Goal: Communication & Community: Answer question/provide support

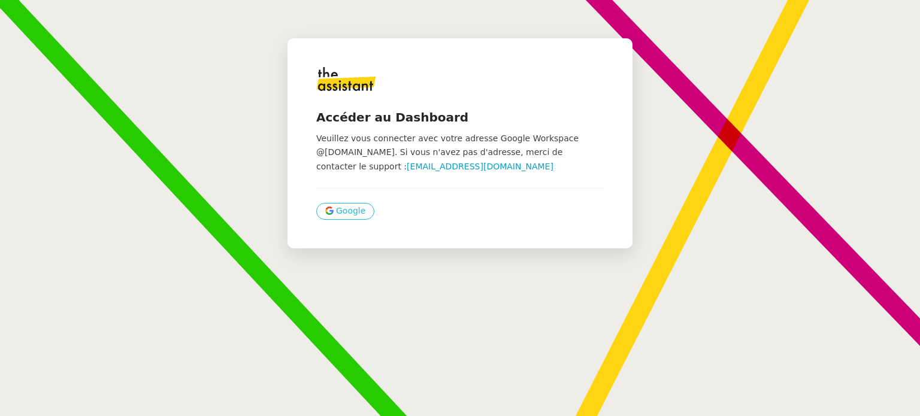
click at [347, 210] on span "Google" at bounding box center [350, 211] width 29 height 14
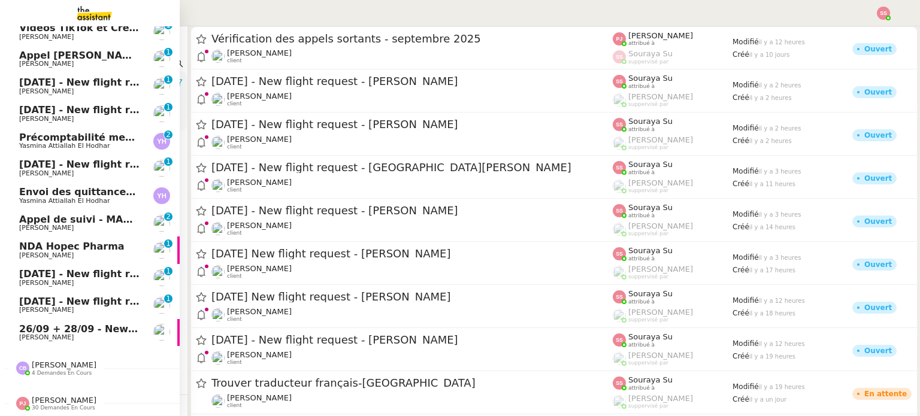
scroll to position [276, 0]
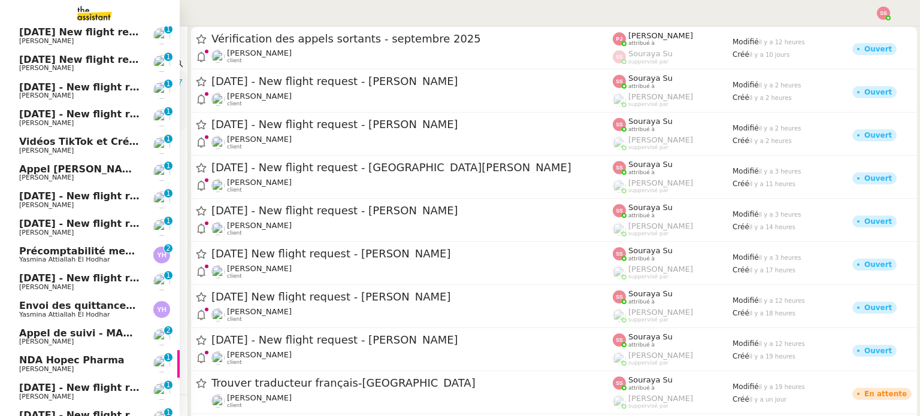
click at [68, 301] on span "Envoi des quittances mensuelles - 5 juillet 2025" at bounding box center [148, 305] width 259 height 11
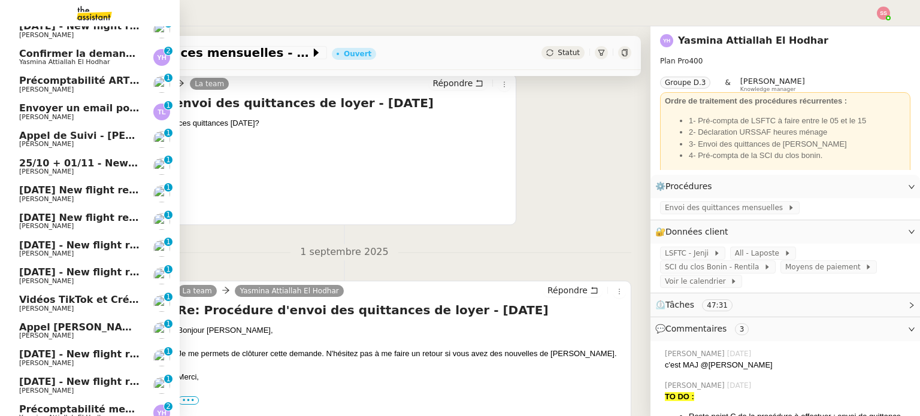
scroll to position [96, 0]
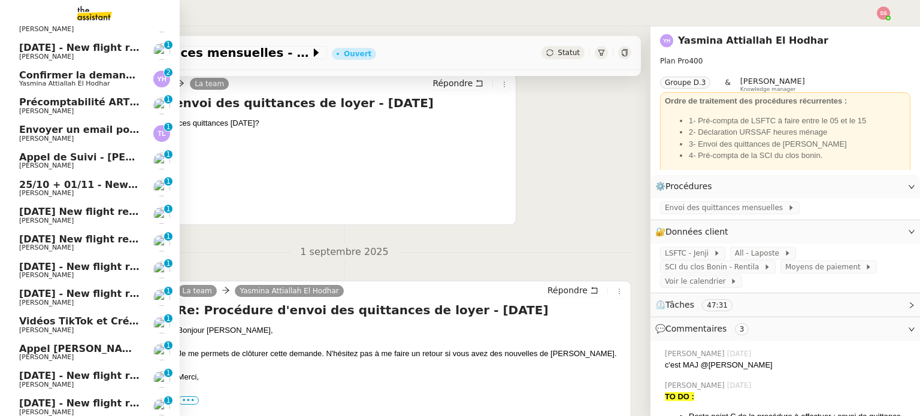
click at [104, 71] on span "Confirmer la demande de raccordement à la fibre" at bounding box center [152, 74] width 267 height 11
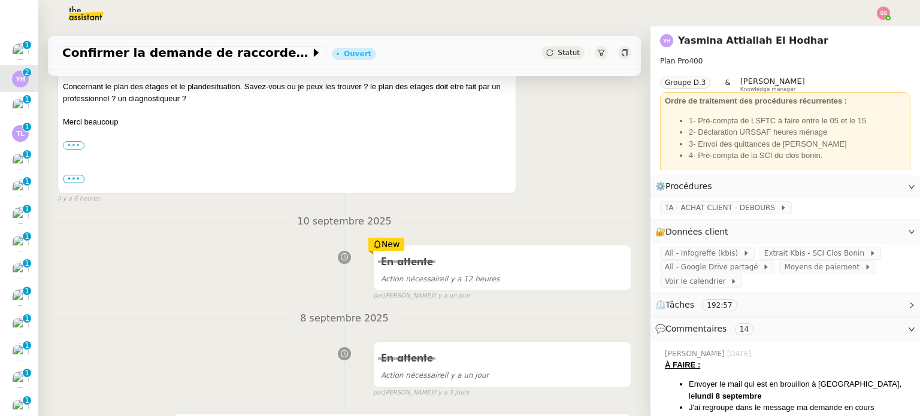
scroll to position [120, 0]
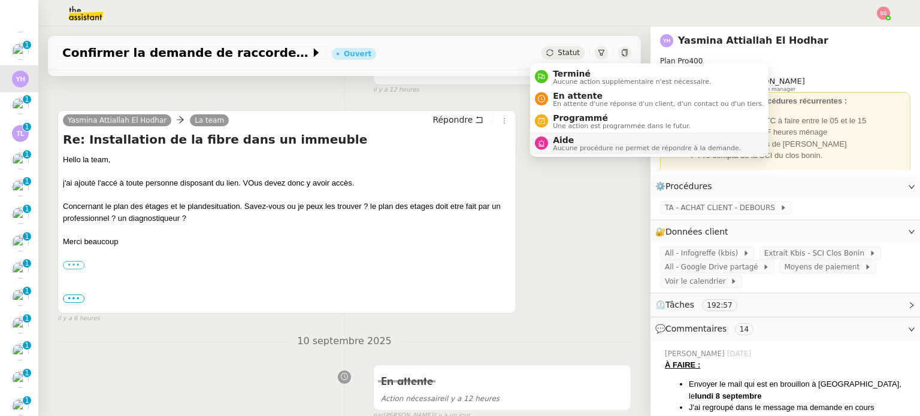
click at [571, 145] on span "Aucune procédure ne permet de répondre à la demande." at bounding box center [647, 148] width 188 height 7
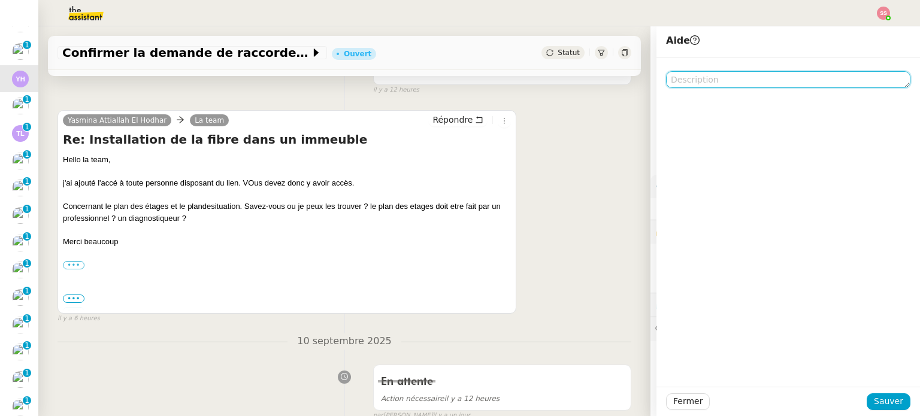
click at [699, 74] on textarea at bounding box center [788, 79] width 244 height 17
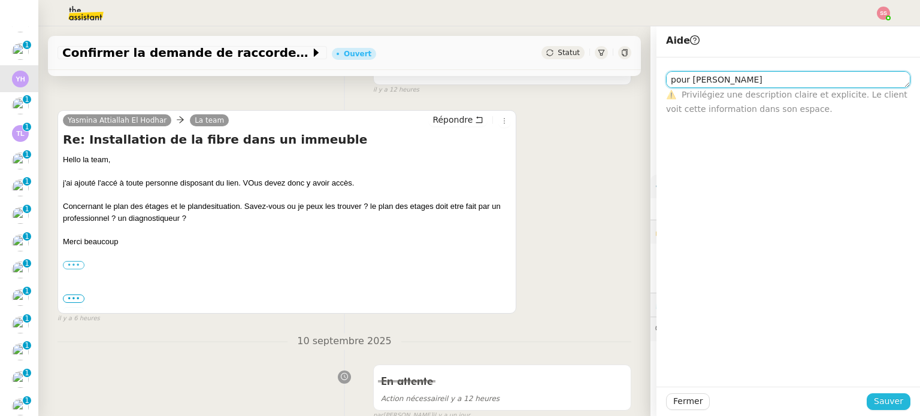
type textarea "pour [PERSON_NAME]"
click at [888, 394] on button "Sauver" at bounding box center [889, 402] width 44 height 17
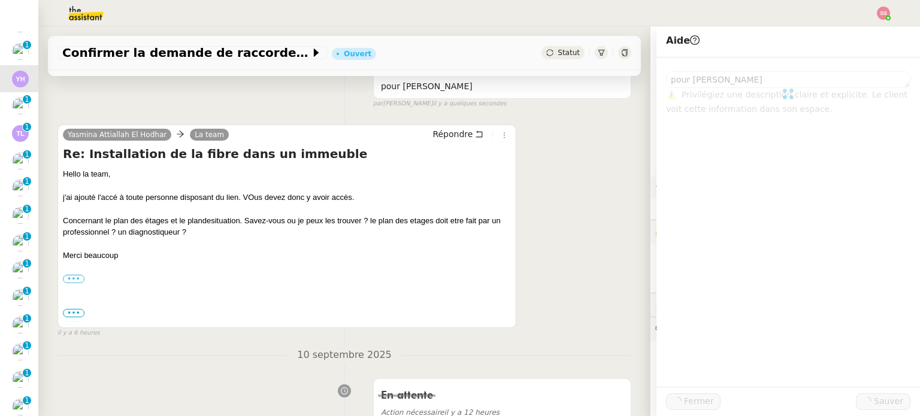
scroll to position [123, 0]
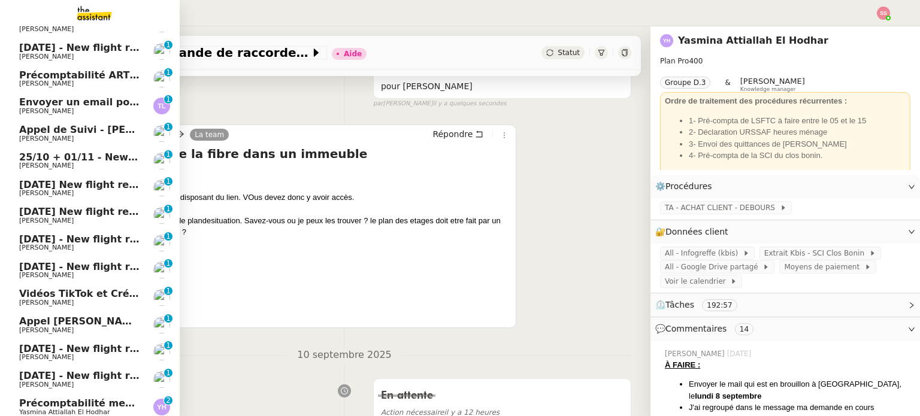
click at [91, 102] on span "Envoyer un email pour demander le numéro RNA" at bounding box center [151, 101] width 264 height 11
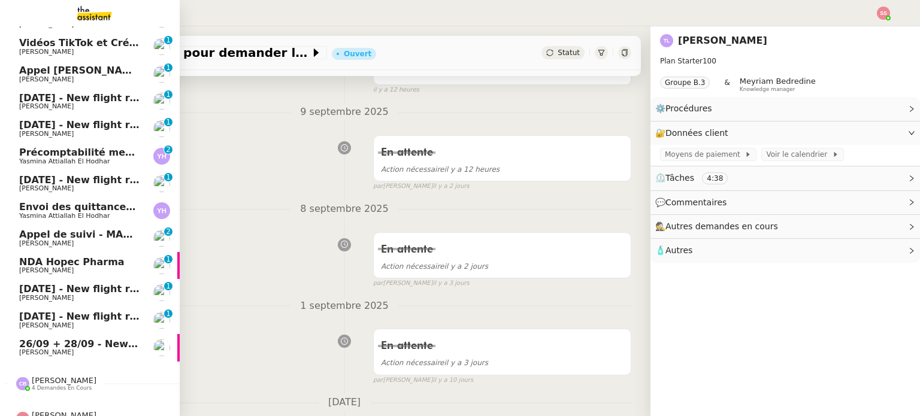
scroll to position [395, 0]
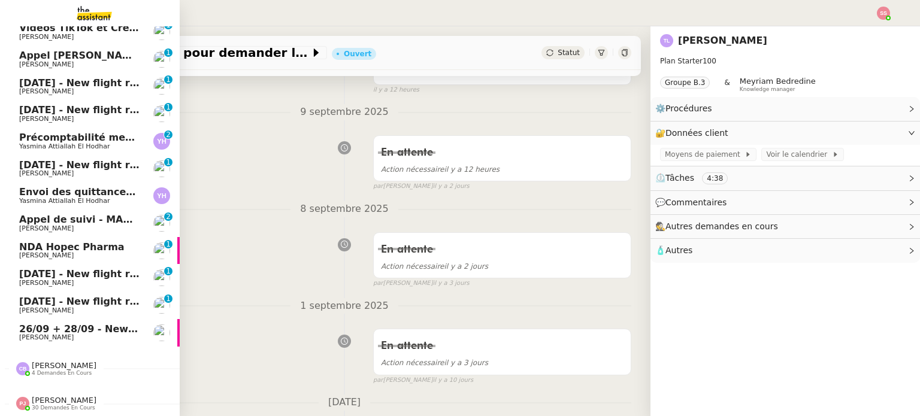
click at [49, 396] on span "[PERSON_NAME]" at bounding box center [64, 400] width 65 height 9
click at [48, 396] on span "[PERSON_NAME]" at bounding box center [64, 400] width 65 height 9
click at [55, 388] on span "[PERSON_NAME] 30 demandes en cours" at bounding box center [95, 398] width 180 height 25
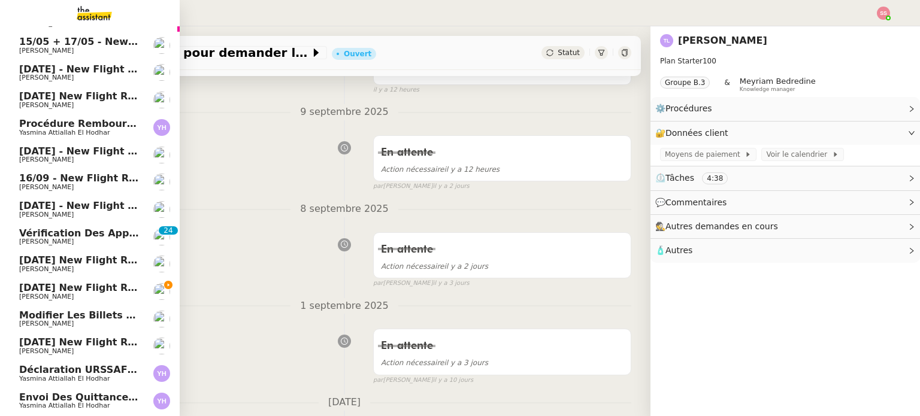
scroll to position [1217, 0]
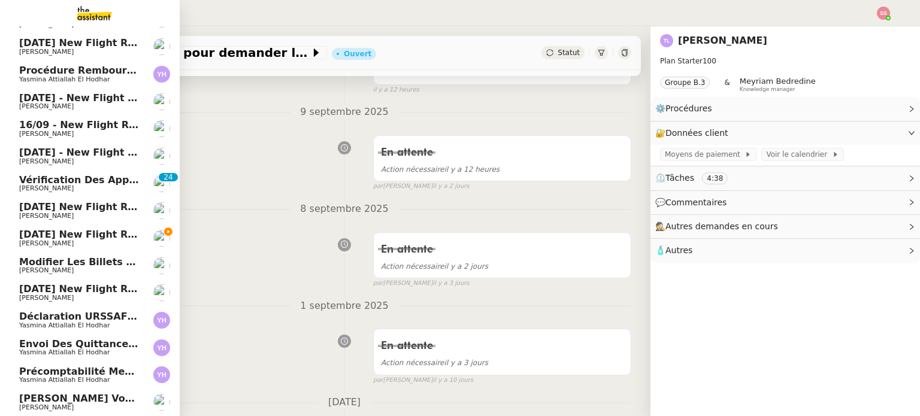
click at [114, 311] on span "Déclaration URSSAF heures ménage - septembre 2025" at bounding box center [167, 316] width 296 height 11
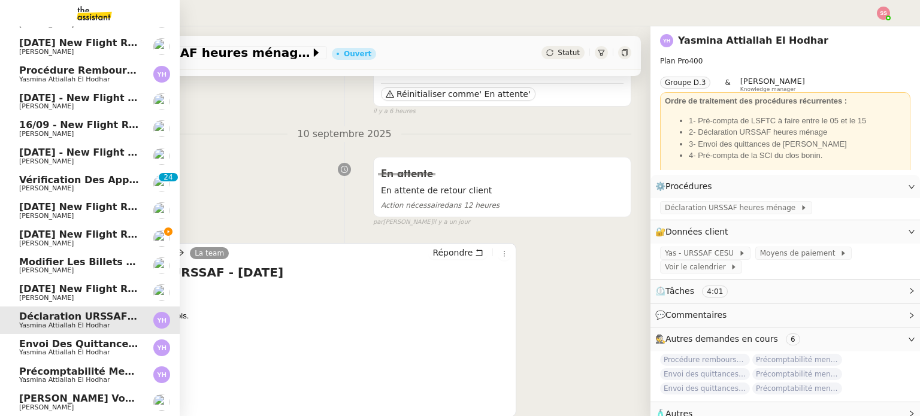
click at [56, 338] on span "Envoi des quittances mensuelles - 5 septembre 2025" at bounding box center [163, 343] width 289 height 11
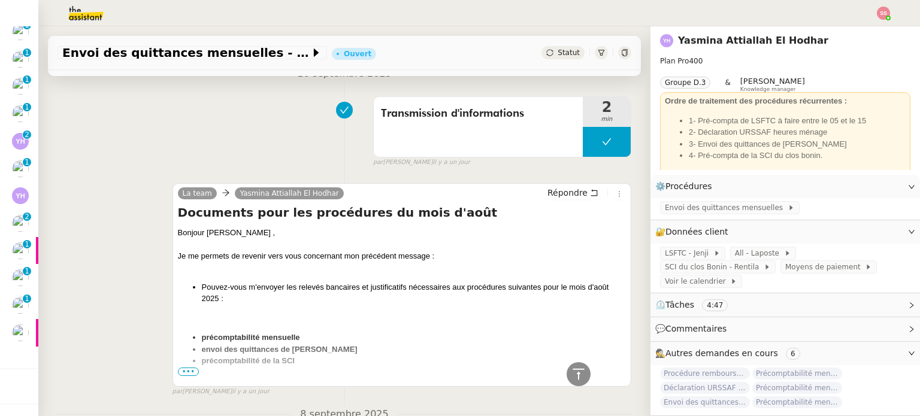
scroll to position [899, 0]
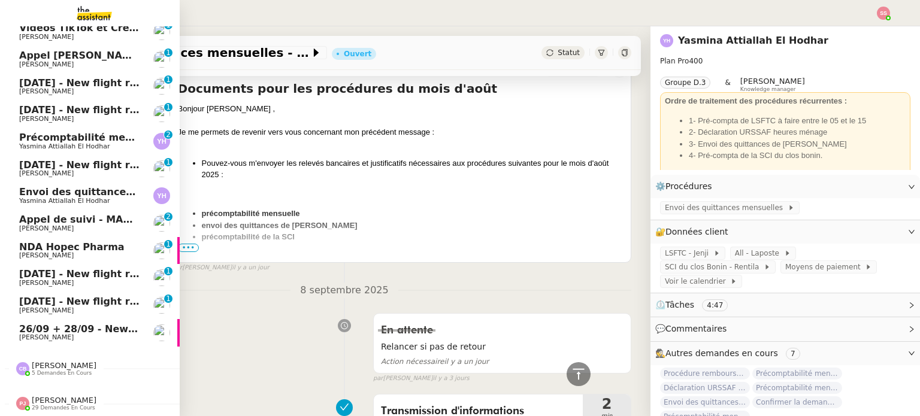
click at [34, 398] on span "[PERSON_NAME]" at bounding box center [64, 400] width 65 height 9
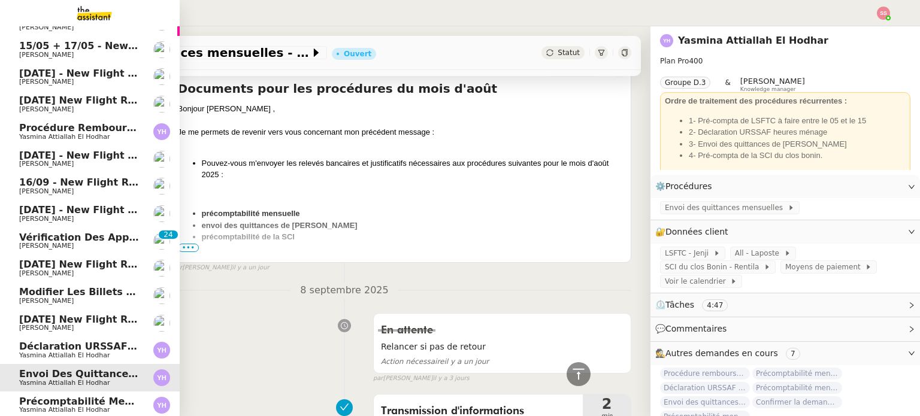
scroll to position [1162, 0]
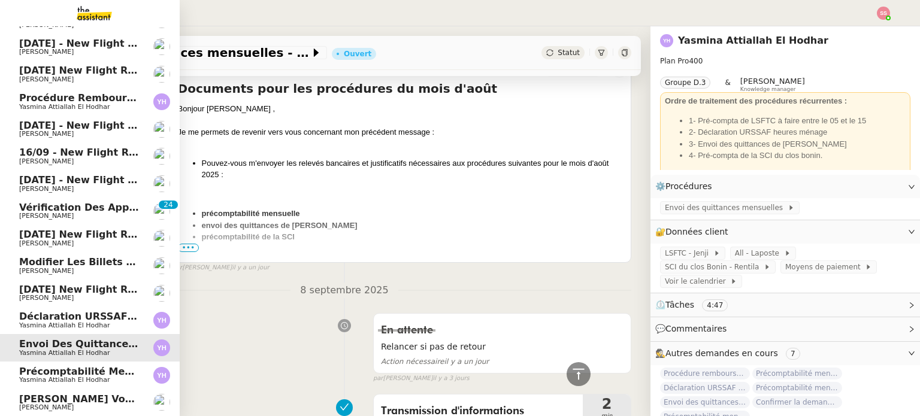
click at [77, 366] on span "Précomptabilité mensuelle de la SCI du Clos Bonin - [DATE]" at bounding box center [181, 371] width 325 height 11
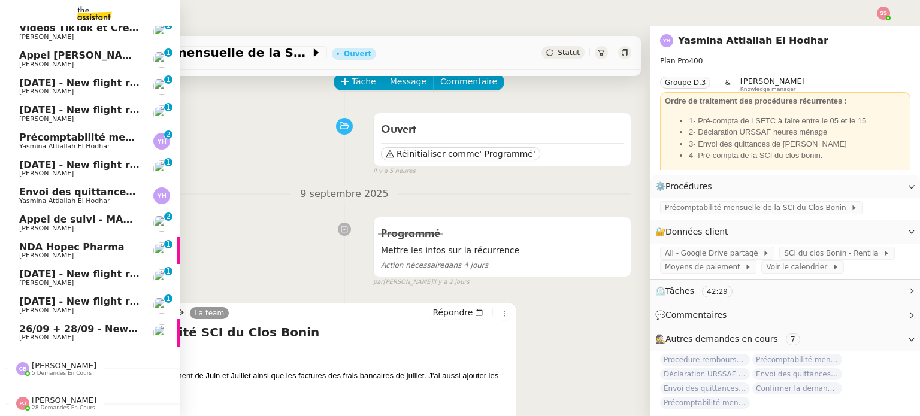
scroll to position [249, 0]
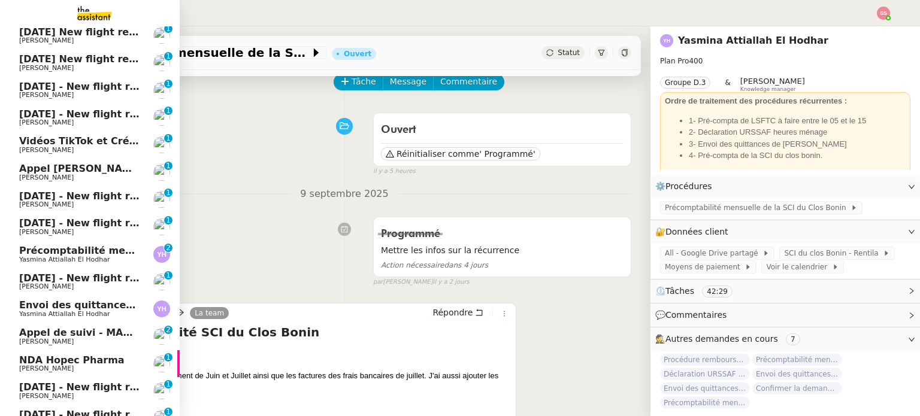
click at [64, 270] on link "[DATE] - New flight request - [PERSON_NAME] 0 1 2 3 4 5 6 7 8 9" at bounding box center [90, 282] width 180 height 28
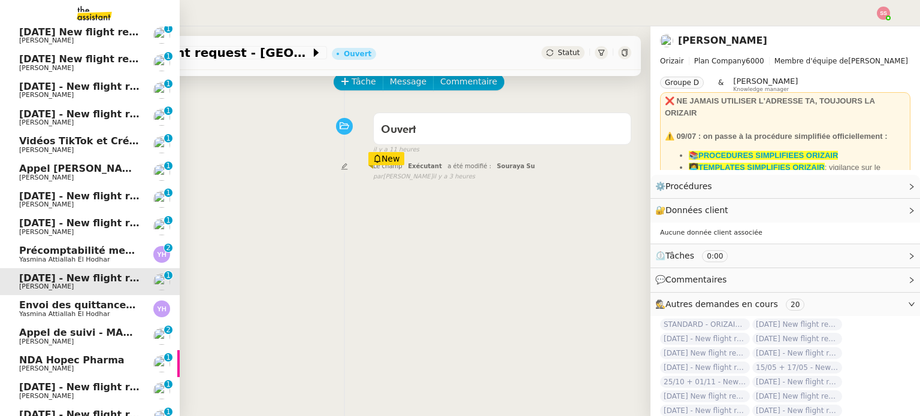
click at [70, 264] on link "Précomptabilité mensuelle - 4 août 2025 Yasmina Attiallah El Hodhar 0 1 2 3 4 5…" at bounding box center [90, 255] width 180 height 28
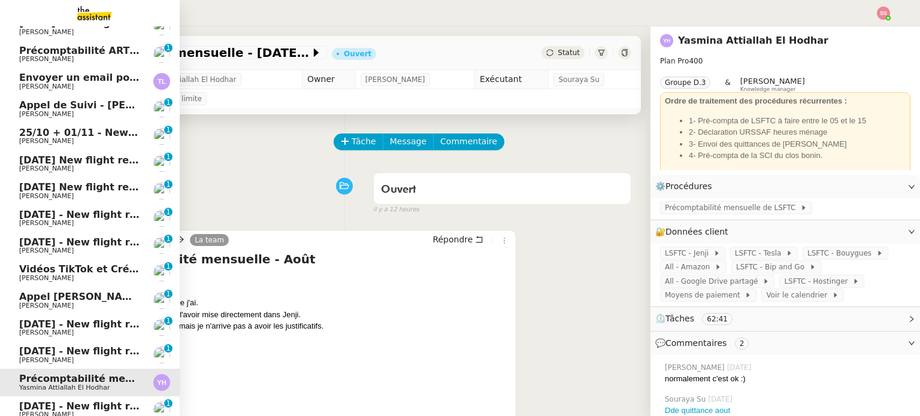
scroll to position [9, 0]
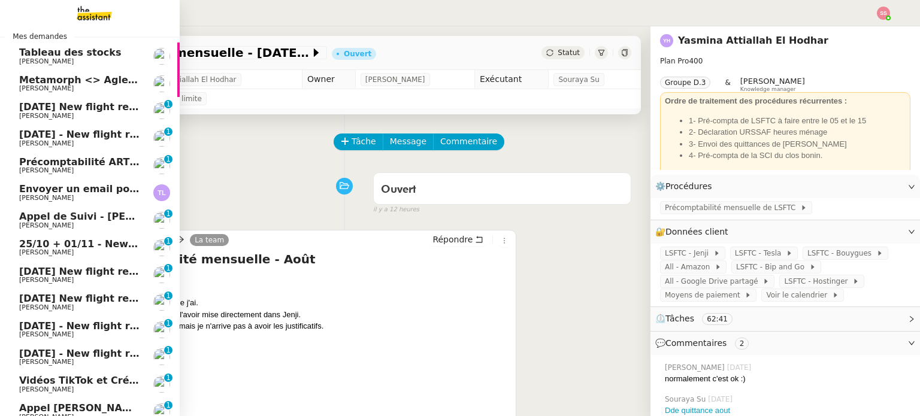
click at [120, 90] on span "[PERSON_NAME]" at bounding box center [79, 88] width 121 height 7
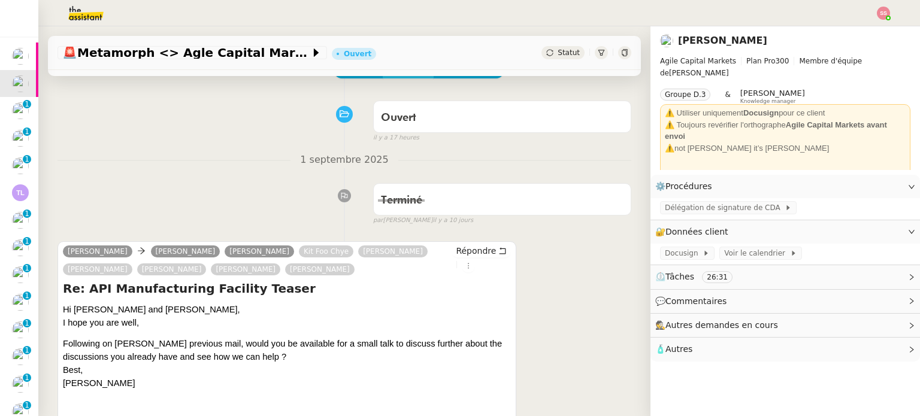
scroll to position [120, 0]
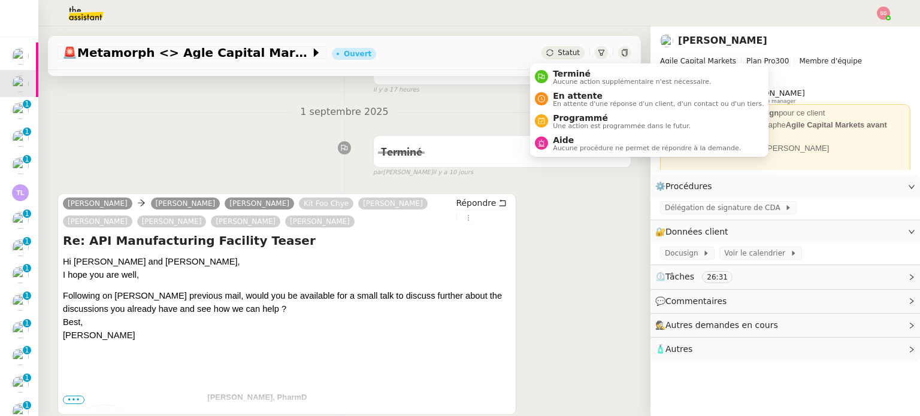
click at [558, 52] on span "Statut" at bounding box center [569, 53] width 22 height 8
click at [561, 95] on span "En attente" at bounding box center [658, 96] width 211 height 10
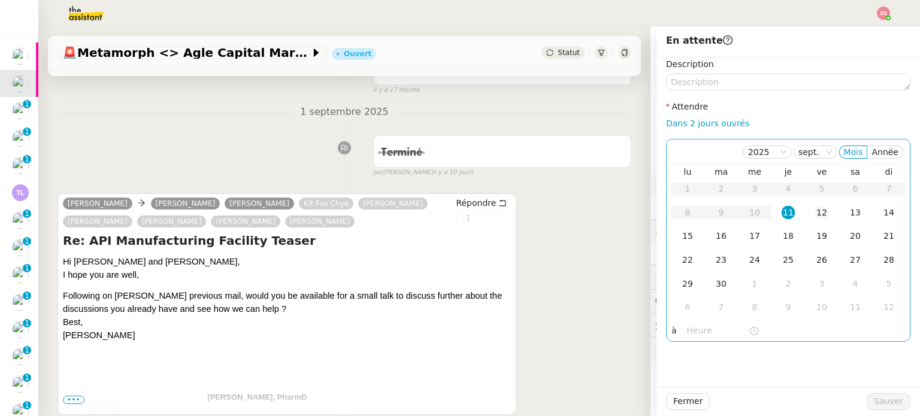
click at [815, 216] on div "12" at bounding box center [821, 212] width 13 height 13
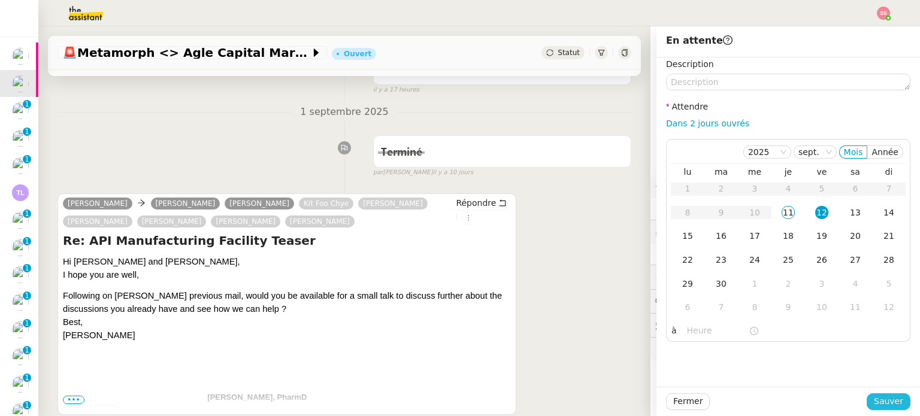
click at [878, 398] on span "Sauver" at bounding box center [888, 402] width 29 height 14
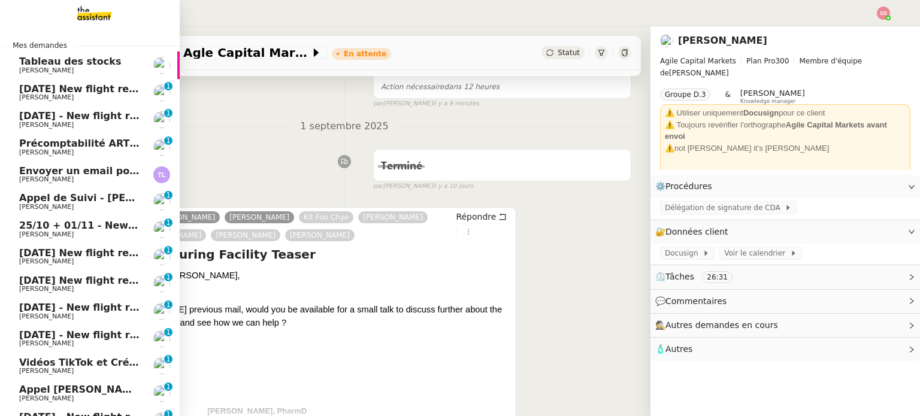
click at [42, 87] on span "[DATE] New flight request - [PERSON_NAME]" at bounding box center [139, 88] width 240 height 11
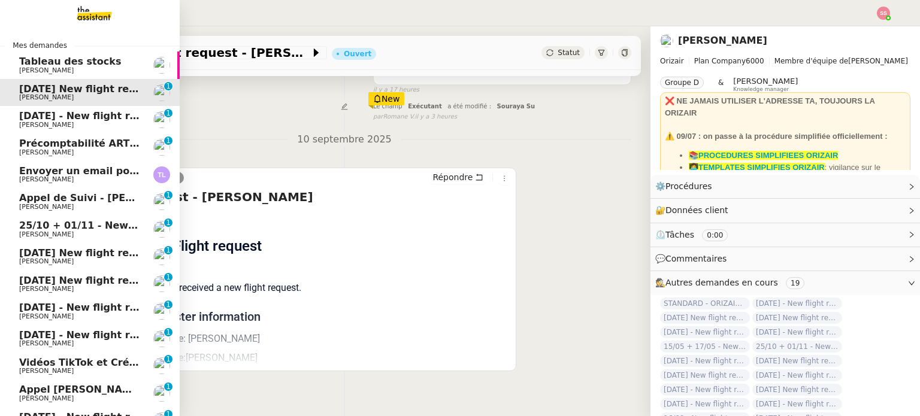
click at [44, 132] on link "[DATE] - New flight request - [PERSON_NAME] 0 1 2 3 4 5 6 7 8 9" at bounding box center [90, 120] width 180 height 28
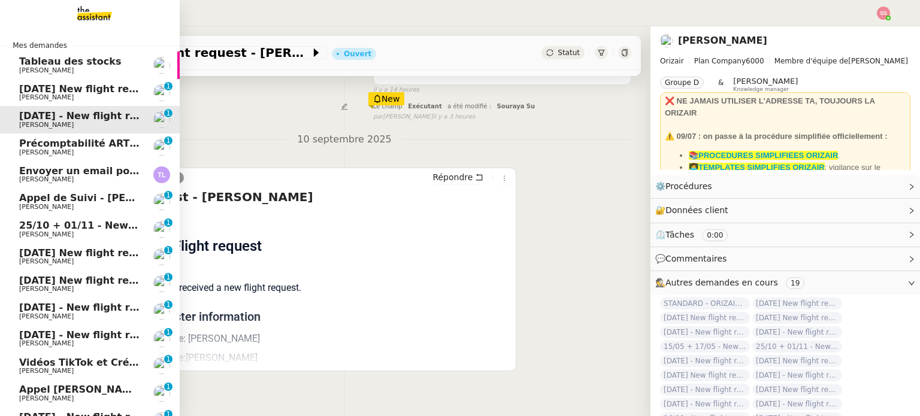
click at [64, 225] on span "25/10 + 01/11 - New flight request - [PERSON_NAME]" at bounding box center [162, 225] width 286 height 11
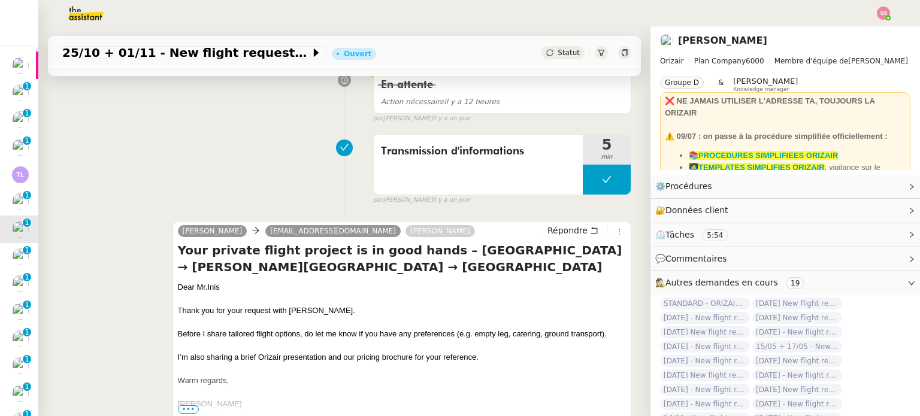
scroll to position [359, 0]
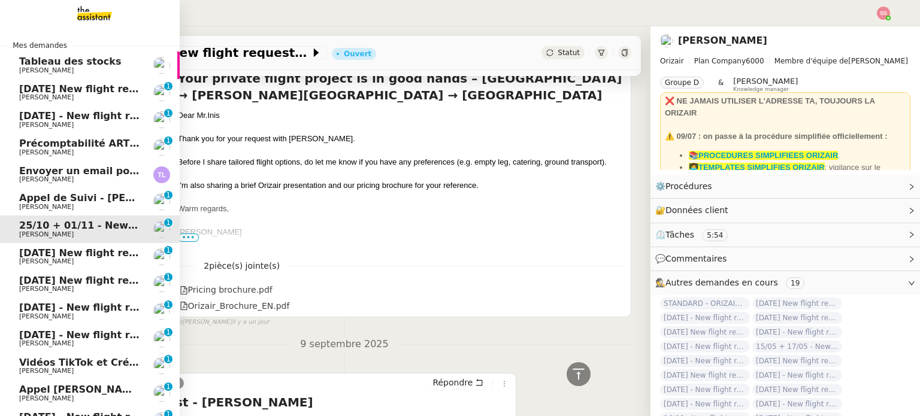
click at [61, 255] on span "[DATE] New flight request - [PERSON_NAME]" at bounding box center [139, 252] width 240 height 11
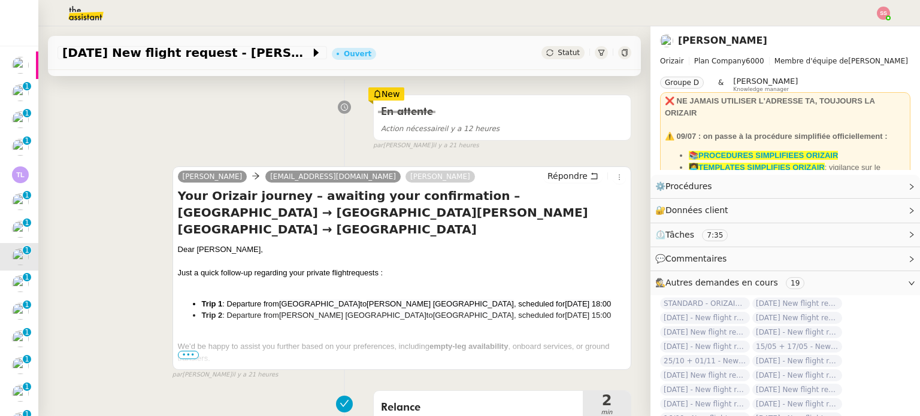
scroll to position [60, 0]
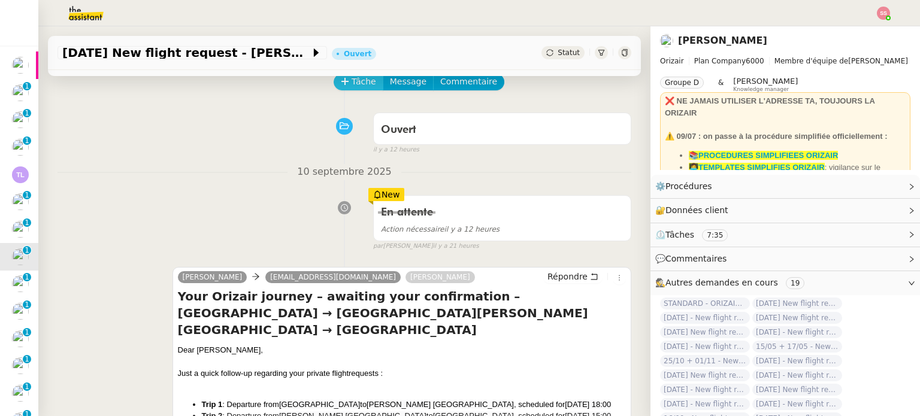
click at [352, 88] on span "Tâche" at bounding box center [364, 82] width 25 height 14
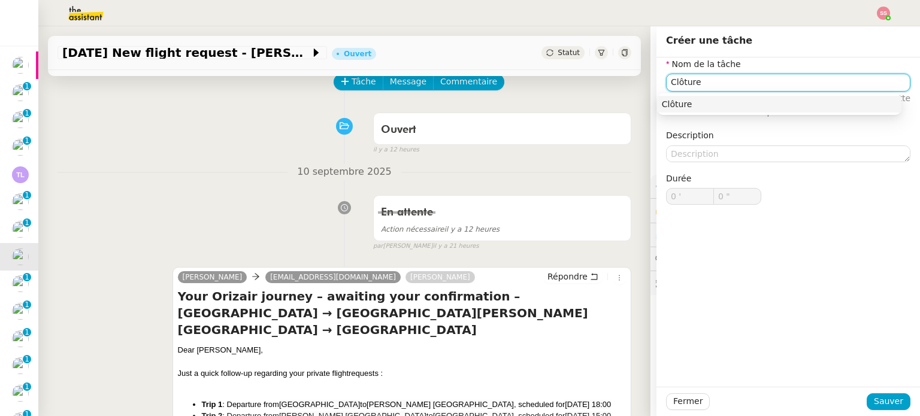
click at [683, 102] on div "Clôture" at bounding box center [779, 104] width 235 height 11
type input "Clôture"
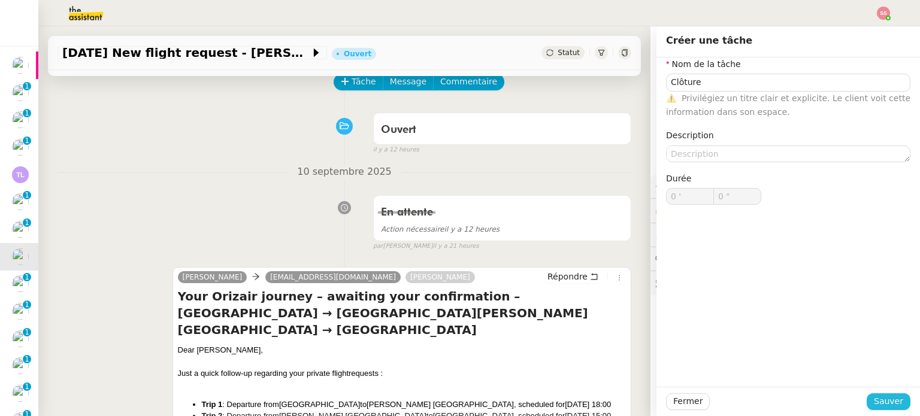
click at [879, 404] on span "Sauver" at bounding box center [888, 402] width 29 height 14
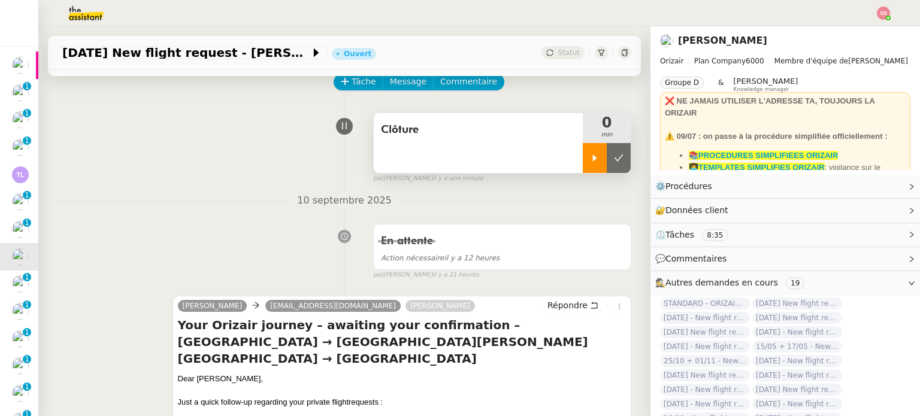
click at [593, 160] on icon at bounding box center [595, 158] width 4 height 7
click at [606, 158] on div at bounding box center [607, 158] width 48 height 30
click at [614, 158] on icon at bounding box center [619, 158] width 10 height 10
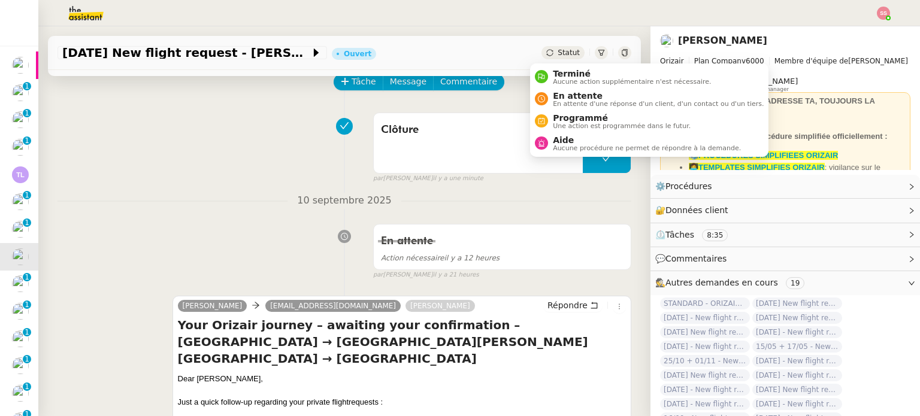
click at [558, 52] on span "Statut" at bounding box center [569, 53] width 22 height 8
click at [566, 69] on span "Terminé" at bounding box center [632, 74] width 158 height 10
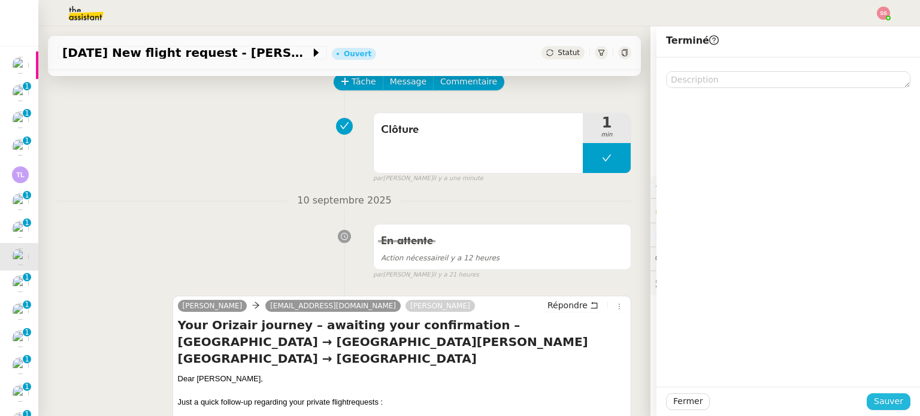
click at [878, 401] on span "Sauver" at bounding box center [888, 402] width 29 height 14
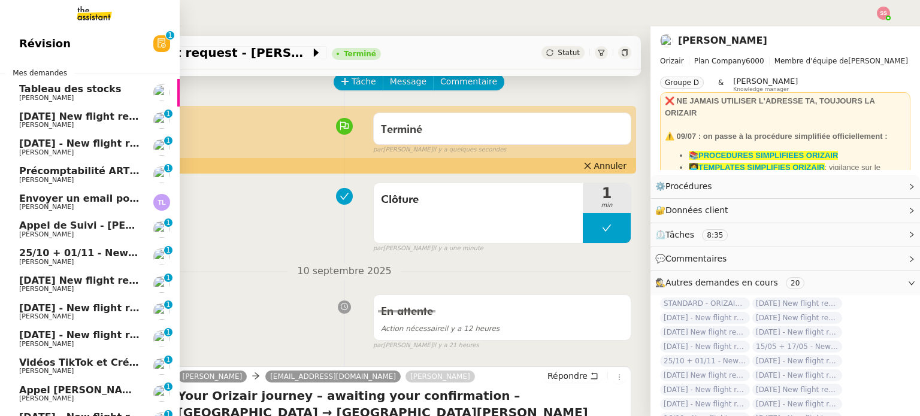
click at [86, 276] on span "[DATE] New flight request - [PERSON_NAME]" at bounding box center [139, 280] width 240 height 11
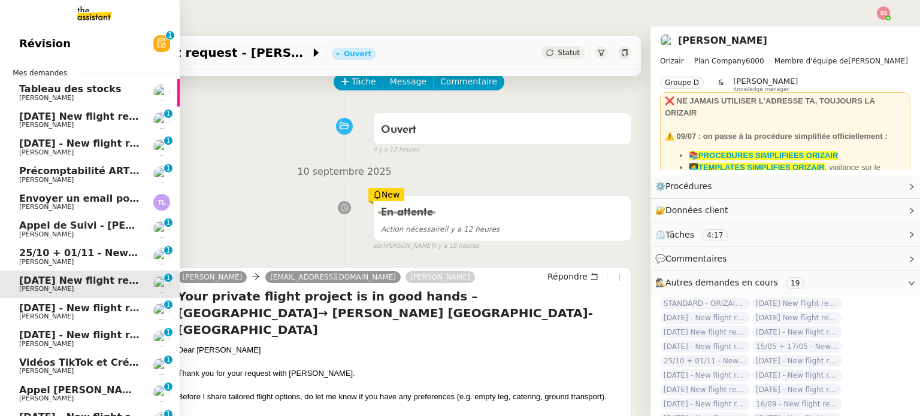
click at [105, 301] on link "[DATE] - New flight request - [PERSON_NAME] [PERSON_NAME] 0 1 2 3 4 5 6 7 8 9" at bounding box center [90, 312] width 180 height 28
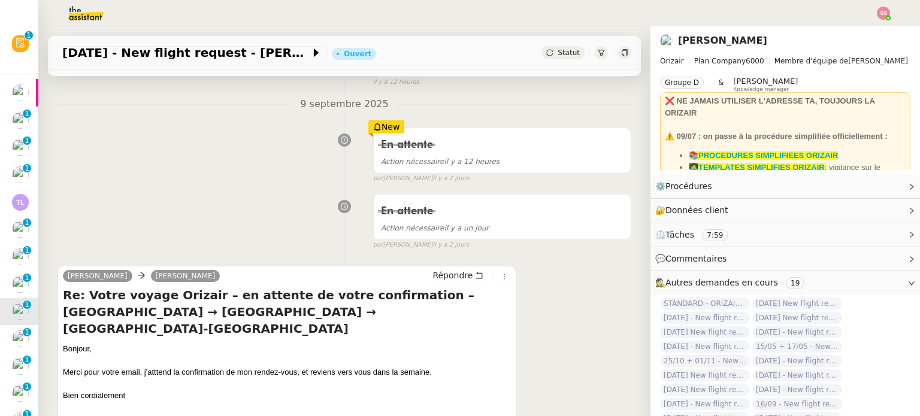
scroll to position [240, 0]
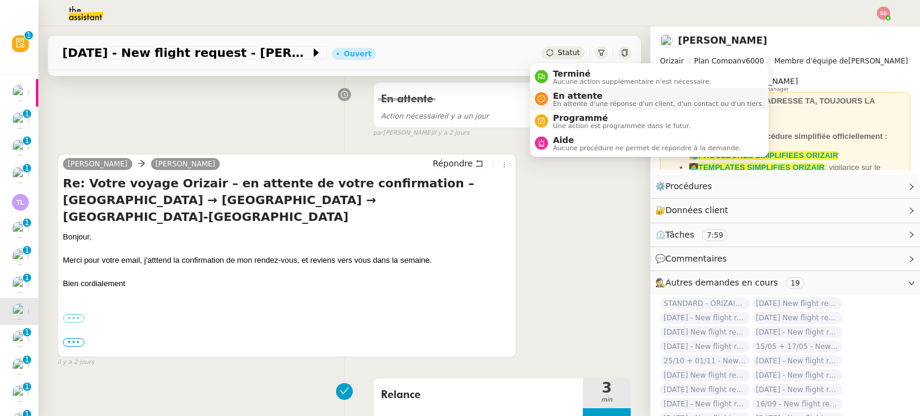
click at [542, 92] on nz-avatar at bounding box center [541, 98] width 13 height 13
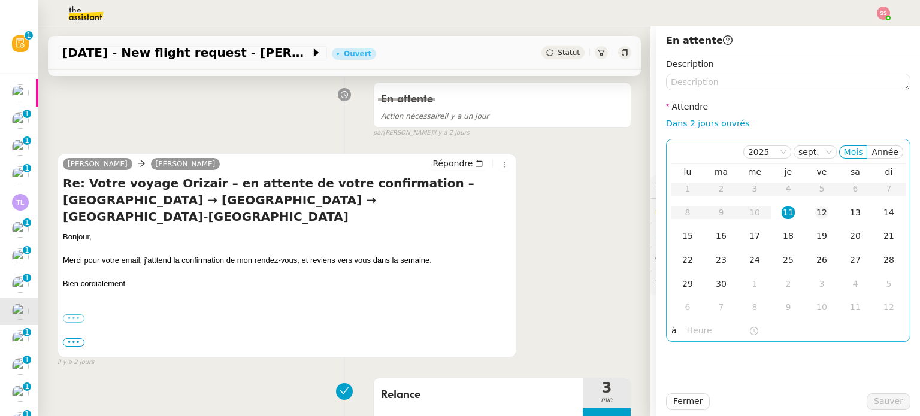
click at [815, 211] on div "12" at bounding box center [821, 212] width 13 height 13
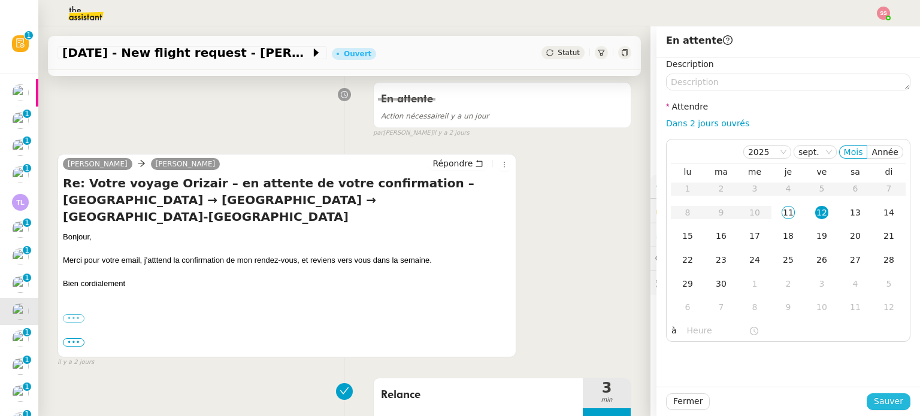
click at [867, 400] on button "Sauver" at bounding box center [889, 402] width 44 height 17
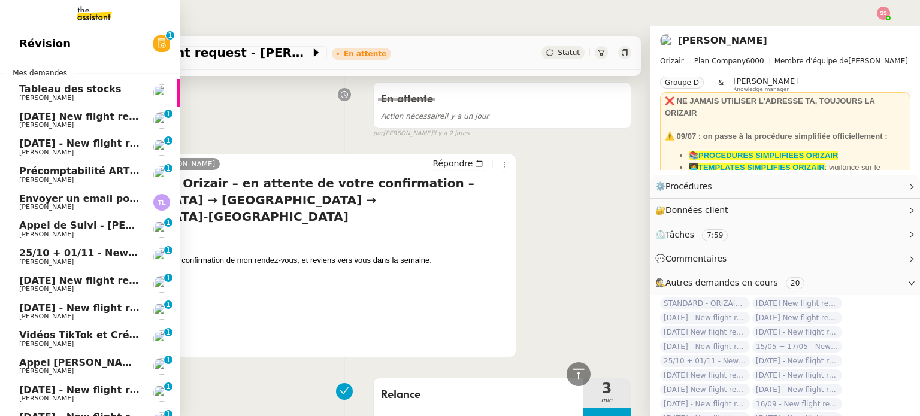
click at [92, 316] on span "[PERSON_NAME]" at bounding box center [79, 316] width 121 height 7
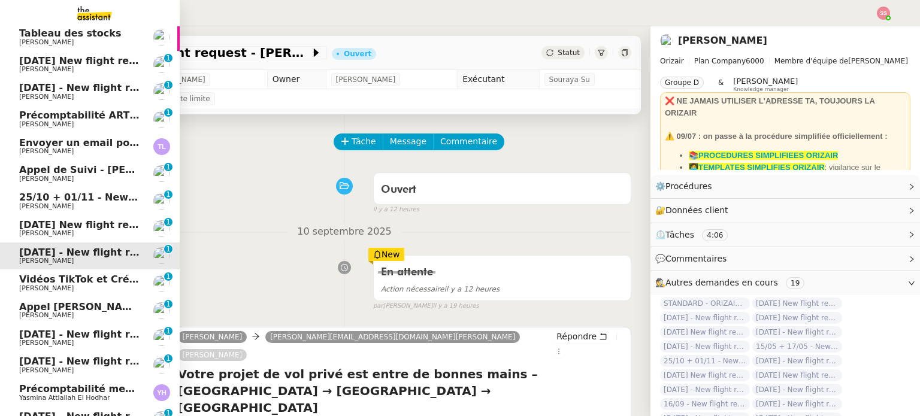
scroll to position [120, 0]
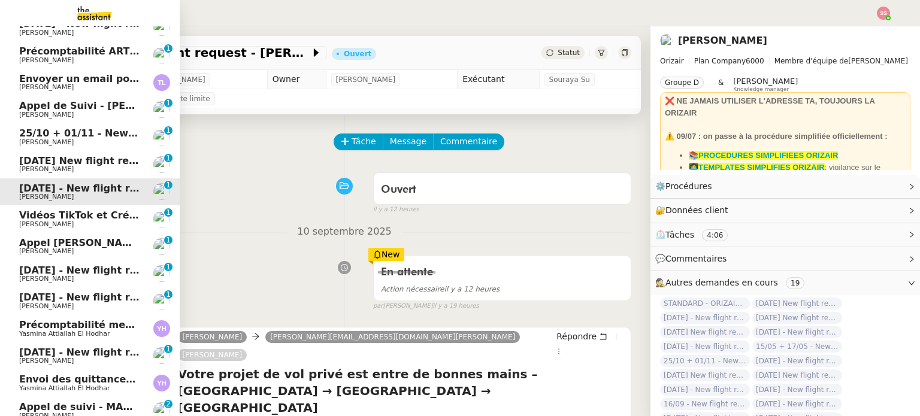
click at [86, 271] on span "[DATE] - New flight request - [PERSON_NAME]" at bounding box center [142, 270] width 247 height 11
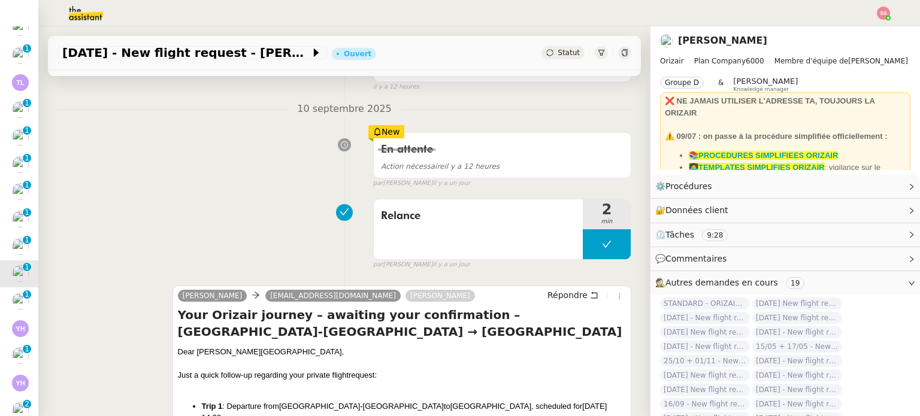
scroll to position [60, 0]
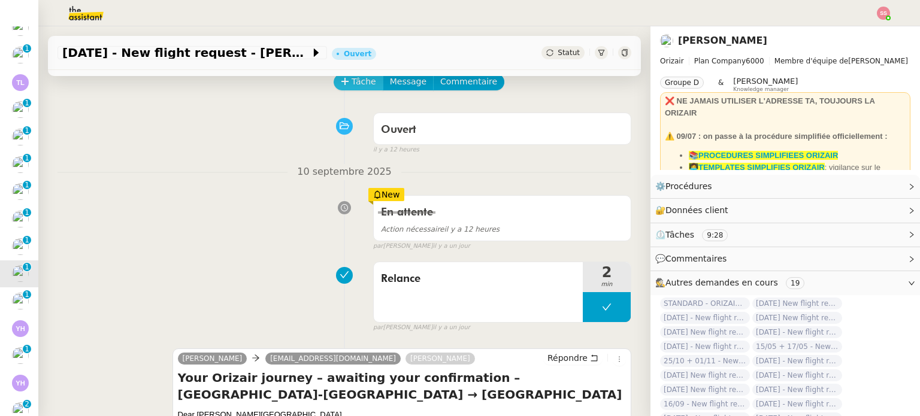
click at [354, 87] on span "Tâche" at bounding box center [364, 82] width 25 height 14
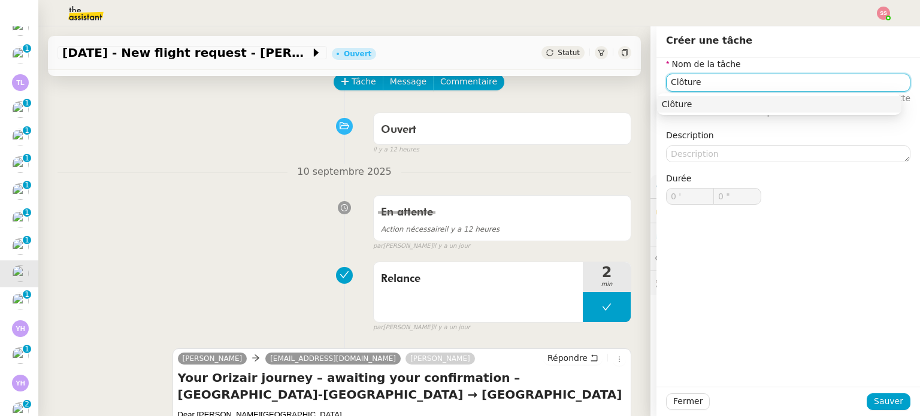
click at [677, 108] on div "Clôture" at bounding box center [779, 104] width 235 height 11
type input "Clôture"
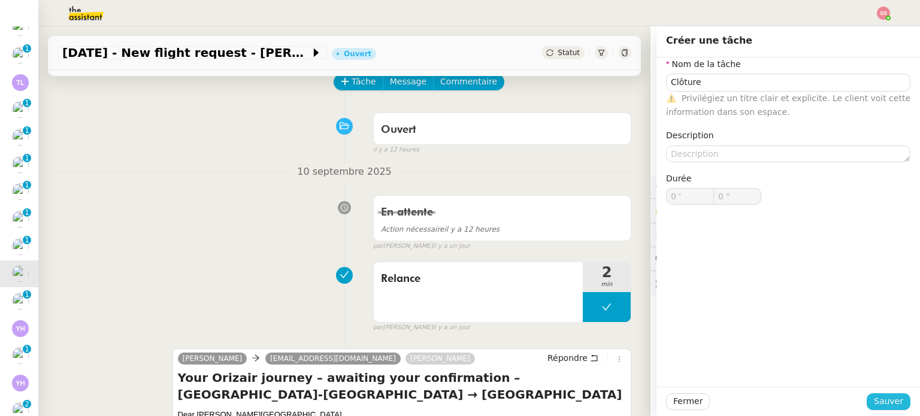
click at [884, 398] on span "Sauver" at bounding box center [888, 402] width 29 height 14
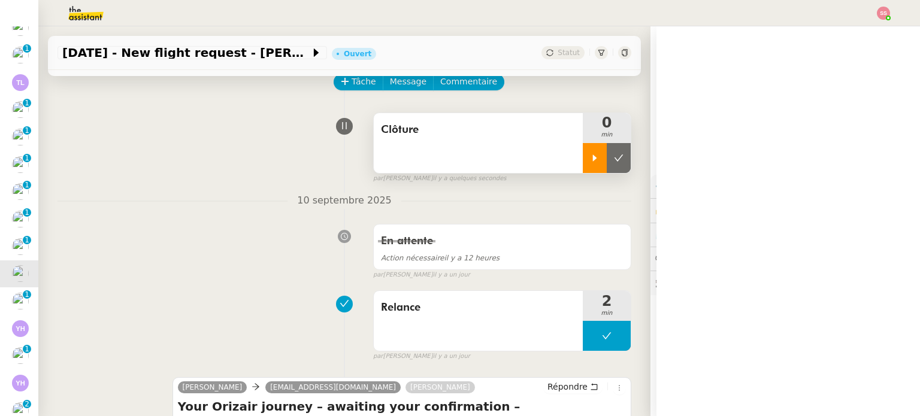
click at [583, 150] on div at bounding box center [595, 158] width 24 height 30
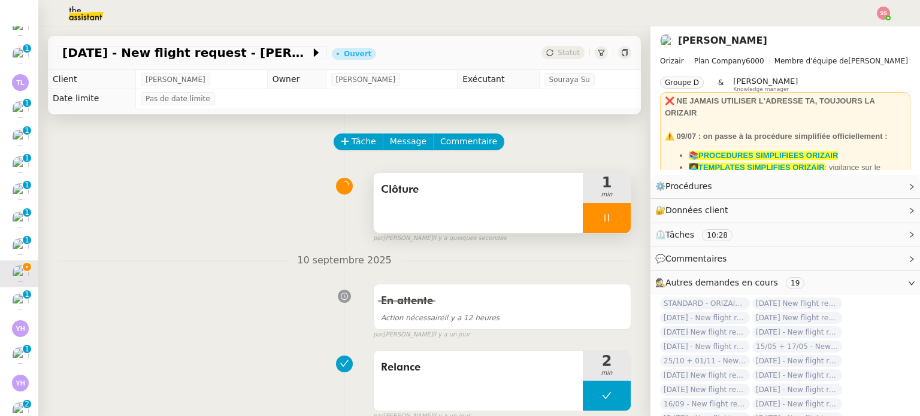
click at [603, 223] on div at bounding box center [607, 218] width 48 height 30
click at [614, 223] on icon at bounding box center [619, 218] width 10 height 10
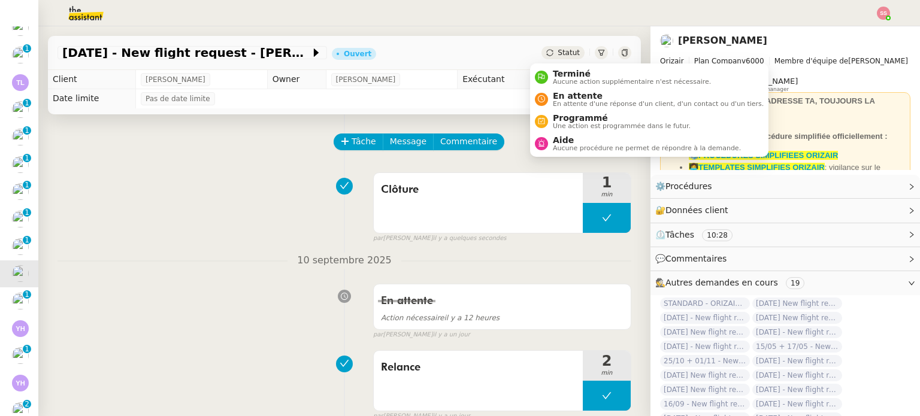
click at [558, 53] on span "Statut" at bounding box center [569, 53] width 22 height 8
click at [571, 86] on li "Terminé Aucune action supplémentaire n'est nécessaire." at bounding box center [649, 77] width 238 height 22
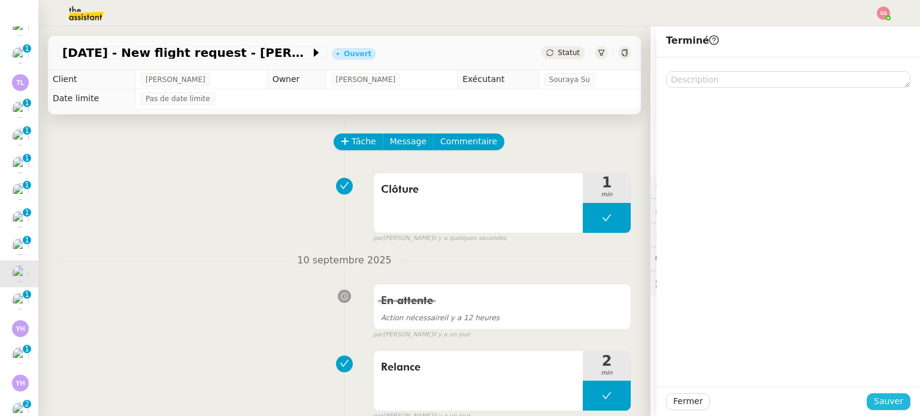
click at [890, 402] on span "Sauver" at bounding box center [888, 402] width 29 height 14
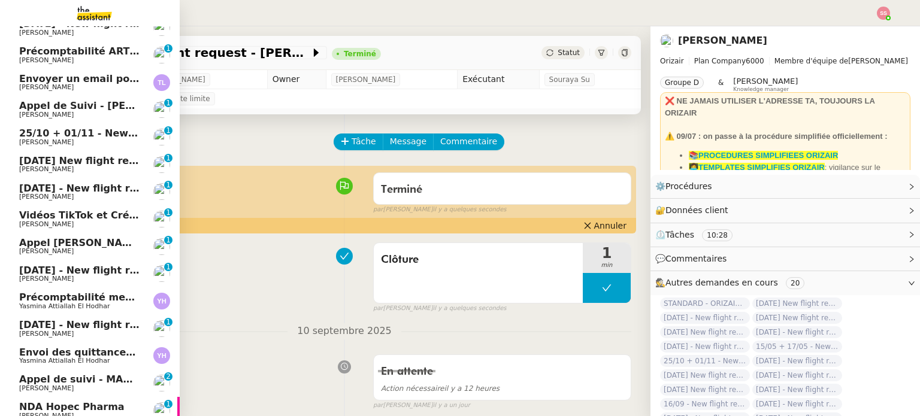
click at [65, 280] on span "[PERSON_NAME]" at bounding box center [79, 279] width 121 height 7
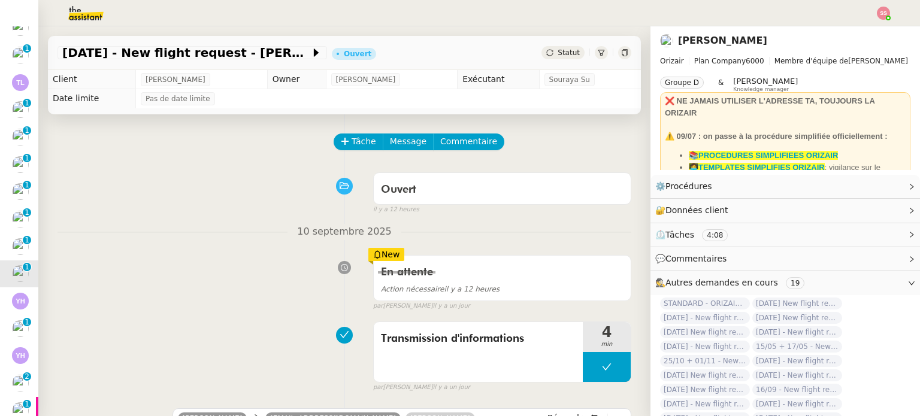
scroll to position [180, 0]
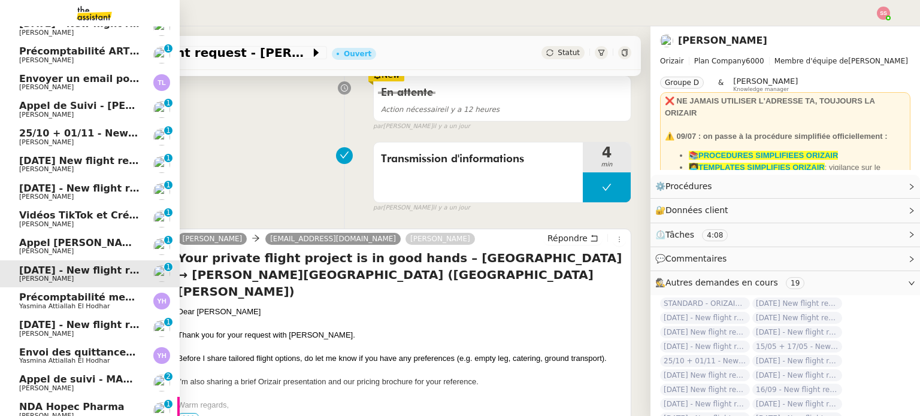
click at [66, 332] on span "[PERSON_NAME]" at bounding box center [79, 334] width 121 height 7
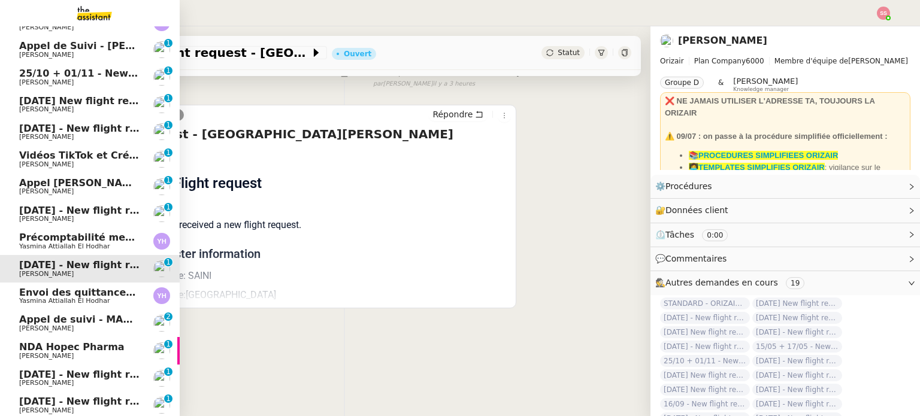
scroll to position [286, 0]
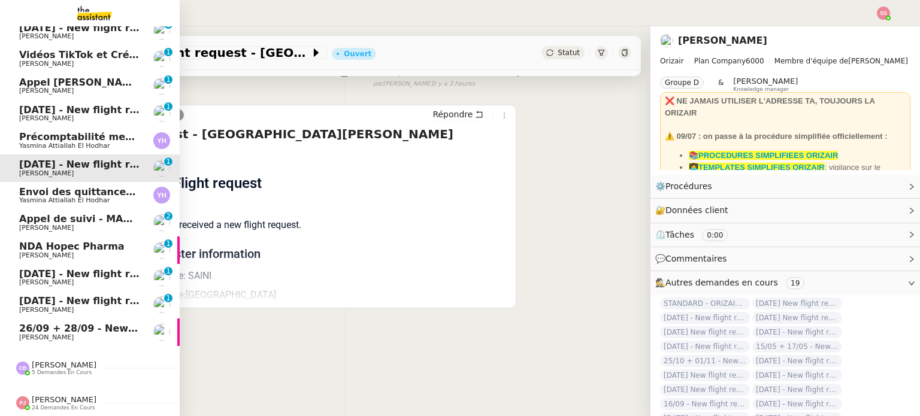
click at [83, 241] on span "NDA Hopec Pharma" at bounding box center [71, 246] width 105 height 11
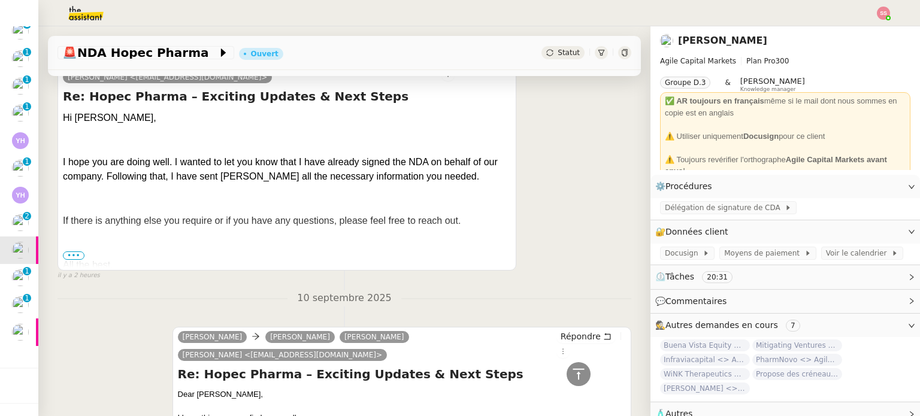
scroll to position [300, 0]
click at [65, 252] on span "•••" at bounding box center [74, 256] width 22 height 8
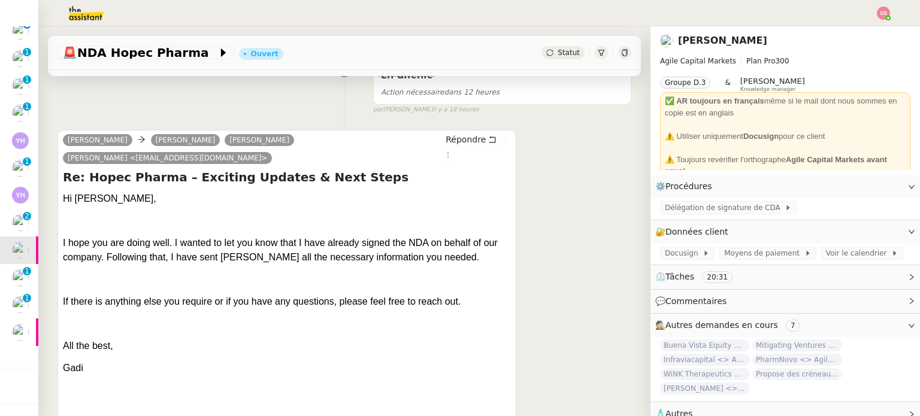
scroll to position [240, 0]
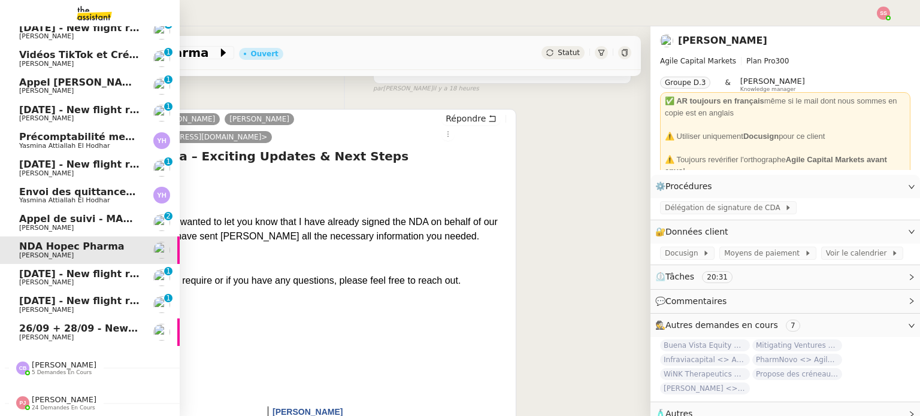
click at [87, 279] on span "[PERSON_NAME]" at bounding box center [79, 282] width 121 height 7
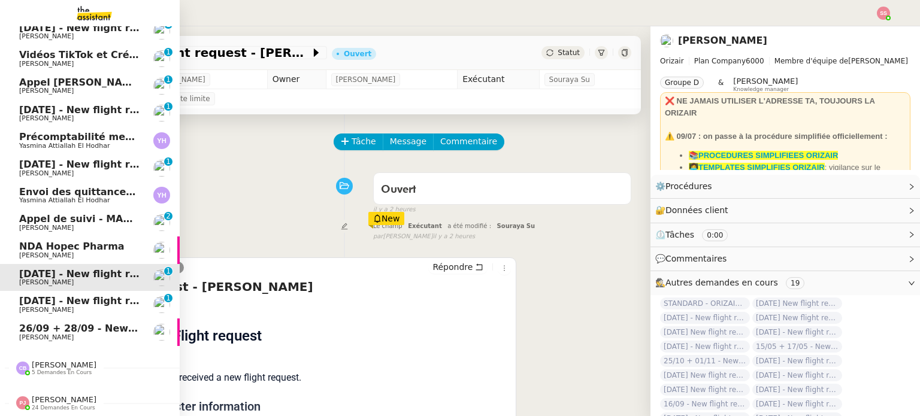
click at [78, 300] on span "[DATE] - New flight request - [PERSON_NAME]" at bounding box center [142, 300] width 247 height 11
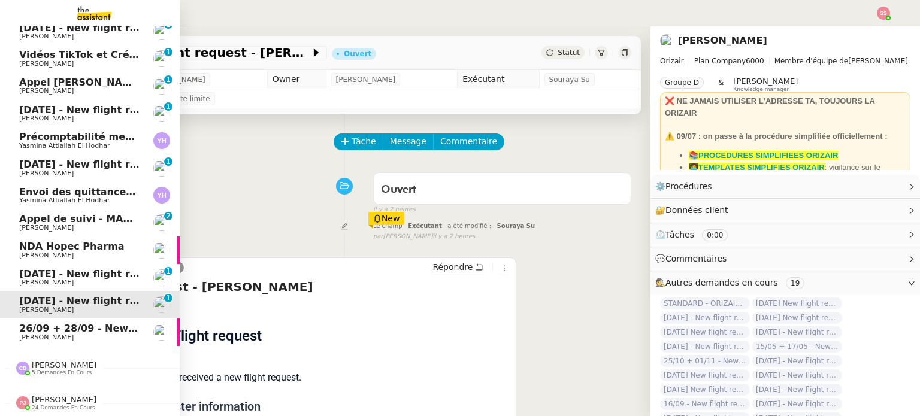
click at [58, 323] on span "26/09 + 28/09 - New flight request - [PERSON_NAME]" at bounding box center [162, 328] width 286 height 11
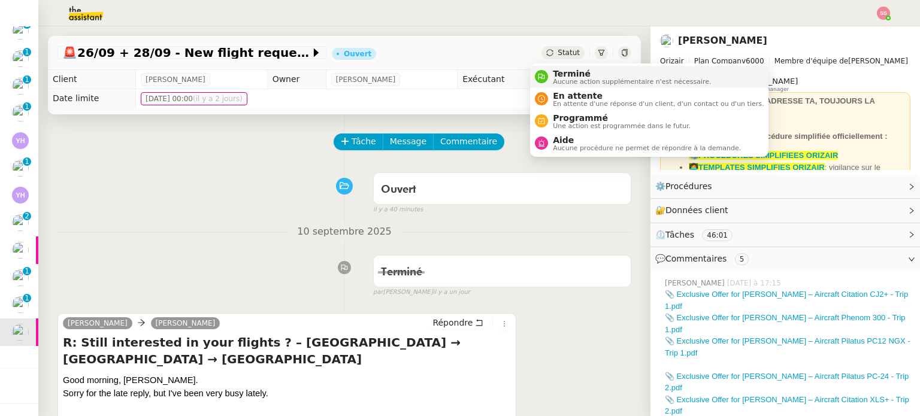
click at [564, 69] on span "Terminé" at bounding box center [632, 74] width 158 height 10
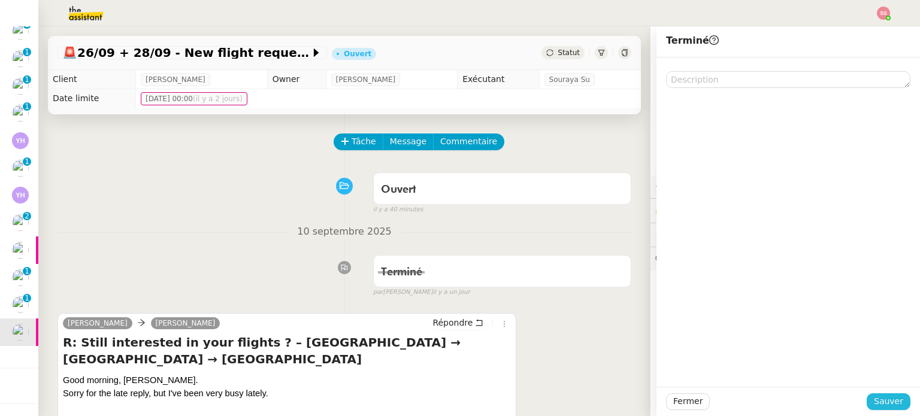
drag, startPoint x: 867, startPoint y: 396, endPoint x: 841, endPoint y: 386, distance: 28.0
click at [867, 396] on button "Sauver" at bounding box center [889, 402] width 44 height 17
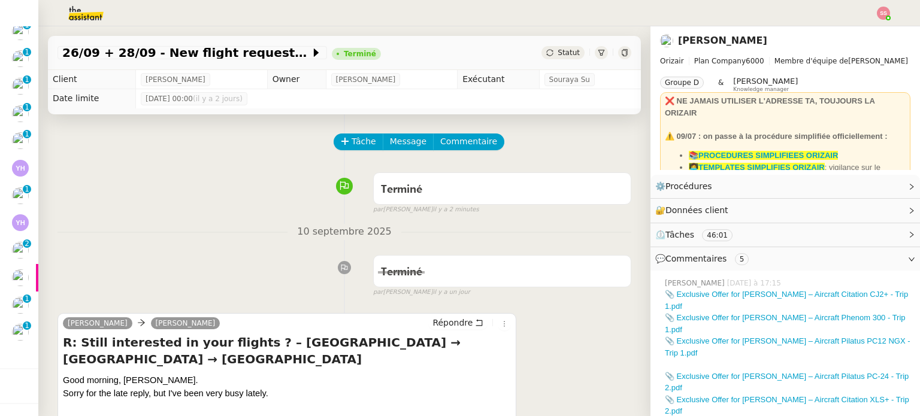
scroll to position [231, 0]
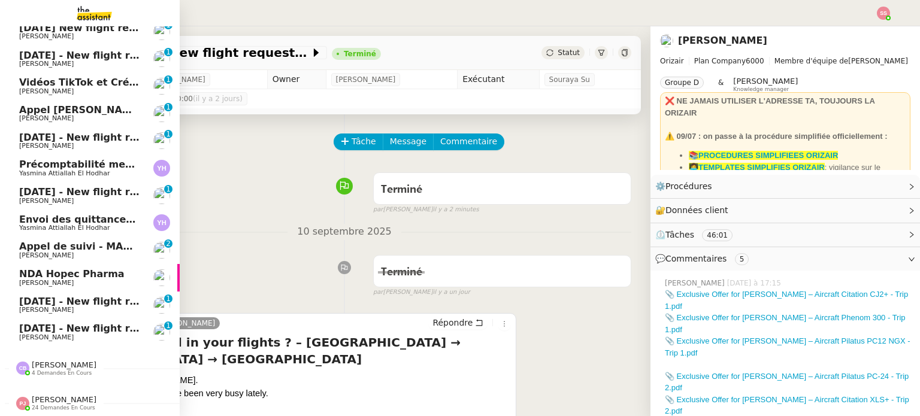
click at [69, 326] on span "[DATE] - New flight request - [PERSON_NAME]" at bounding box center [142, 328] width 247 height 11
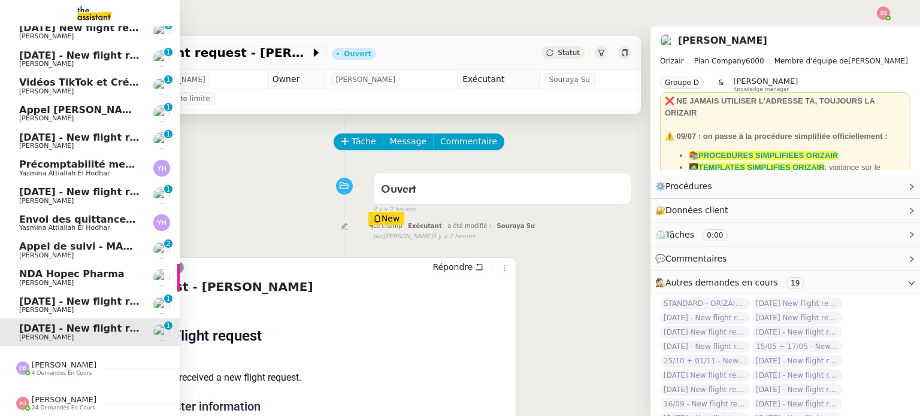
click at [75, 296] on span "[DATE] - New flight request - [PERSON_NAME]" at bounding box center [142, 301] width 247 height 11
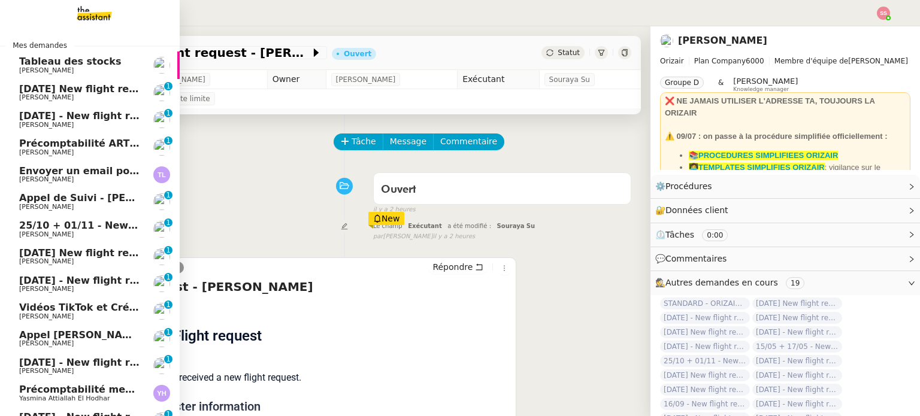
click at [84, 90] on span "[DATE] New flight request - [PERSON_NAME]" at bounding box center [139, 88] width 240 height 11
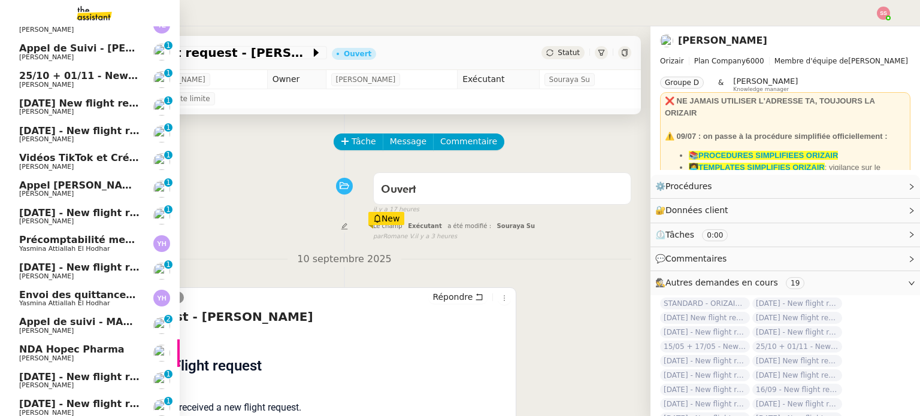
scroll to position [180, 0]
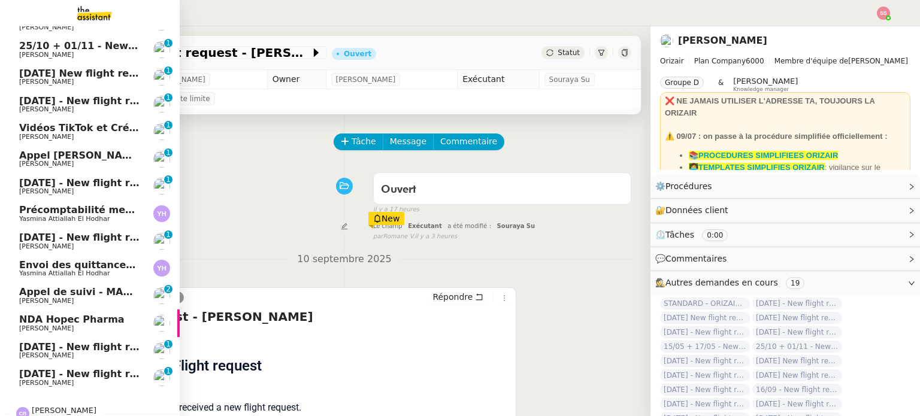
click at [99, 189] on span "[PERSON_NAME]" at bounding box center [79, 191] width 121 height 7
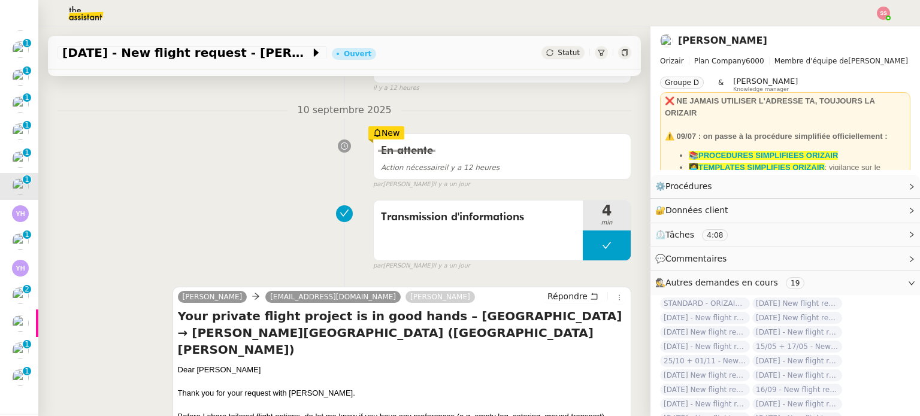
scroll to position [180, 0]
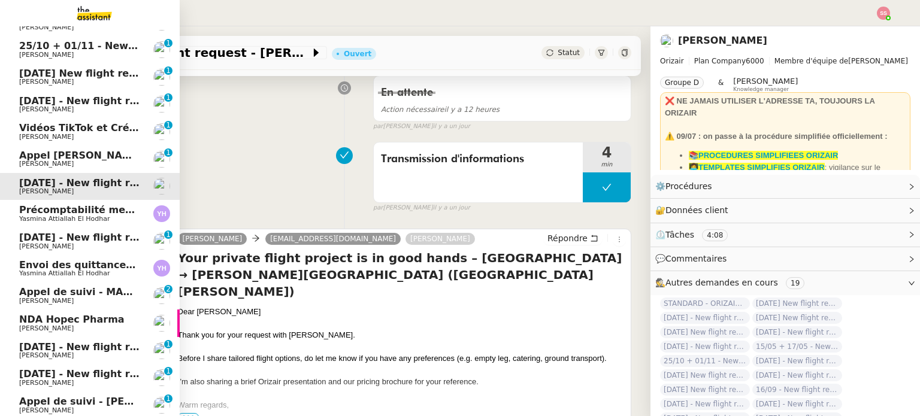
click at [64, 295] on span "Appel de suivi - MADFLY - [PERSON_NAME]" at bounding box center [134, 291] width 230 height 11
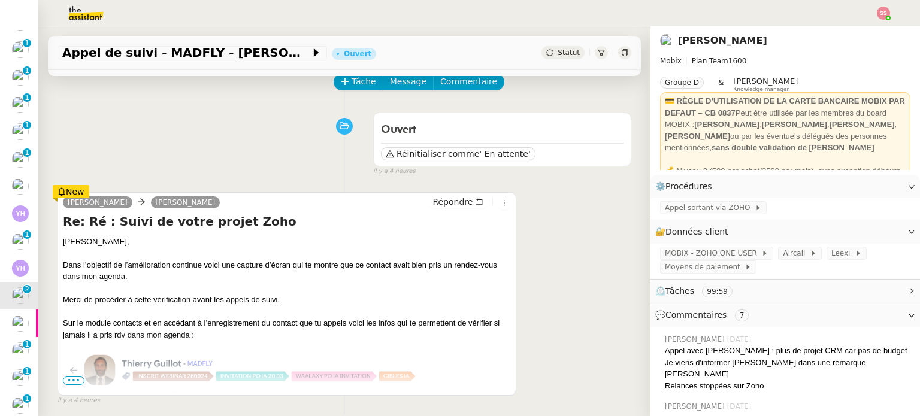
scroll to position [180, 0]
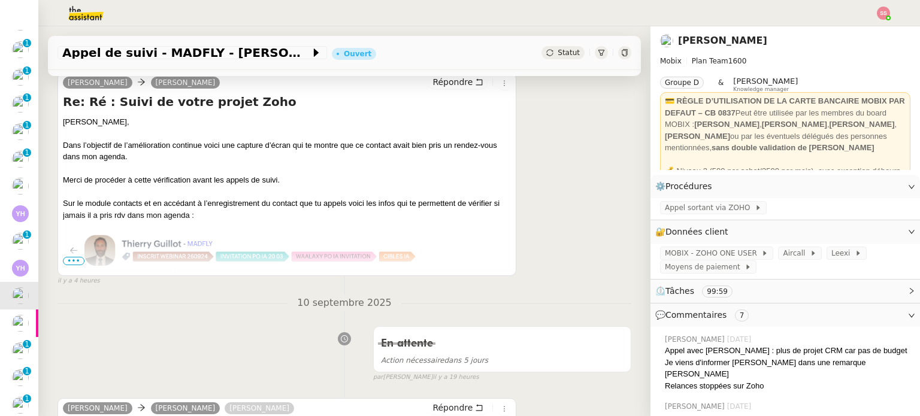
click at [77, 262] on span "•••" at bounding box center [74, 261] width 22 height 8
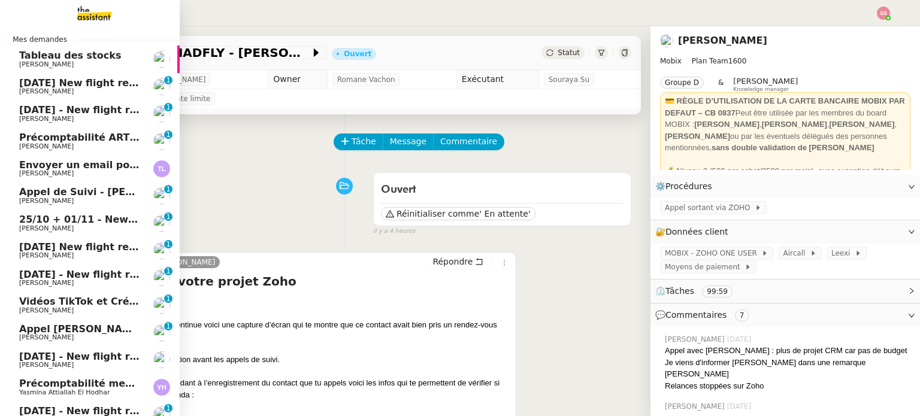
scroll to position [0, 0]
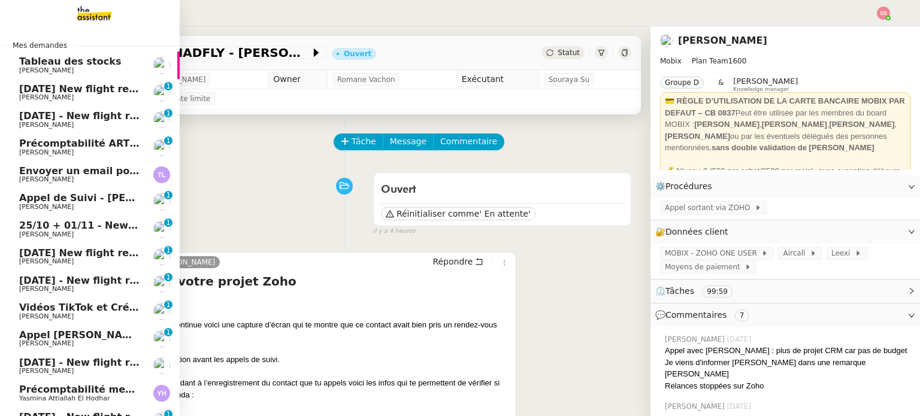
click at [100, 208] on span "[PERSON_NAME]" at bounding box center [79, 207] width 121 height 7
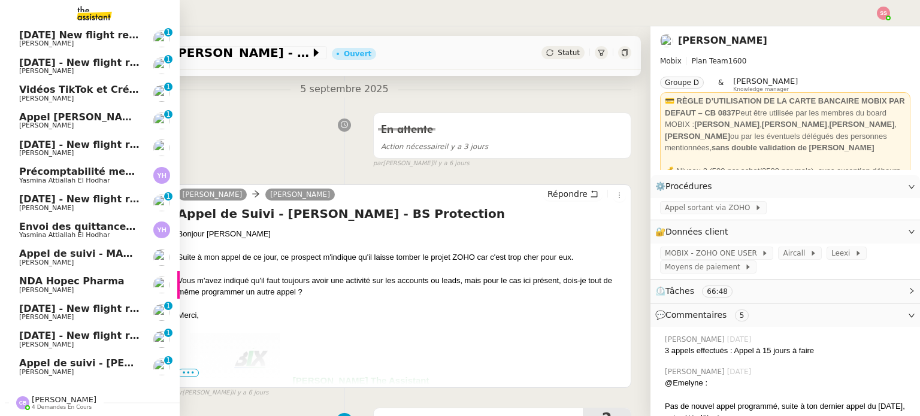
scroll to position [240, 0]
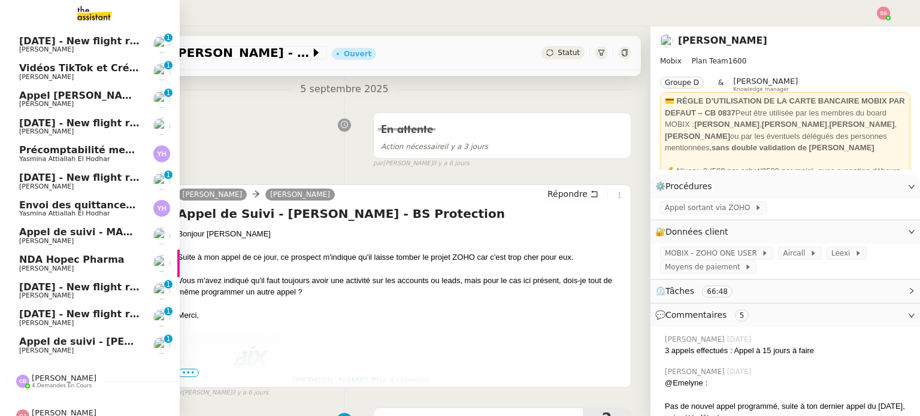
click at [58, 338] on span "Appel de suivi - [PERSON_NAME] - TDX" at bounding box center [123, 341] width 208 height 11
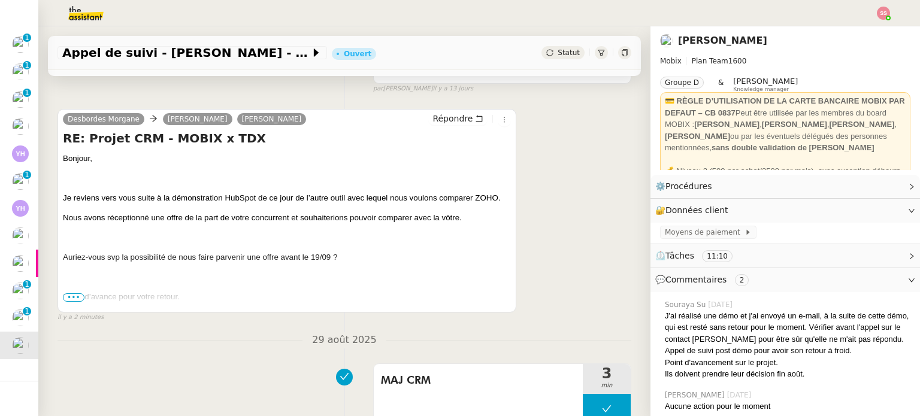
click at [77, 300] on span "•••" at bounding box center [74, 298] width 22 height 8
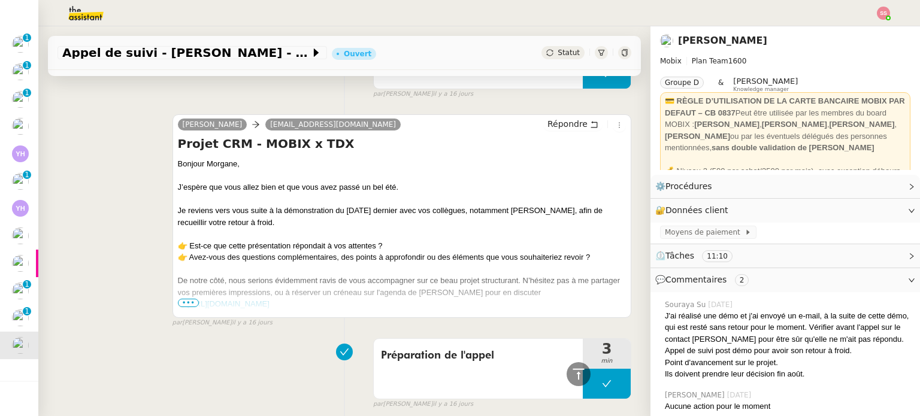
scroll to position [2217, 0]
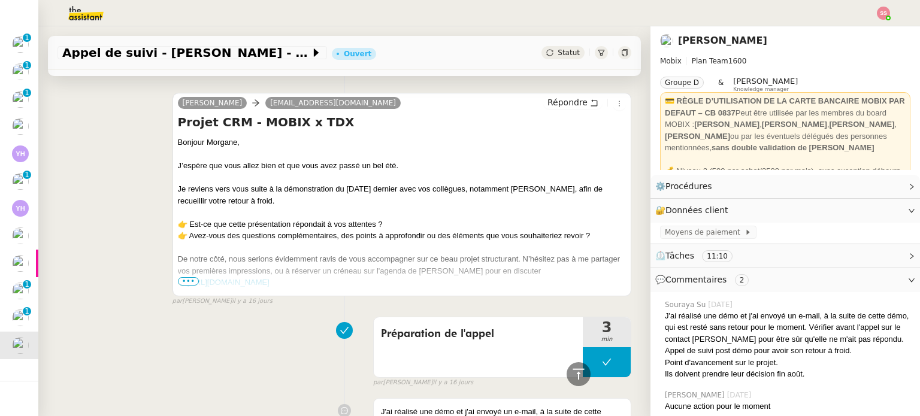
click at [188, 286] on span "•••" at bounding box center [189, 281] width 22 height 8
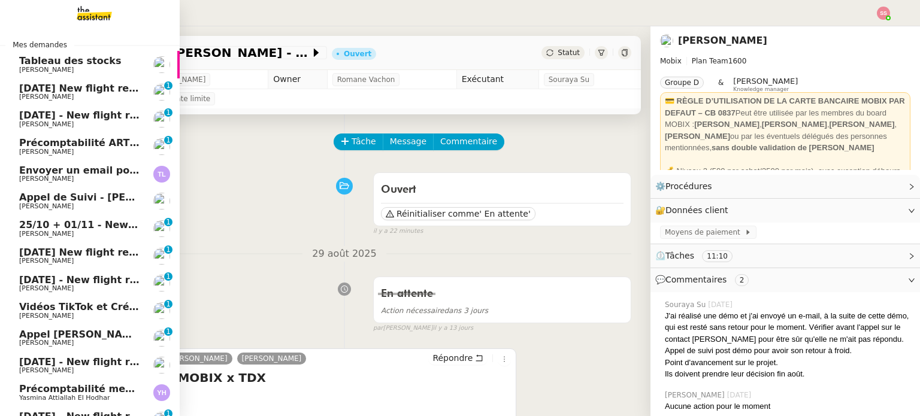
scroll to position [0, 0]
click at [92, 89] on span "[DATE] New flight request - [PERSON_NAME]" at bounding box center [139, 88] width 240 height 11
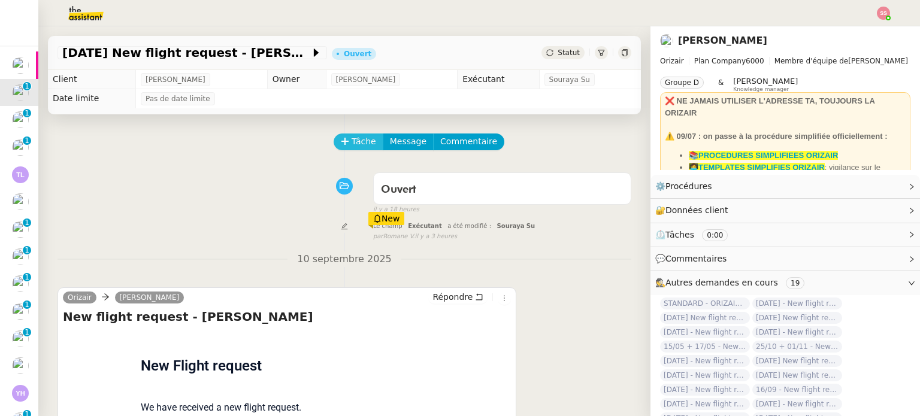
click at [364, 145] on button "Tâche" at bounding box center [359, 142] width 50 height 17
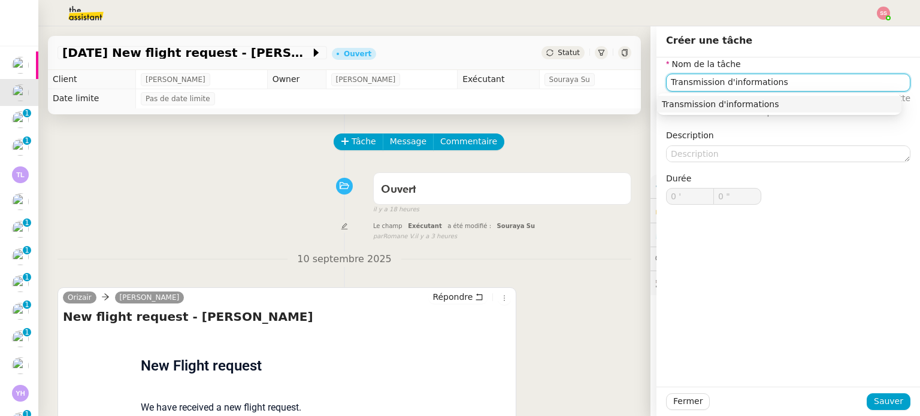
click at [702, 106] on div "Transmission d'informations" at bounding box center [779, 104] width 235 height 11
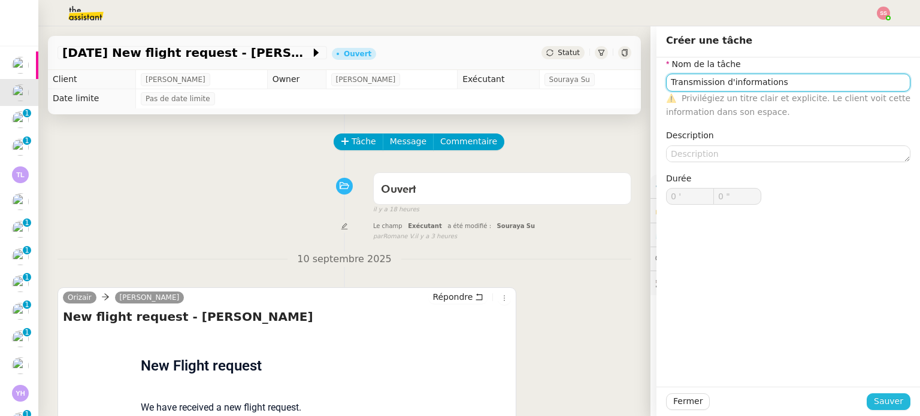
type input "Transmission d'informations"
click at [867, 399] on button "Sauver" at bounding box center [889, 402] width 44 height 17
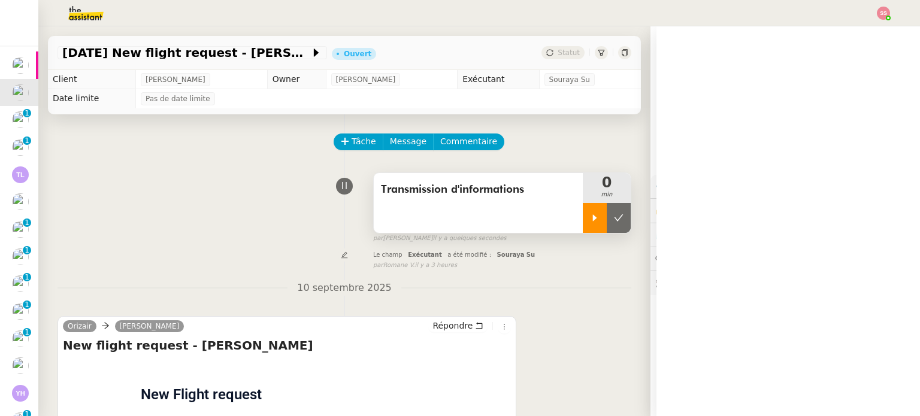
click at [583, 226] on div at bounding box center [595, 218] width 24 height 30
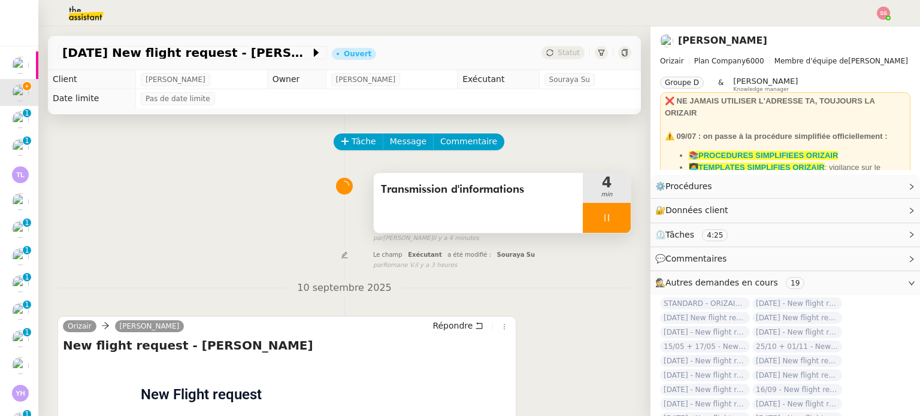
scroll to position [120, 0]
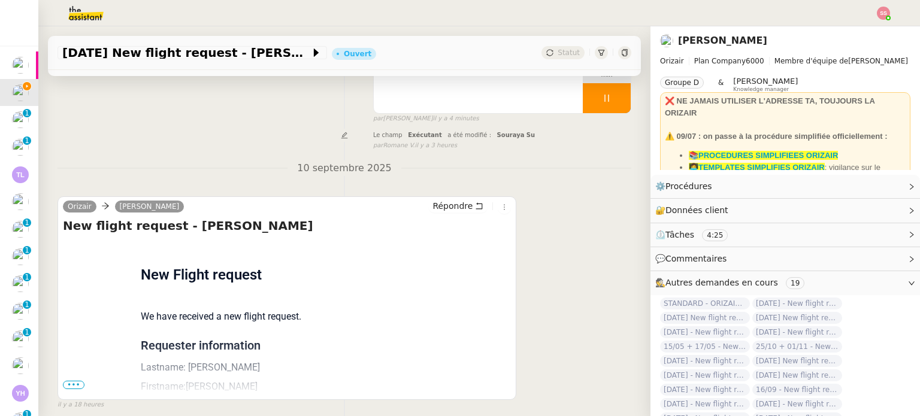
click at [81, 388] on span "•••" at bounding box center [74, 385] width 22 height 8
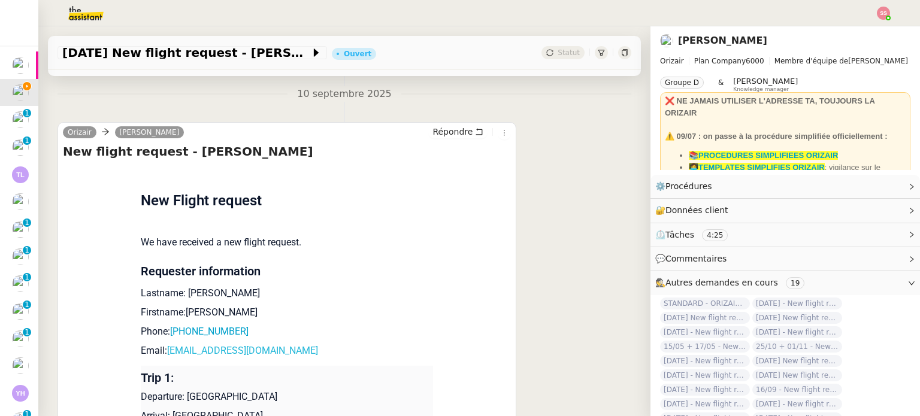
scroll to position [240, 0]
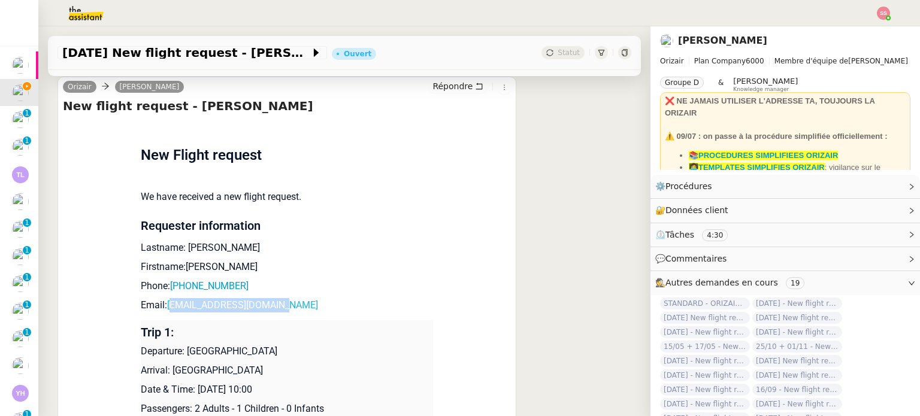
drag, startPoint x: 289, startPoint y: 306, endPoint x: 164, endPoint y: 306, distance: 125.2
click at [164, 306] on p "Email: [EMAIL_ADDRESS][DOMAIN_NAME]" at bounding box center [287, 305] width 292 height 14
click at [282, 294] on p "Phone: [PHONE_NUMBER]" at bounding box center [287, 286] width 292 height 14
drag, startPoint x: 288, startPoint y: 313, endPoint x: 161, endPoint y: 307, distance: 127.1
click at [161, 307] on p "Email: [EMAIL_ADDRESS][DOMAIN_NAME]" at bounding box center [287, 305] width 292 height 14
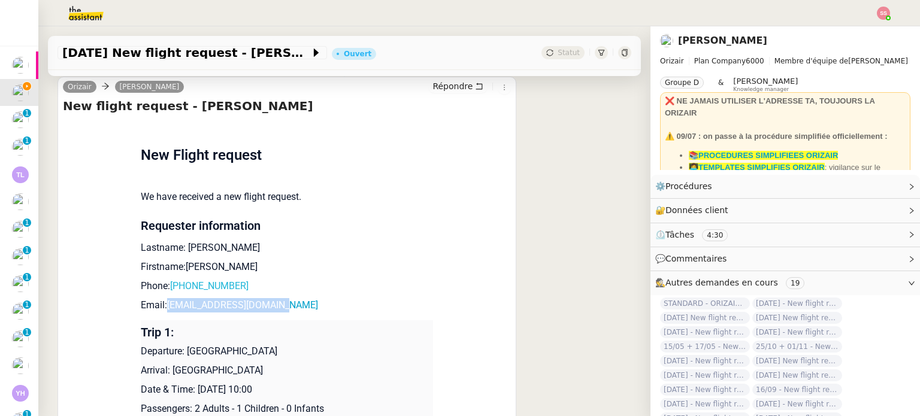
copy link "[EMAIL_ADDRESS][DOMAIN_NAME]"
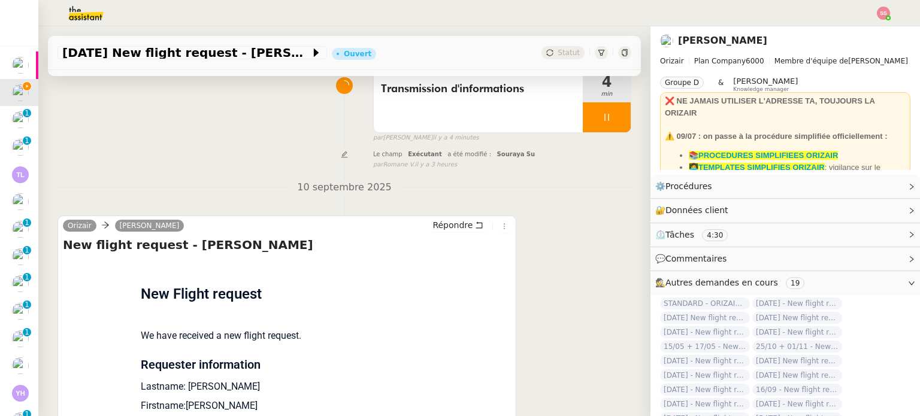
scroll to position [0, 0]
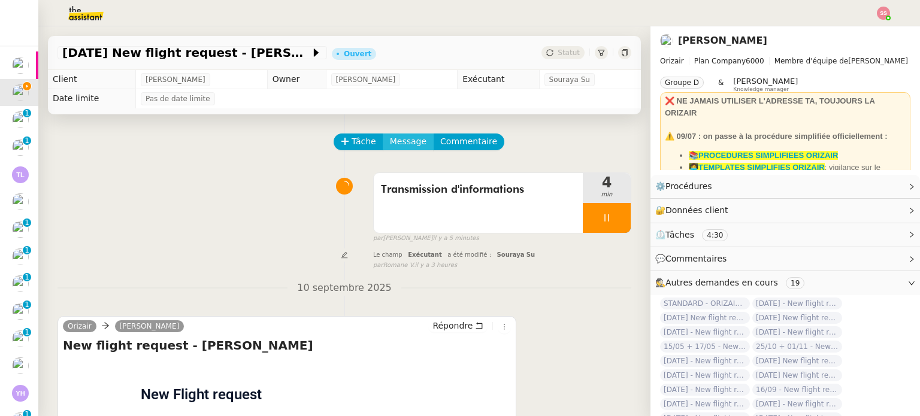
click at [398, 143] on span "Message" at bounding box center [408, 142] width 37 height 14
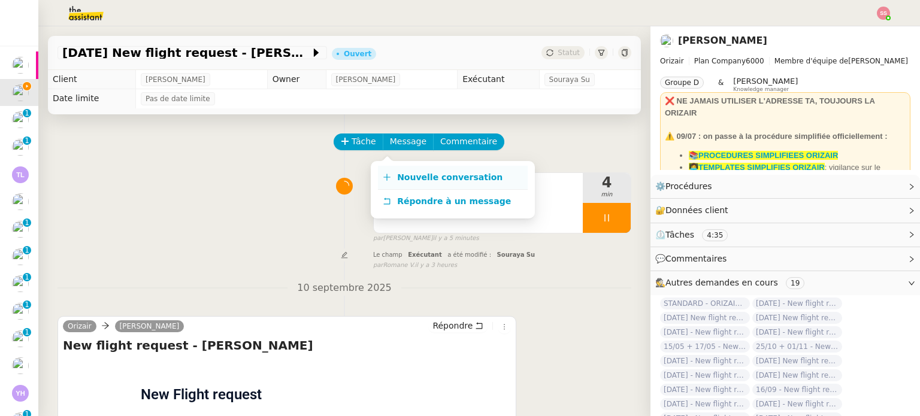
click at [410, 167] on link "Nouvelle conversation" at bounding box center [453, 178] width 150 height 24
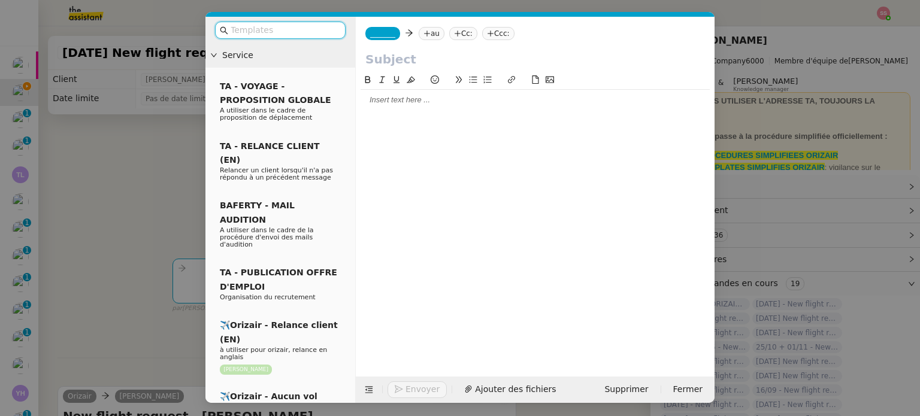
click at [430, 29] on nz-tag "au" at bounding box center [432, 33] width 26 height 13
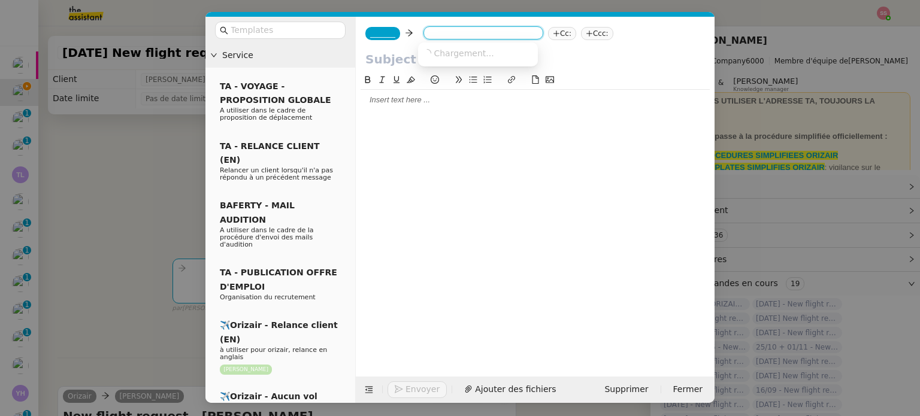
paste input "[EMAIL_ADDRESS][DOMAIN_NAME]"
type input "[EMAIL_ADDRESS][DOMAIN_NAME]"
click at [436, 50] on span "[EMAIL_ADDRESS][DOMAIN_NAME]" at bounding box center [496, 53] width 147 height 10
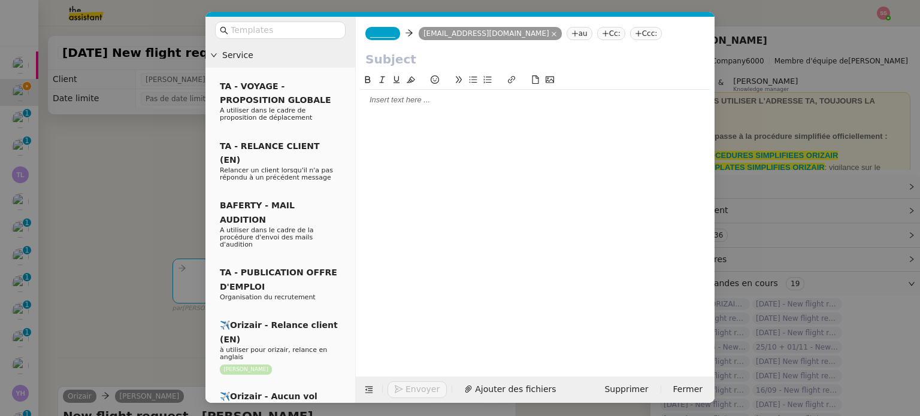
click at [375, 33] on span "_______" at bounding box center [382, 33] width 25 height 8
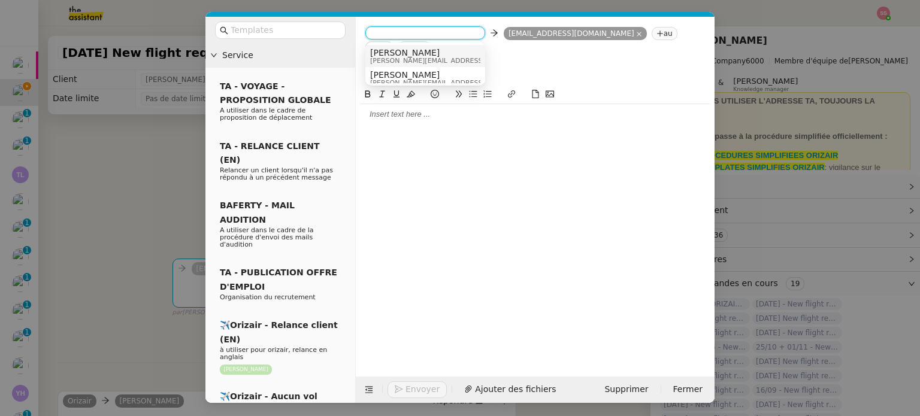
click at [420, 46] on nz-option-item "Josephine [EMAIL_ADDRESS][DOMAIN_NAME]" at bounding box center [425, 56] width 120 height 22
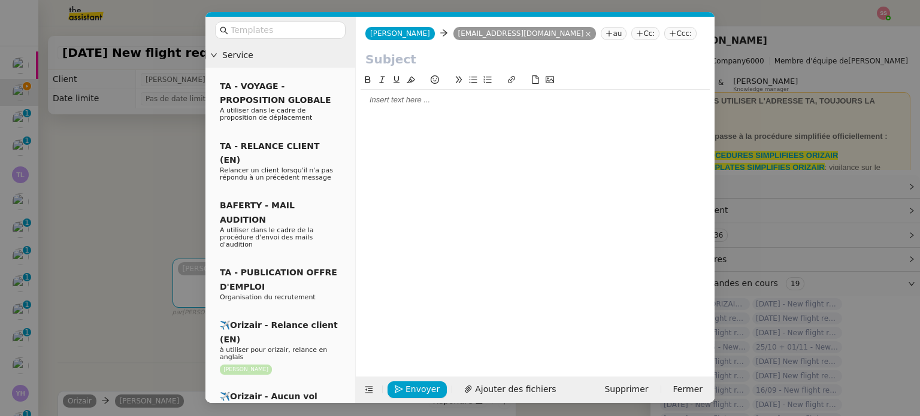
click at [664, 32] on nz-tag "Ccc:" at bounding box center [680, 33] width 32 height 13
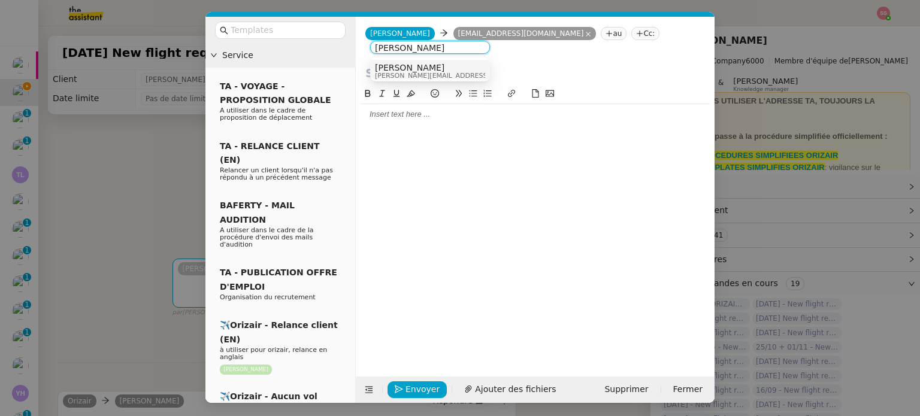
type input "[PERSON_NAME]"
click at [437, 72] on div "[PERSON_NAME] [PERSON_NAME][EMAIL_ADDRESS][DOMAIN_NAME]" at bounding box center [430, 71] width 110 height 16
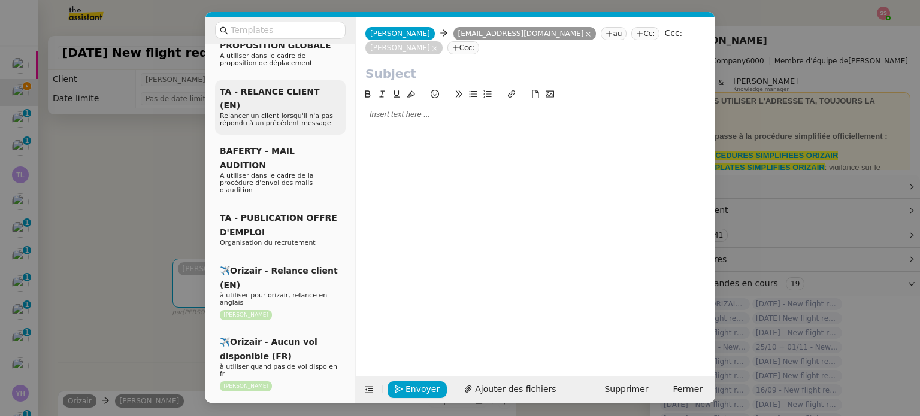
scroll to position [120, 0]
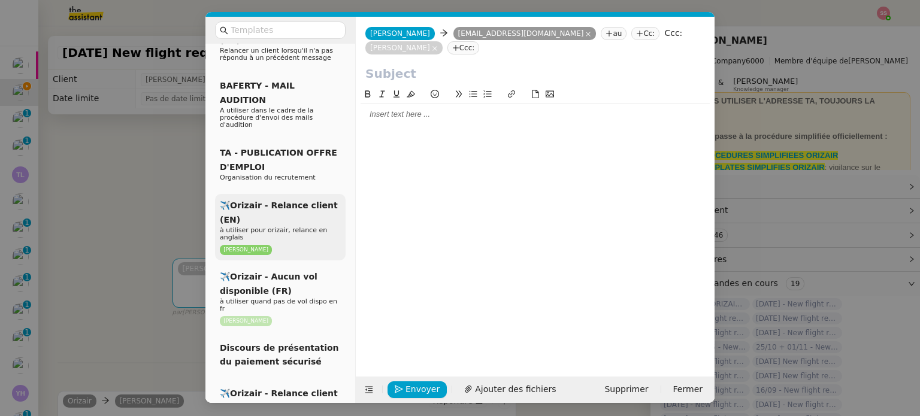
click at [307, 226] on span "à utiliser pour orizair, relance en anglais" at bounding box center [273, 233] width 107 height 15
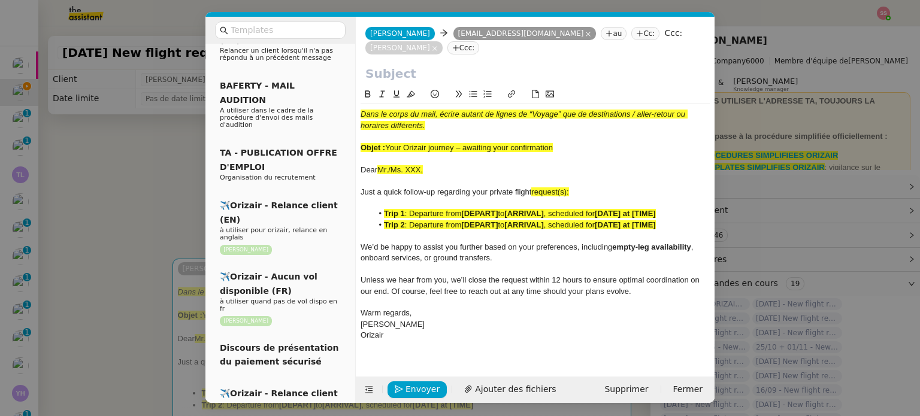
drag, startPoint x: 386, startPoint y: 136, endPoint x: 576, endPoint y: 129, distance: 189.4
click at [576, 143] on div "Objet : Your Orizair journey – awaiting your confirmation" at bounding box center [535, 148] width 349 height 11
click at [288, 33] on input "text" at bounding box center [285, 30] width 108 height 14
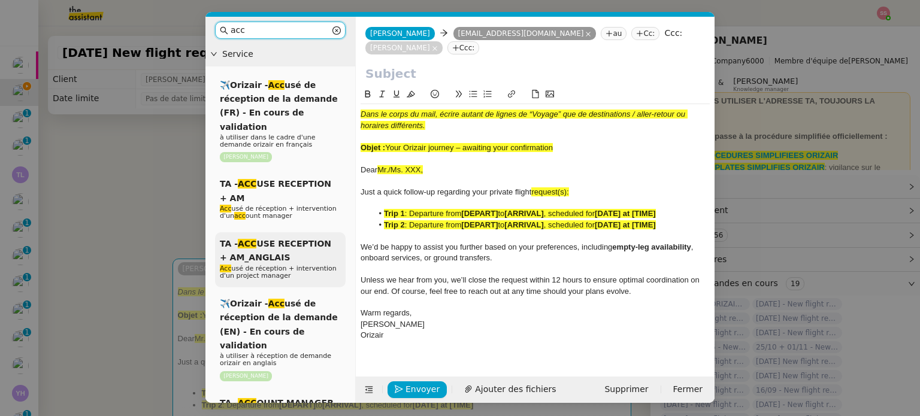
scroll to position [0, 0]
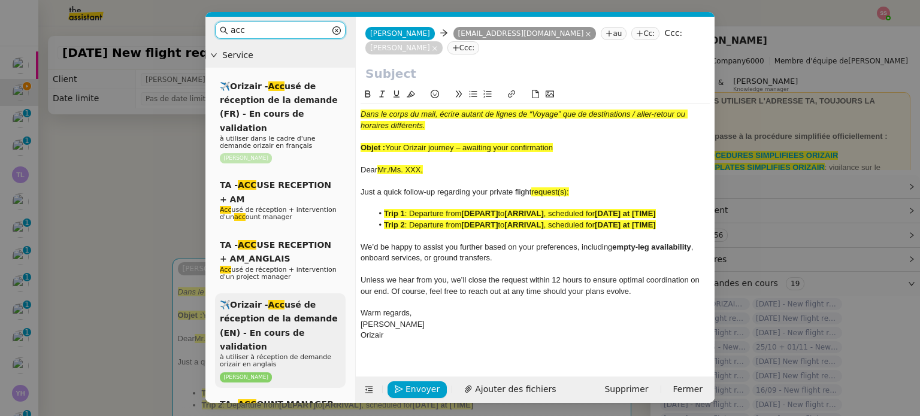
type input "acc"
click at [291, 300] on span "✈️Orizair - Acc usé de réception de la demande (EN) - En cours de validation" at bounding box center [279, 326] width 118 height 52
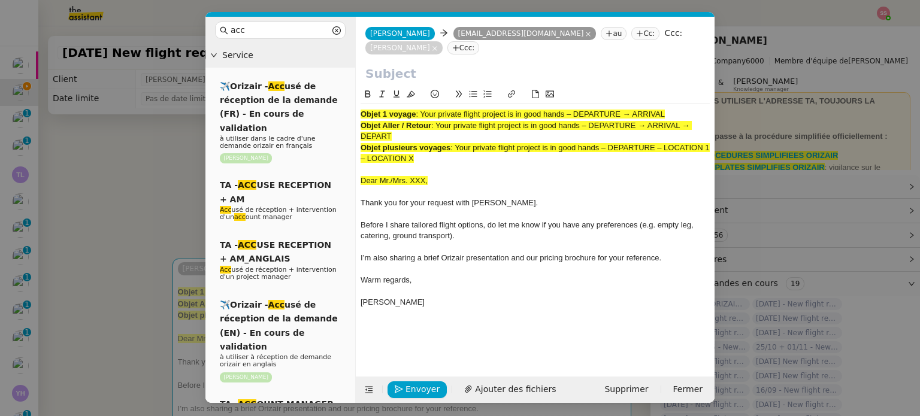
drag, startPoint x: 424, startPoint y: 100, endPoint x: 694, endPoint y: 93, distance: 270.9
click at [694, 104] on div "Objet 1 voyage : Your private flight project is in good hands – DEPARTURE → ARR…" at bounding box center [535, 214] width 349 height 220
click at [532, 68] on input "text" at bounding box center [535, 74] width 340 height 18
paste input "Your private flight project is in good hands – DEPARTURE → ARRIVAL"
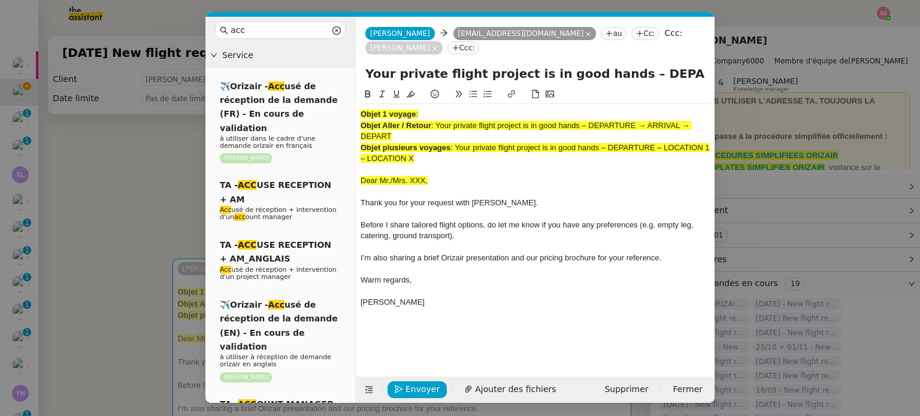
scroll to position [0, 52]
type input "Your private flight project is in good hands – DEPARTURE → ARRIVAL"
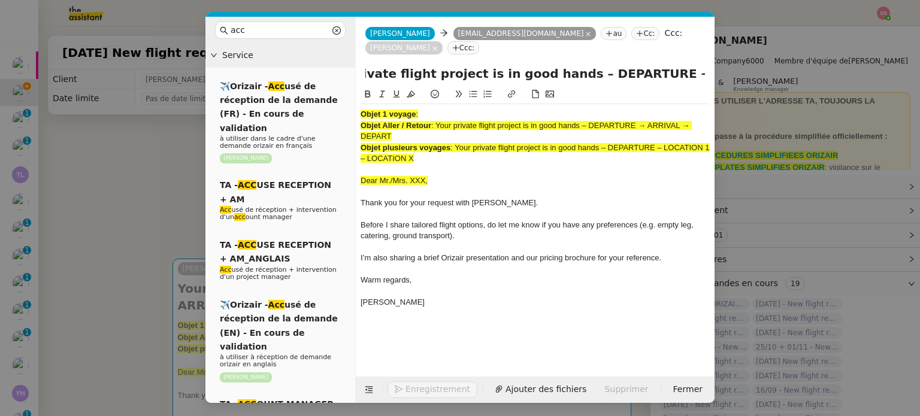
scroll to position [0, 0]
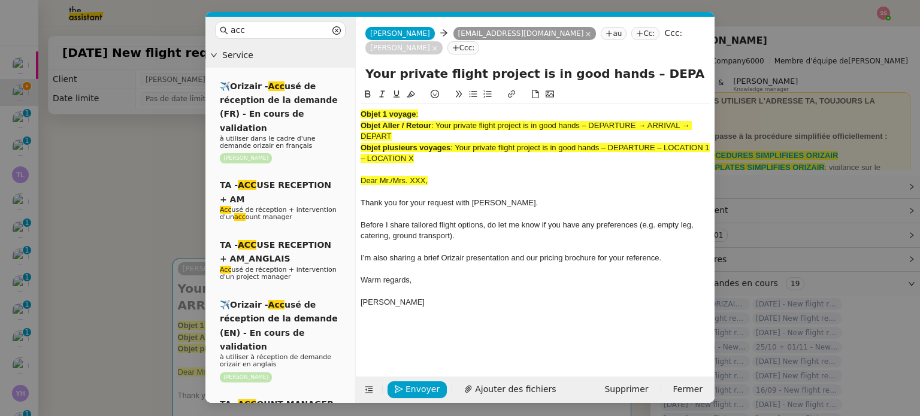
drag, startPoint x: 440, startPoint y: 147, endPoint x: 362, endPoint y: 90, distance: 96.5
click at [362, 104] on div "Objet 1 voyage : Objet Aller / Retour : Your private flight project is in good …" at bounding box center [535, 214] width 349 height 220
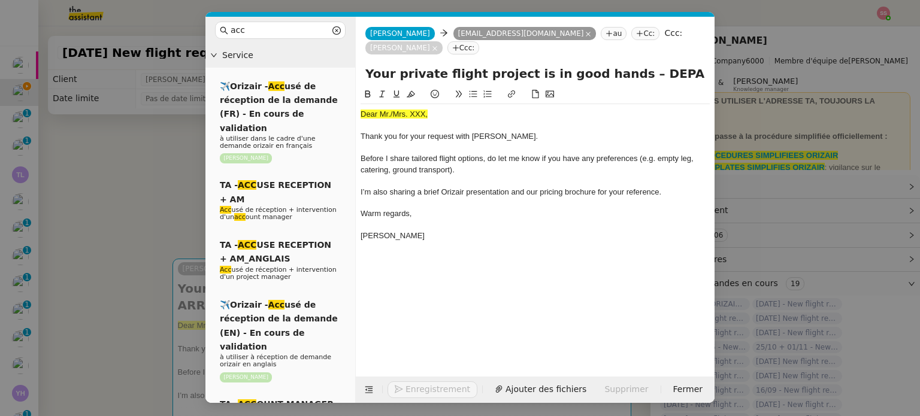
click at [165, 171] on nz-modal-container "acc Service ✈️Orizair - Acc usé de réception de la demande (FR) - En cours de v…" at bounding box center [460, 208] width 920 height 416
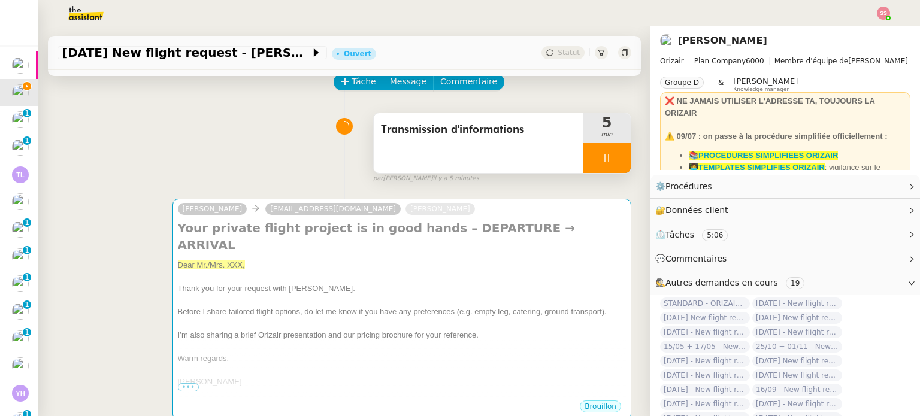
click at [603, 155] on div at bounding box center [607, 158] width 48 height 30
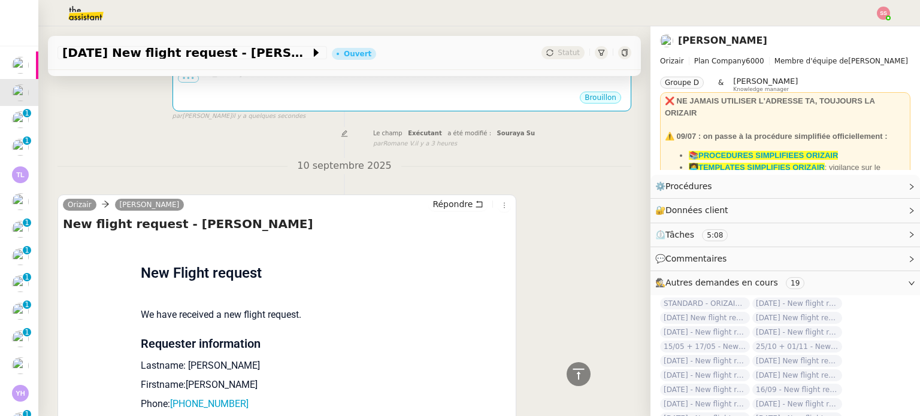
scroll to position [419, 0]
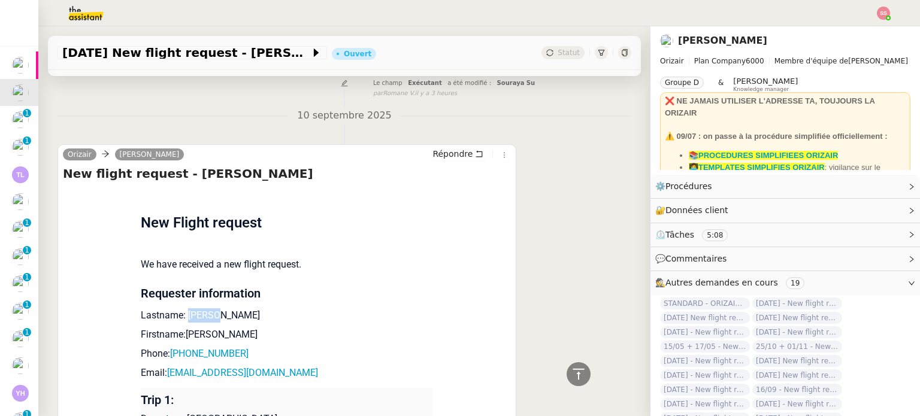
drag, startPoint x: 213, startPoint y: 301, endPoint x: 180, endPoint y: 298, distance: 33.7
click at [180, 309] on p "Lastname: [PERSON_NAME]" at bounding box center [287, 316] width 292 height 14
copy p "[PERSON_NAME]"
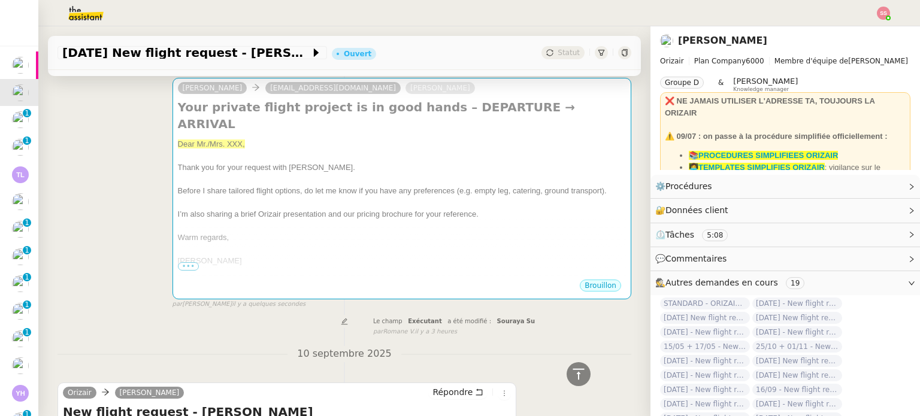
scroll to position [120, 0]
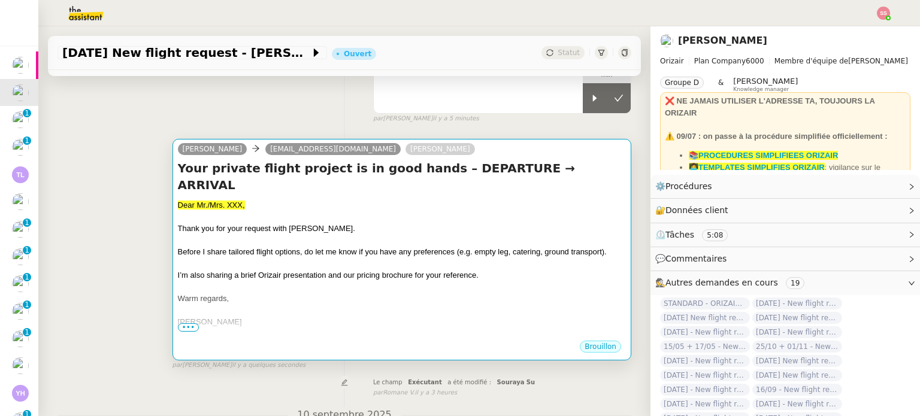
click at [306, 247] on span "Before I share tailored flight options, do let me know if you have any preferen…" at bounding box center [392, 251] width 429 height 9
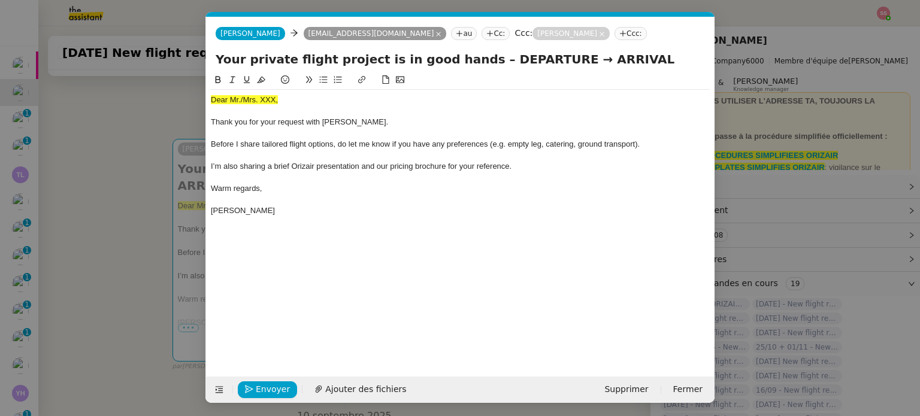
scroll to position [0, 37]
click at [256, 107] on div at bounding box center [460, 111] width 499 height 11
click at [256, 96] on span "Dear Mr./Mrs. XXX," at bounding box center [244, 99] width 67 height 9
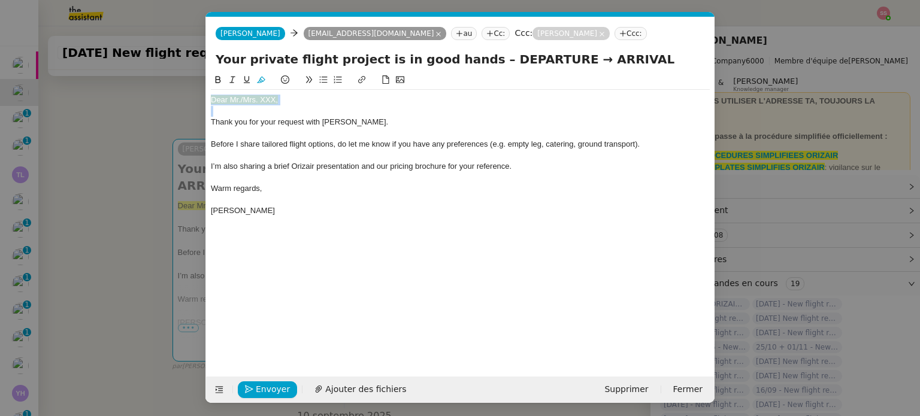
click at [256, 96] on span "Dear Mr./Mrs. XXX," at bounding box center [244, 99] width 67 height 9
click at [260, 80] on icon at bounding box center [261, 80] width 8 height 7
click at [290, 99] on div "Dear Mr./Mrs. XXX," at bounding box center [460, 100] width 499 height 11
drag, startPoint x: 284, startPoint y: 100, endPoint x: 240, endPoint y: 98, distance: 44.4
click at [240, 98] on div "Dear Mr./Mrs. XXX," at bounding box center [460, 100] width 499 height 11
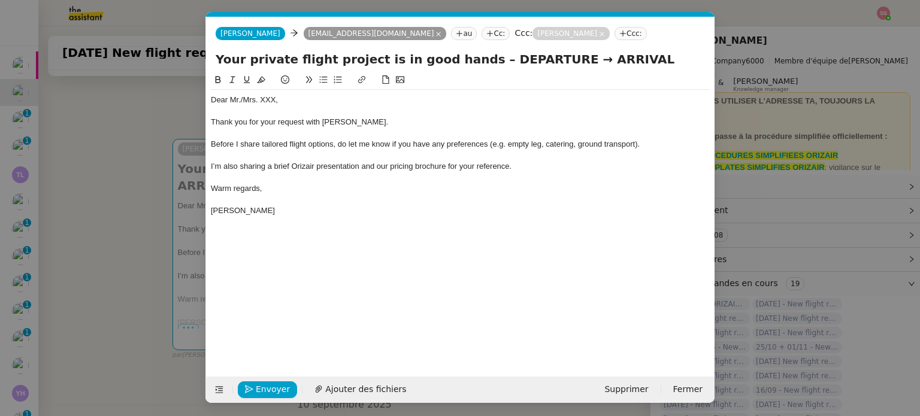
scroll to position [0, 0]
click at [161, 208] on nz-modal-container "acc Service ✈️Orizair - Acc usé de réception de la demande (FR) - En cours de v…" at bounding box center [460, 208] width 920 height 416
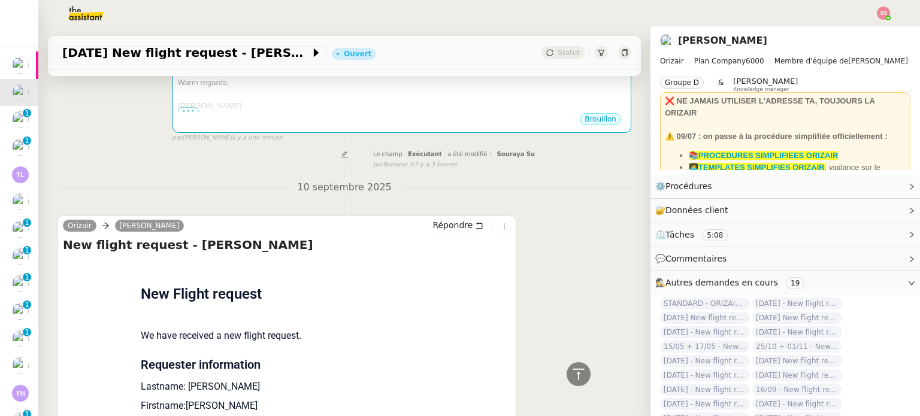
scroll to position [456, 0]
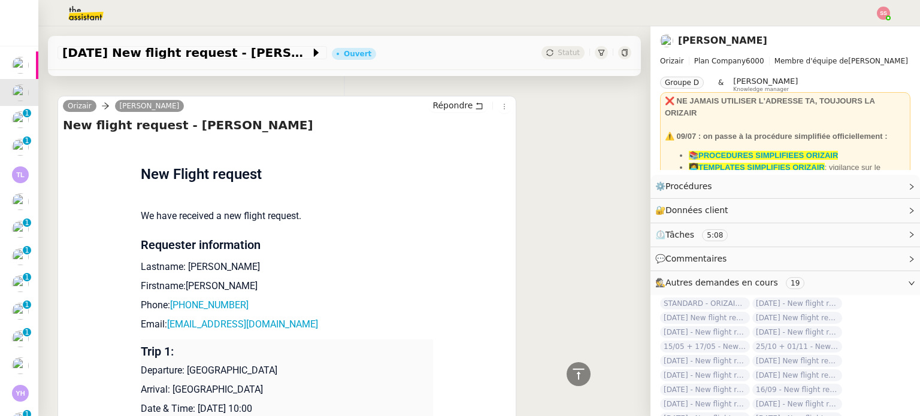
drag, startPoint x: 180, startPoint y: 357, endPoint x: 295, endPoint y: 353, distance: 115.1
click at [295, 364] on p "Departure: [GEOGRAPHIC_DATA]" at bounding box center [287, 371] width 292 height 14
copy p "[GEOGRAPHIC_DATA]"
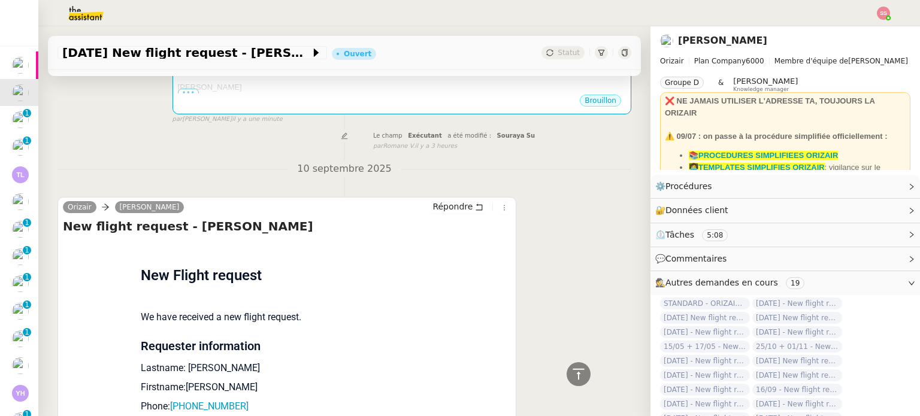
scroll to position [216, 0]
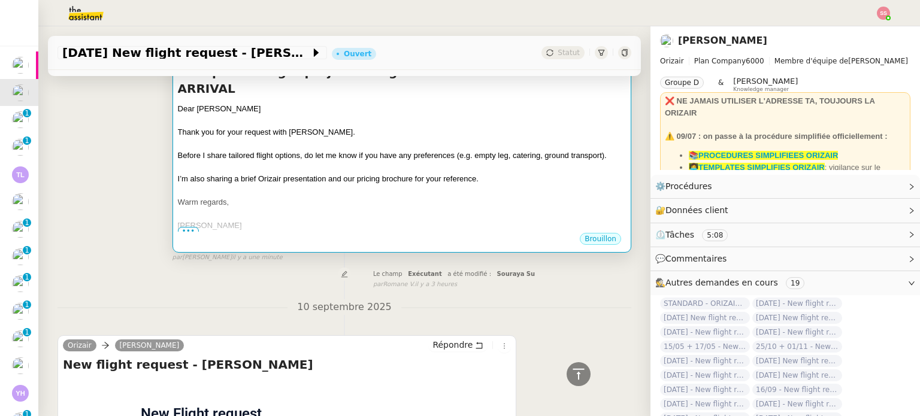
click at [465, 196] on div "Warm regards," at bounding box center [402, 202] width 448 height 12
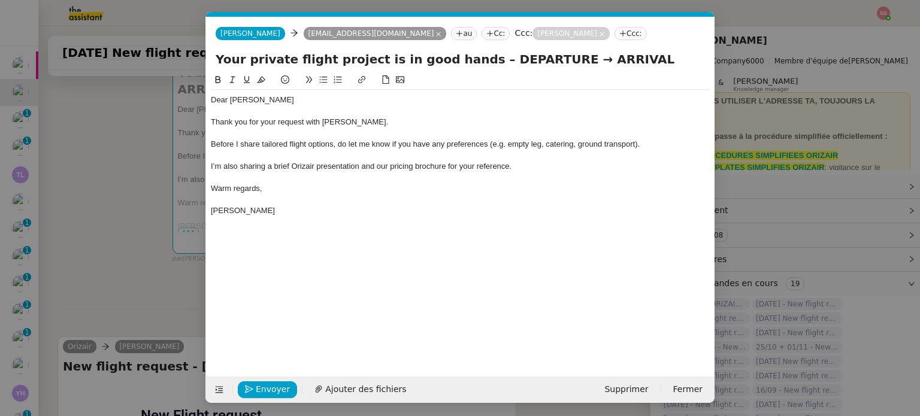
scroll to position [0, 37]
drag, startPoint x: 539, startPoint y: 59, endPoint x: 470, endPoint y: 59, distance: 69.5
click at [470, 59] on input "Your private flight project is in good hands – DEPARTURE → ARRIVAL" at bounding box center [460, 59] width 489 height 18
paste input "[GEOGRAPHIC_DATA]"
type input "Your private flight project is in good hands – [GEOGRAPHIC_DATA]→ ARRIVAL"
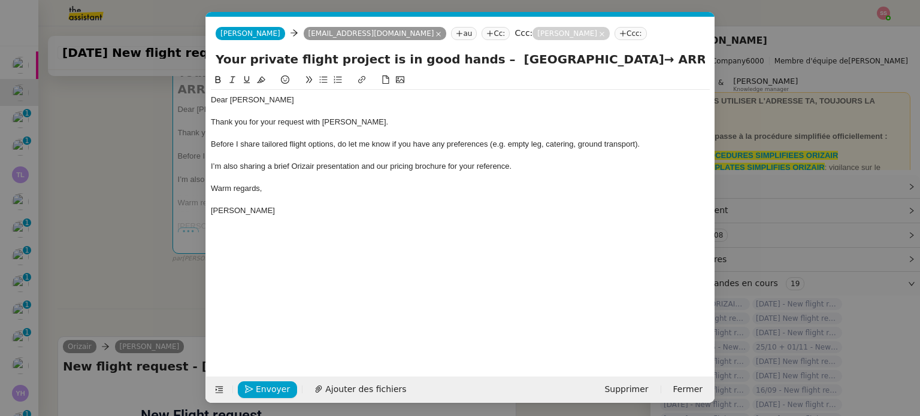
click at [147, 207] on nz-modal-container "acc Service ✈️Orizair - Acc usé de réception de la demande (FR) - En cours de v…" at bounding box center [460, 208] width 920 height 416
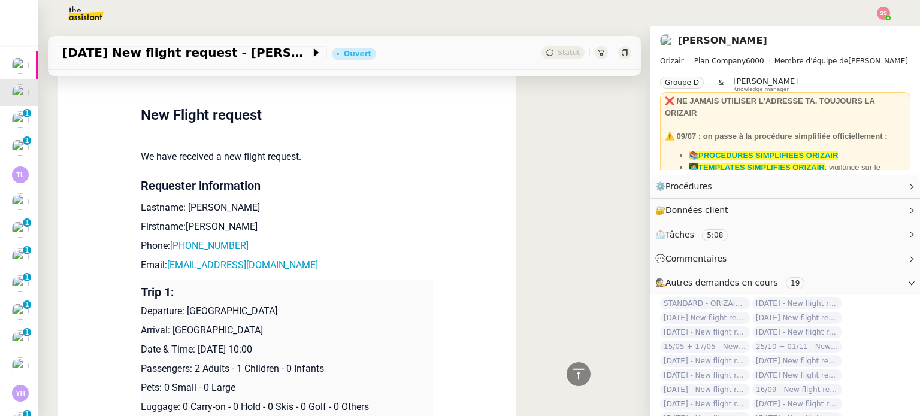
scroll to position [575, 0]
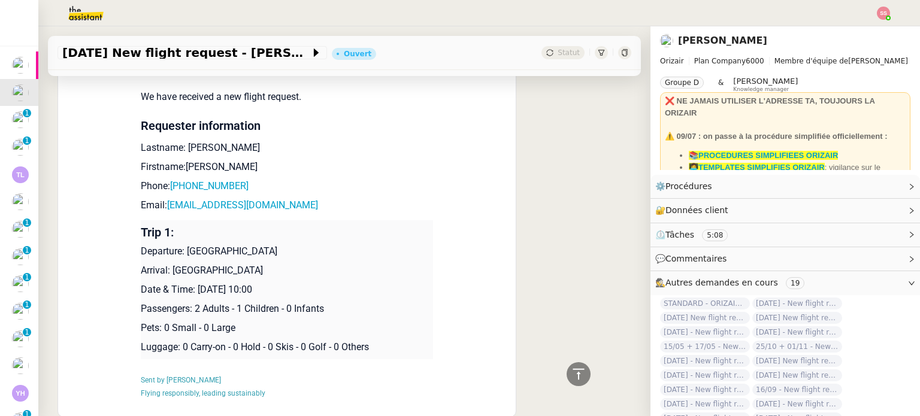
drag, startPoint x: 165, startPoint y: 255, endPoint x: 309, endPoint y: 254, distance: 143.2
click at [309, 264] on p "Arrival: [GEOGRAPHIC_DATA]" at bounding box center [287, 271] width 292 height 14
copy p "[GEOGRAPHIC_DATA]"
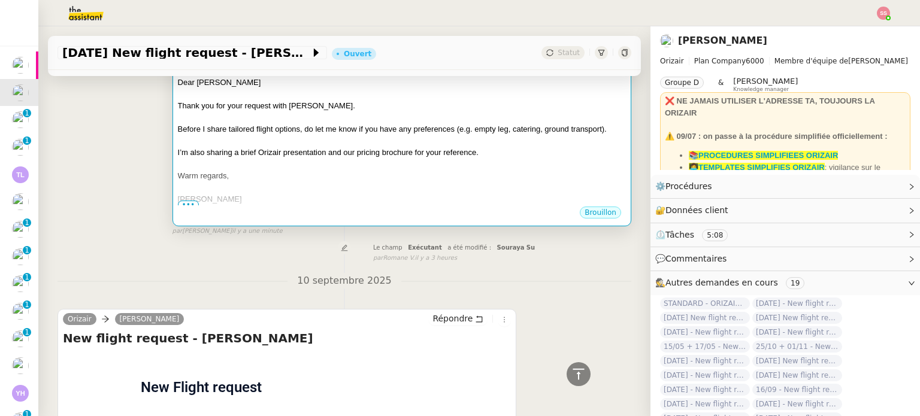
scroll to position [156, 0]
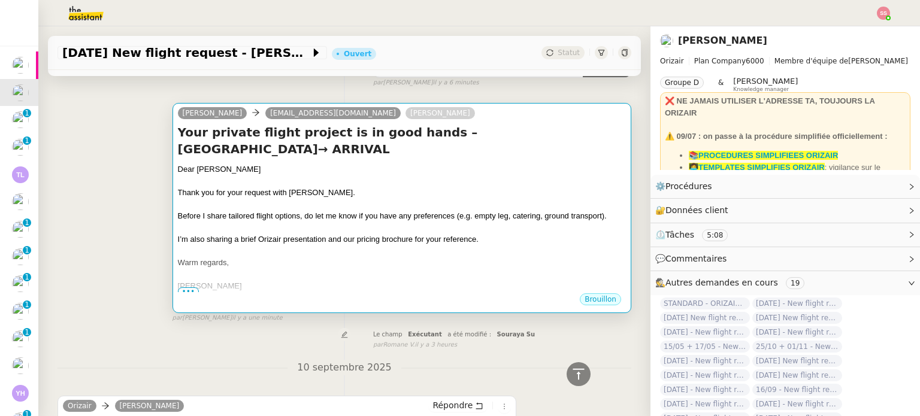
click at [470, 222] on div at bounding box center [402, 228] width 448 height 12
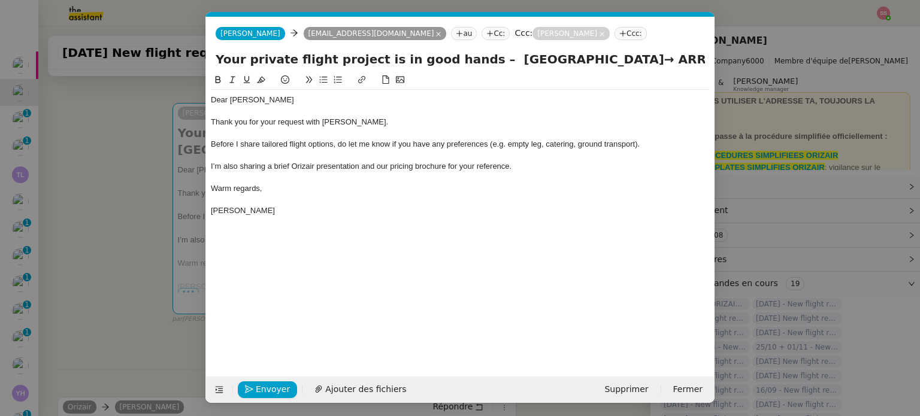
scroll to position [0, 37]
drag, startPoint x: 598, startPoint y: 59, endPoint x: 704, endPoint y: 57, distance: 106.1
click at [704, 57] on input "Your private flight project is in good hands – [GEOGRAPHIC_DATA]→ ARRIVAL" at bounding box center [460, 59] width 489 height 18
paste input "[GEOGRAPHIC_DATA]"
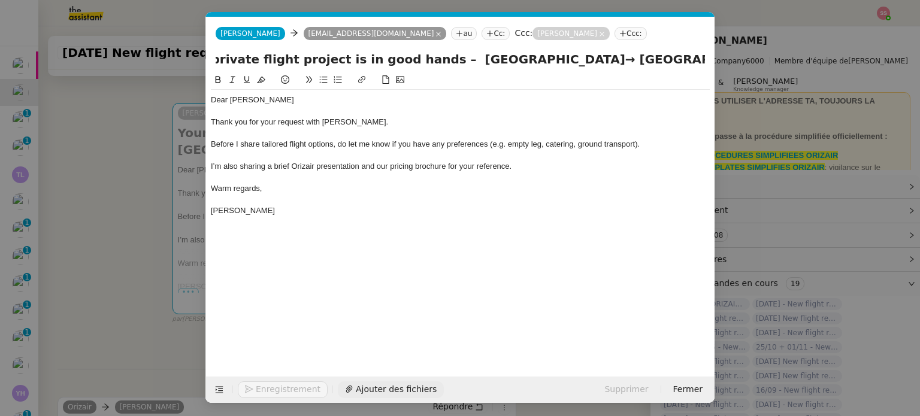
type input "Your private flight project is in good hands – [GEOGRAPHIC_DATA]→ [GEOGRAPHIC_D…"
click at [377, 385] on span "Ajouter des fichiers" at bounding box center [396, 390] width 81 height 14
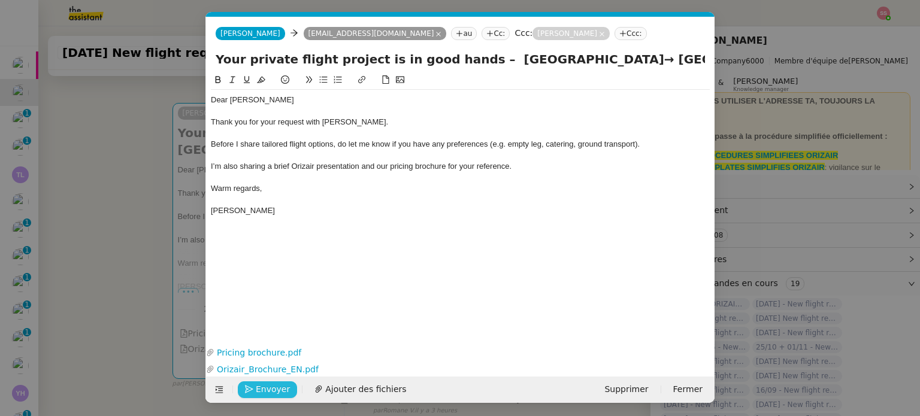
click at [276, 387] on span "Envoyer" at bounding box center [273, 390] width 34 height 14
click at [276, 387] on span "Confirmer l'envoi" at bounding box center [292, 390] width 72 height 14
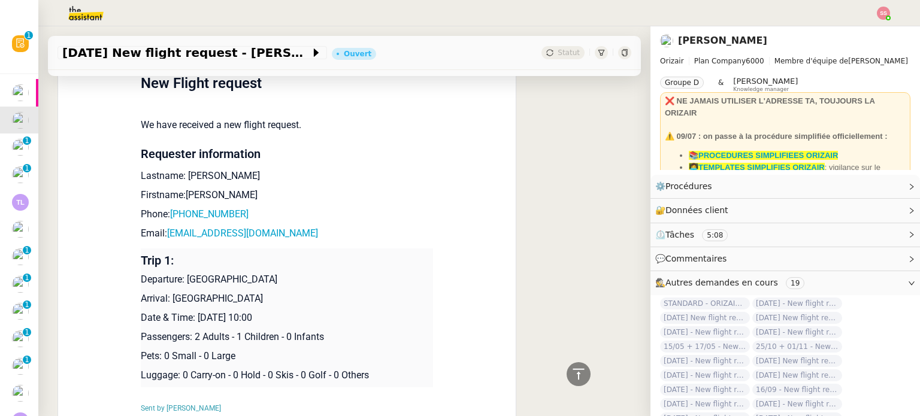
scroll to position [635, 0]
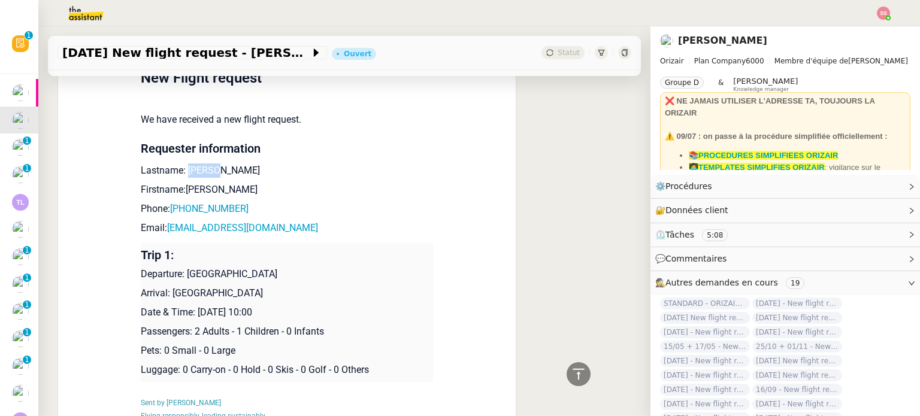
drag, startPoint x: 213, startPoint y: 172, endPoint x: 179, endPoint y: 173, distance: 34.2
click at [179, 173] on p "Lastname: [PERSON_NAME]" at bounding box center [287, 171] width 292 height 14
copy p "[PERSON_NAME]"
drag, startPoint x: 200, startPoint y: 191, endPoint x: 180, endPoint y: 189, distance: 19.9
click at [180, 189] on p "Firstname:[PERSON_NAME]" at bounding box center [287, 190] width 292 height 14
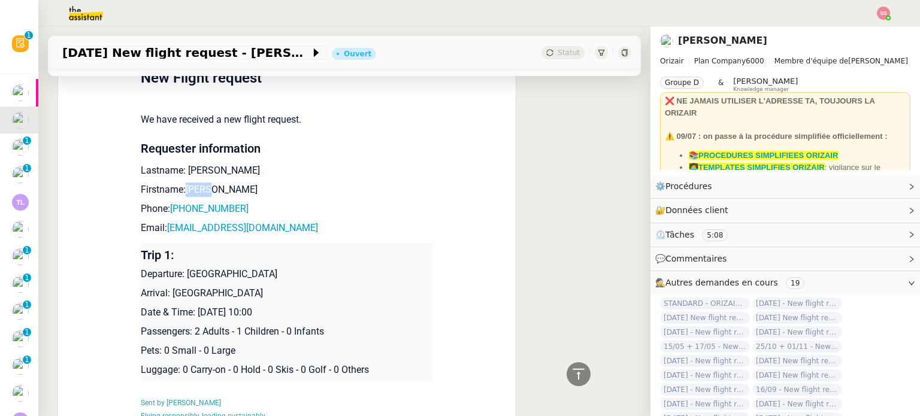
copy p "[PERSON_NAME]"
drag, startPoint x: 251, startPoint y: 210, endPoint x: 175, endPoint y: 209, distance: 76.1
click at [175, 209] on p "Phone: [PHONE_NUMBER]" at bounding box center [287, 209] width 292 height 14
copy link "447379907783"
drag, startPoint x: 286, startPoint y: 233, endPoint x: 163, endPoint y: 229, distance: 123.5
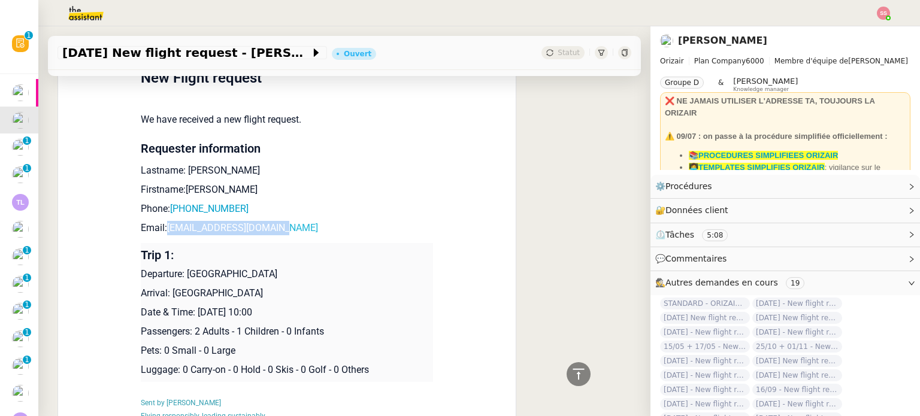
click at [163, 229] on p "Email: [EMAIL_ADDRESS][DOMAIN_NAME]" at bounding box center [287, 228] width 292 height 14
copy link "[EMAIL_ADDRESS][DOMAIN_NAME]"
drag, startPoint x: 183, startPoint y: 277, endPoint x: 285, endPoint y: 277, distance: 101.8
click at [285, 277] on p "Departure: [GEOGRAPHIC_DATA]" at bounding box center [287, 274] width 292 height 14
copy p "[GEOGRAPHIC_DATA]"
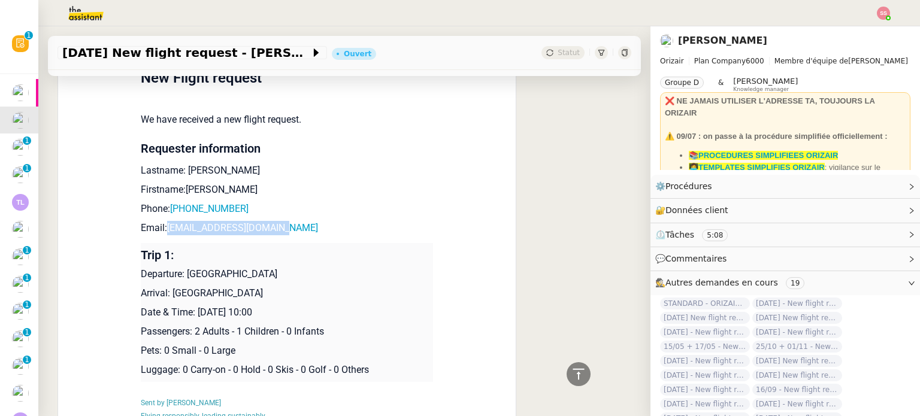
drag, startPoint x: 276, startPoint y: 301, endPoint x: 168, endPoint y: 297, distance: 107.9
click at [168, 297] on p "Arrival: [GEOGRAPHIC_DATA]" at bounding box center [287, 293] width 292 height 14
copy p "[GEOGRAPHIC_DATA]"
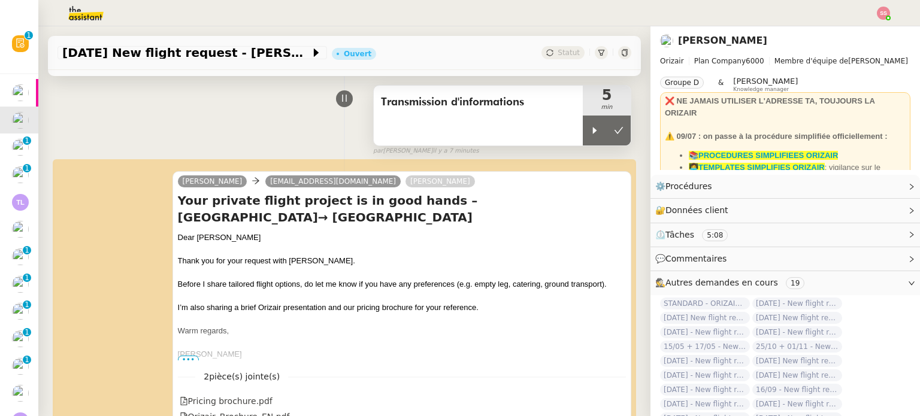
scroll to position [0, 0]
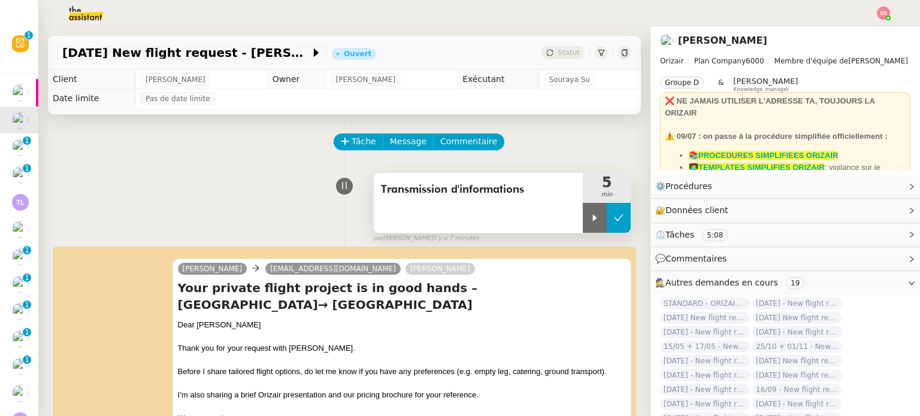
click at [614, 216] on icon at bounding box center [619, 218] width 10 height 10
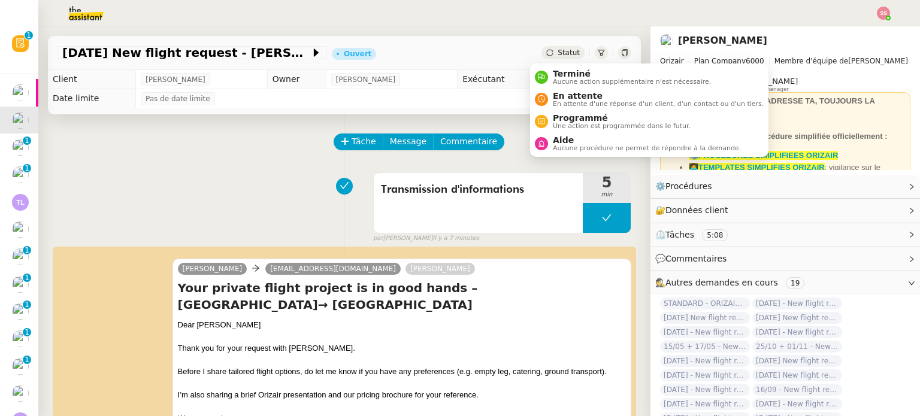
click at [558, 54] on span "Statut" at bounding box center [569, 53] width 22 height 8
click at [560, 95] on span "En attente" at bounding box center [658, 96] width 211 height 10
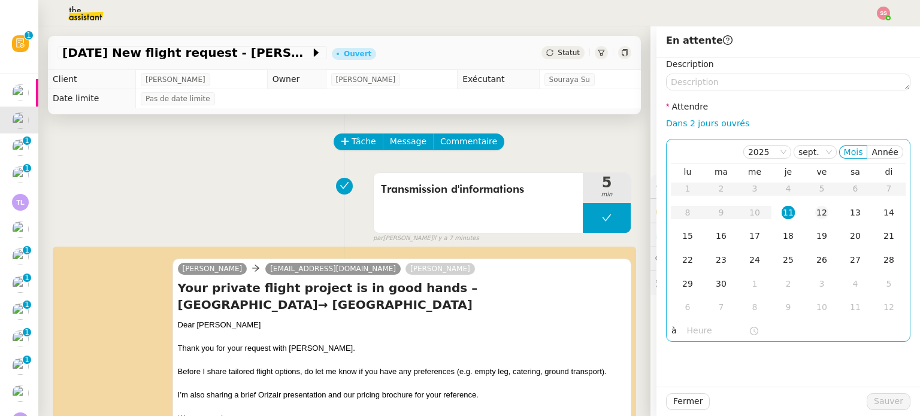
click at [805, 212] on td "12" at bounding box center [822, 213] width 34 height 24
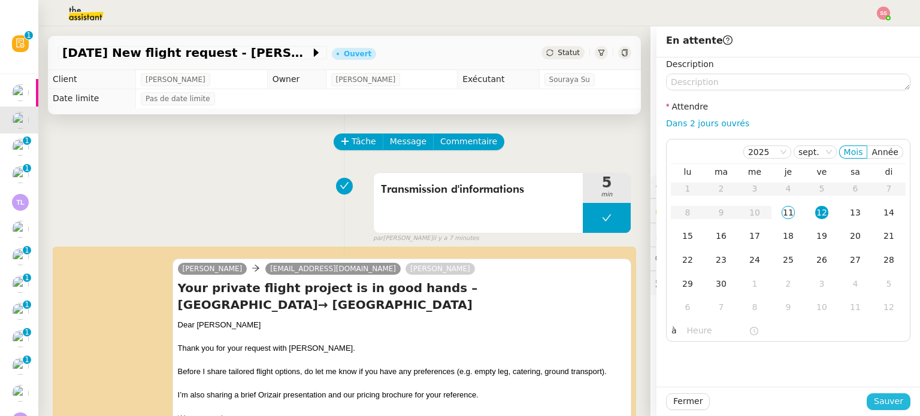
click at [882, 400] on span "Sauver" at bounding box center [888, 402] width 29 height 14
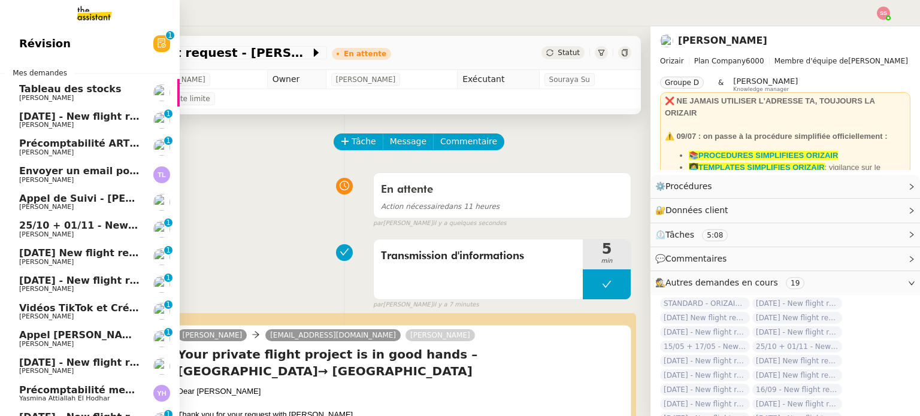
click at [71, 122] on span "[PERSON_NAME]" at bounding box center [79, 125] width 121 height 7
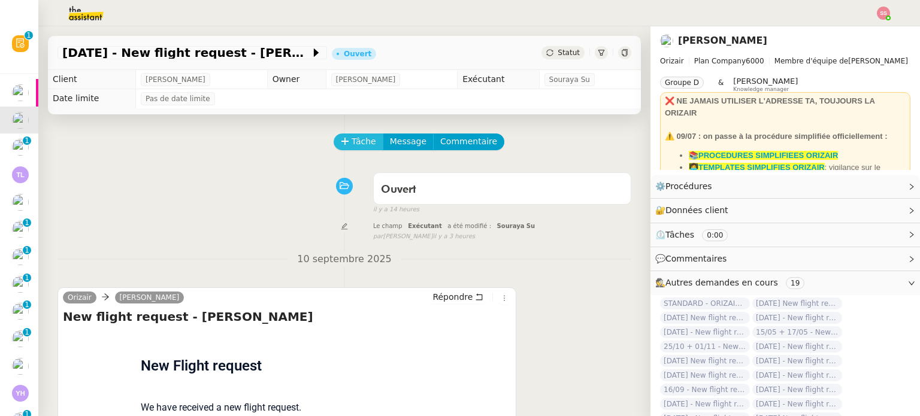
click at [352, 144] on span "Tâche" at bounding box center [364, 142] width 25 height 14
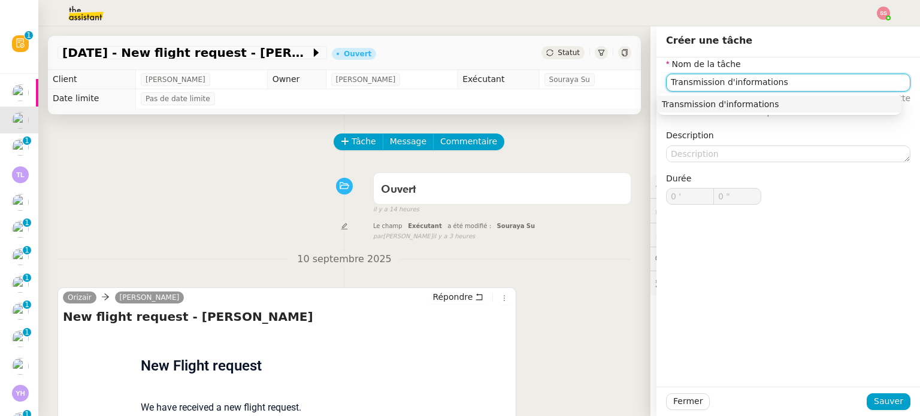
click at [721, 103] on div "Transmission d'informations" at bounding box center [779, 104] width 235 height 11
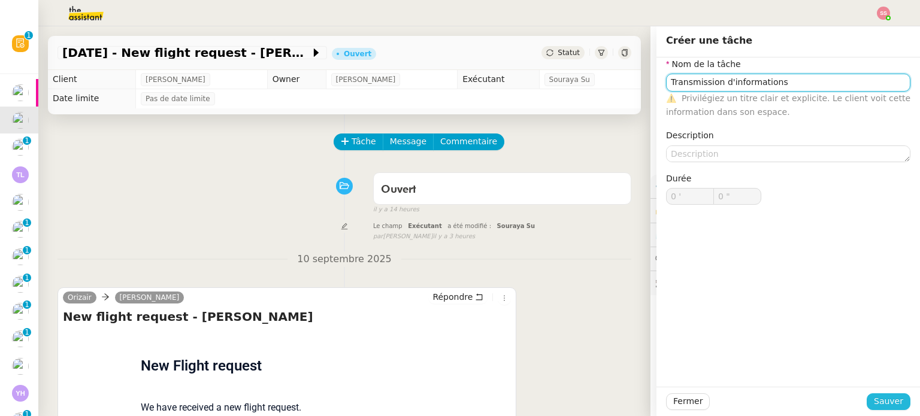
type input "Transmission d'informations"
click at [887, 395] on span "Sauver" at bounding box center [888, 402] width 29 height 14
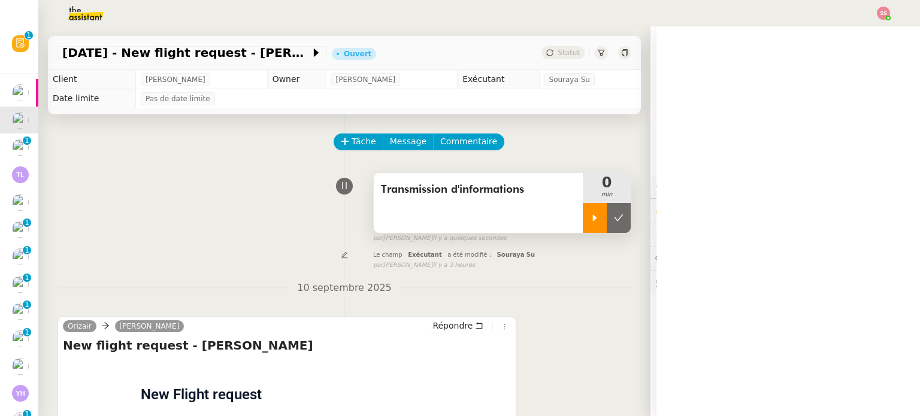
click at [589, 213] on div at bounding box center [595, 218] width 24 height 30
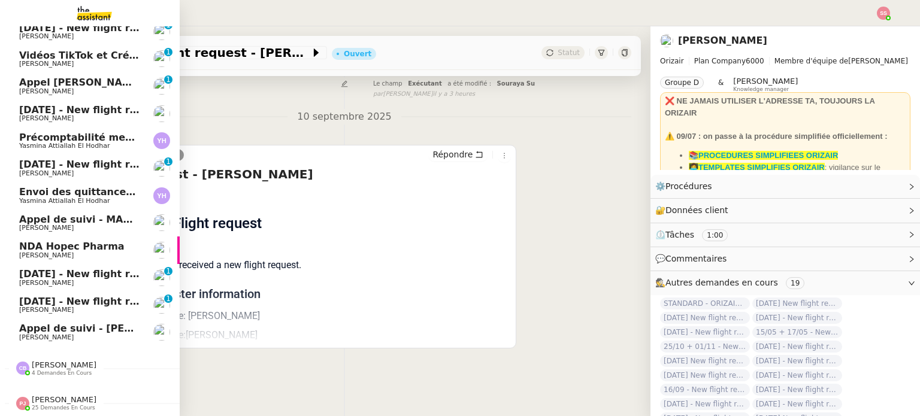
scroll to position [139, 0]
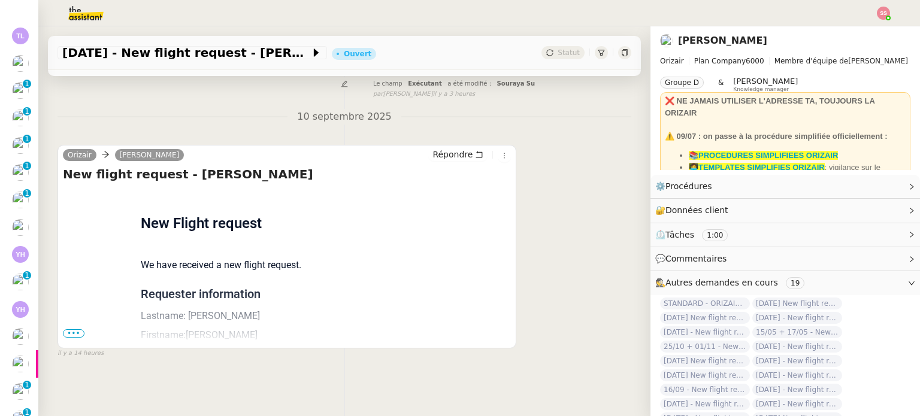
click at [64, 329] on span "•••" at bounding box center [74, 333] width 22 height 8
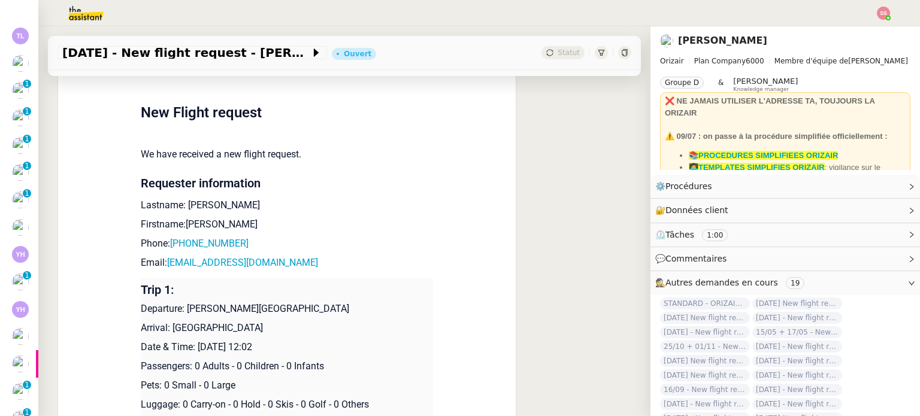
scroll to position [359, 0]
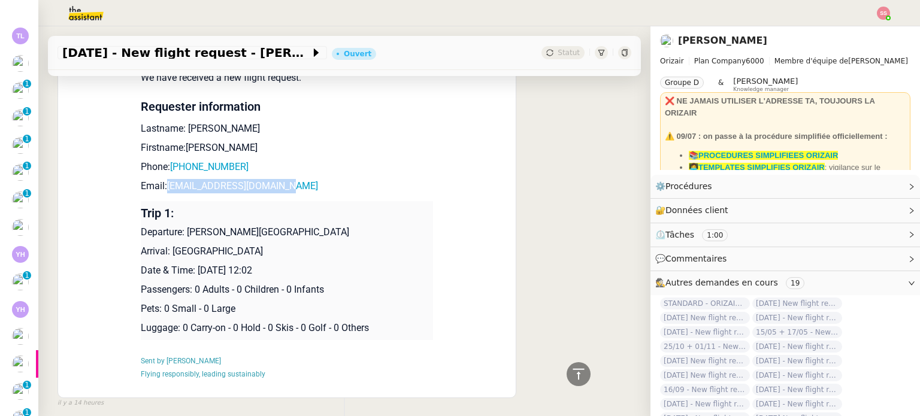
drag, startPoint x: 325, startPoint y: 191, endPoint x: 161, endPoint y: 186, distance: 164.2
click at [161, 186] on p "Email: [EMAIL_ADDRESS][DOMAIN_NAME]" at bounding box center [287, 186] width 292 height 14
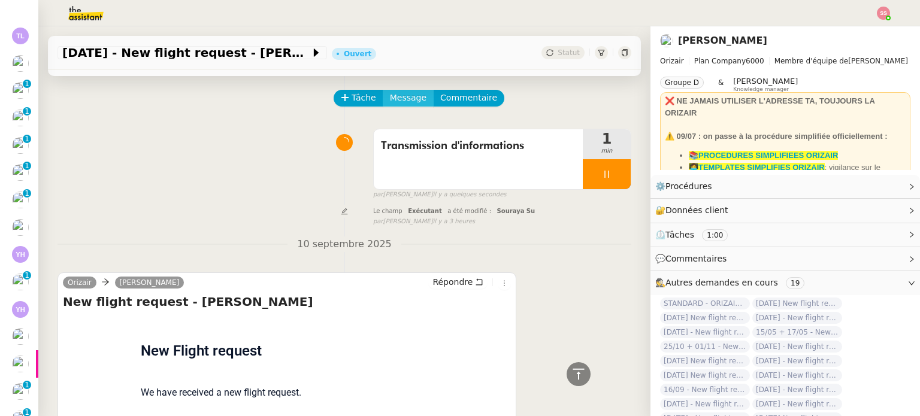
scroll to position [0, 0]
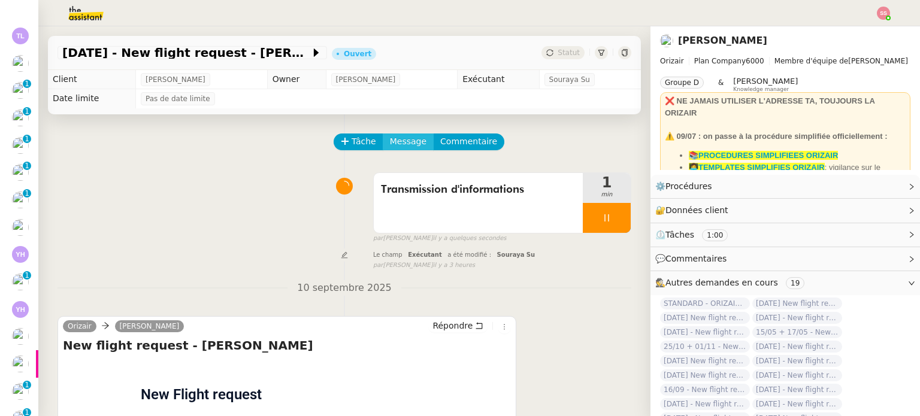
click at [404, 137] on span "Message" at bounding box center [408, 142] width 37 height 14
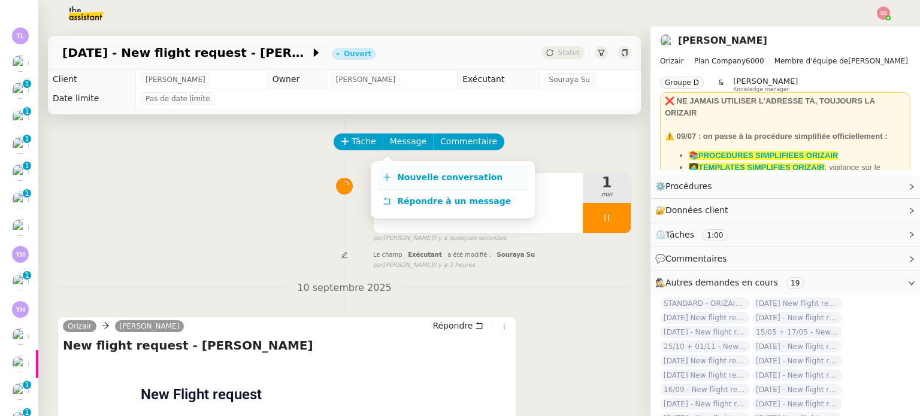
click at [418, 174] on span "Nouvelle conversation" at bounding box center [449, 178] width 105 height 10
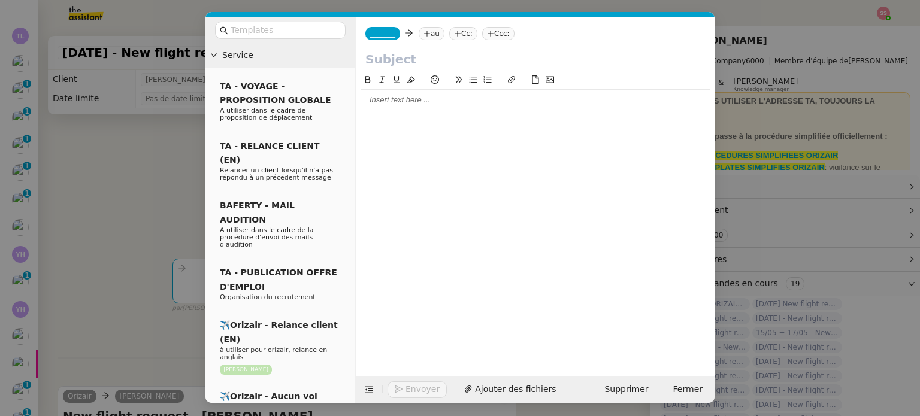
click at [427, 30] on nz-tag "au" at bounding box center [432, 33] width 26 height 13
paste input "[EMAIL_ADDRESS][DOMAIN_NAME]"
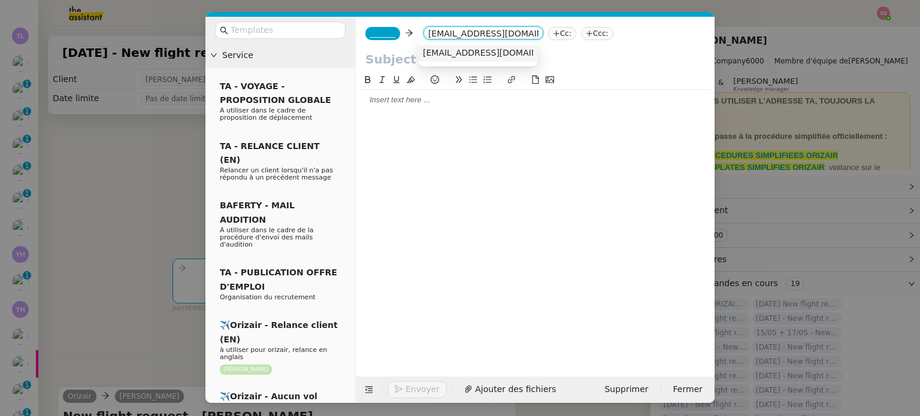
type input "[EMAIL_ADDRESS][DOMAIN_NAME]"
click at [436, 54] on span "[EMAIL_ADDRESS][DOMAIN_NAME]" at bounding box center [496, 53] width 147 height 10
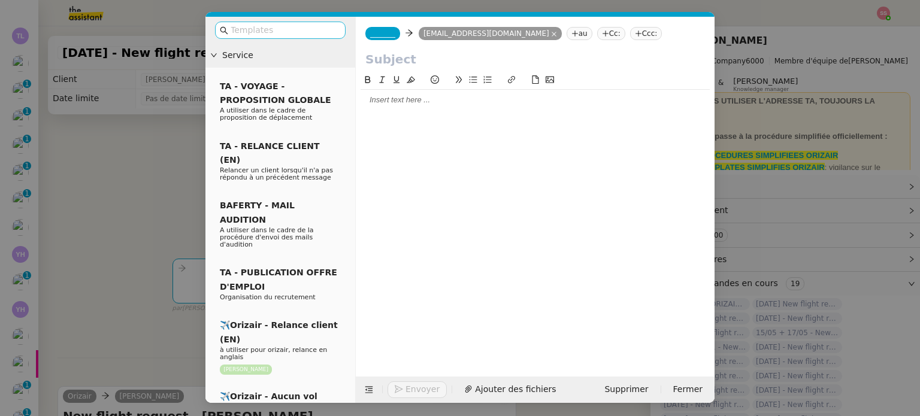
click at [302, 37] on nz-input-group at bounding box center [280, 30] width 131 height 17
click at [304, 32] on input "text" at bounding box center [285, 30] width 108 height 14
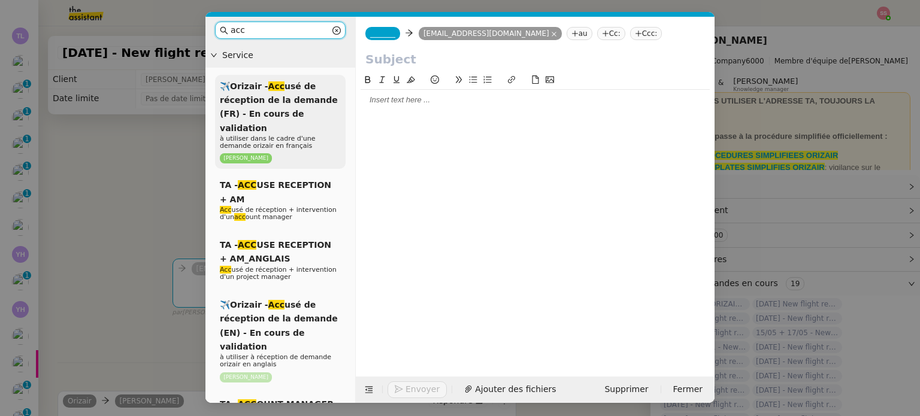
type input "acc"
click at [292, 108] on span "✈️Orizair - Acc usé de réception de la demande (FR) - En cours de validation" at bounding box center [279, 107] width 118 height 52
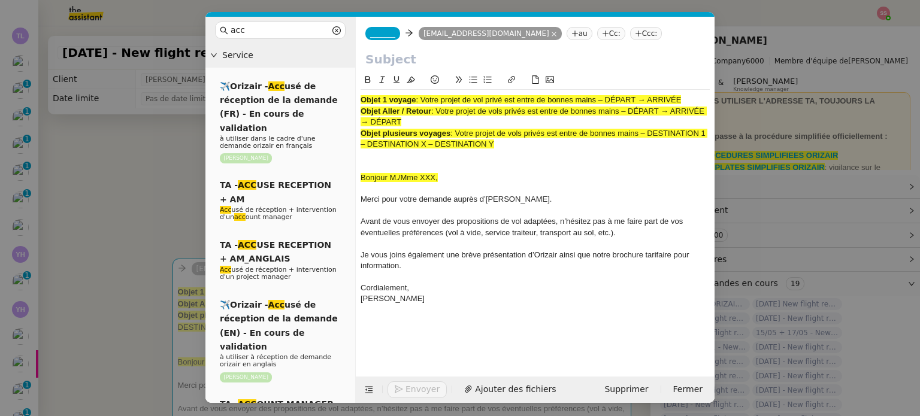
drag, startPoint x: 420, startPoint y: 102, endPoint x: 697, endPoint y: 100, distance: 277.4
click at [697, 100] on div "Objet 1 voyage : Votre projet de vol privé est entre de bonnes mains – DÉPART →…" at bounding box center [535, 100] width 349 height 11
click at [472, 63] on input "text" at bounding box center [535, 59] width 340 height 18
paste input "Votre projet de vol privé est entre de bonnes mains – DÉPART → ARRIVÉE"
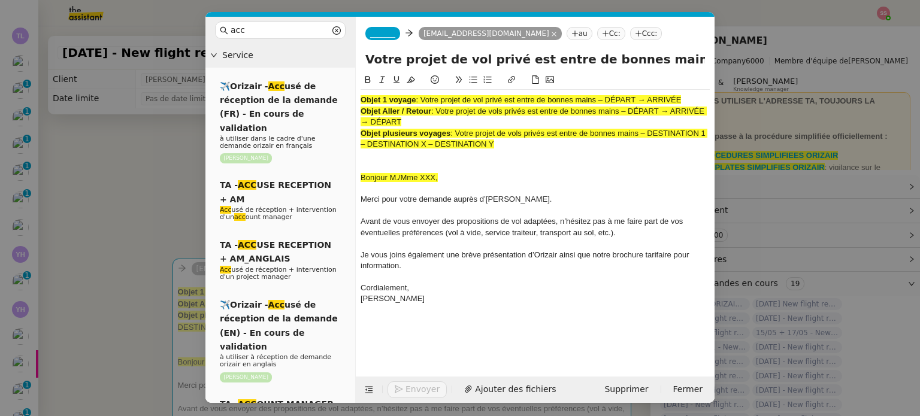
scroll to position [0, 77]
type input "Votre projet de vol privé est entre de bonnes mains – DÉPART → ARRIVÉE"
click at [384, 31] on span "_______" at bounding box center [382, 33] width 25 height 8
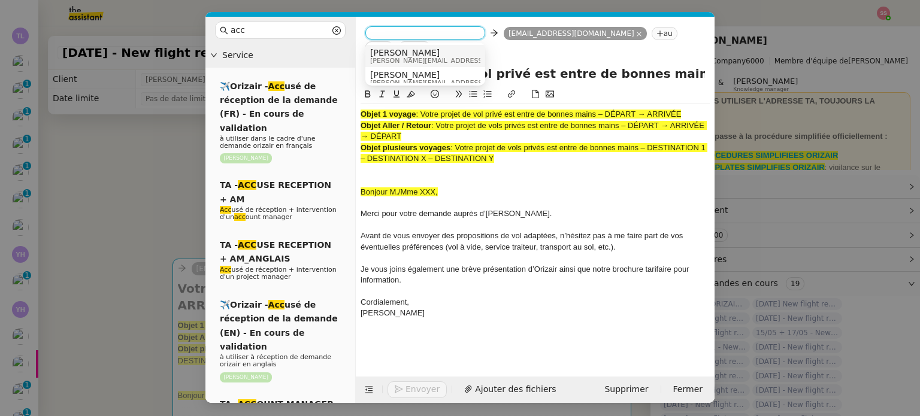
click at [406, 58] on span "[PERSON_NAME][EMAIL_ADDRESS][DOMAIN_NAME]" at bounding box center [455, 61] width 170 height 7
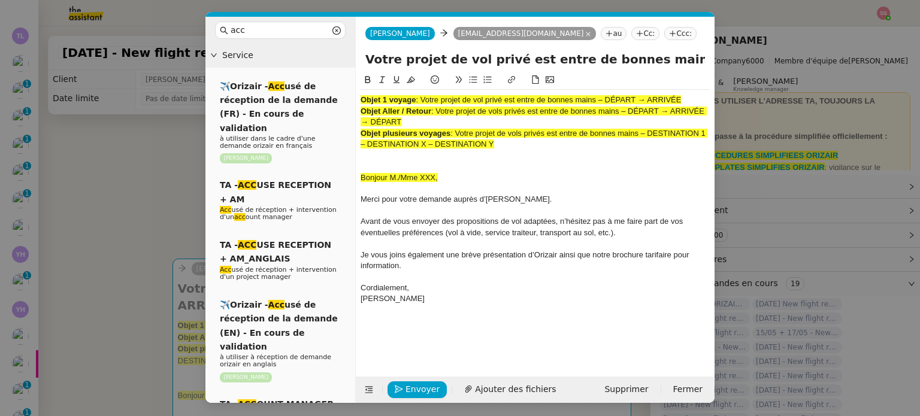
click at [664, 31] on nz-tag "Ccc:" at bounding box center [680, 33] width 32 height 13
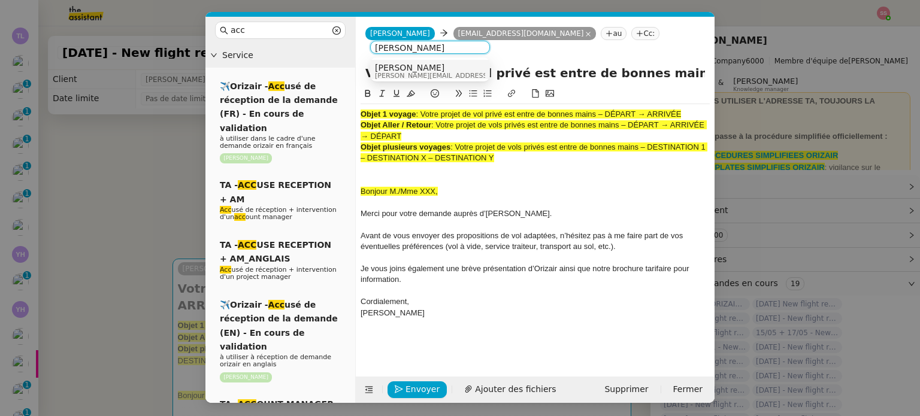
type input "[PERSON_NAME]"
click at [436, 66] on div "[PERSON_NAME] [PERSON_NAME][EMAIL_ADDRESS][DOMAIN_NAME]" at bounding box center [430, 71] width 110 height 16
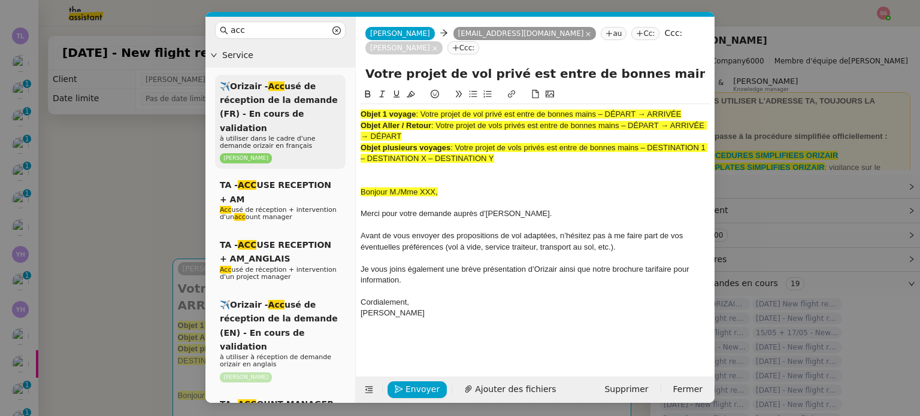
drag, startPoint x: 497, startPoint y: 153, endPoint x: 343, endPoint y: 100, distance: 162.7
click at [343, 100] on nz-layout "acc Service ✈️Orizair - Acc usé de réception de la demande (FR) - En cours de v…" at bounding box center [459, 210] width 509 height 386
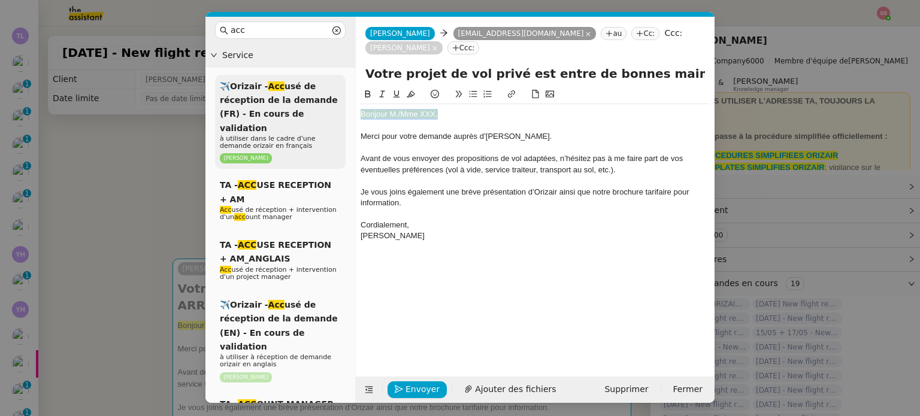
drag, startPoint x: 441, startPoint y: 120, endPoint x: 323, endPoint y: 119, distance: 117.4
click at [323, 119] on nz-layout "acc Service ✈️Orizair - Acc usé de réception de la demande (FR) - En cours de v…" at bounding box center [459, 210] width 509 height 386
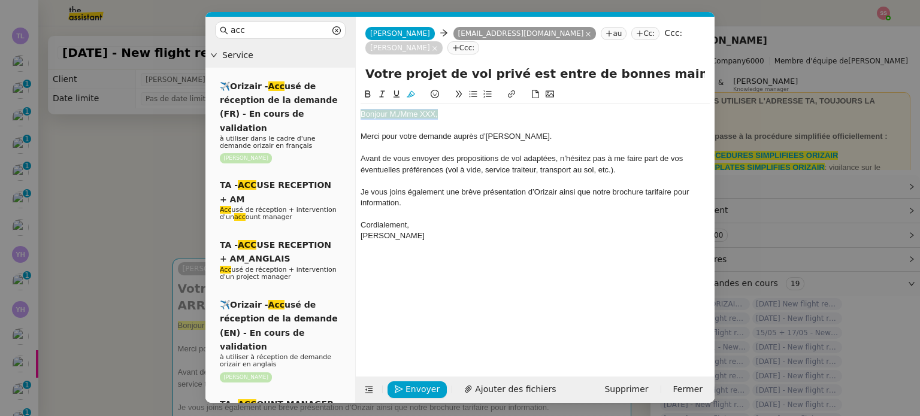
click at [409, 95] on icon at bounding box center [411, 94] width 8 height 8
click at [400, 119] on div "Bonjour M./Mme XXX," at bounding box center [535, 114] width 349 height 11
drag, startPoint x: 430, startPoint y: 113, endPoint x: 410, endPoint y: 117, distance: 20.1
click at [410, 117] on div "Bonjour Mme XXX," at bounding box center [535, 114] width 349 height 11
click at [183, 161] on nz-modal-container "acc Service ✈️Orizair - Acc usé de réception de la demande (FR) - En cours de v…" at bounding box center [460, 208] width 920 height 416
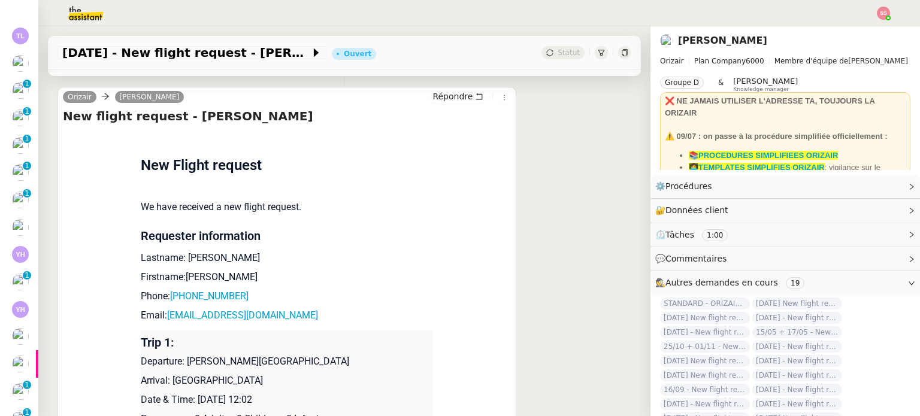
scroll to position [599, 0]
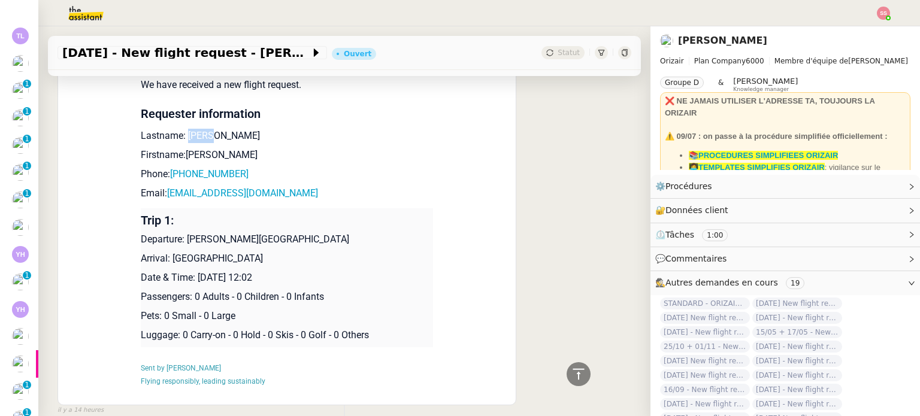
drag, startPoint x: 201, startPoint y: 123, endPoint x: 242, endPoint y: 114, distance: 41.6
click at [182, 129] on p "Lastname: [PERSON_NAME]" at bounding box center [287, 136] width 292 height 14
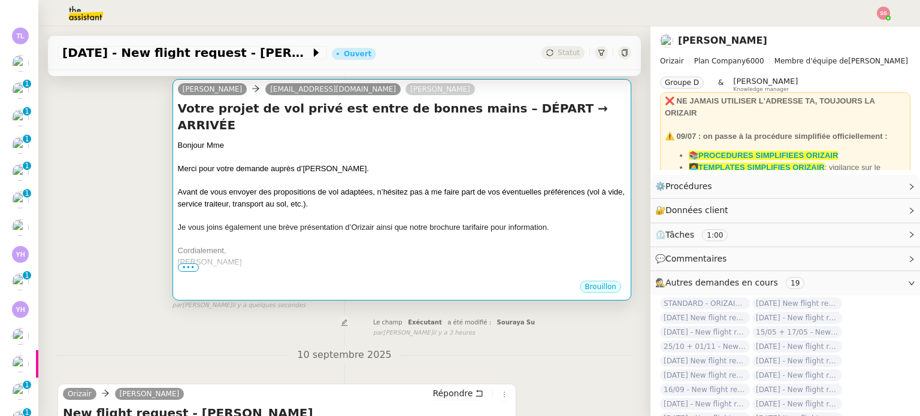
scroll to position [180, 0]
click at [307, 223] on span "Je vous joins également une brève présentation d’Orizair ainsi que notre brochu…" at bounding box center [363, 227] width 371 height 9
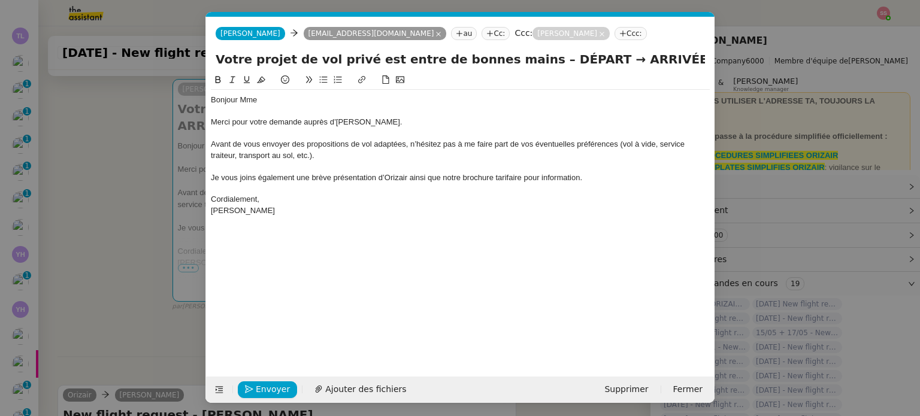
scroll to position [0, 37]
click at [266, 98] on div "Bonjour Mme" at bounding box center [460, 100] width 499 height 11
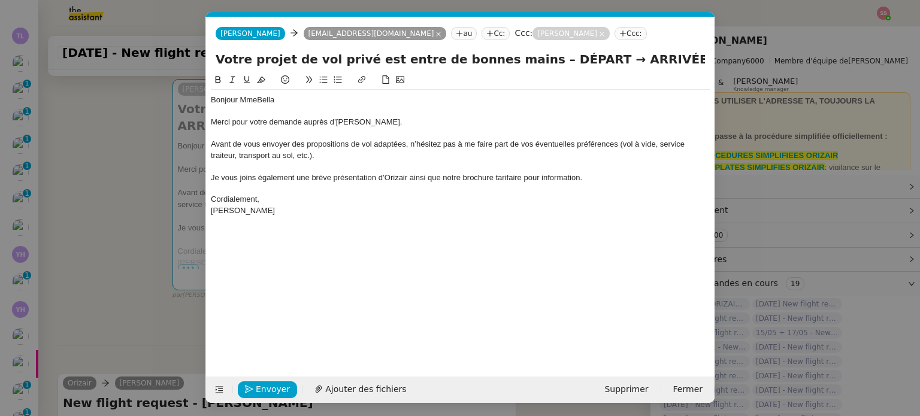
click at [255, 102] on div "Bonjour MmeBella" at bounding box center [460, 100] width 499 height 11
click at [359, 378] on div "Enregistrement Ajouter des fichiers Supprimer Fermer" at bounding box center [460, 390] width 509 height 26
click at [358, 383] on span "Ajouter des fichiers" at bounding box center [365, 390] width 81 height 14
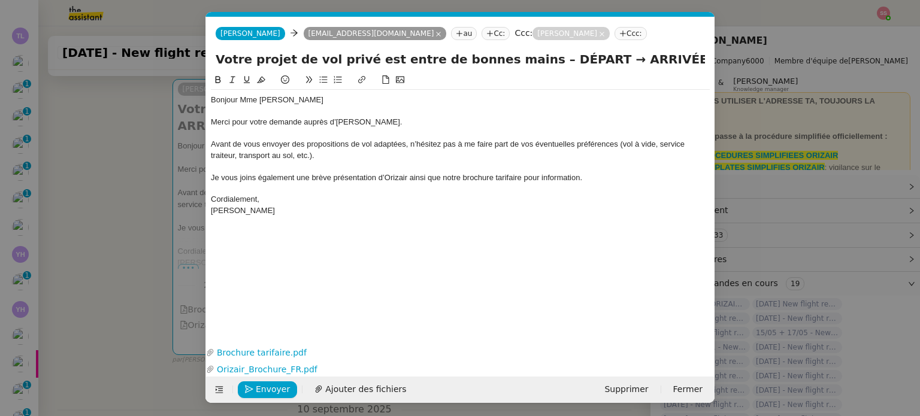
click at [148, 203] on nz-modal-container "acc Service ✈️Orizair - Acc usé de réception de la demande (FR) - En cours de v…" at bounding box center [460, 208] width 920 height 416
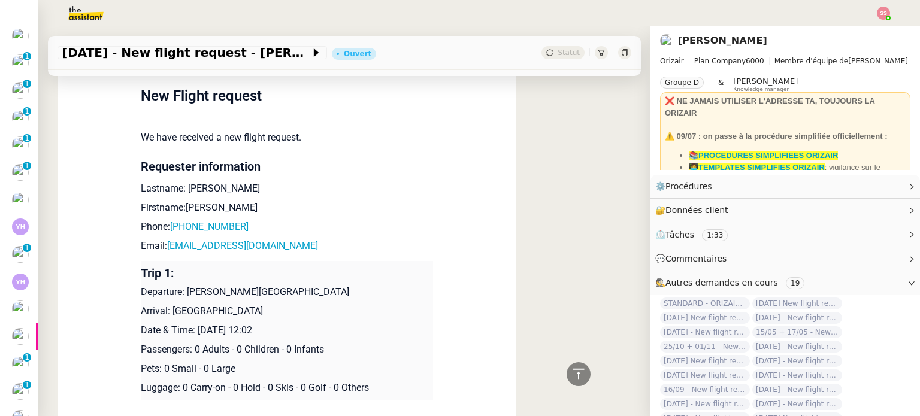
scroll to position [111, 0]
drag, startPoint x: 183, startPoint y: 277, endPoint x: 354, endPoint y: 278, distance: 171.3
click at [354, 285] on p "Departure: [PERSON_NAME][GEOGRAPHIC_DATA]" at bounding box center [287, 292] width 292 height 14
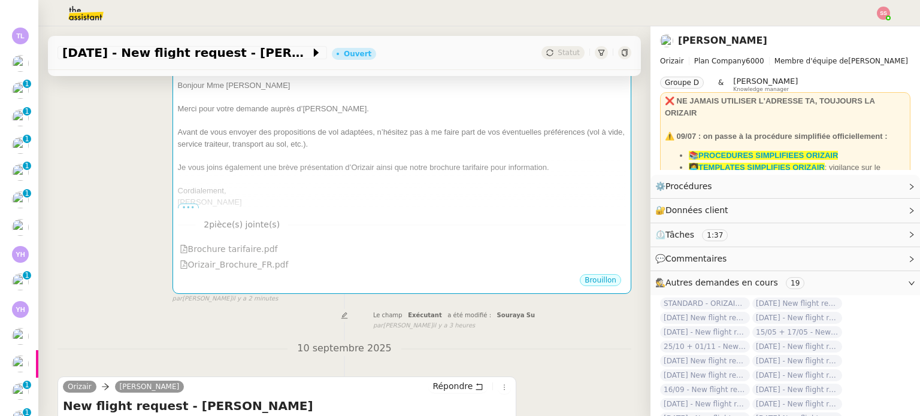
scroll to position [120, 0]
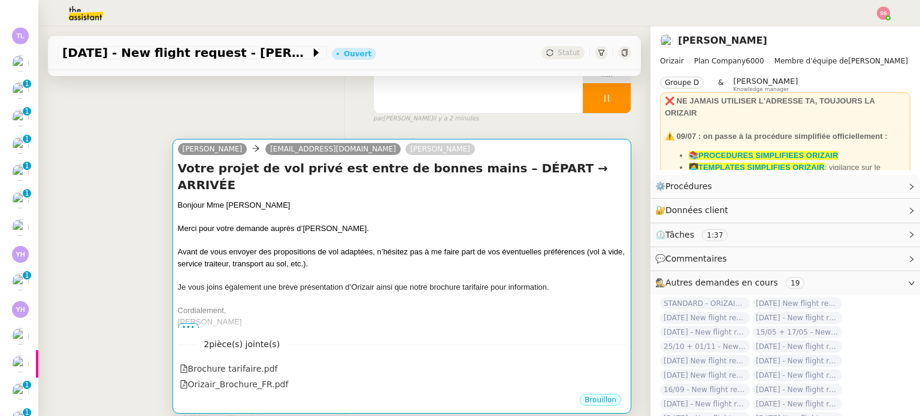
click at [406, 270] on div at bounding box center [402, 276] width 448 height 12
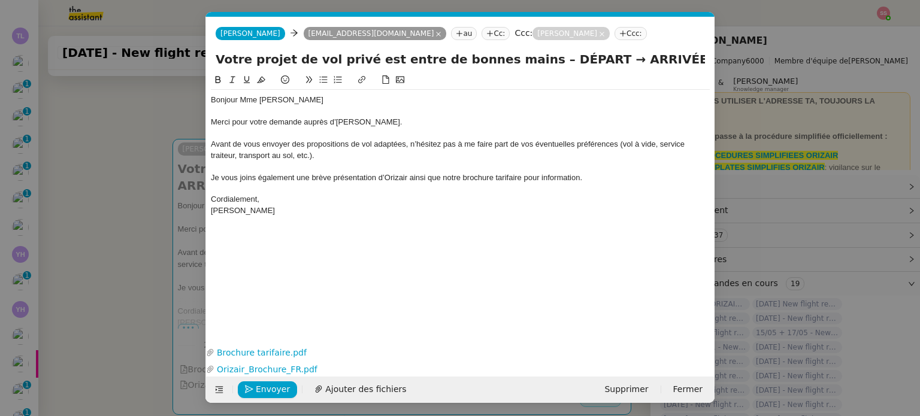
scroll to position [0, 37]
drag, startPoint x: 566, startPoint y: 61, endPoint x: 522, endPoint y: 63, distance: 43.2
click at [522, 63] on input "Votre projet de vol privé est entre de bonnes mains – DÉPART → ARRIVÉE" at bounding box center [460, 59] width 489 height 18
paste input "[PERSON_NAME][GEOGRAPHIC_DATA]"
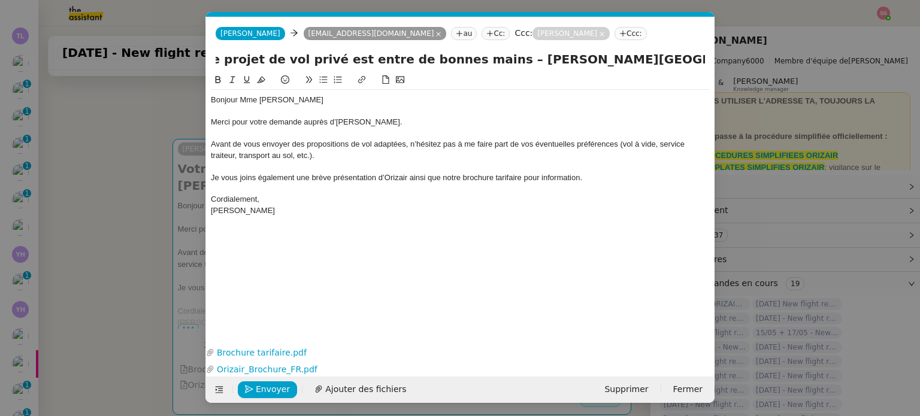
type input "Votre projet de vol privé est entre de bonnes mains – [PERSON_NAME][GEOGRAPHIC_…"
click at [170, 217] on nz-modal-container "acc Service ✈️Orizair - Acc usé de réception de la demande (FR) - En cours de v…" at bounding box center [460, 208] width 920 height 416
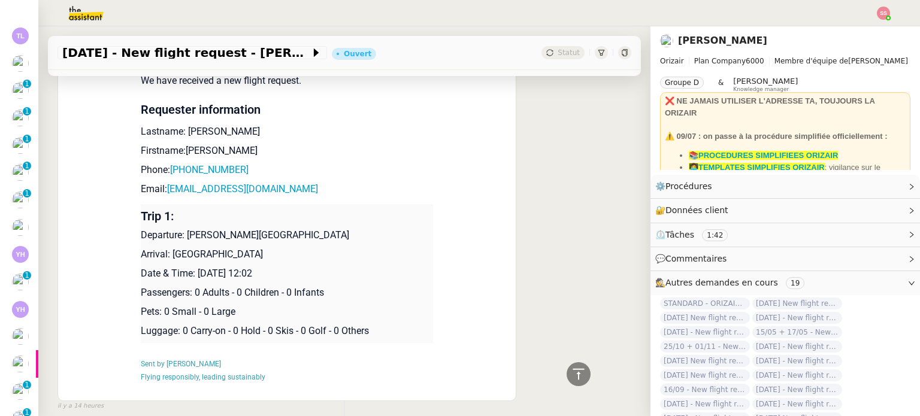
scroll to position [659, 0]
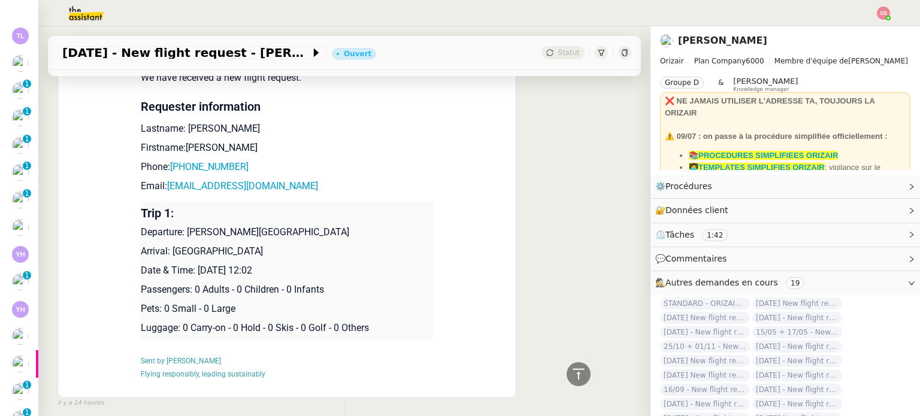
drag, startPoint x: 164, startPoint y: 251, endPoint x: 323, endPoint y: 247, distance: 158.8
click at [323, 247] on p "Arrival: [GEOGRAPHIC_DATA]" at bounding box center [287, 251] width 292 height 14
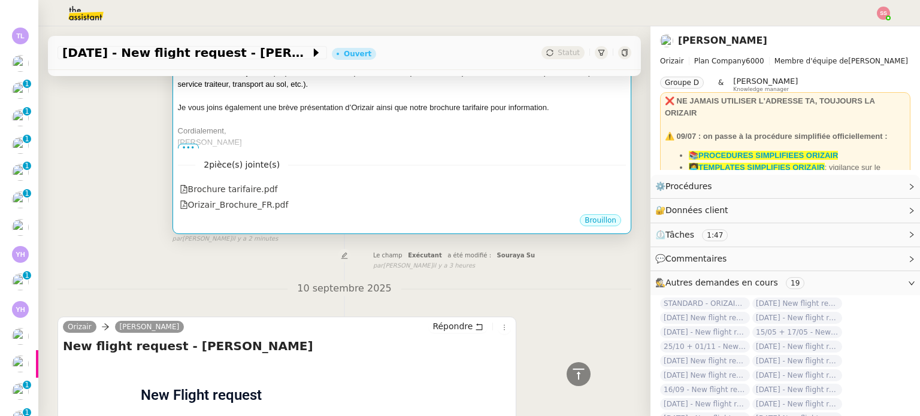
click at [482, 135] on div "Cordialement," at bounding box center [402, 131] width 448 height 12
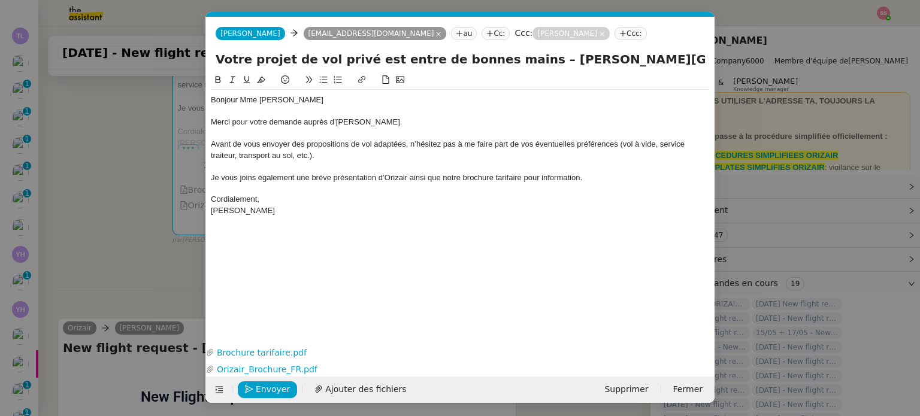
scroll to position [0, 98]
drag, startPoint x: 672, startPoint y: 62, endPoint x: 762, endPoint y: 70, distance: 90.2
click at [762, 70] on nz-modal-container "acc Service ✈️Orizair - Acc usé de réception de la demande (FR) - En cours de v…" at bounding box center [460, 208] width 920 height 416
click at [689, 60] on input "Votre projet de vol privé est entre de bonnes mains – [PERSON_NAME][GEOGRAPHIC_…" at bounding box center [460, 59] width 489 height 18
drag, startPoint x: 656, startPoint y: 57, endPoint x: 706, endPoint y: 63, distance: 50.8
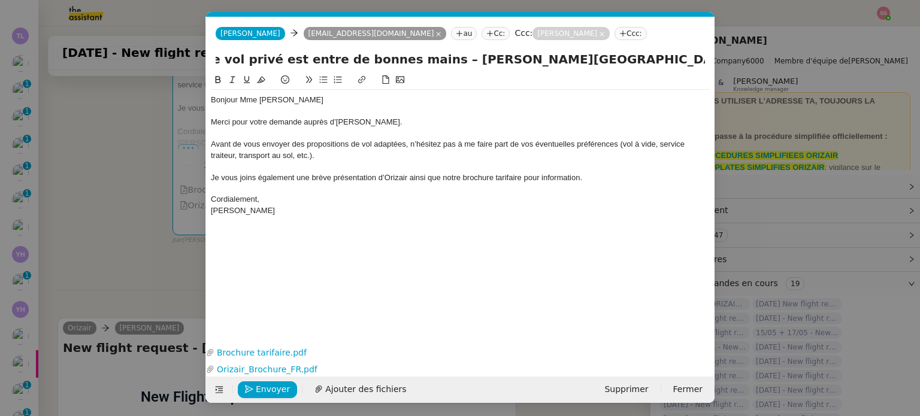
click at [706, 63] on div "Votre projet de vol privé est entre de bonnes mains – [PERSON_NAME][GEOGRAPHIC_…" at bounding box center [460, 61] width 509 height 23
paste input "[GEOGRAPHIC_DATA]"
type input "Votre projet de vol privé est entre de bonnes mains – [PERSON_NAME][GEOGRAPHIC_…"
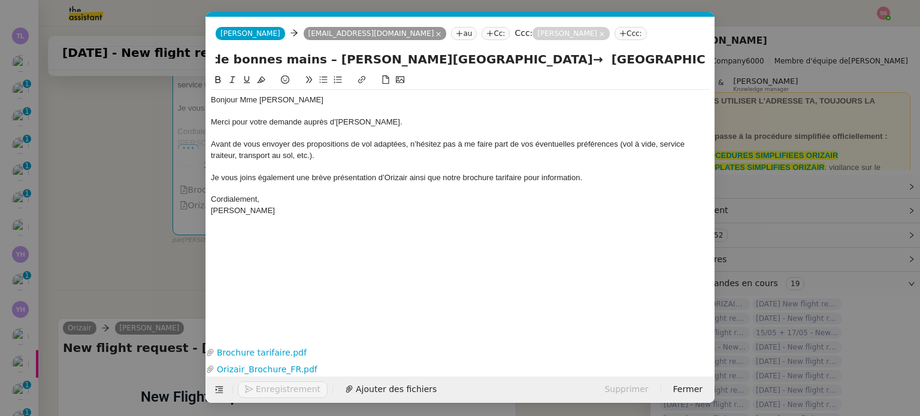
click at [473, 206] on div "[PERSON_NAME]" at bounding box center [460, 210] width 499 height 11
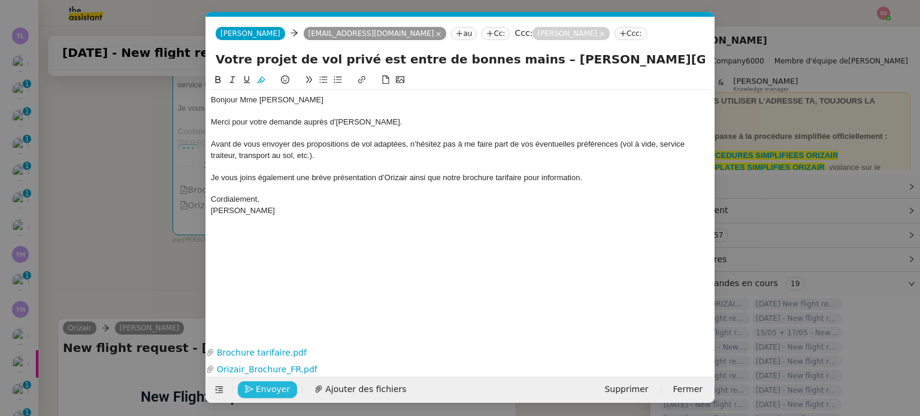
click at [261, 392] on span "Envoyer" at bounding box center [273, 390] width 34 height 14
click at [261, 392] on span "Confirmer l'envoi" at bounding box center [292, 390] width 72 height 14
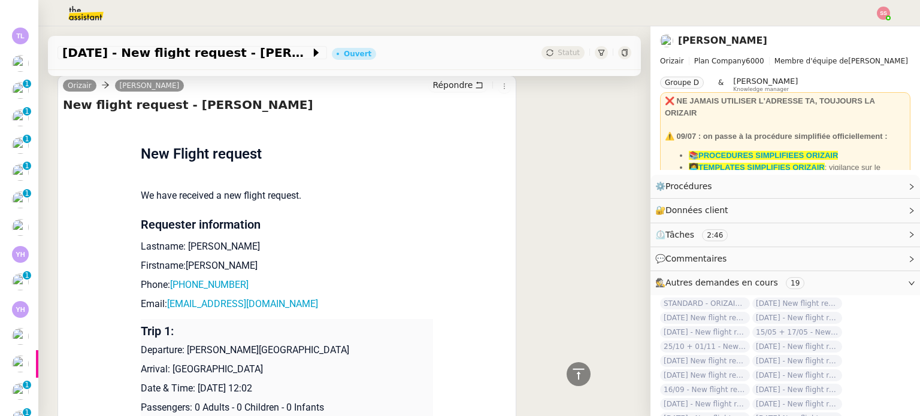
scroll to position [599, 0]
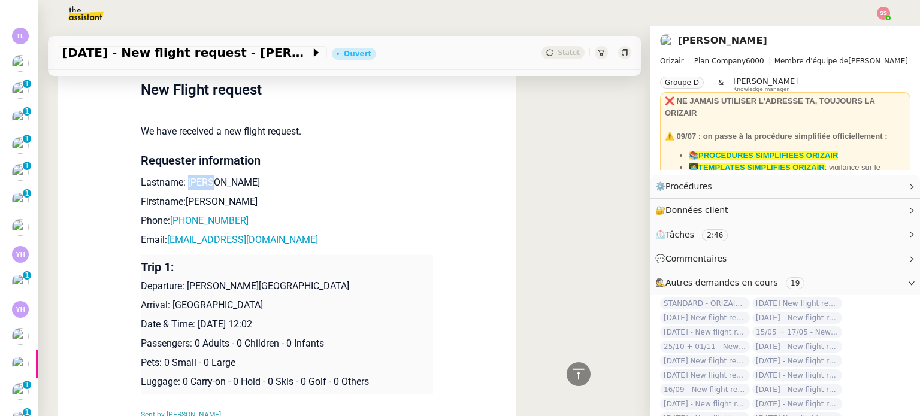
drag, startPoint x: 208, startPoint y: 189, endPoint x: 180, endPoint y: 184, distance: 28.1
click at [180, 184] on p "Lastname: [PERSON_NAME]" at bounding box center [287, 183] width 292 height 14
drag, startPoint x: 206, startPoint y: 202, endPoint x: 180, endPoint y: 201, distance: 26.4
click at [180, 201] on p "Firstname:[PERSON_NAME]" at bounding box center [287, 202] width 292 height 14
drag, startPoint x: 265, startPoint y: 220, endPoint x: 173, endPoint y: 225, distance: 93.0
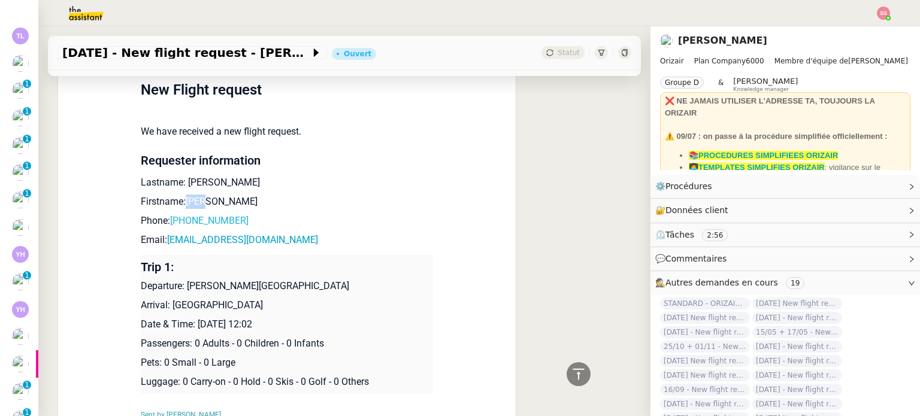
click at [173, 225] on p "Phone: [PHONE_NUMBER]" at bounding box center [287, 221] width 292 height 14
drag, startPoint x: 286, startPoint y: 244, endPoint x: 164, endPoint y: 243, distance: 122.2
click at [164, 243] on p "Email: [EMAIL_ADDRESS][DOMAIN_NAME]" at bounding box center [287, 240] width 292 height 14
drag, startPoint x: 185, startPoint y: 287, endPoint x: 346, endPoint y: 287, distance: 161.7
click at [346, 287] on p "Departure: [PERSON_NAME][GEOGRAPHIC_DATA]" at bounding box center [287, 286] width 292 height 14
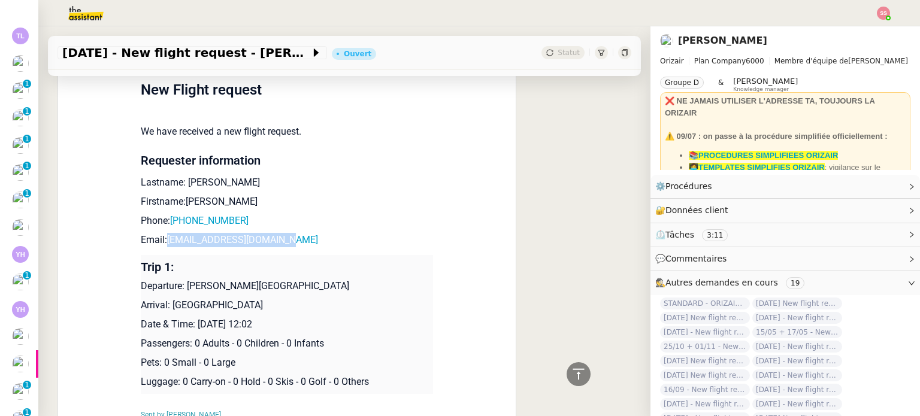
drag, startPoint x: 167, startPoint y: 309, endPoint x: 307, endPoint y: 309, distance: 139.6
click at [307, 309] on p "Arrival: [GEOGRAPHIC_DATA]" at bounding box center [287, 305] width 292 height 14
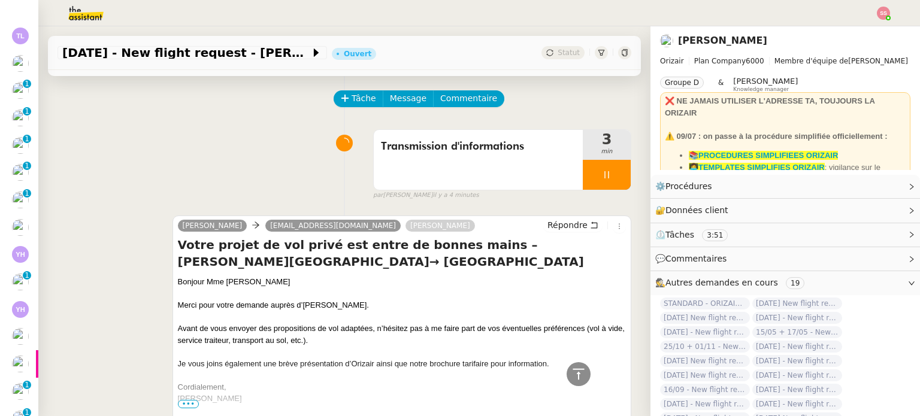
scroll to position [0, 0]
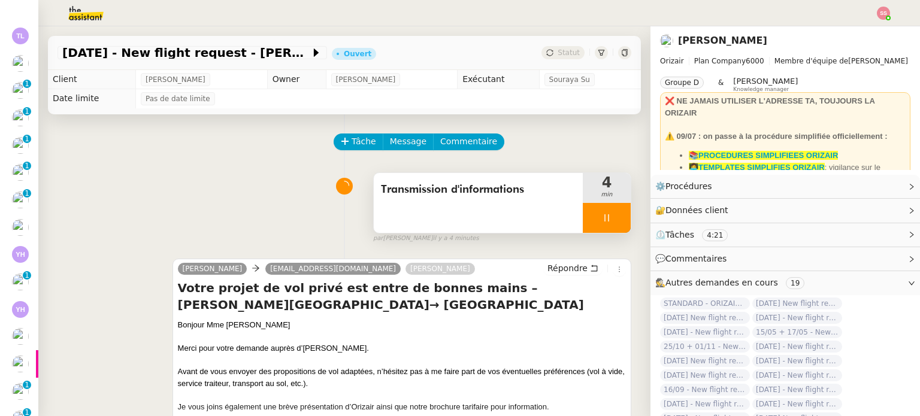
click at [601, 219] on div at bounding box center [607, 218] width 48 height 30
click at [615, 219] on icon at bounding box center [619, 217] width 9 height 7
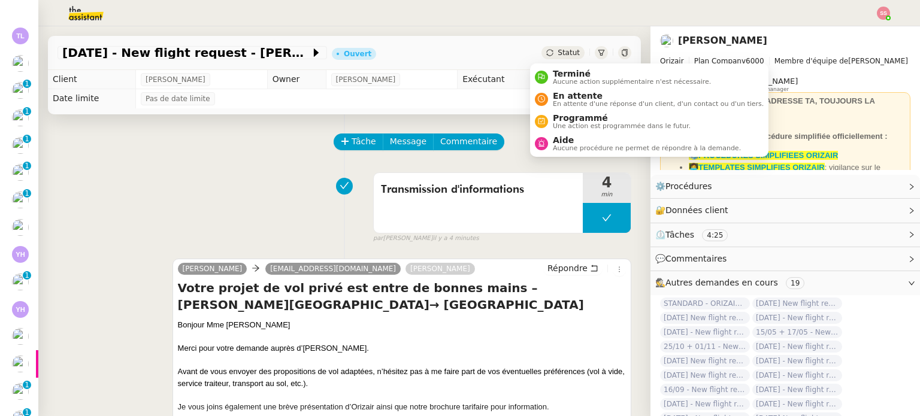
click at [561, 53] on span "Statut" at bounding box center [569, 53] width 22 height 8
click at [577, 92] on span "En attente" at bounding box center [658, 96] width 211 height 10
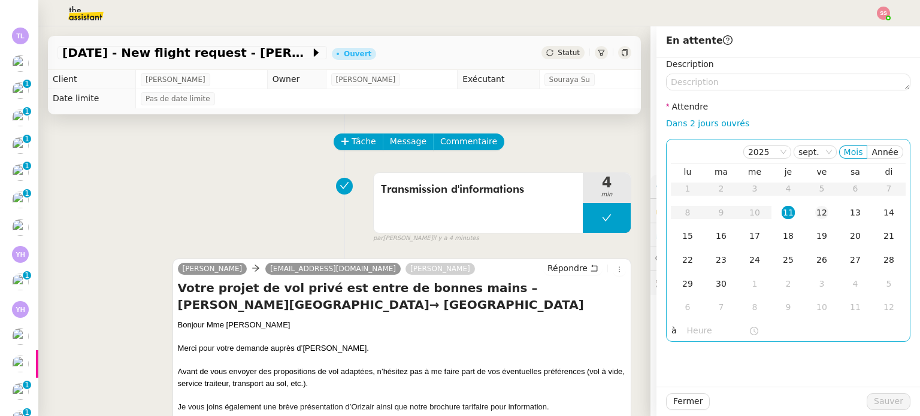
click at [815, 206] on div "12" at bounding box center [821, 212] width 13 height 13
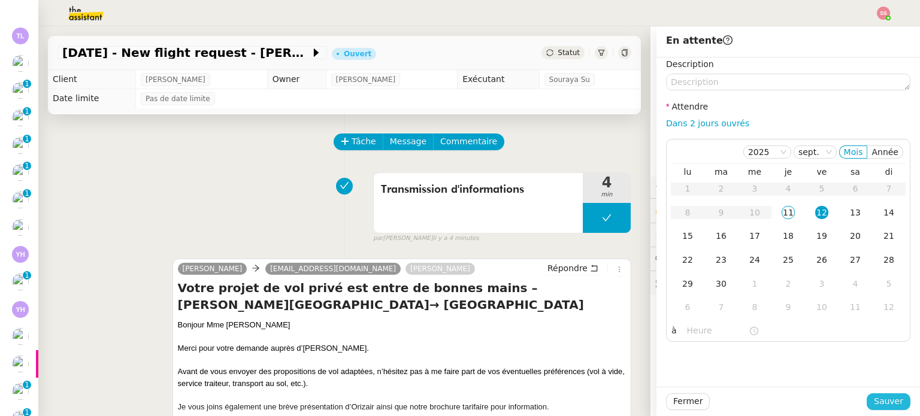
click at [891, 399] on span "Sauver" at bounding box center [888, 402] width 29 height 14
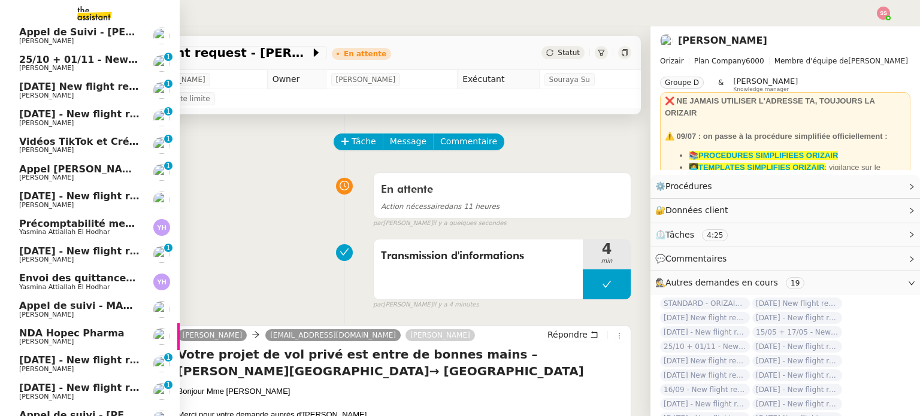
scroll to position [84, 0]
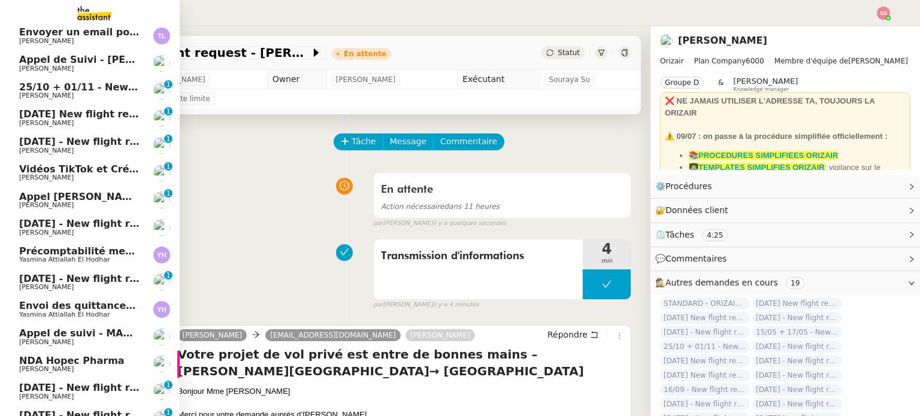
click at [64, 96] on span "[PERSON_NAME]" at bounding box center [79, 95] width 121 height 7
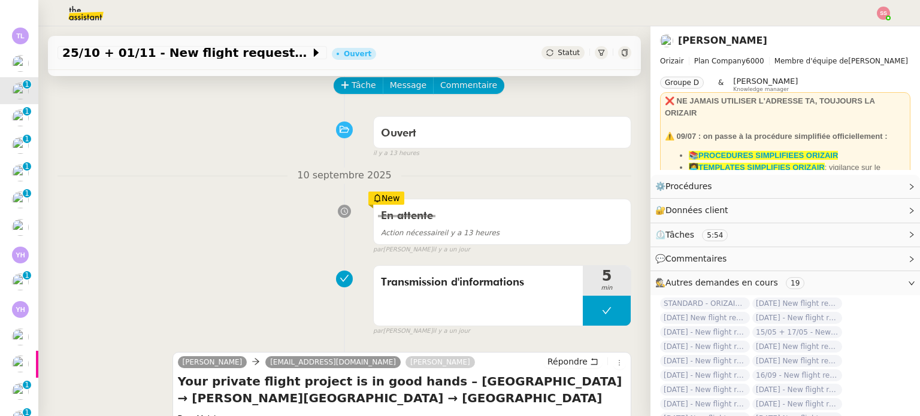
scroll to position [240, 0]
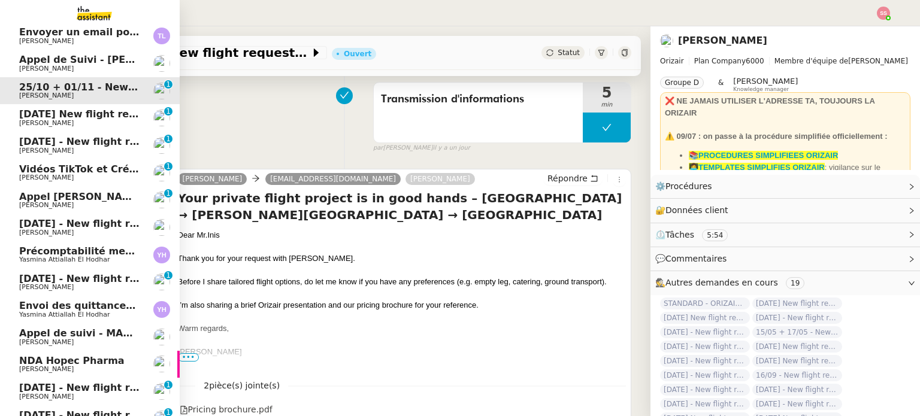
click at [68, 123] on span "[PERSON_NAME]" at bounding box center [79, 123] width 121 height 7
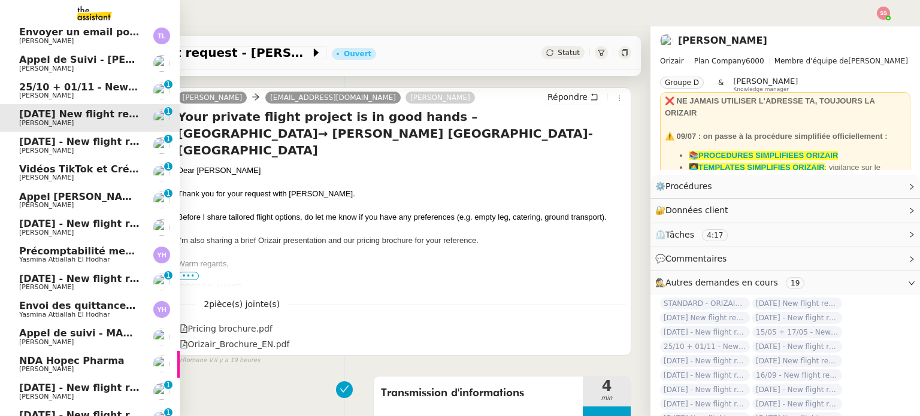
click at [74, 141] on span "[DATE] - New flight request - [PERSON_NAME]" at bounding box center [142, 141] width 247 height 11
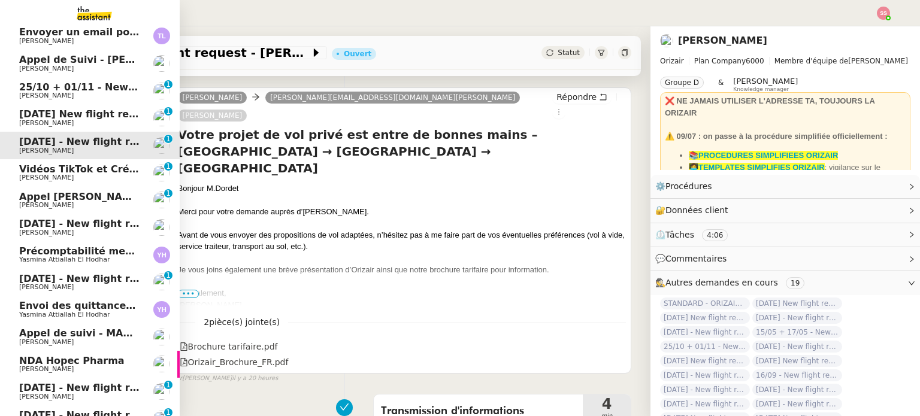
scroll to position [240, 0]
click at [74, 222] on span "[DATE] - New flight request - [PERSON_NAME]" at bounding box center [142, 223] width 247 height 11
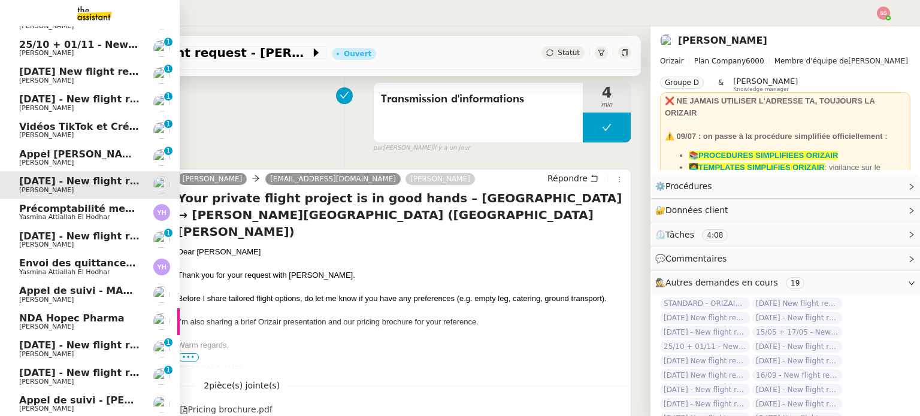
scroll to position [144, 0]
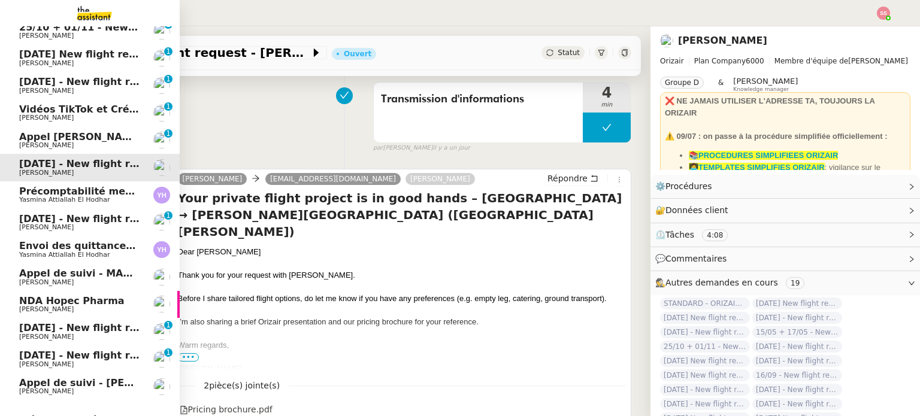
click at [72, 222] on span "[DATE] - New flight request - [GEOGRAPHIC_DATA][PERSON_NAME]" at bounding box center [198, 218] width 359 height 11
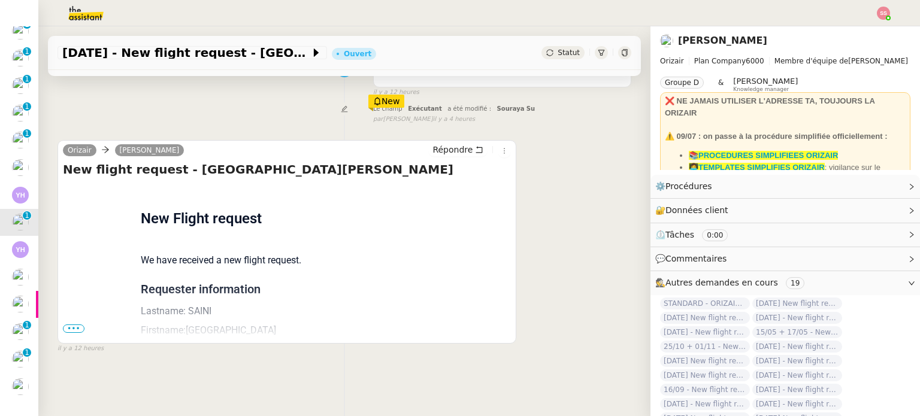
scroll to position [120, 0]
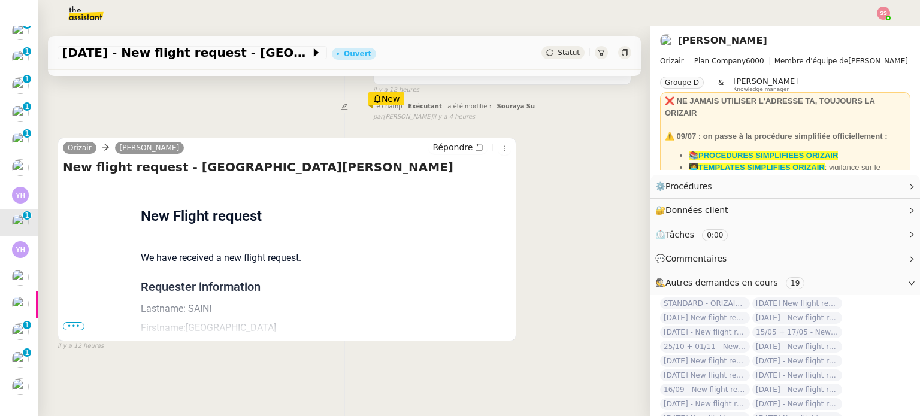
click at [76, 323] on span "•••" at bounding box center [74, 326] width 22 height 8
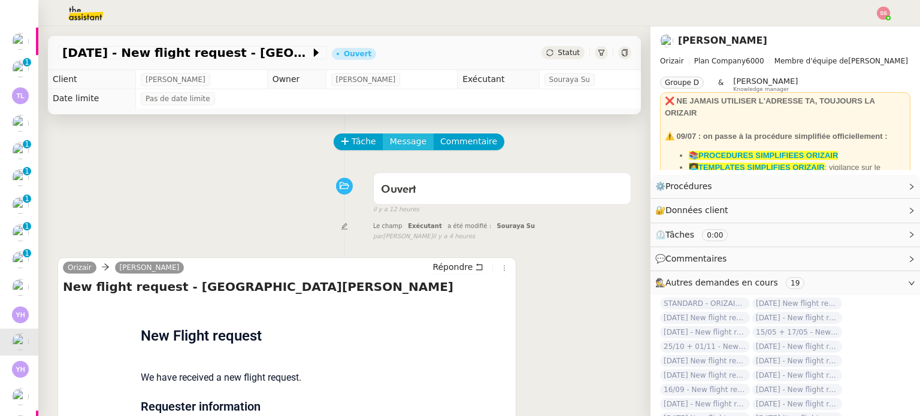
scroll to position [0, 0]
click at [352, 141] on span "Tâche" at bounding box center [364, 142] width 25 height 14
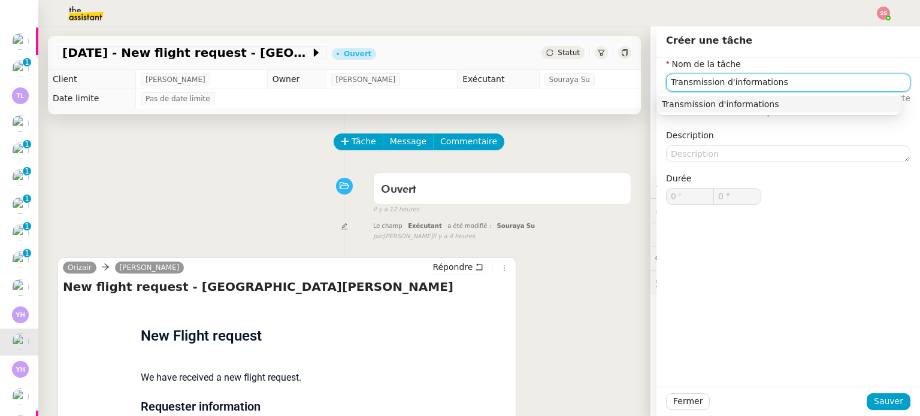
click at [674, 99] on div "Transmission d'informations" at bounding box center [779, 104] width 235 height 11
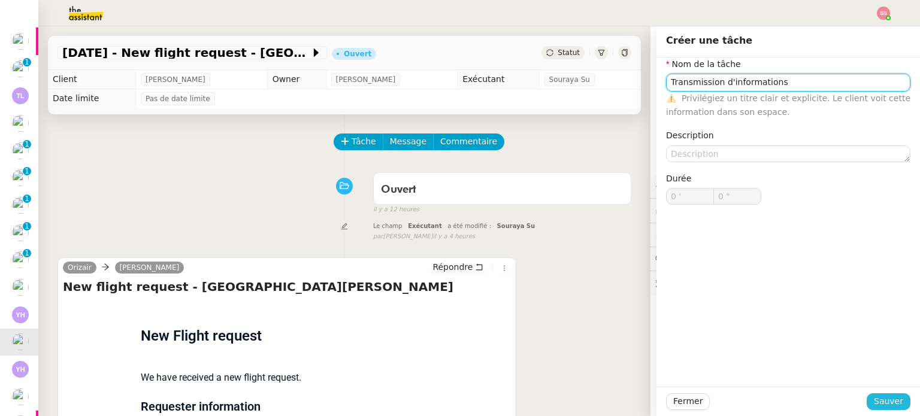
type input "Transmission d'informations"
click at [884, 405] on span "Sauver" at bounding box center [888, 402] width 29 height 14
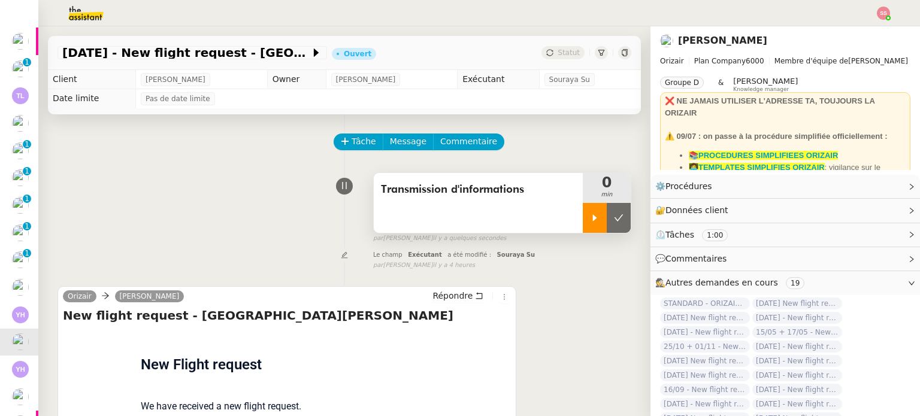
drag, startPoint x: 577, startPoint y: 219, endPoint x: 149, endPoint y: 181, distance: 430.0
click at [590, 217] on icon at bounding box center [595, 218] width 10 height 10
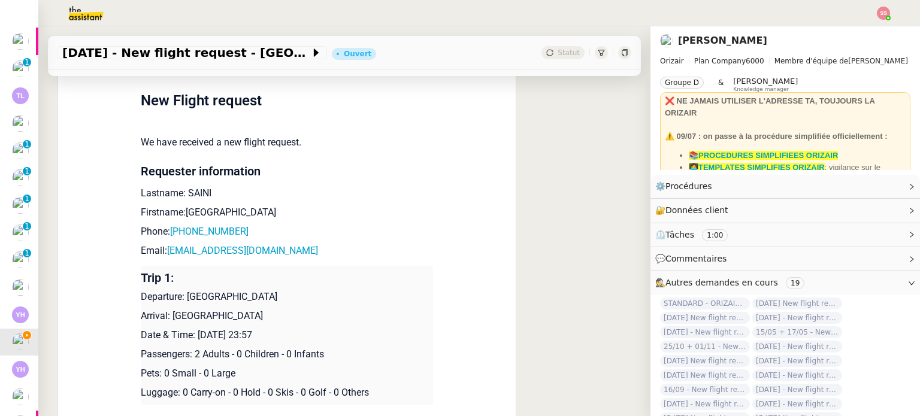
scroll to position [359, 0]
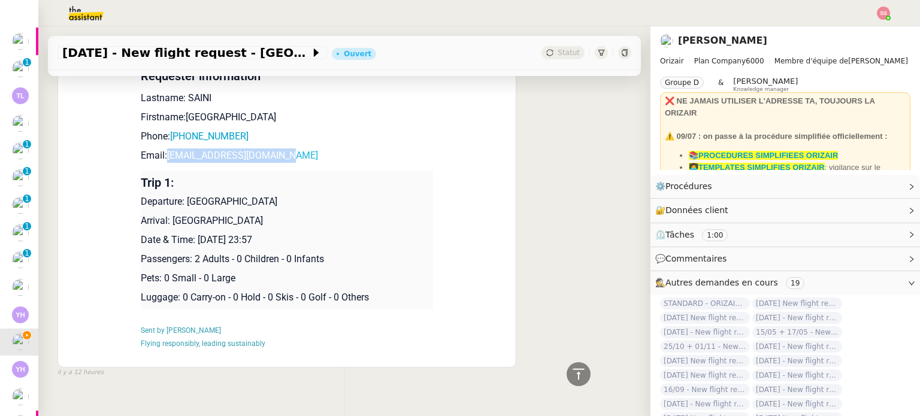
drag, startPoint x: 291, startPoint y: 160, endPoint x: 163, endPoint y: 155, distance: 127.7
click at [163, 155] on p "Email: [EMAIL_ADDRESS][DOMAIN_NAME]" at bounding box center [287, 156] width 292 height 14
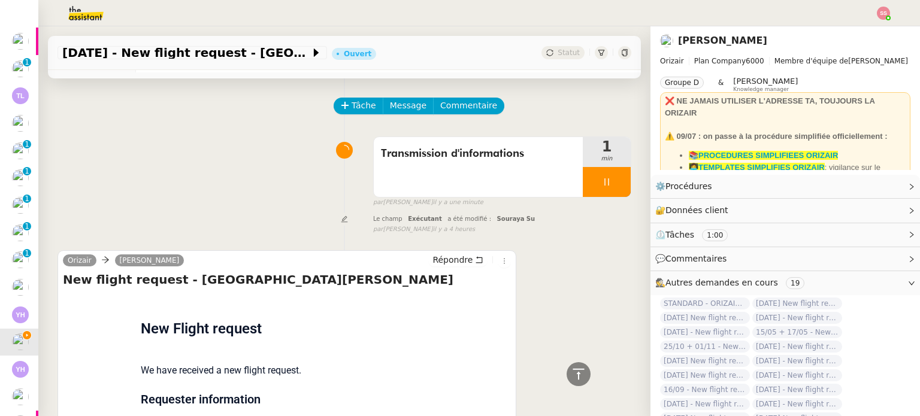
scroll to position [0, 0]
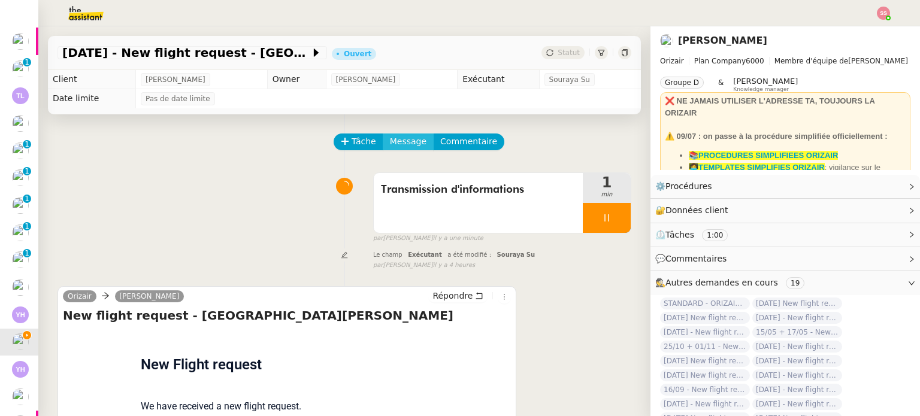
click at [411, 140] on button "Message" at bounding box center [408, 142] width 51 height 17
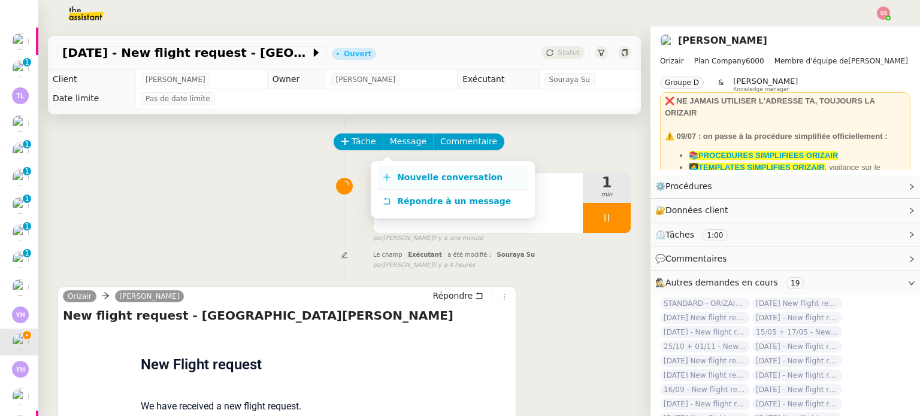
click at [409, 174] on span "Nouvelle conversation" at bounding box center [449, 178] width 105 height 10
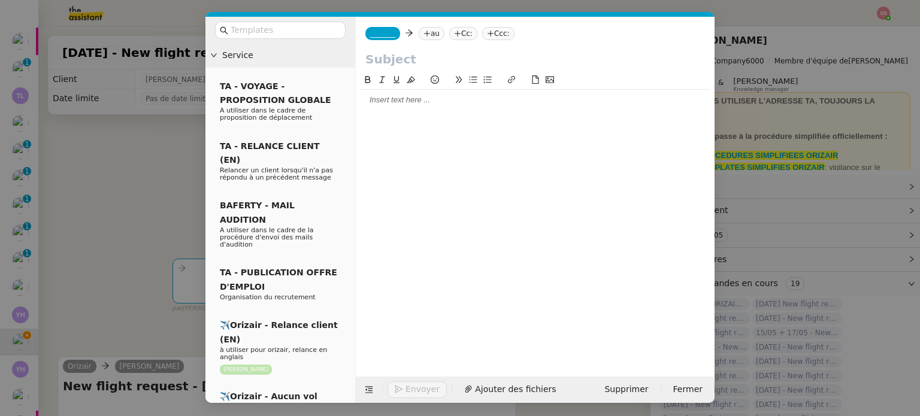
click at [427, 40] on nz-tag "au" at bounding box center [432, 33] width 26 height 13
paste input "[EMAIL_ADDRESS][DOMAIN_NAME]"
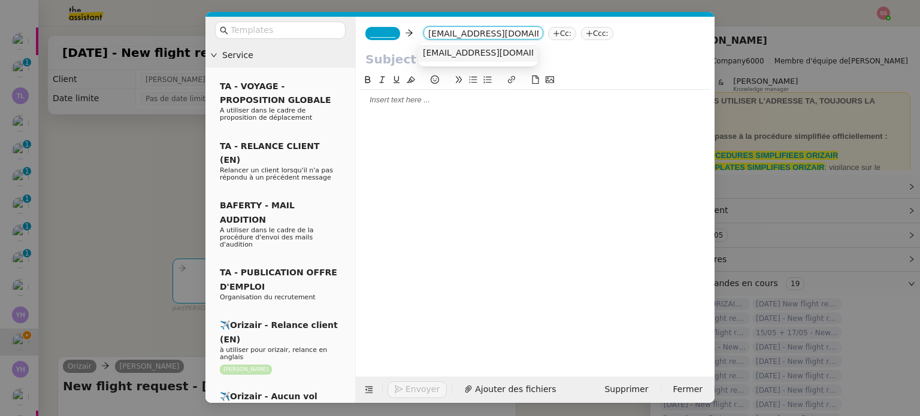
type input "[EMAIL_ADDRESS][DOMAIN_NAME]"
click at [449, 55] on span "[EMAIL_ADDRESS][DOMAIN_NAME]" at bounding box center [496, 53] width 147 height 10
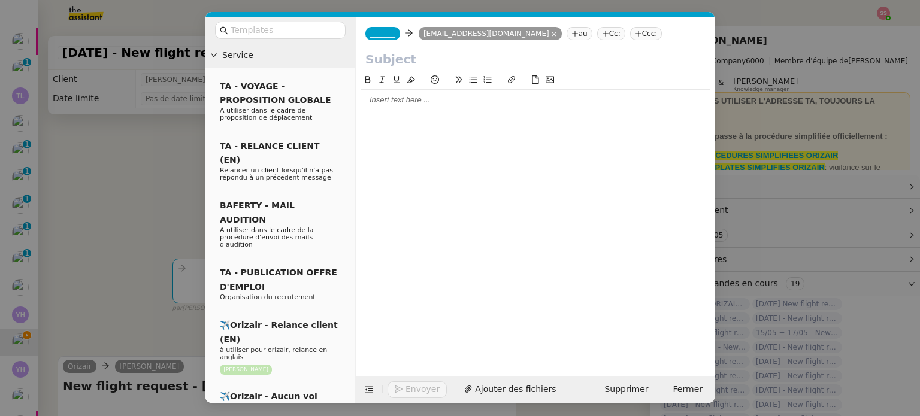
click at [380, 35] on span "_______" at bounding box center [382, 33] width 25 height 8
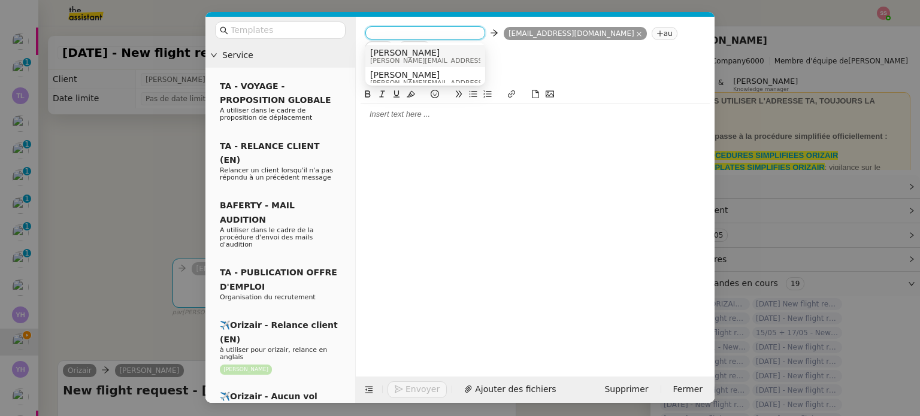
click at [395, 58] on span "[PERSON_NAME][EMAIL_ADDRESS][DOMAIN_NAME]" at bounding box center [455, 61] width 170 height 7
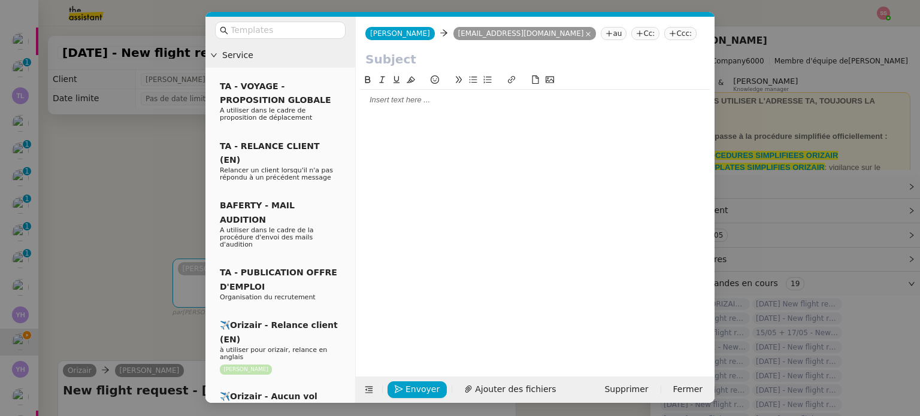
click at [664, 38] on nz-tag "Ccc:" at bounding box center [680, 33] width 32 height 13
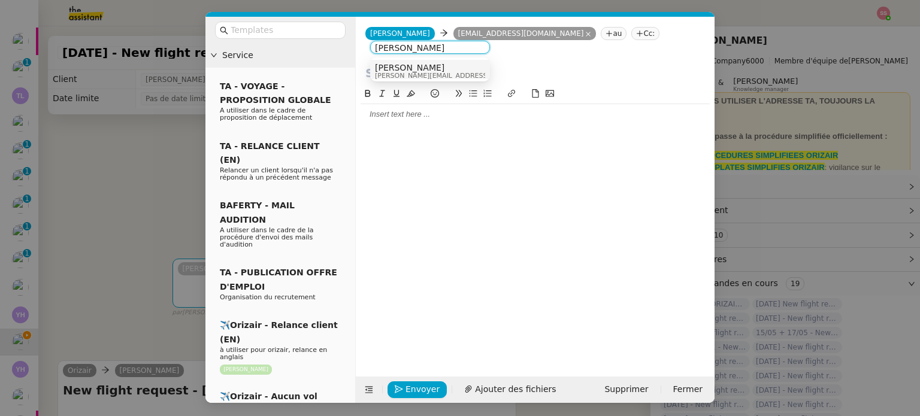
type input "[PERSON_NAME]"
click at [437, 70] on div "[PERSON_NAME] [PERSON_NAME][EMAIL_ADDRESS][DOMAIN_NAME]" at bounding box center [430, 71] width 110 height 16
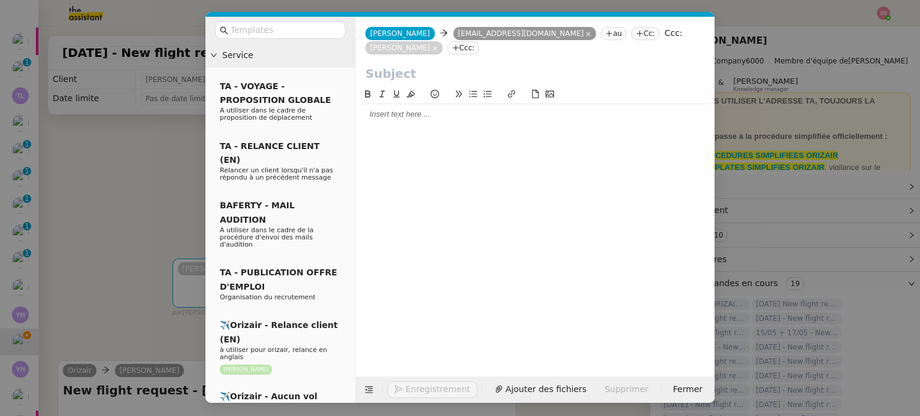
click at [144, 165] on nz-modal-container "Service TA - VOYAGE - PROPOSITION GLOBALE A utiliser dans le cadre de propositi…" at bounding box center [460, 208] width 920 height 416
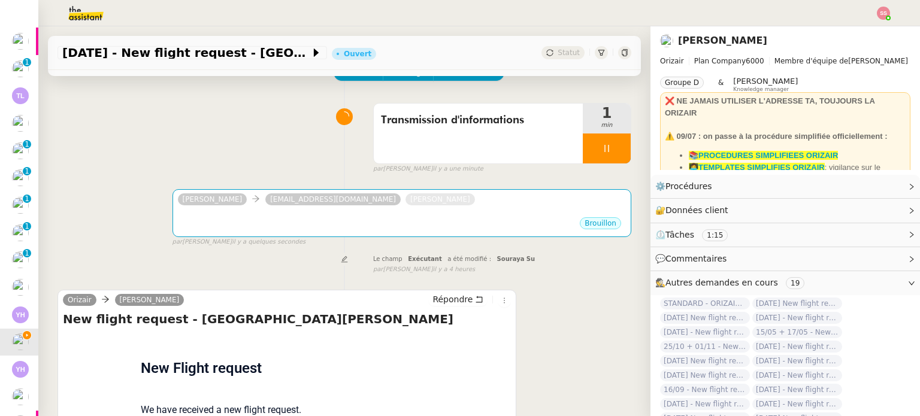
scroll to position [41, 0]
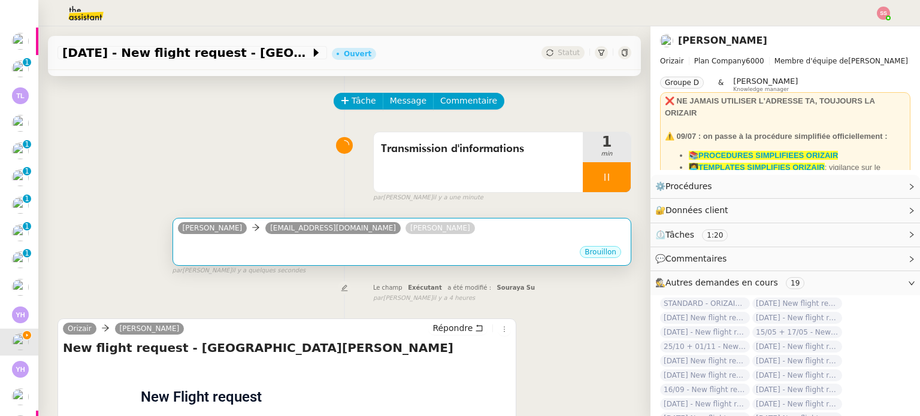
click at [314, 250] on div "Brouillon" at bounding box center [402, 254] width 448 height 18
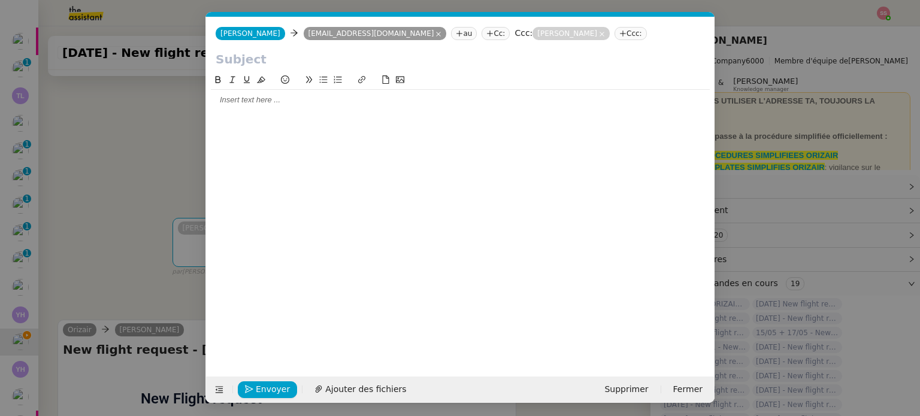
scroll to position [0, 25]
click at [216, 386] on icon at bounding box center [219, 390] width 8 height 8
click at [218, 386] on icon at bounding box center [219, 390] width 8 height 8
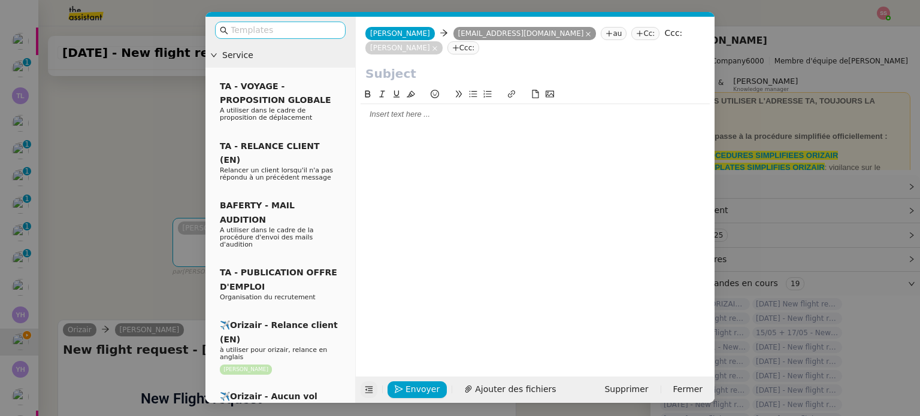
click at [264, 22] on nz-input-group at bounding box center [280, 30] width 131 height 17
click at [265, 26] on input "text" at bounding box center [285, 30] width 108 height 14
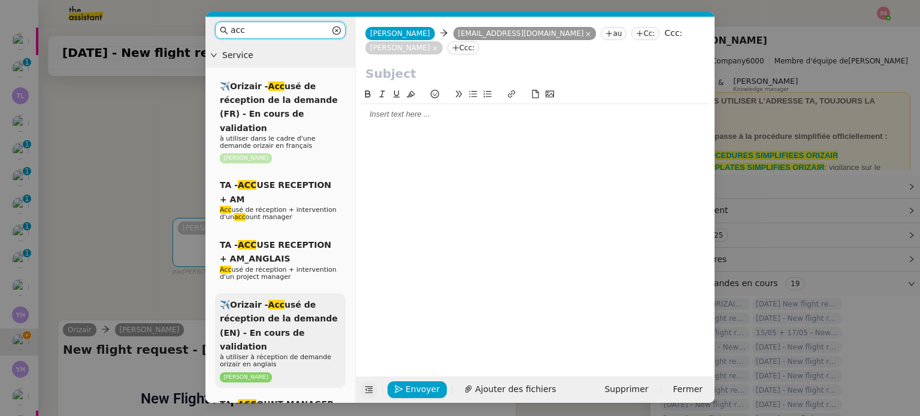
type input "acc"
click at [273, 303] on span "✈️Orizair - Acc usé de réception de la demande (EN) - En cours de validation" at bounding box center [279, 326] width 118 height 52
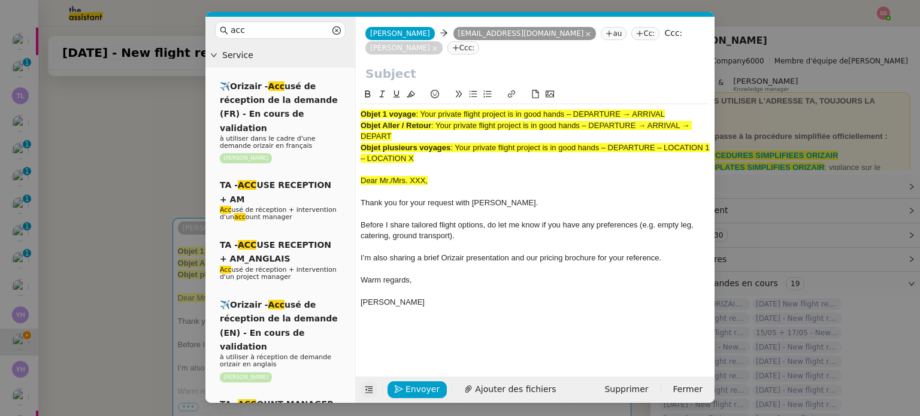
drag, startPoint x: 424, startPoint y: 97, endPoint x: 673, endPoint y: 87, distance: 250.0
click at [673, 87] on div "Objet 1 voyage : Your private flight project is in good hands – DEPARTURE → ARR…" at bounding box center [535, 205] width 349 height 237
click at [585, 65] on input "text" at bounding box center [535, 74] width 340 height 18
paste input "Your private flight project is in good hands – DEPARTURE → ARRIVAL"
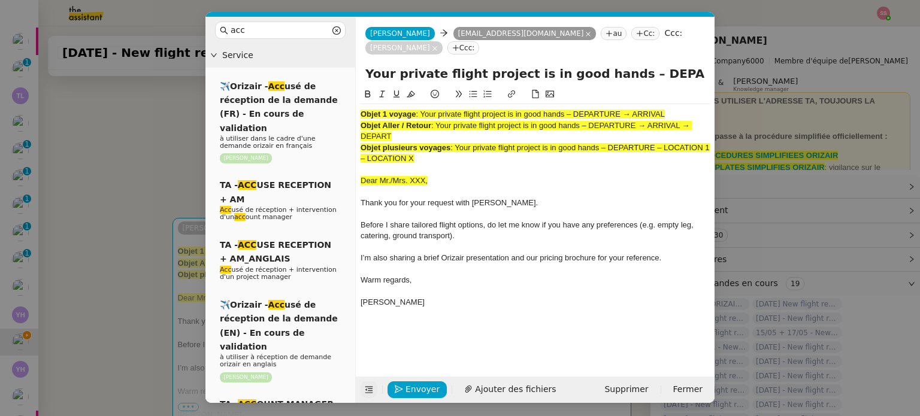
scroll to position [0, 52]
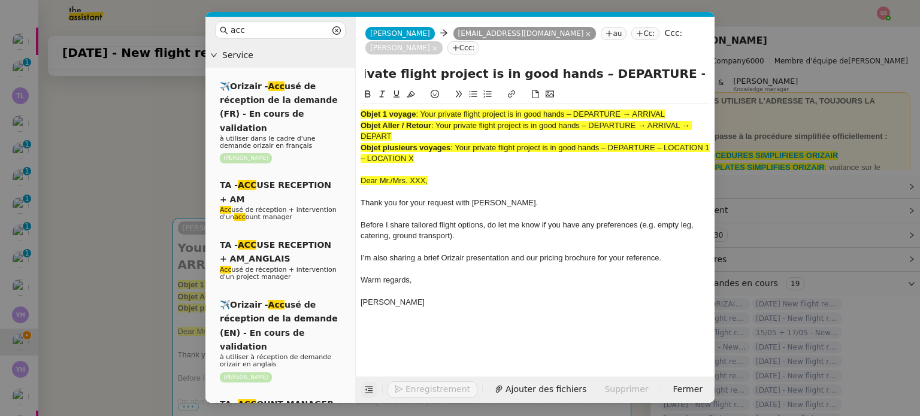
type input "Your private flight project is in good hands – DEPARTURE → ARRIVAL"
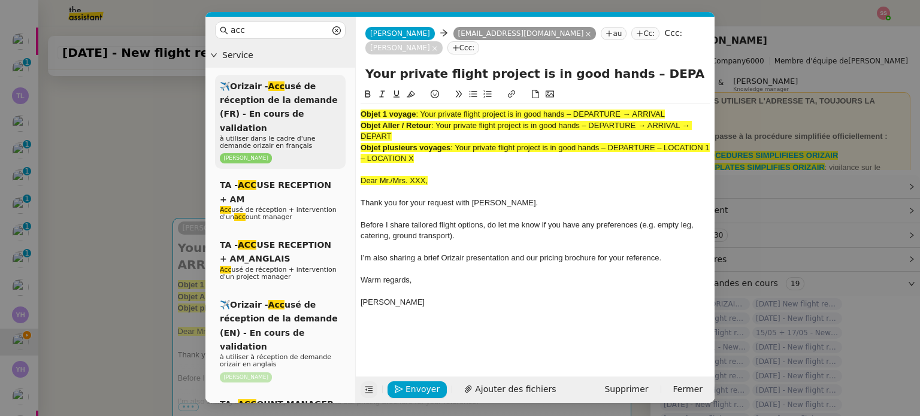
drag, startPoint x: 419, startPoint y: 134, endPoint x: 334, endPoint y: 86, distance: 97.9
click at [335, 86] on nz-layout "acc Service ✈️Orizair - Acc usé de réception de la demande (FR) - En cours de v…" at bounding box center [459, 210] width 509 height 386
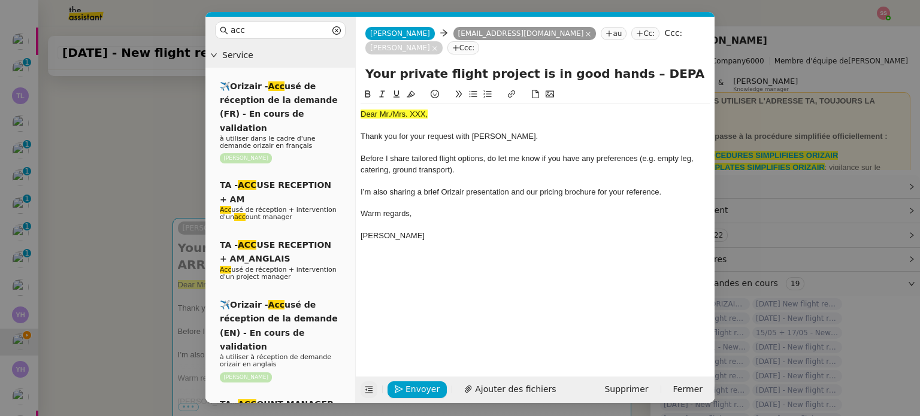
click at [156, 173] on nz-modal-container "acc Service ✈️Orizair - Acc usé de réception de la demande (FR) - En cours de v…" at bounding box center [460, 208] width 920 height 416
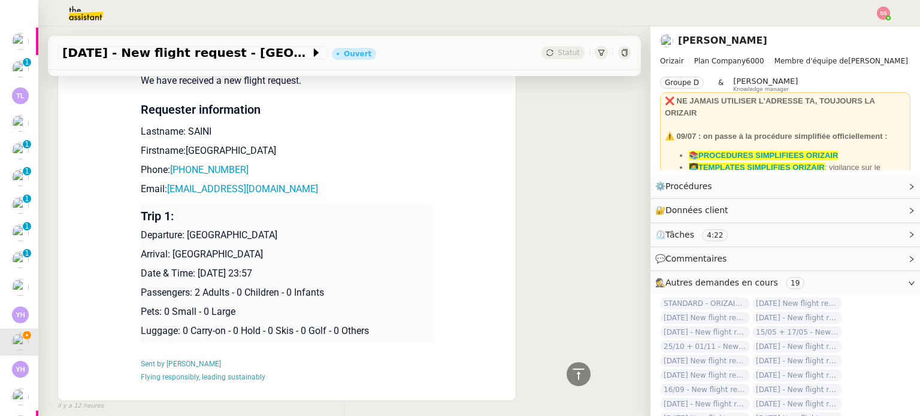
scroll to position [617, 0]
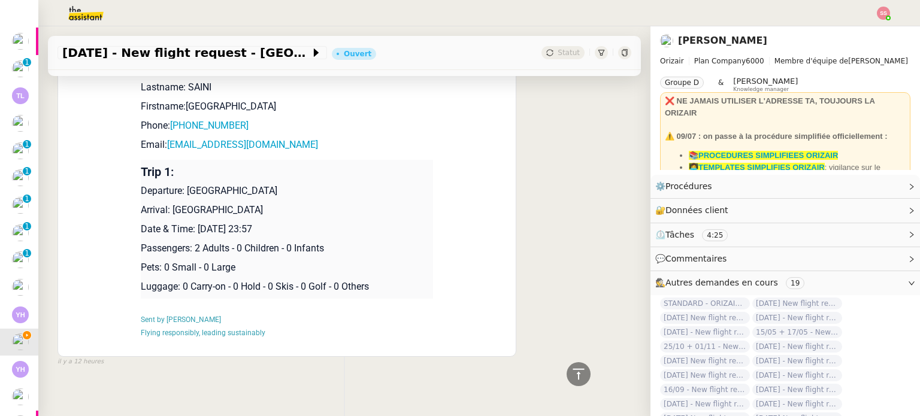
drag, startPoint x: 181, startPoint y: 177, endPoint x: 338, endPoint y: 180, distance: 157.0
click at [338, 184] on p "Departure: [GEOGRAPHIC_DATA]" at bounding box center [287, 191] width 292 height 14
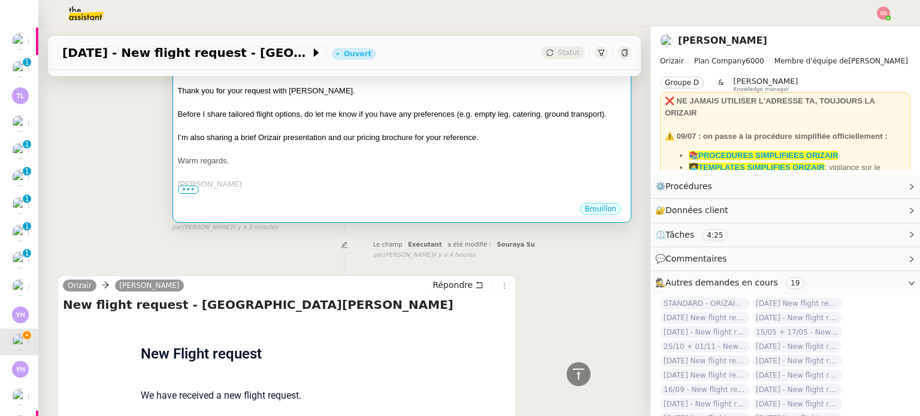
click at [444, 167] on div at bounding box center [402, 173] width 448 height 12
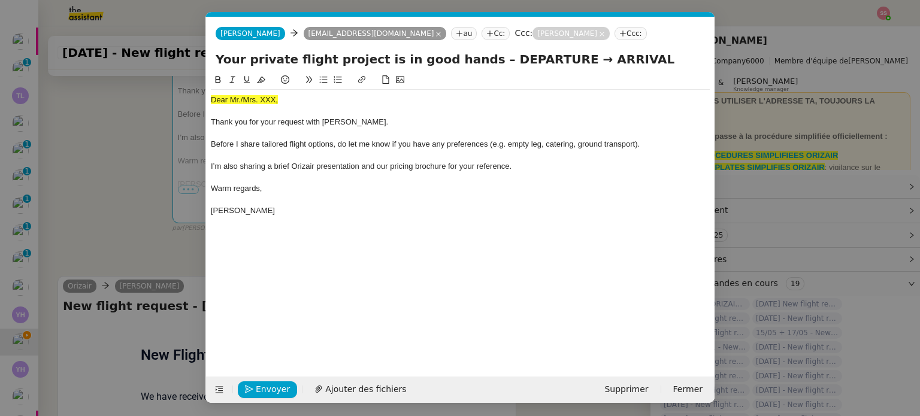
scroll to position [0, 37]
drag, startPoint x: 471, startPoint y: 57, endPoint x: 542, endPoint y: 55, distance: 70.7
click at [542, 55] on input "Your private flight project is in good hands – DEPARTURE → ARRIVAL" at bounding box center [460, 59] width 489 height 18
paste input "[GEOGRAPHIC_DATA]"
type input "Your private flight project is in good hands – [GEOGRAPHIC_DATA]→ ARRIVAL"
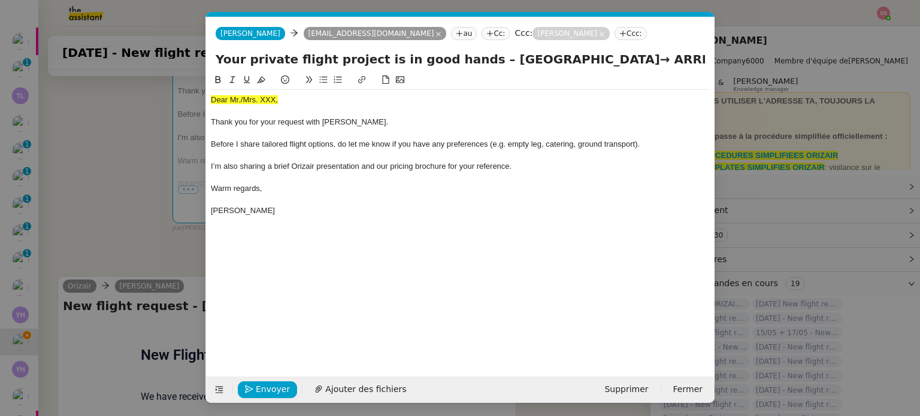
click at [107, 200] on nz-modal-container "acc Service ✈️Orizair - Acc usé de réception de la demande (FR) - En cours de v…" at bounding box center [460, 208] width 920 height 416
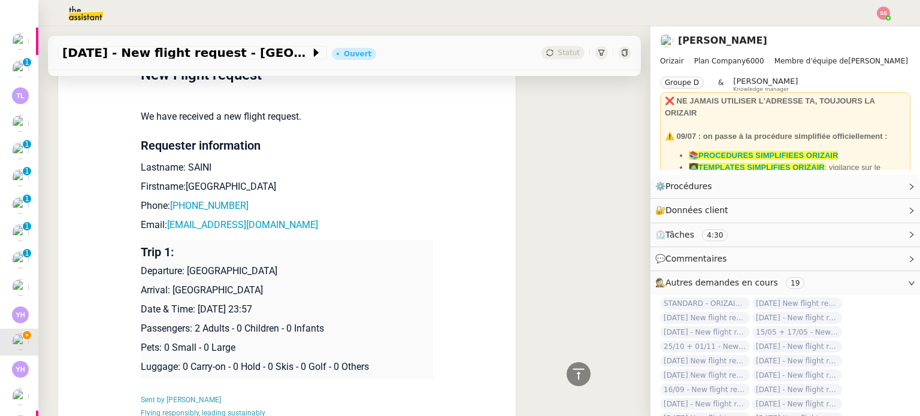
scroll to position [558, 0]
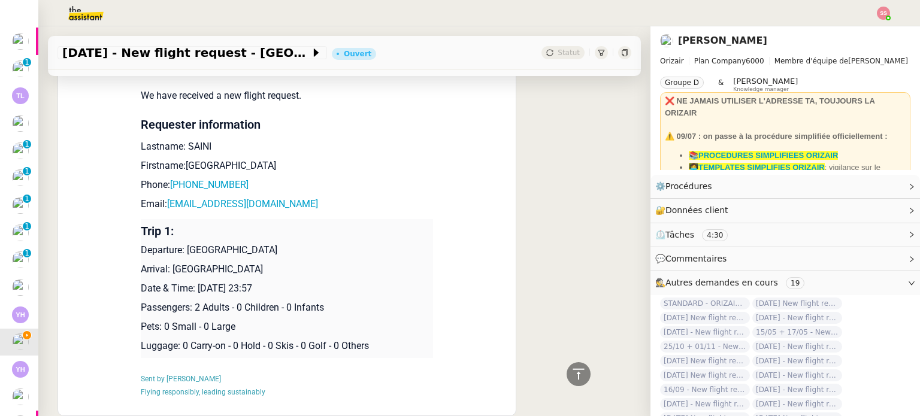
drag, startPoint x: 166, startPoint y: 275, endPoint x: 335, endPoint y: 268, distance: 169.1
click at [335, 268] on p "Arrival: [GEOGRAPHIC_DATA]" at bounding box center [287, 269] width 292 height 14
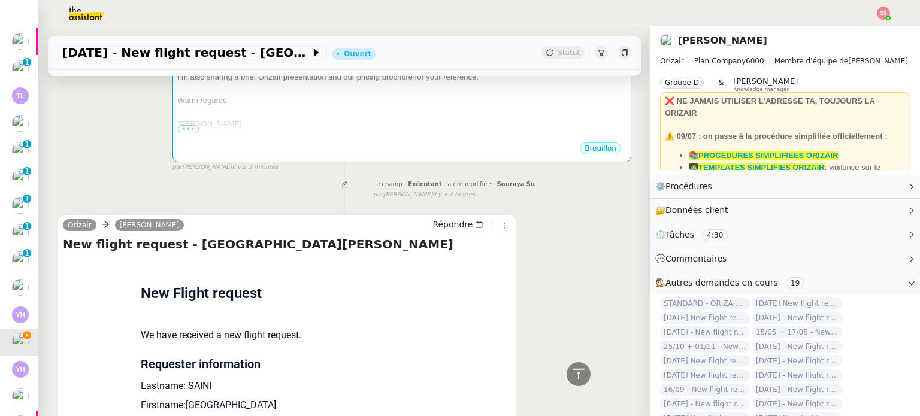
scroll to position [0, 0]
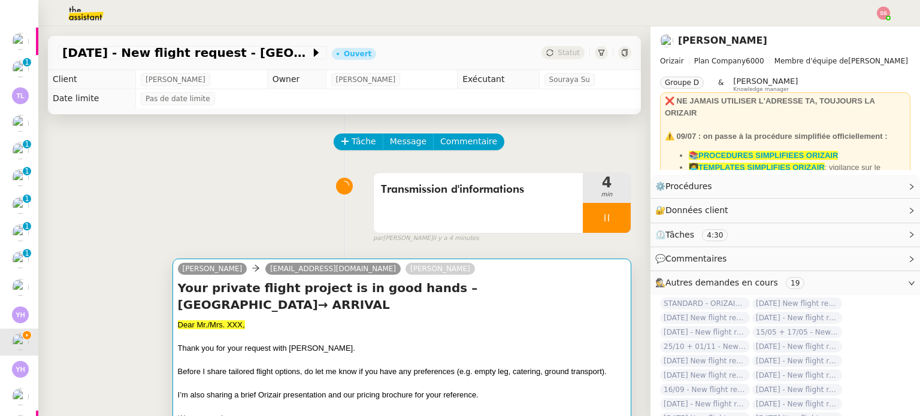
click at [447, 285] on h4 "Your private flight project is in good hands – [GEOGRAPHIC_DATA]→ ARRIVAL" at bounding box center [402, 297] width 448 height 34
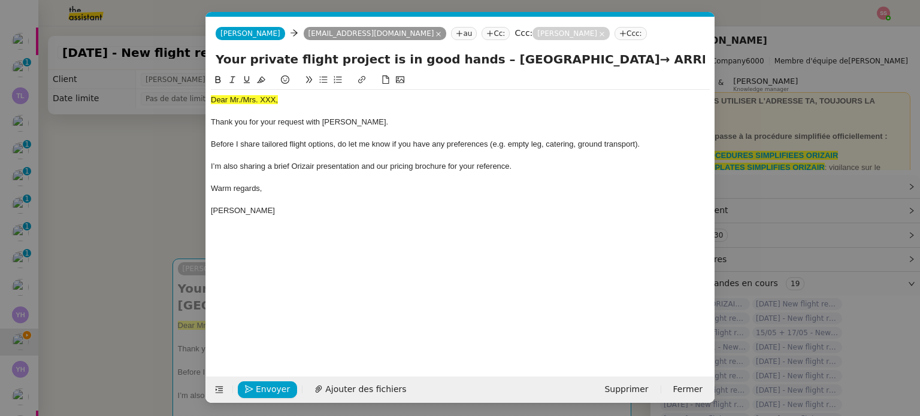
scroll to position [0, 37]
drag, startPoint x: 634, startPoint y: 57, endPoint x: 698, endPoint y: 72, distance: 65.2
click at [698, 72] on div "Your private flight project is in good hands – [GEOGRAPHIC_DATA]→ ARRIVAL" at bounding box center [460, 61] width 509 height 23
paste input "[GEOGRAPHIC_DATA]"
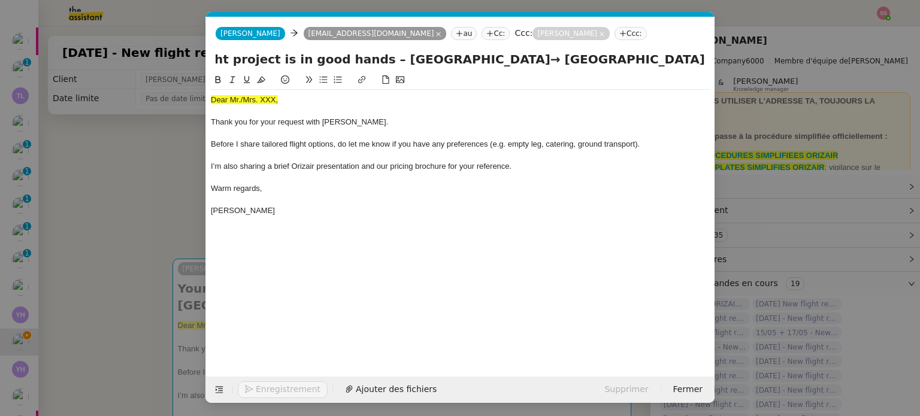
type input "Your private flight project is in good hands – [GEOGRAPHIC_DATA]→ [GEOGRAPHIC_D…"
click at [128, 213] on nz-modal-container "acc Service ✈️Orizair - Acc usé de réception de la demande (FR) - En cours de v…" at bounding box center [460, 208] width 920 height 416
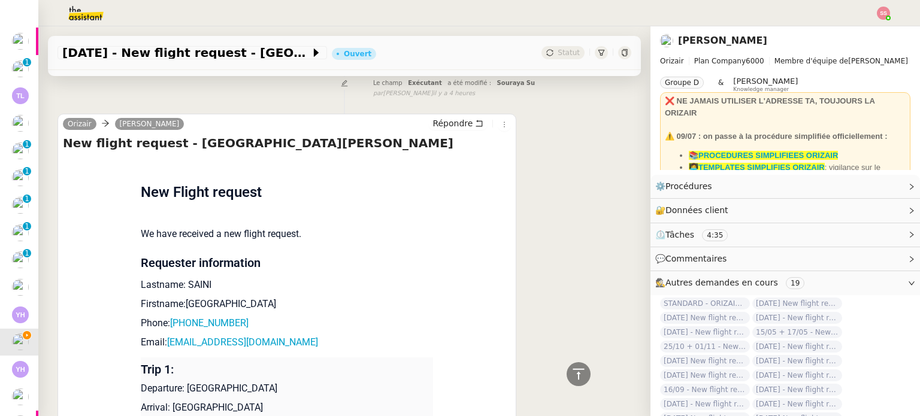
scroll to position [479, 0]
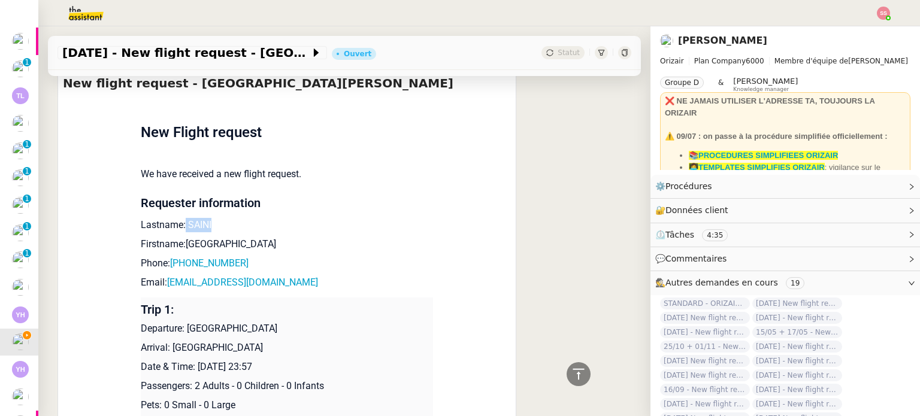
drag, startPoint x: 177, startPoint y: 225, endPoint x: 222, endPoint y: 222, distance: 44.4
click at [222, 222] on p "Lastname: SAINI" at bounding box center [287, 225] width 292 height 14
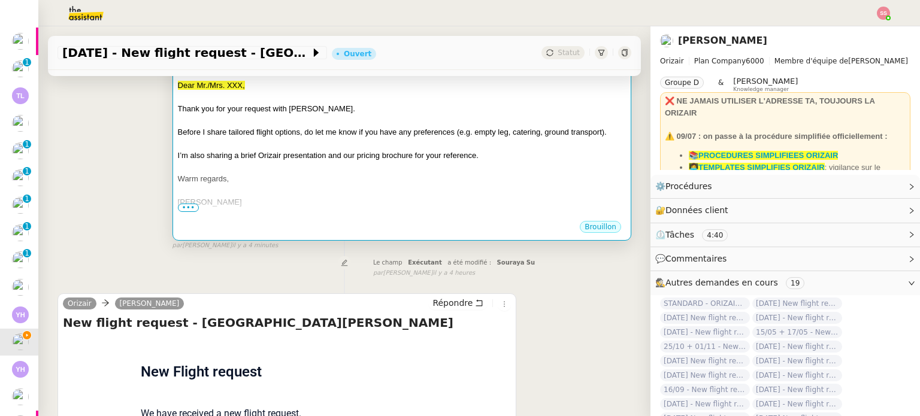
click at [279, 182] on div "Warm regards," at bounding box center [402, 179] width 448 height 12
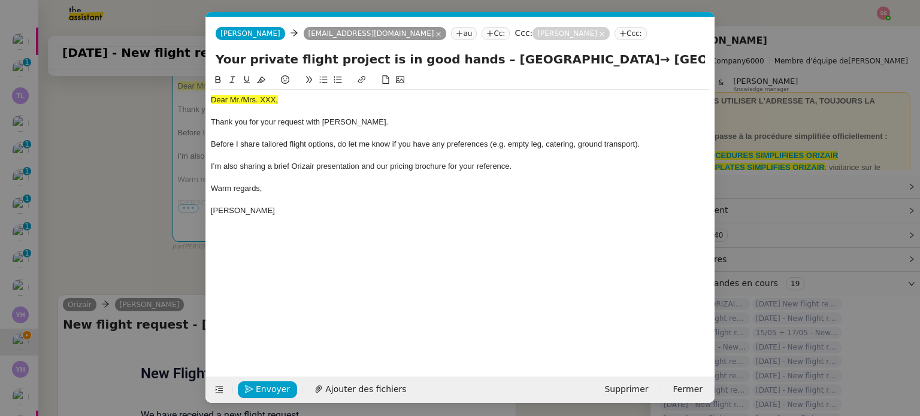
scroll to position [0, 37]
click at [264, 96] on span "Dear Mr./Mrs. XXX," at bounding box center [244, 99] width 67 height 9
click at [260, 76] on button at bounding box center [261, 80] width 14 height 14
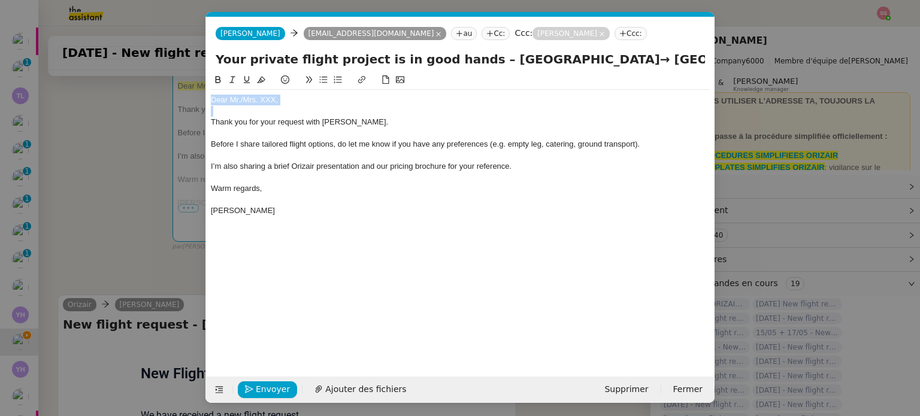
click at [286, 102] on div "Dear Mr./Mrs. XXX," at bounding box center [460, 100] width 499 height 11
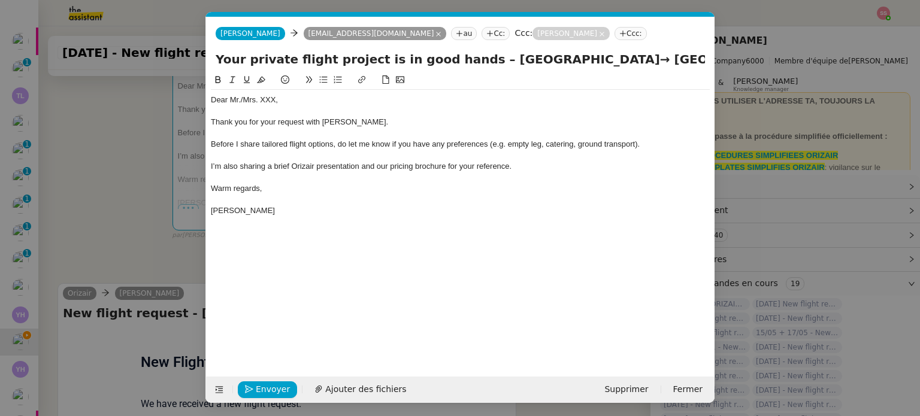
click at [72, 214] on nz-modal-container "acc Service ✈️Orizair - Acc usé de réception de la demande (FR) - En cours de v…" at bounding box center [460, 208] width 920 height 416
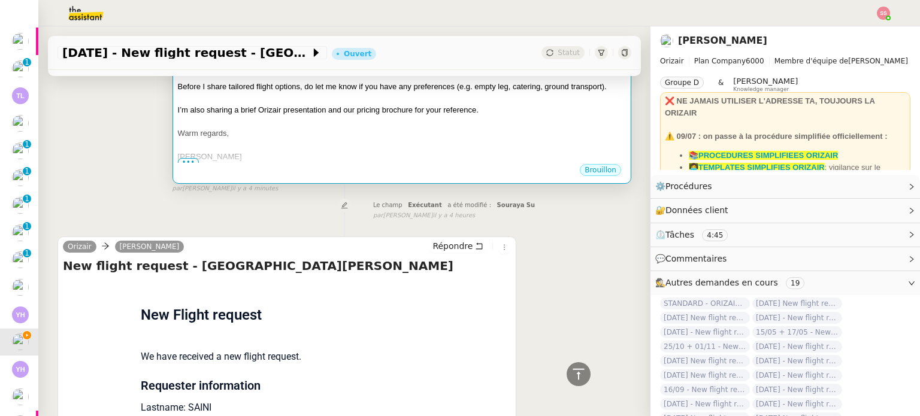
scroll to position [179, 0]
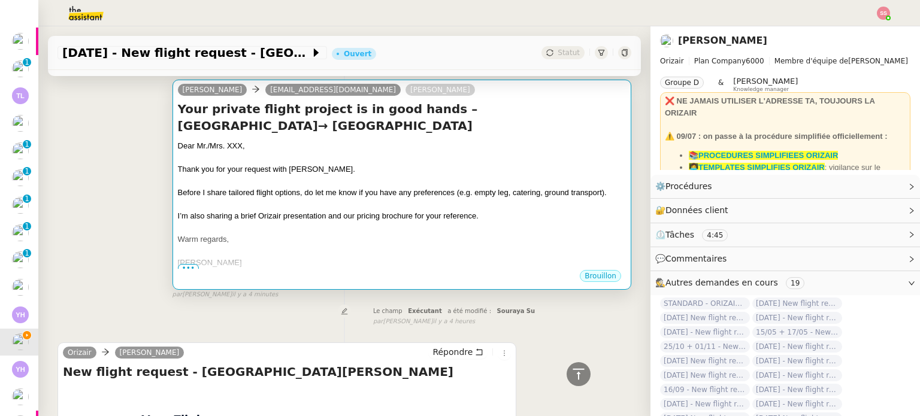
click at [303, 166] on div "Thank you for your request with [PERSON_NAME]." at bounding box center [402, 170] width 448 height 12
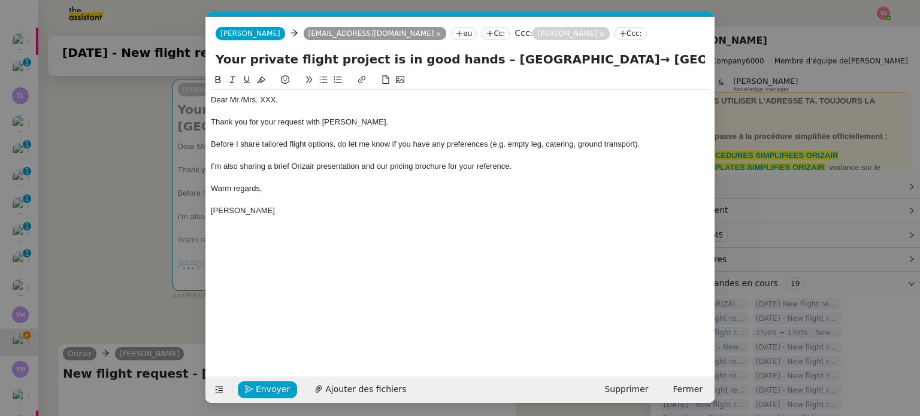
scroll to position [0, 37]
drag, startPoint x: 278, startPoint y: 98, endPoint x: 242, endPoint y: 95, distance: 36.1
click at [242, 95] on div "Dear Mr./Mrs. XXX," at bounding box center [460, 100] width 499 height 11
click at [101, 273] on nz-modal-container "acc Service ✈️Orizair - Acc usé de réception de la demande (FR) - En cours de v…" at bounding box center [460, 208] width 920 height 416
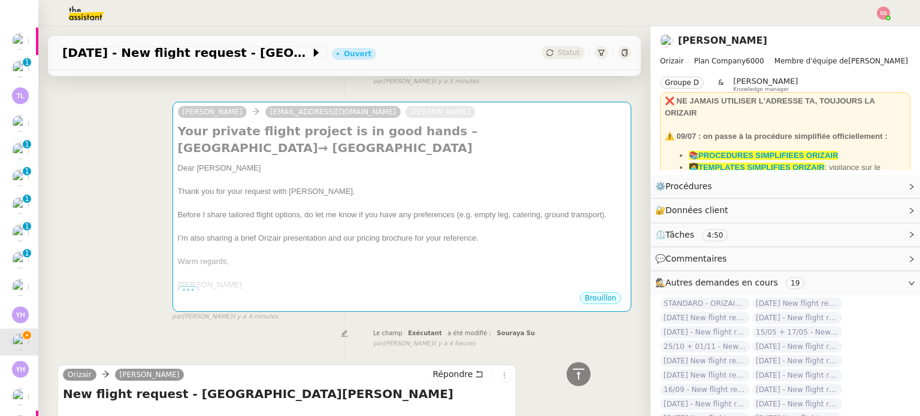
scroll to position [60, 0]
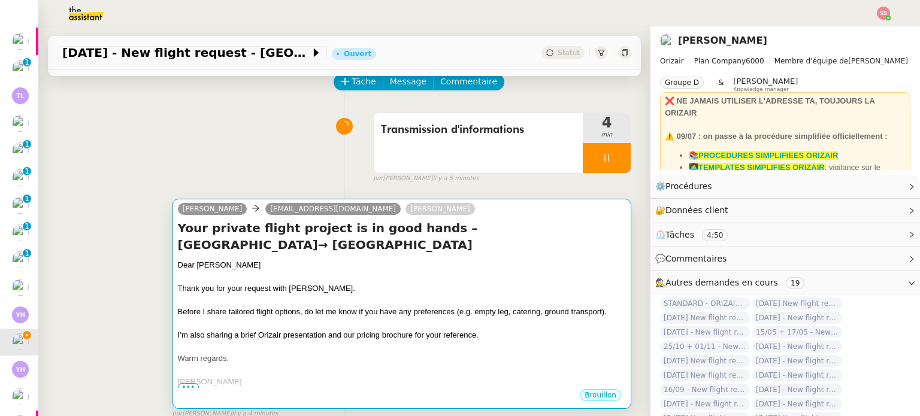
click at [375, 245] on h4 "Your private flight project is in good hands – [GEOGRAPHIC_DATA]→ [GEOGRAPHIC_D…" at bounding box center [402, 237] width 448 height 34
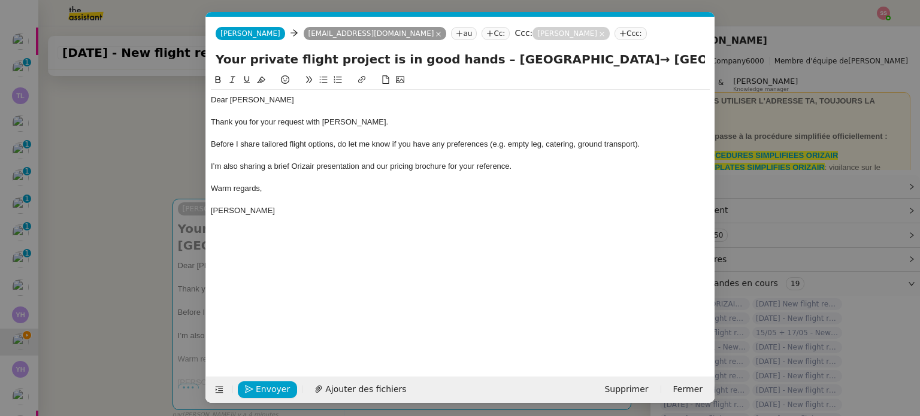
scroll to position [0, 37]
click at [330, 392] on span "Ajouter des fichiers" at bounding box center [365, 390] width 81 height 14
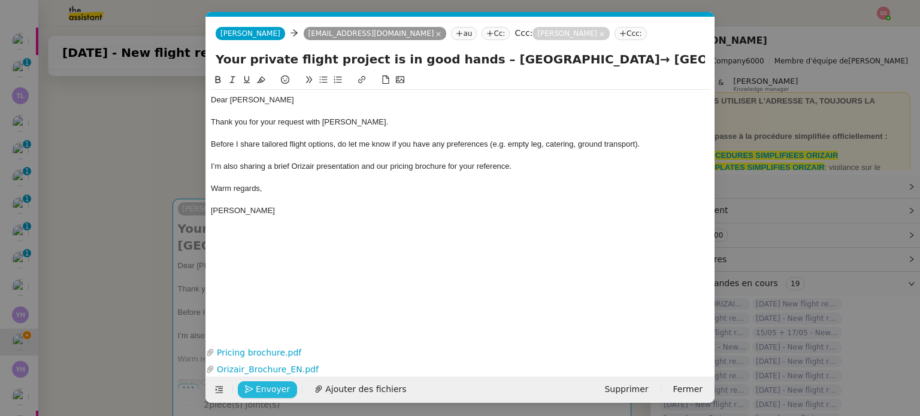
click at [259, 390] on span "Envoyer" at bounding box center [273, 390] width 34 height 14
click at [259, 388] on span "Confirmer l'envoi" at bounding box center [292, 390] width 72 height 14
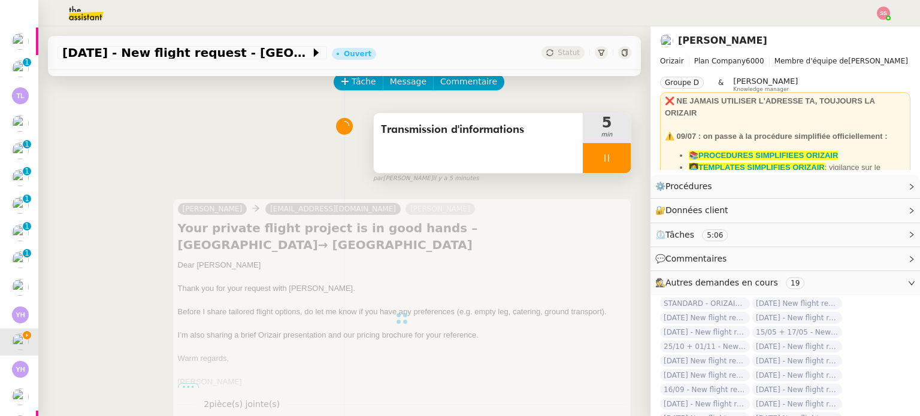
click at [590, 146] on div at bounding box center [607, 158] width 48 height 30
click at [607, 158] on button at bounding box center [619, 158] width 24 height 30
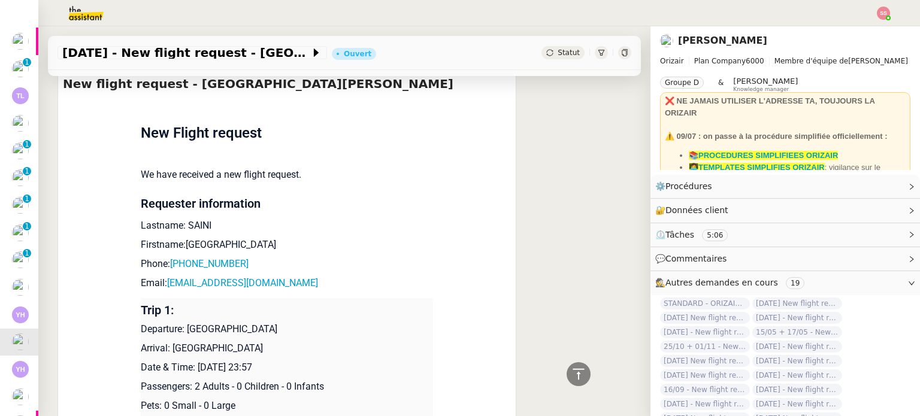
scroll to position [599, 0]
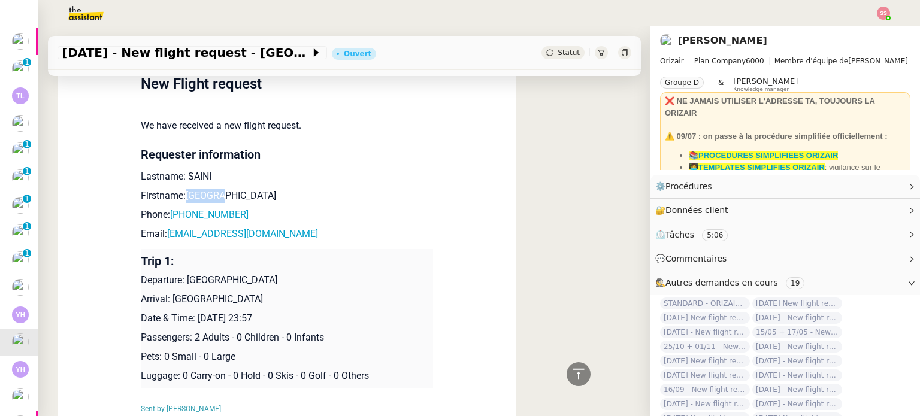
drag, startPoint x: 223, startPoint y: 193, endPoint x: 180, endPoint y: 195, distance: 43.1
click at [180, 195] on p "Firstname:[GEOGRAPHIC_DATA]" at bounding box center [287, 196] width 292 height 14
drag, startPoint x: 235, startPoint y: 221, endPoint x: 173, endPoint y: 217, distance: 63.0
click at [173, 217] on p "Phone: [PHONE_NUMBER]" at bounding box center [287, 215] width 292 height 14
drag, startPoint x: 281, startPoint y: 233, endPoint x: 164, endPoint y: 237, distance: 117.5
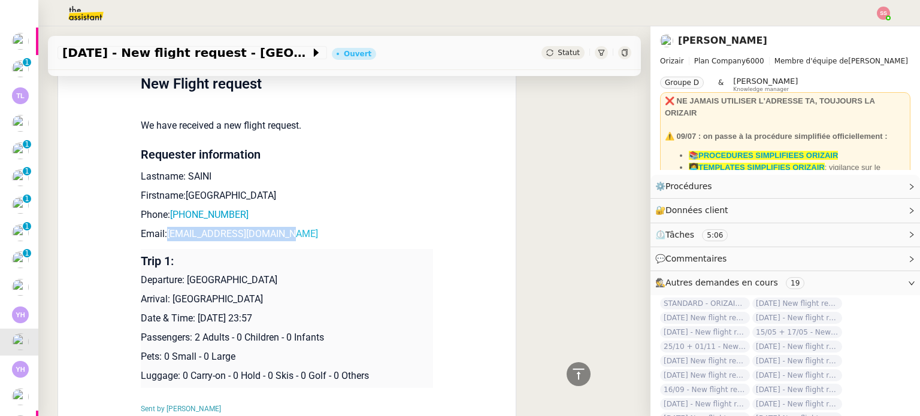
click at [164, 237] on p "Email: [EMAIL_ADDRESS][DOMAIN_NAME]" at bounding box center [287, 234] width 292 height 14
drag, startPoint x: 180, startPoint y: 281, endPoint x: 289, endPoint y: 277, distance: 109.1
click at [289, 277] on p "Departure: [GEOGRAPHIC_DATA]" at bounding box center [287, 280] width 292 height 14
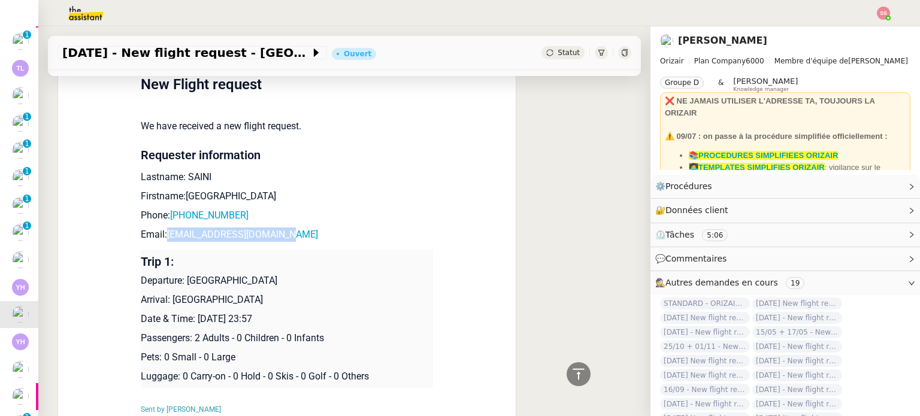
scroll to position [24, 0]
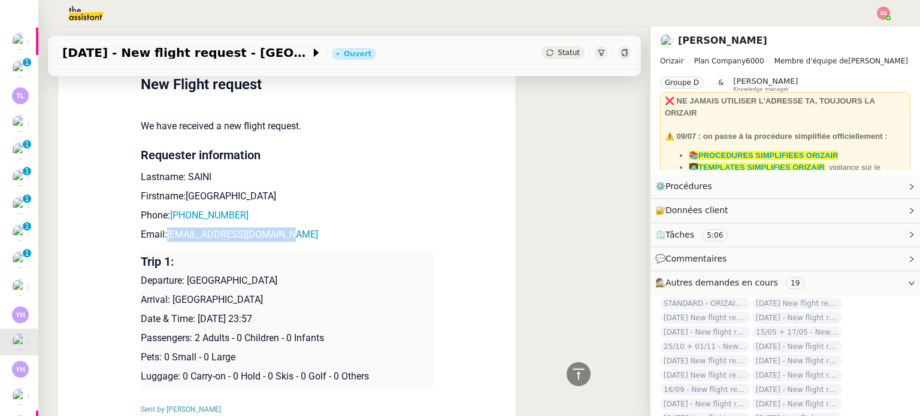
drag, startPoint x: 168, startPoint y: 304, endPoint x: 331, endPoint y: 301, distance: 162.4
click at [331, 301] on p "Arrival: [GEOGRAPHIC_DATA]" at bounding box center [287, 300] width 292 height 14
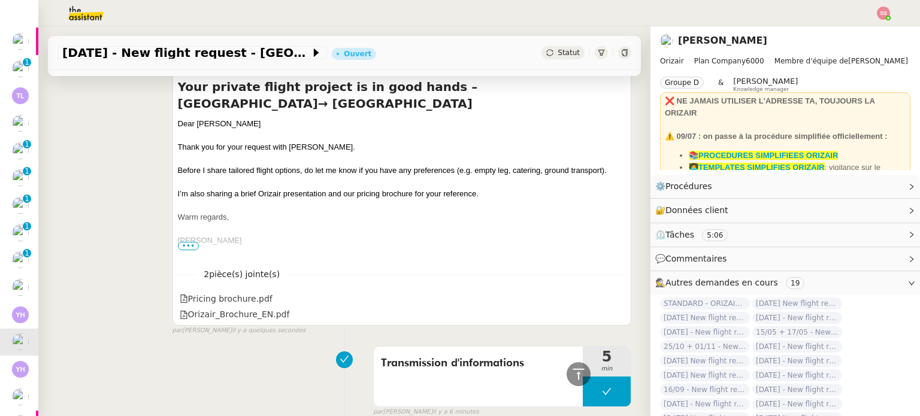
scroll to position [81, 0]
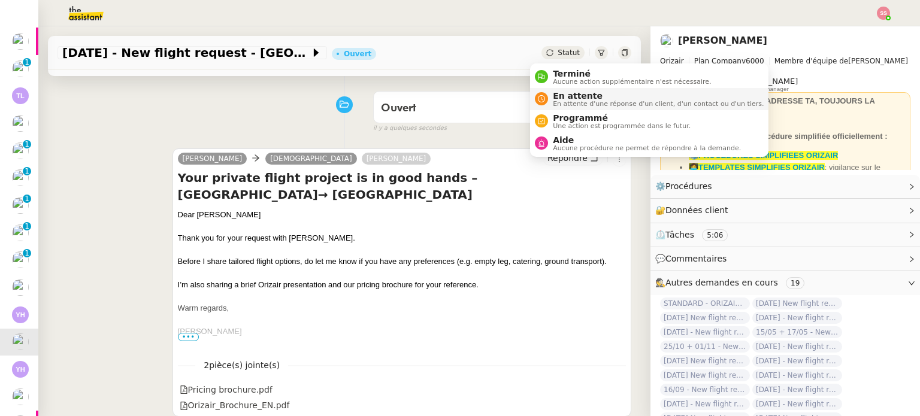
click at [577, 93] on span "En attente" at bounding box center [658, 96] width 211 height 10
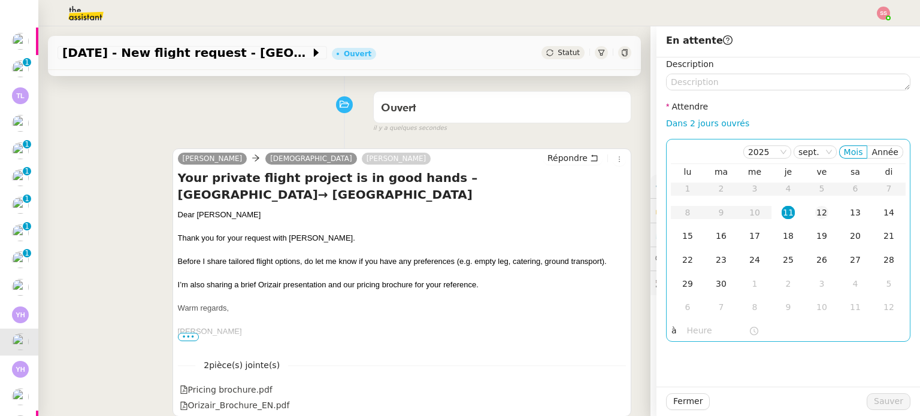
click at [820, 213] on td "12" at bounding box center [822, 213] width 34 height 24
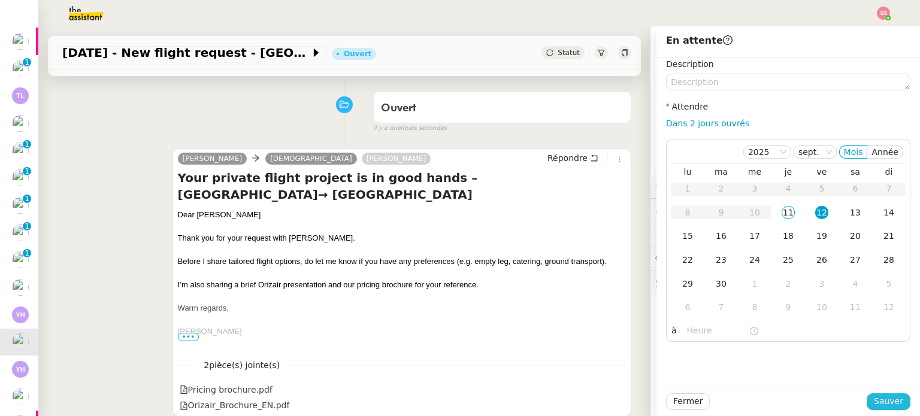
click at [878, 397] on span "Sauver" at bounding box center [888, 402] width 29 height 14
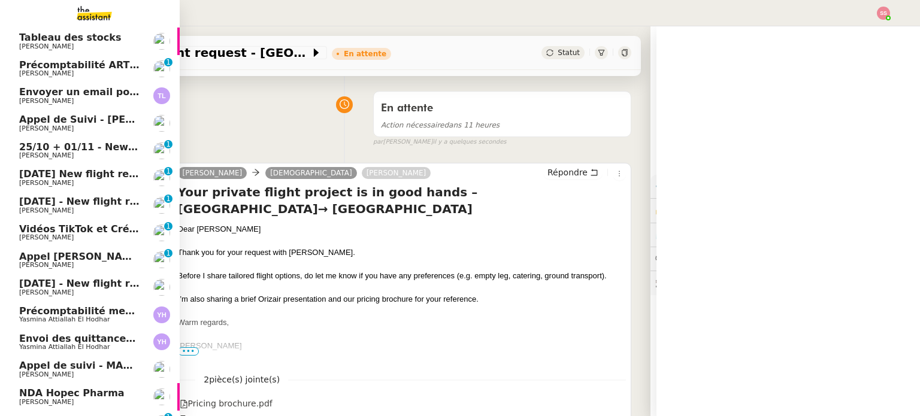
scroll to position [177, 0]
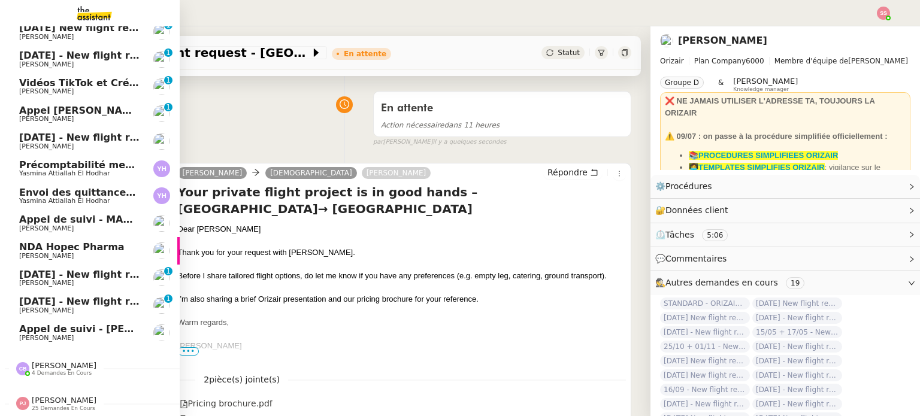
click at [80, 307] on span "[PERSON_NAME]" at bounding box center [79, 310] width 121 height 7
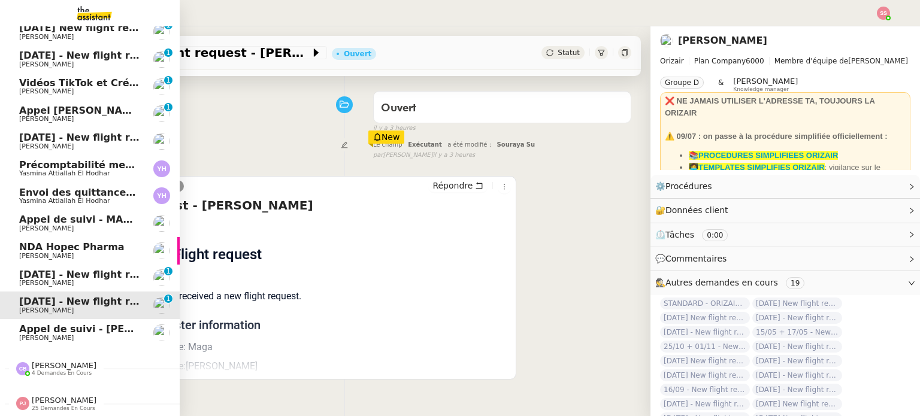
click at [81, 280] on span "[PERSON_NAME]" at bounding box center [79, 283] width 121 height 7
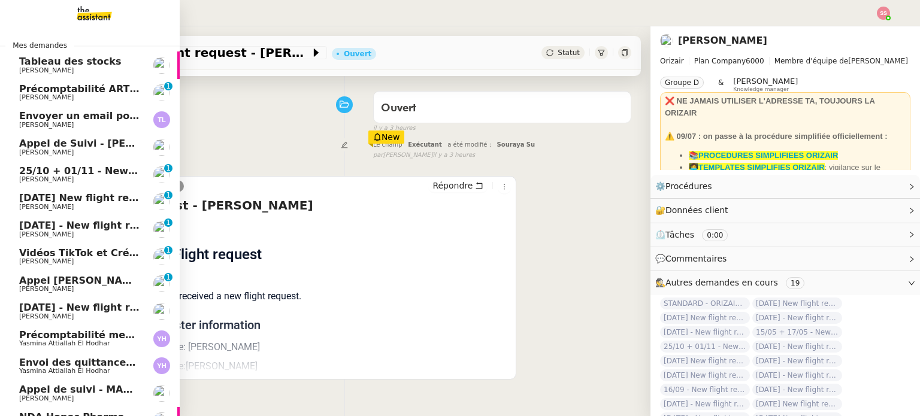
scroll to position [120, 0]
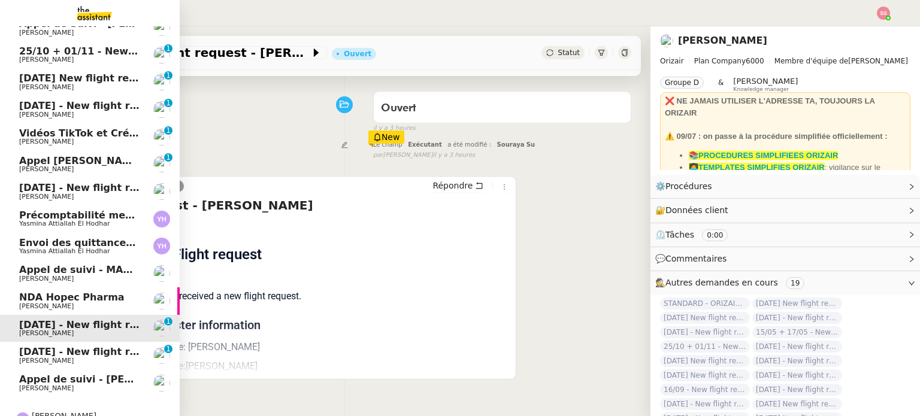
click at [67, 352] on span "[DATE] - New flight request - [PERSON_NAME]" at bounding box center [142, 351] width 247 height 11
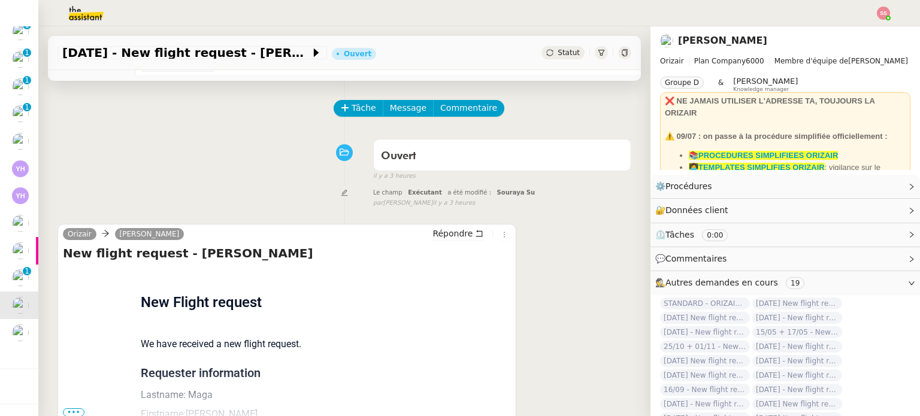
scroll to position [60, 0]
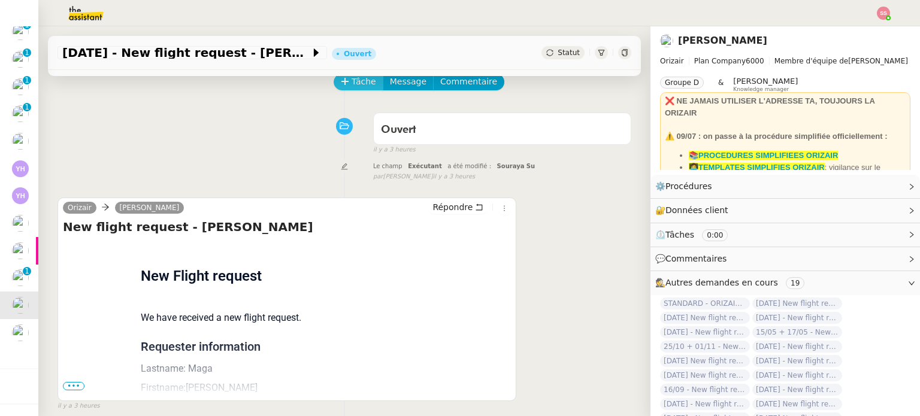
click at [352, 83] on span "Tâche" at bounding box center [364, 82] width 25 height 14
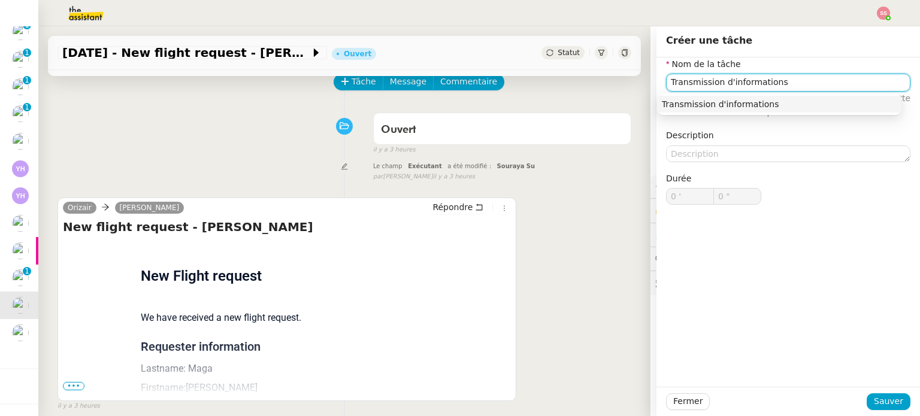
click at [698, 110] on nz-auto-option "Transmission d'informations" at bounding box center [779, 104] width 244 height 17
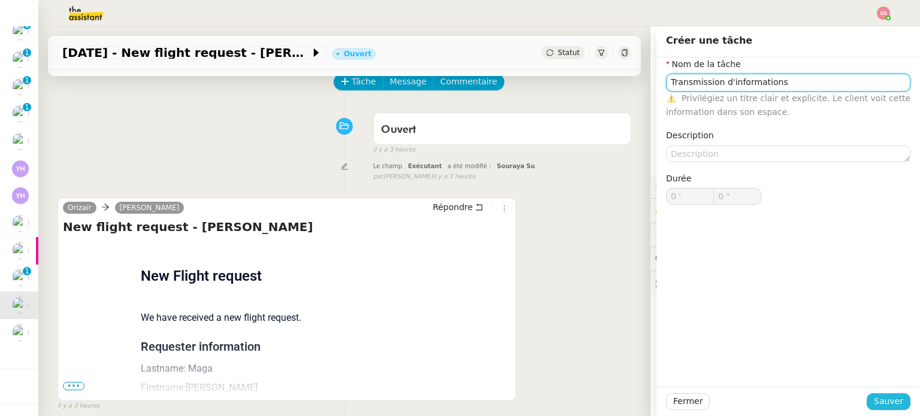
type input "Transmission d'informations"
click at [876, 400] on span "Sauver" at bounding box center [888, 402] width 29 height 14
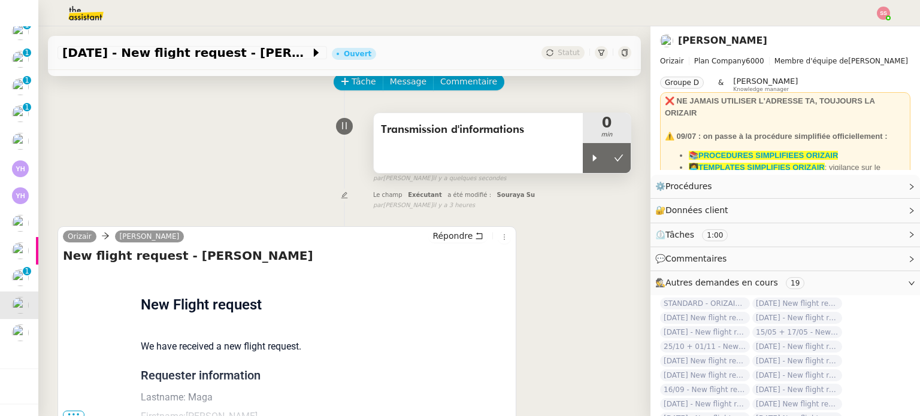
drag, startPoint x: 584, startPoint y: 160, endPoint x: 540, endPoint y: 153, distance: 44.9
click at [590, 160] on icon at bounding box center [595, 158] width 10 height 10
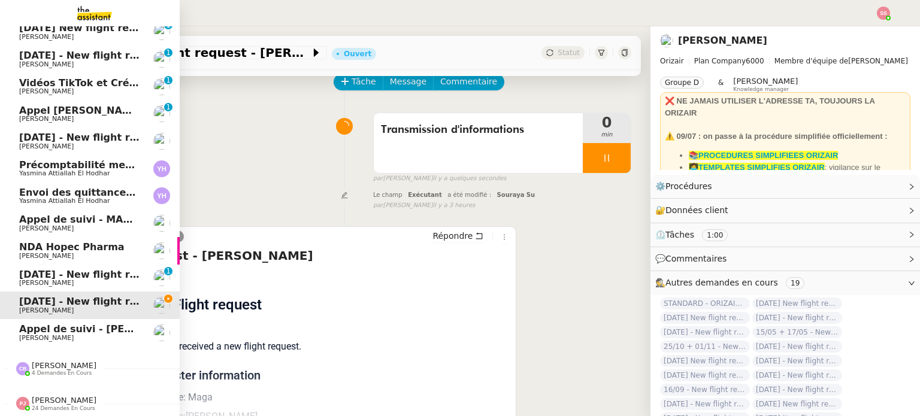
scroll to position [117, 0]
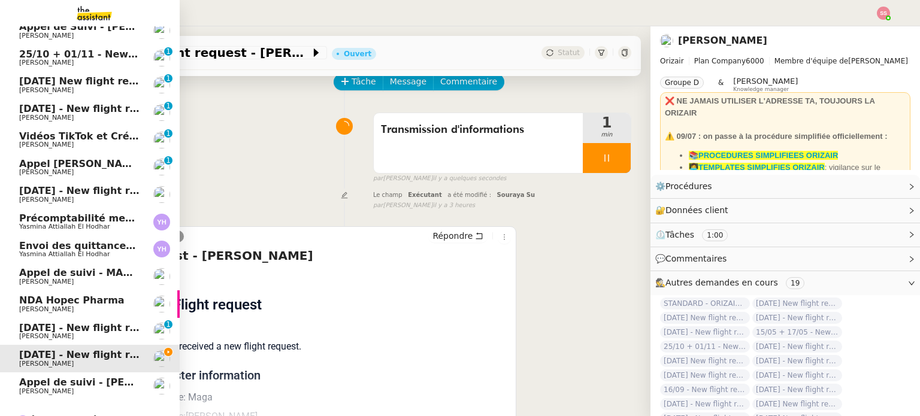
click at [74, 134] on span "Vidéos TikTok et Créatives META - septembre 2025" at bounding box center [156, 136] width 274 height 11
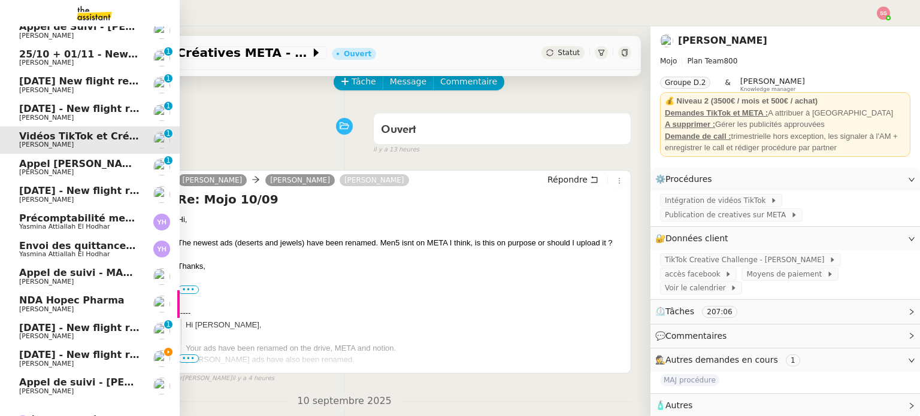
click at [101, 353] on span "[DATE] - New flight request - [PERSON_NAME]" at bounding box center [142, 354] width 247 height 11
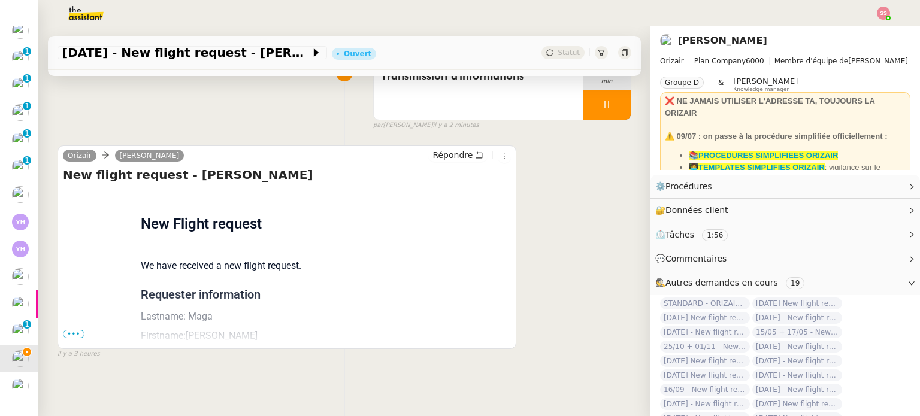
scroll to position [161, 0]
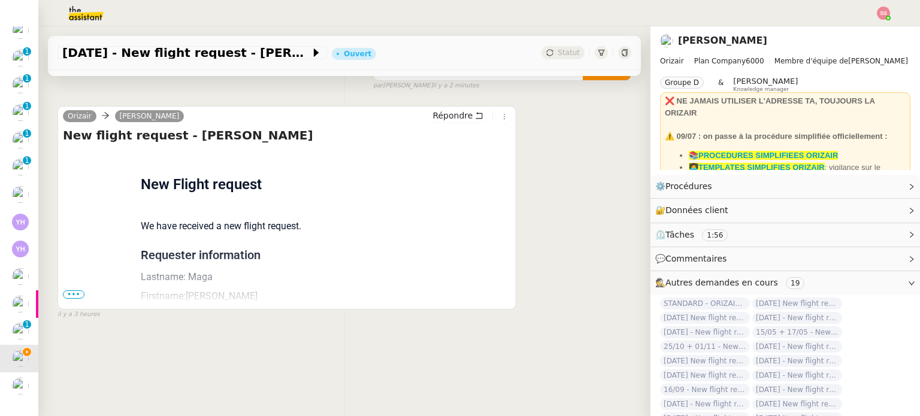
click at [74, 291] on span "•••" at bounding box center [74, 295] width 22 height 8
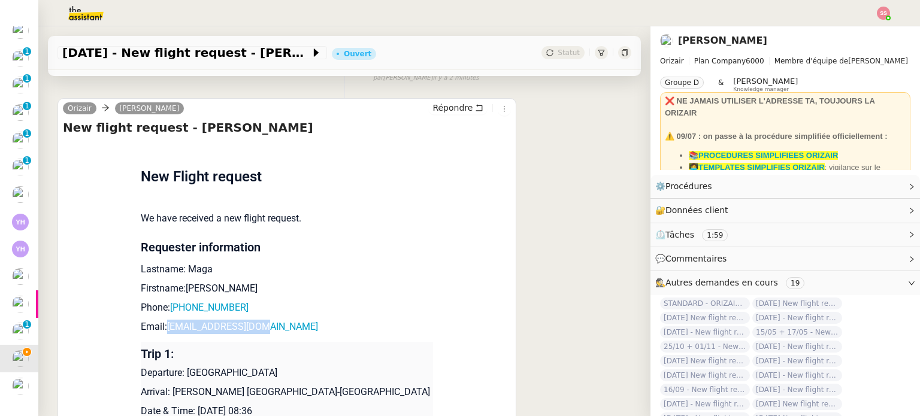
drag, startPoint x: 276, startPoint y: 326, endPoint x: 161, endPoint y: 331, distance: 115.7
click at [161, 331] on p "Email: [EMAIL_ADDRESS][DOMAIN_NAME]" at bounding box center [287, 327] width 292 height 14
click at [295, 279] on td "New Flight request We have received a new flight request. Requester information…" at bounding box center [287, 339] width 292 height 394
drag, startPoint x: 254, startPoint y: 330, endPoint x: 163, endPoint y: 328, distance: 91.1
click at [163, 328] on p "Email: [EMAIL_ADDRESS][DOMAIN_NAME]" at bounding box center [287, 327] width 292 height 14
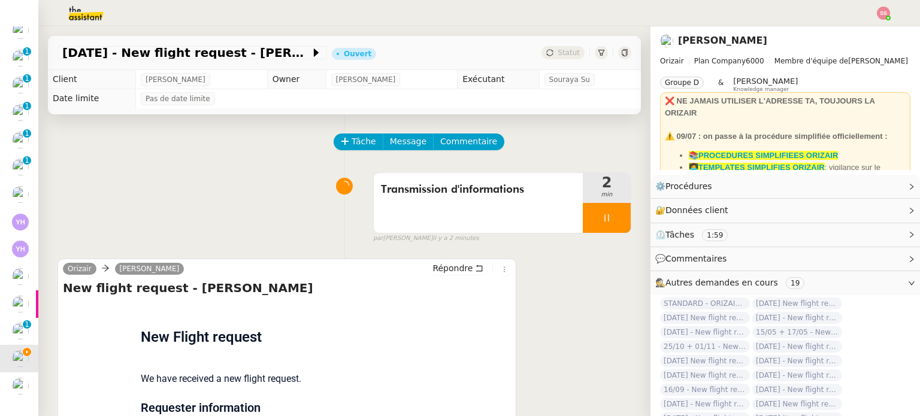
scroll to position [0, 0]
click at [394, 143] on span "Message" at bounding box center [408, 142] width 37 height 14
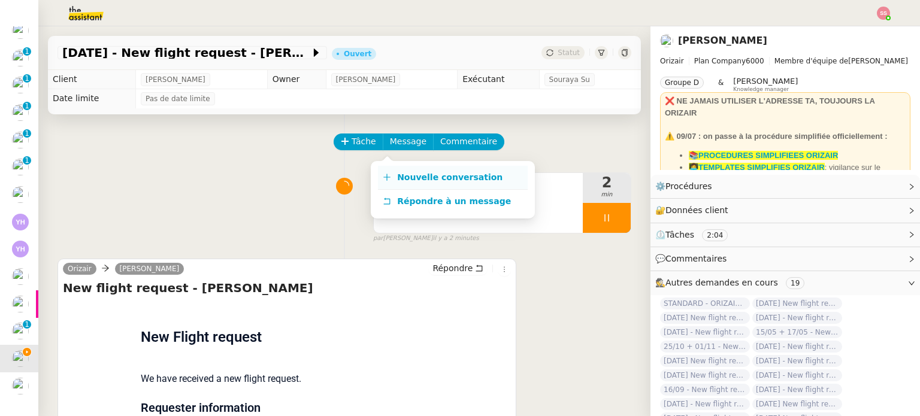
click at [406, 173] on span "Nouvelle conversation" at bounding box center [449, 178] width 105 height 10
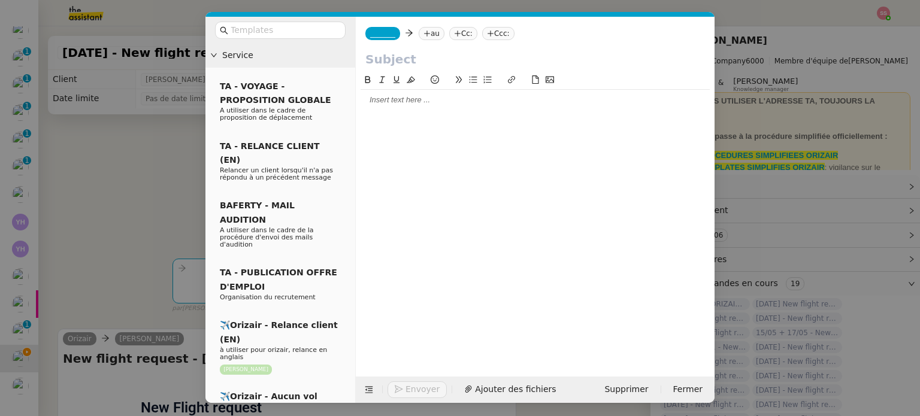
click at [424, 35] on icon at bounding box center [427, 33] width 7 height 7
paste input "[EMAIL_ADDRESS][DOMAIN_NAME]"
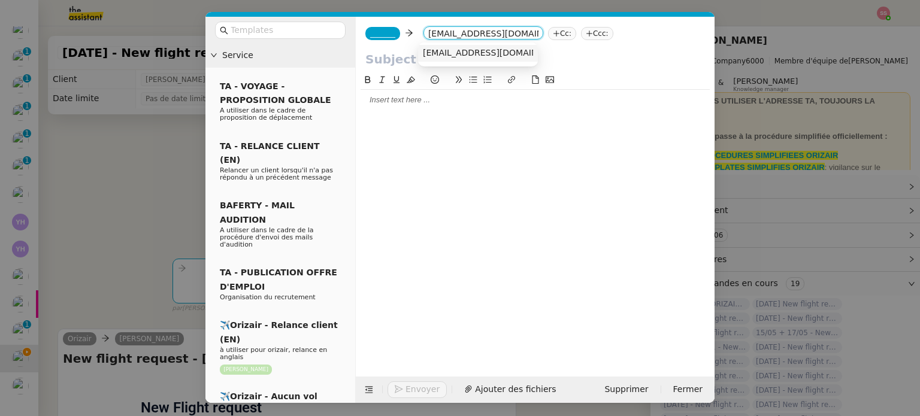
type input "[EMAIL_ADDRESS][DOMAIN_NAME]"
click at [461, 50] on span "[EMAIL_ADDRESS][DOMAIN_NAME]" at bounding box center [496, 53] width 147 height 10
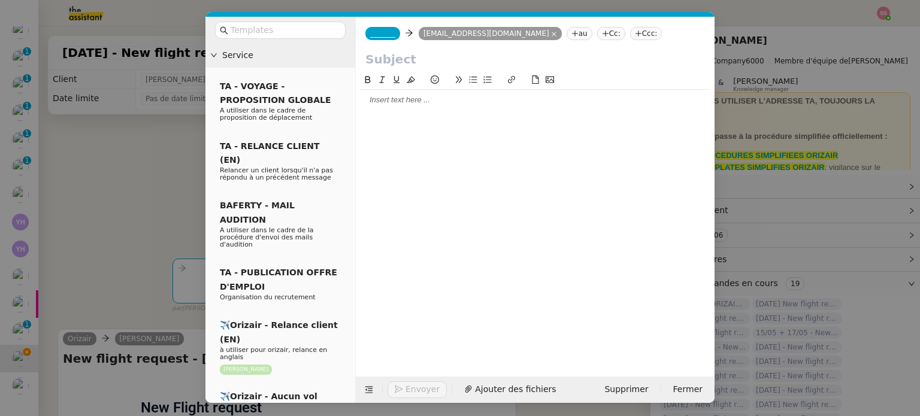
click at [635, 33] on icon at bounding box center [638, 33] width 7 height 7
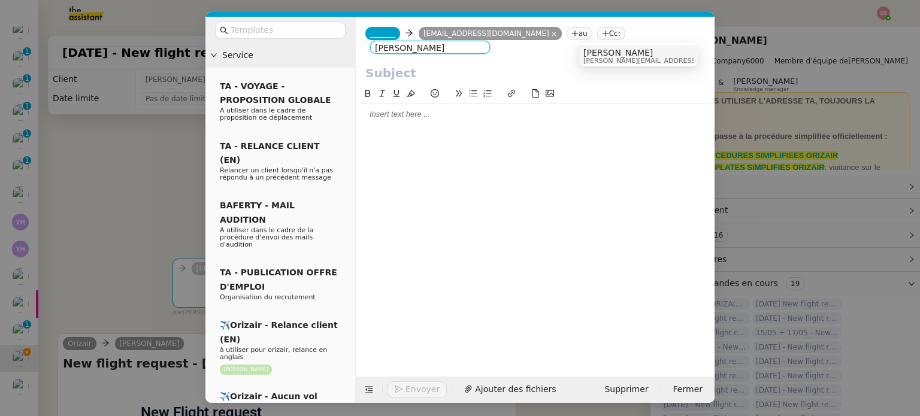
type input "[PERSON_NAME]"
click at [616, 58] on span "[PERSON_NAME][EMAIL_ADDRESS][DOMAIN_NAME]" at bounding box center [668, 61] width 170 height 7
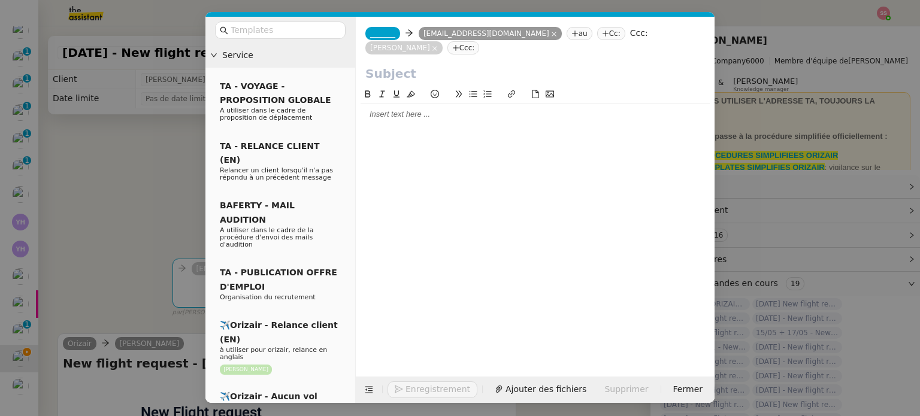
click at [370, 36] on span "_______" at bounding box center [382, 33] width 25 height 8
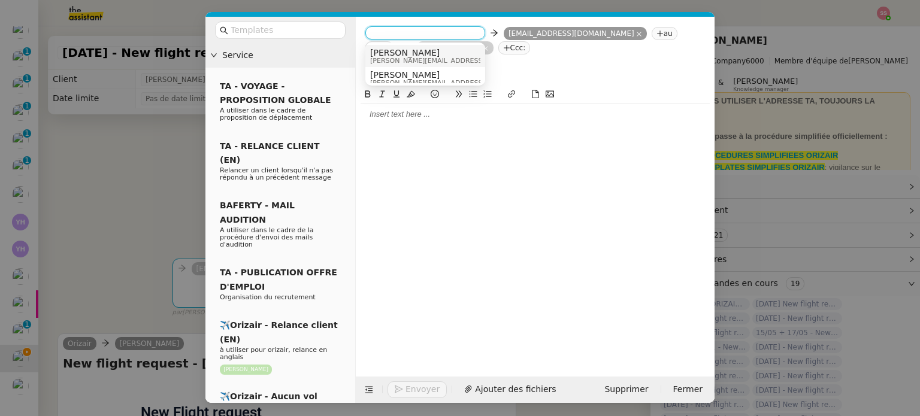
click at [394, 52] on span "[PERSON_NAME]" at bounding box center [455, 53] width 170 height 10
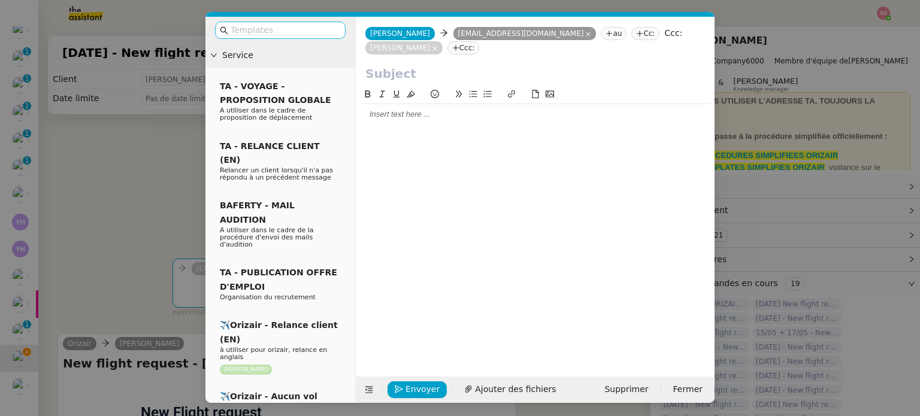
click at [301, 29] on input "text" at bounding box center [285, 30] width 108 height 14
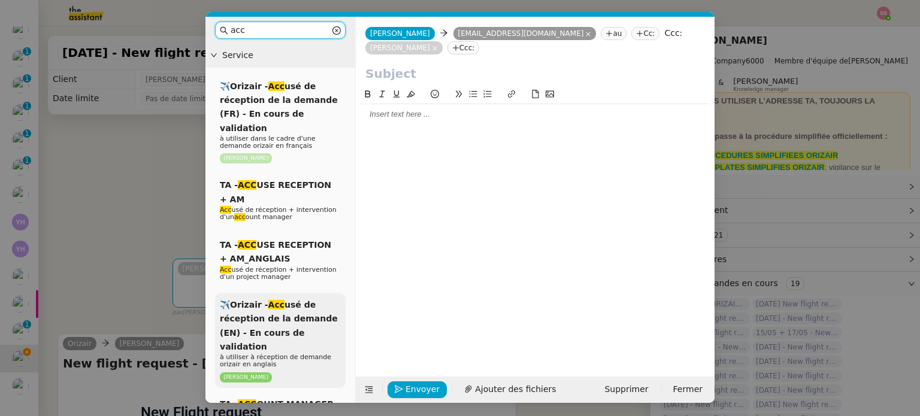
type input "acc"
click at [282, 300] on span "✈️Orizair - Acc usé de réception de la demande (EN) - En cours de validation" at bounding box center [279, 326] width 118 height 52
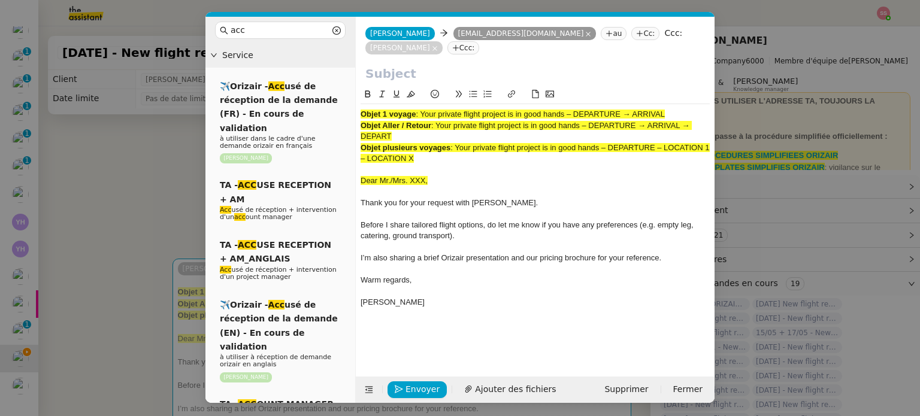
drag, startPoint x: 422, startPoint y: 100, endPoint x: 679, endPoint y: 102, distance: 257.0
click at [679, 109] on div "Objet 1 voyage : Your private flight project is in good hands – DEPARTURE → ARR…" at bounding box center [535, 114] width 349 height 11
click at [450, 65] on input "text" at bounding box center [535, 74] width 340 height 18
paste input "Your private flight project is in good hands – DEPARTURE → ARRIVAL"
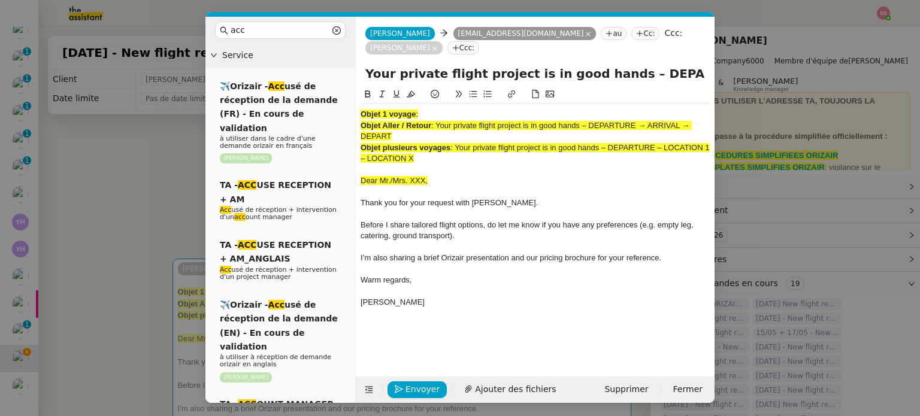
scroll to position [0, 52]
type input "Your private flight project is in good hands – DEPARTURE → ARRIVAL"
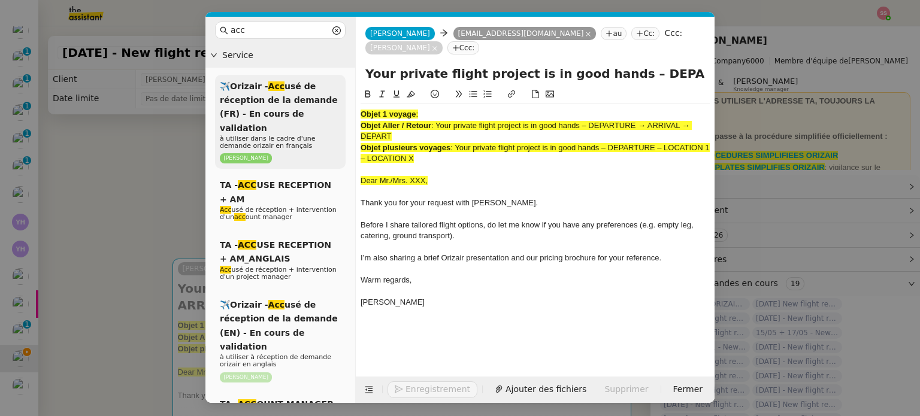
drag, startPoint x: 428, startPoint y: 147, endPoint x: 295, endPoint y: 78, distance: 150.1
click at [295, 78] on nz-layout "acc Service ✈️Orizair - Acc usé de réception de la demande (FR) - En cours de v…" at bounding box center [459, 210] width 509 height 386
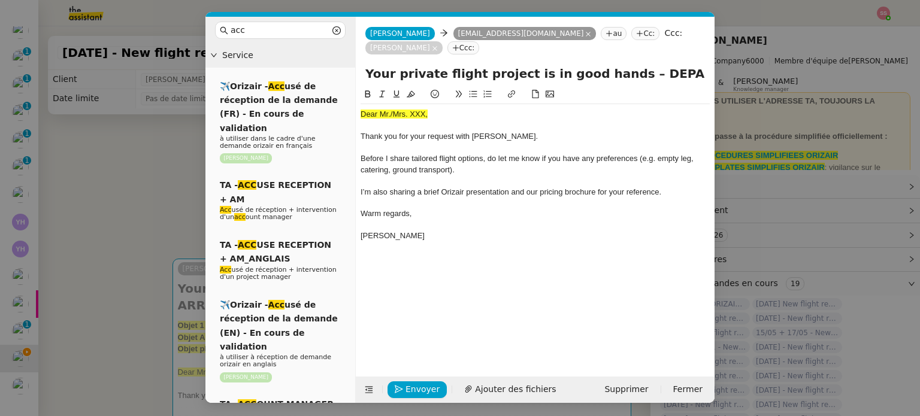
click at [187, 167] on nz-modal-container "acc Service ✈️Orizair - Acc usé de réception de la demande (FR) - En cours de v…" at bounding box center [460, 208] width 920 height 416
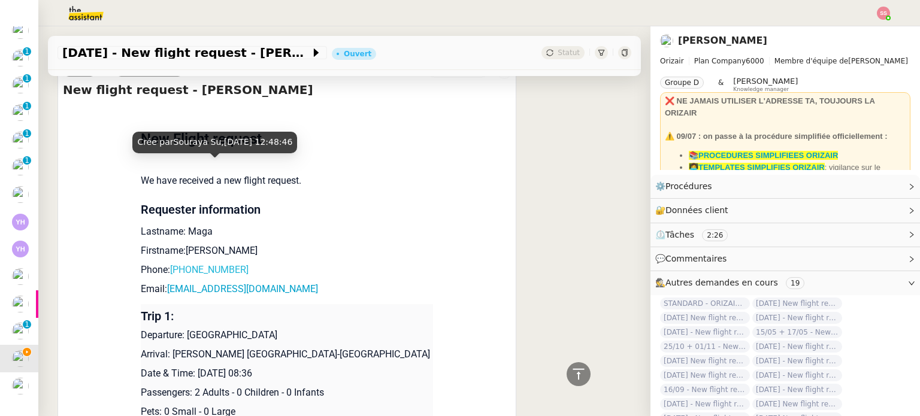
scroll to position [539, 0]
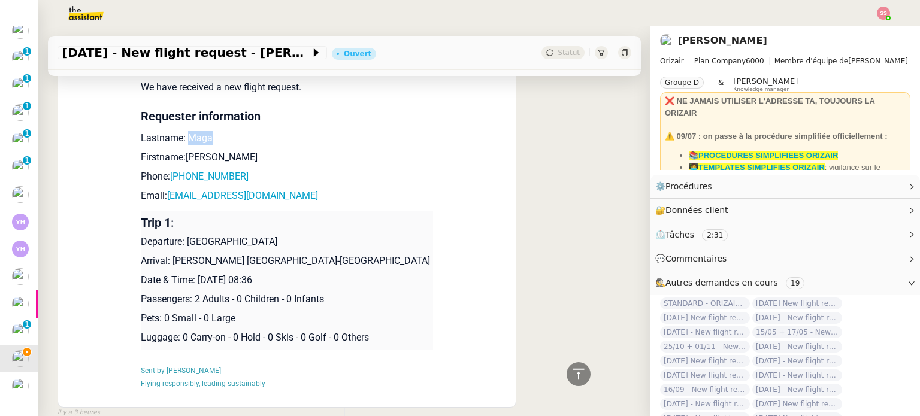
drag, startPoint x: 204, startPoint y: 127, endPoint x: 180, endPoint y: 123, distance: 24.3
click at [180, 131] on p "Lastname: Maga" at bounding box center [287, 138] width 292 height 14
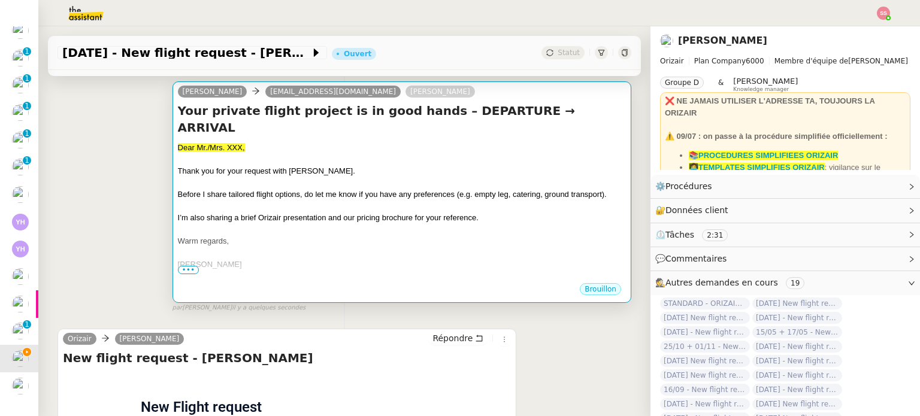
scroll to position [180, 0]
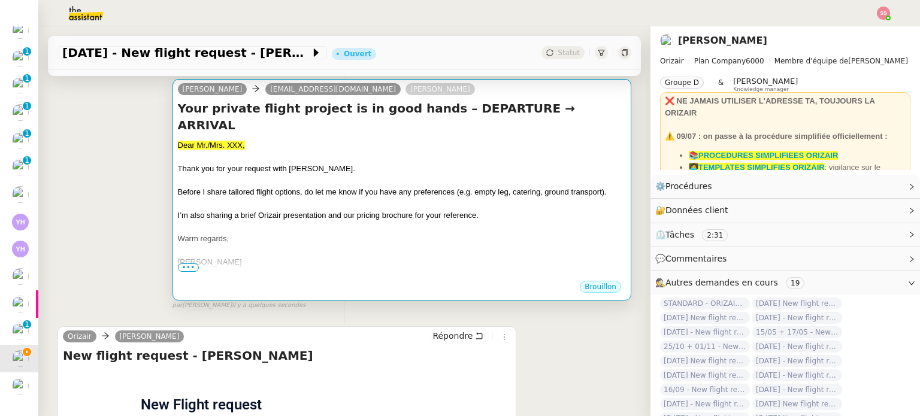
click at [350, 198] on div at bounding box center [402, 204] width 448 height 12
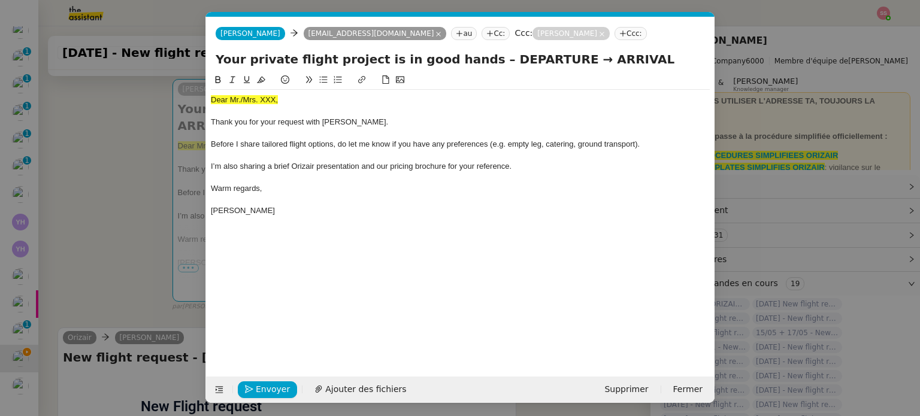
scroll to position [0, 37]
drag, startPoint x: 278, startPoint y: 102, endPoint x: 186, endPoint y: 103, distance: 92.3
click at [185, 103] on nz-modal-container "acc Service ✈️Orizair - Acc usé de réception de la demande (FR) - En cours de v…" at bounding box center [460, 208] width 920 height 416
click at [260, 83] on icon at bounding box center [261, 80] width 8 height 7
click at [248, 104] on div "Dear Mr./Mrs. XXX," at bounding box center [460, 100] width 499 height 11
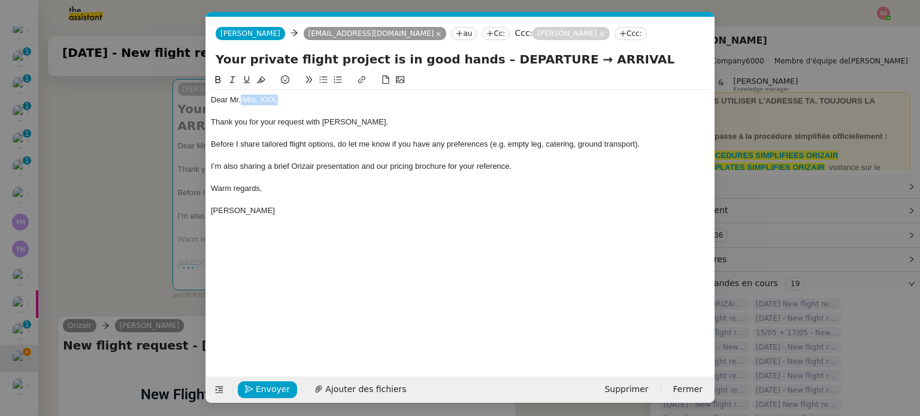
drag, startPoint x: 278, startPoint y: 97, endPoint x: 241, endPoint y: 99, distance: 37.2
click at [241, 99] on div "Dear Mr./Mrs. XXX," at bounding box center [460, 100] width 499 height 11
paste div
click at [359, 382] on button "Ajouter des fichiers" at bounding box center [360, 390] width 106 height 17
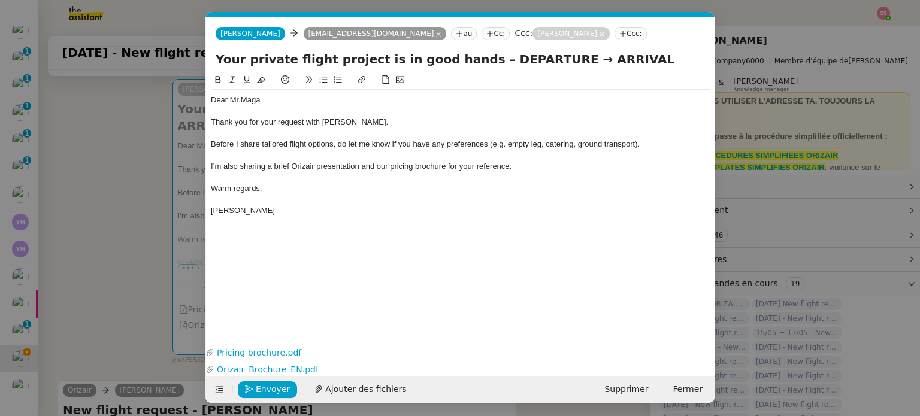
click at [126, 214] on nz-modal-container "acc Service ✈️Orizair - Acc usé de réception de la demande (FR) - En cours de v…" at bounding box center [460, 208] width 920 height 416
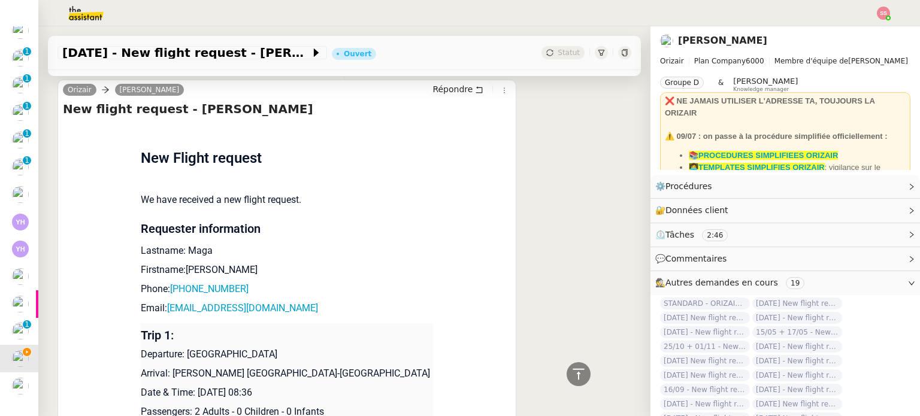
scroll to position [643, 0]
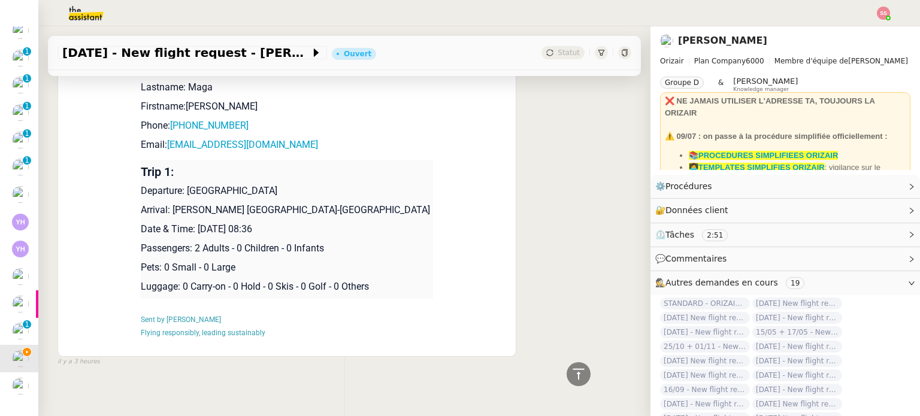
drag, startPoint x: 182, startPoint y: 177, endPoint x: 275, endPoint y: 179, distance: 92.9
click at [275, 184] on p "Departure: [GEOGRAPHIC_DATA]" at bounding box center [287, 191] width 292 height 14
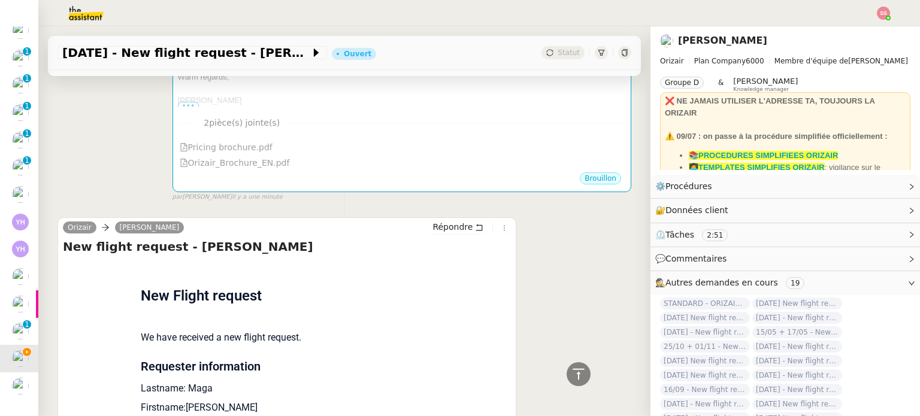
scroll to position [223, 0]
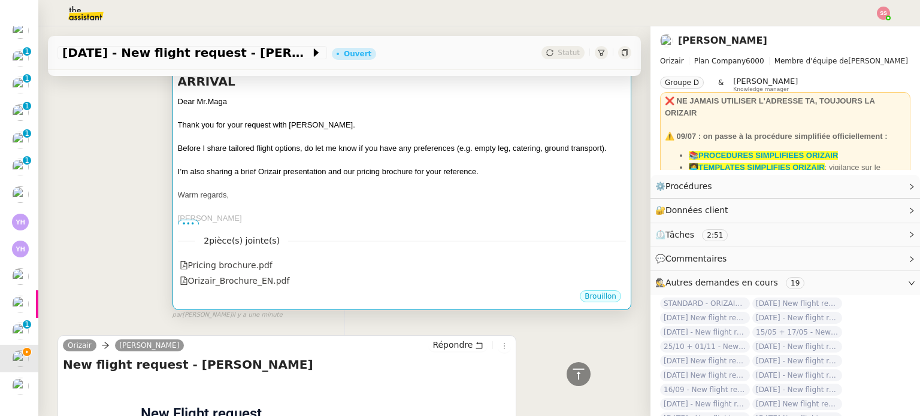
click at [455, 201] on div at bounding box center [402, 207] width 448 height 12
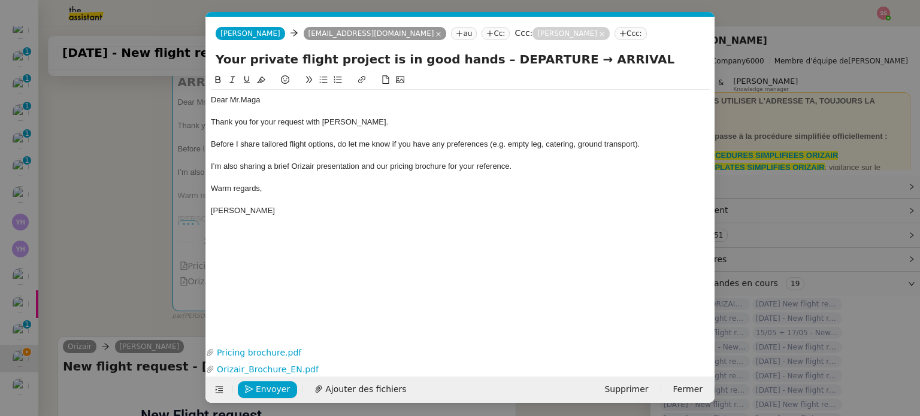
scroll to position [0, 37]
drag, startPoint x: 537, startPoint y: 61, endPoint x: 472, endPoint y: 58, distance: 64.8
click at [472, 58] on input "Your private flight project is in good hands – DEPARTURE → ARRIVAL" at bounding box center [460, 59] width 489 height 18
paste input "[GEOGRAPHIC_DATA]"
type input "Your private flight project is in good hands – [GEOGRAPHIC_DATA] → ARRIVAL"
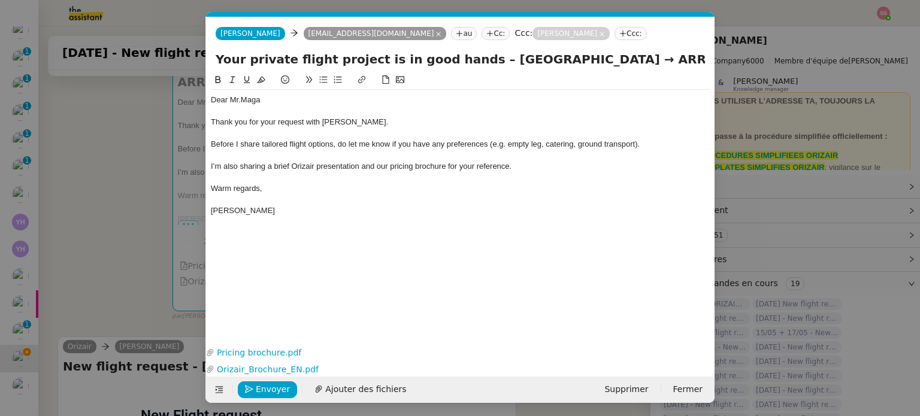
click at [91, 222] on nz-modal-container "acc Service ✈️Orizair - Acc usé de réception de la demande (FR) - En cours de v…" at bounding box center [460, 208] width 920 height 416
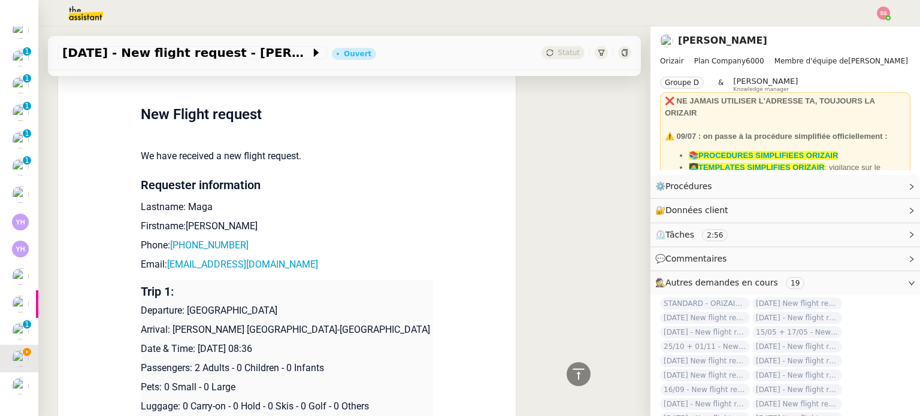
scroll to position [643, 0]
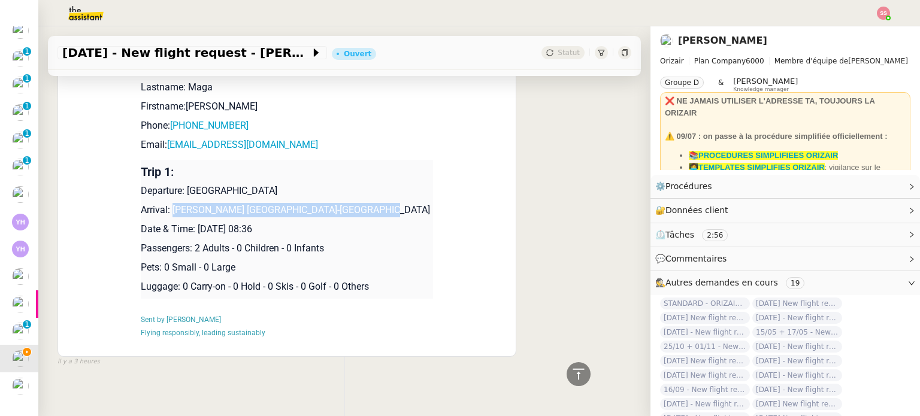
drag, startPoint x: 168, startPoint y: 197, endPoint x: 359, endPoint y: 200, distance: 191.1
click at [359, 203] on p "Arrival: [PERSON_NAME] [GEOGRAPHIC_DATA]-[GEOGRAPHIC_DATA]" at bounding box center [287, 210] width 292 height 14
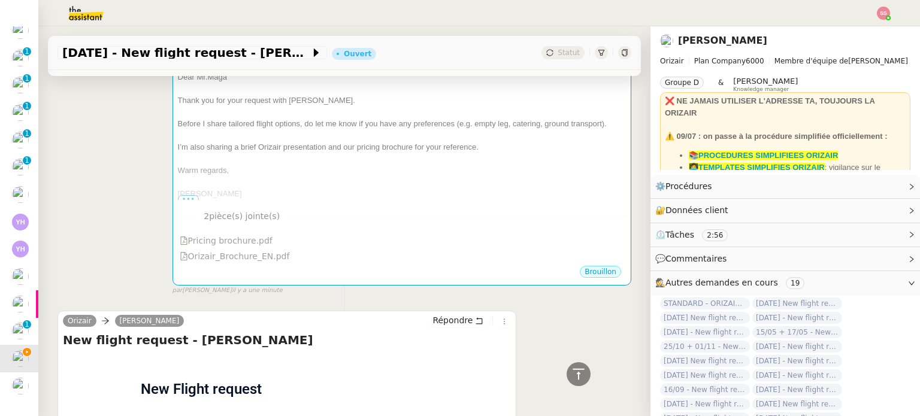
scroll to position [104, 0]
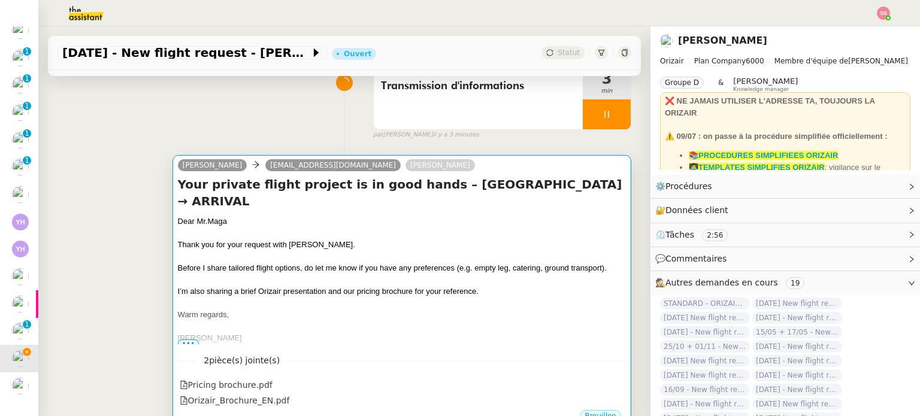
click at [446, 216] on div "Dear Mr.Maga" at bounding box center [402, 222] width 448 height 12
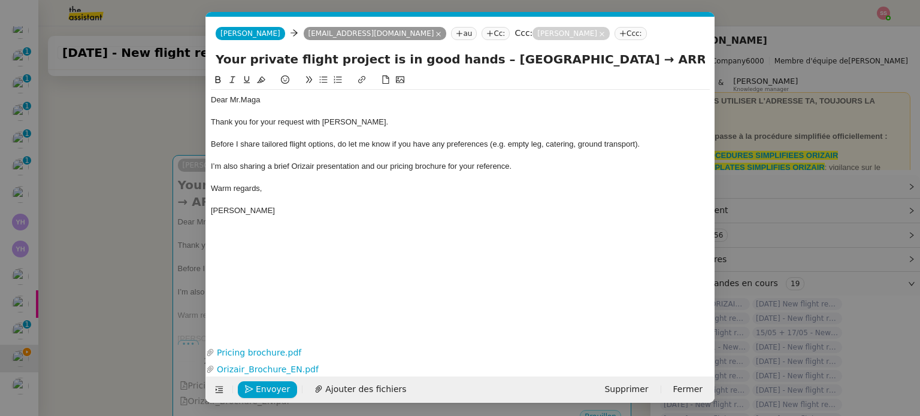
scroll to position [0, 37]
drag, startPoint x: 598, startPoint y: 59, endPoint x: 672, endPoint y: 61, distance: 73.7
click at [672, 61] on input "Your private flight project is in good hands – [GEOGRAPHIC_DATA] → ARRIVAL" at bounding box center [460, 59] width 489 height 18
paste input "[PERSON_NAME] [GEOGRAPHIC_DATA]-[GEOGRAPHIC_DATA]"
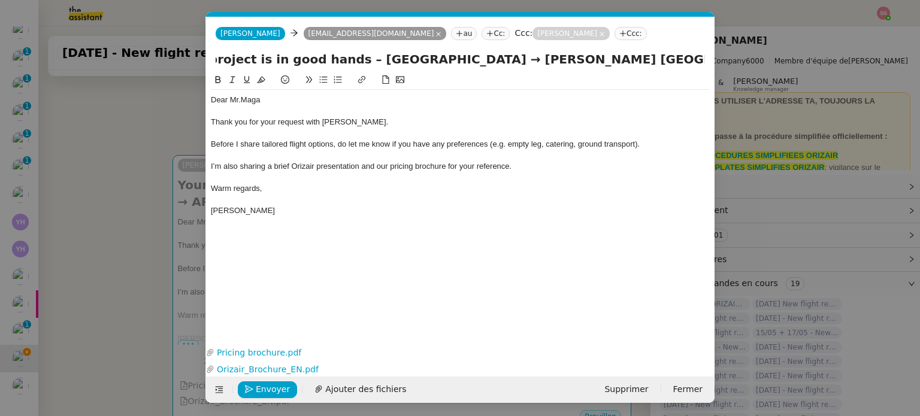
type input "Your private flight project is in good hands – [GEOGRAPHIC_DATA] → [PERSON_NAME…"
click at [409, 136] on div at bounding box center [460, 133] width 499 height 11
click at [268, 391] on span "Envoyer" at bounding box center [273, 390] width 34 height 14
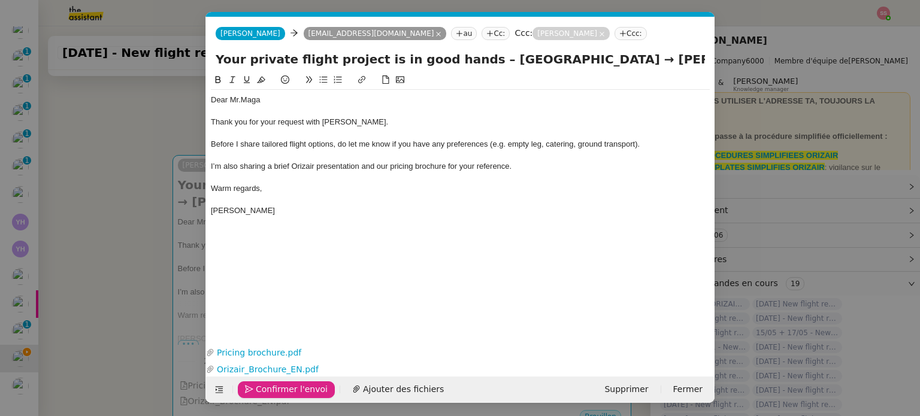
click at [268, 391] on span "Confirmer l'envoi" at bounding box center [292, 390] width 72 height 14
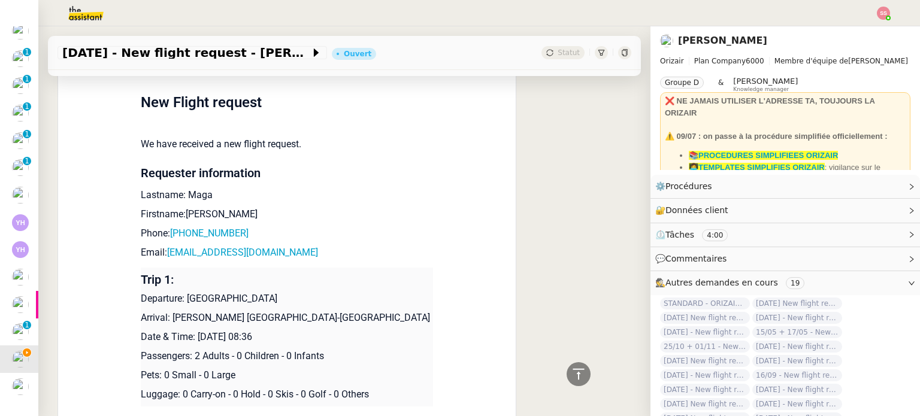
scroll to position [643, 0]
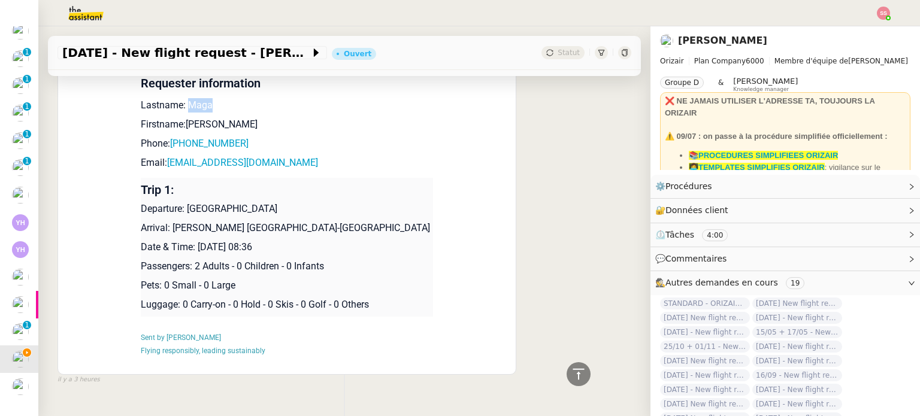
drag, startPoint x: 207, startPoint y: 107, endPoint x: 179, endPoint y: 107, distance: 28.2
click at [179, 107] on p "Lastname: Maga" at bounding box center [287, 105] width 292 height 14
drag, startPoint x: 207, startPoint y: 123, endPoint x: 180, endPoint y: 121, distance: 27.0
click at [180, 121] on p "Firstname:[PERSON_NAME]" at bounding box center [287, 124] width 292 height 14
drag, startPoint x: 247, startPoint y: 146, endPoint x: 175, endPoint y: 142, distance: 72.0
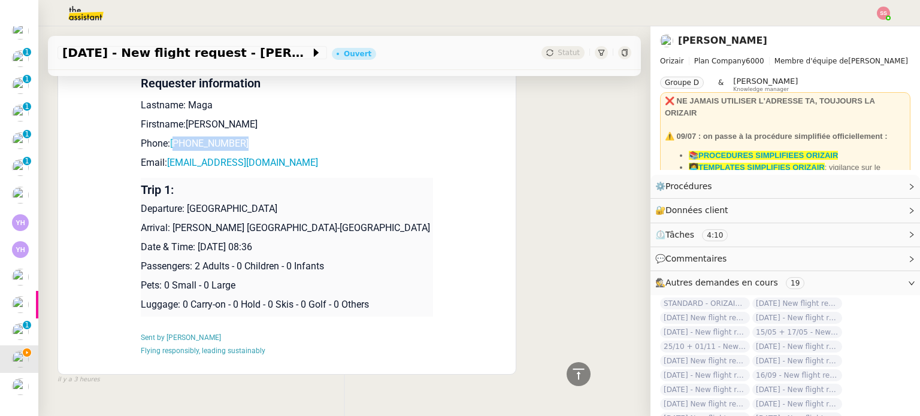
click at [175, 142] on p "Phone: [PHONE_NUMBER]" at bounding box center [287, 144] width 292 height 14
drag, startPoint x: 252, startPoint y: 162, endPoint x: 162, endPoint y: 165, distance: 89.3
click at [162, 165] on p "Email: [EMAIL_ADDRESS][DOMAIN_NAME]" at bounding box center [287, 163] width 292 height 14
drag, startPoint x: 180, startPoint y: 210, endPoint x: 285, endPoint y: 214, distance: 105.5
click at [285, 214] on p "Departure: [GEOGRAPHIC_DATA]" at bounding box center [287, 209] width 292 height 14
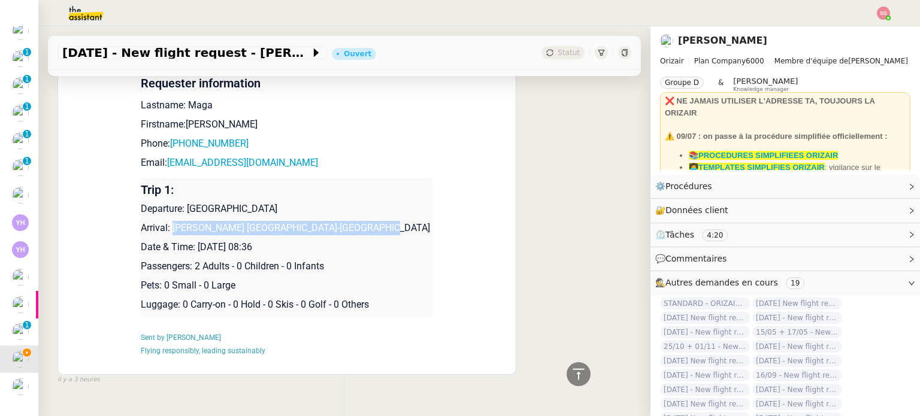
drag, startPoint x: 165, startPoint y: 232, endPoint x: 409, endPoint y: 233, distance: 243.2
click at [409, 233] on p "Arrival: [PERSON_NAME] [GEOGRAPHIC_DATA]-[GEOGRAPHIC_DATA]" at bounding box center [287, 228] width 292 height 14
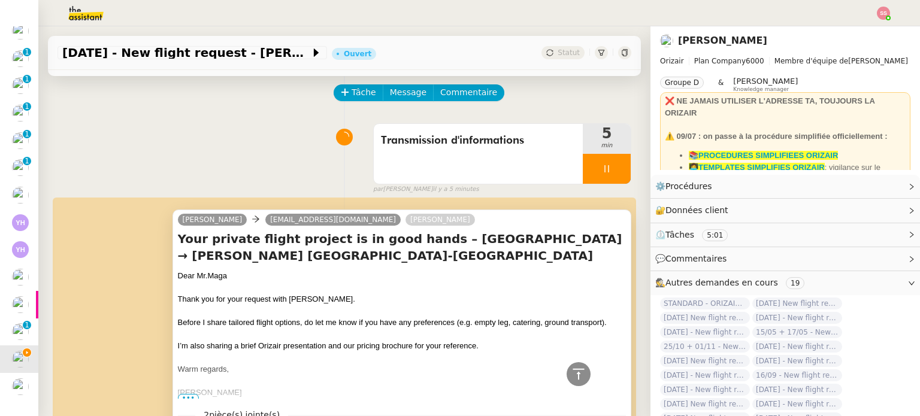
scroll to position [0, 0]
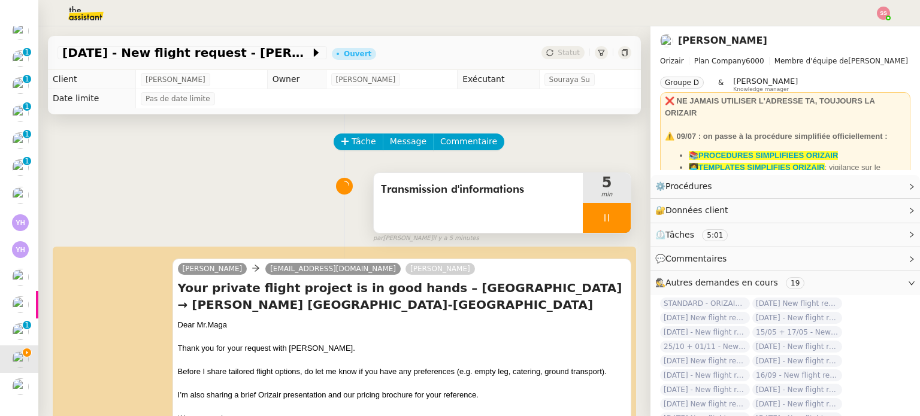
click at [599, 219] on div at bounding box center [607, 218] width 48 height 30
click at [609, 216] on button at bounding box center [619, 218] width 24 height 30
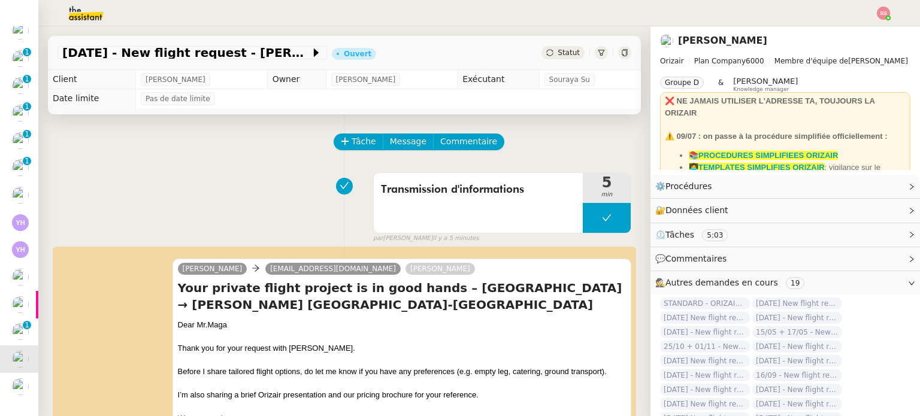
click at [558, 52] on span "Statut" at bounding box center [569, 53] width 22 height 8
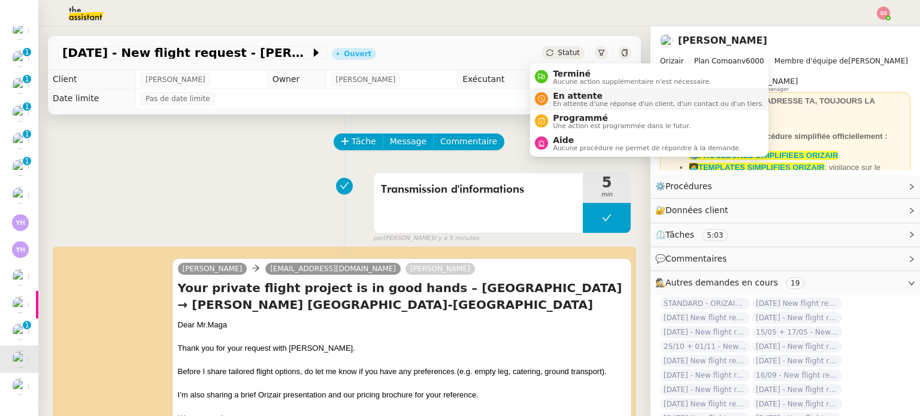
click at [573, 92] on span "En attente" at bounding box center [658, 96] width 211 height 10
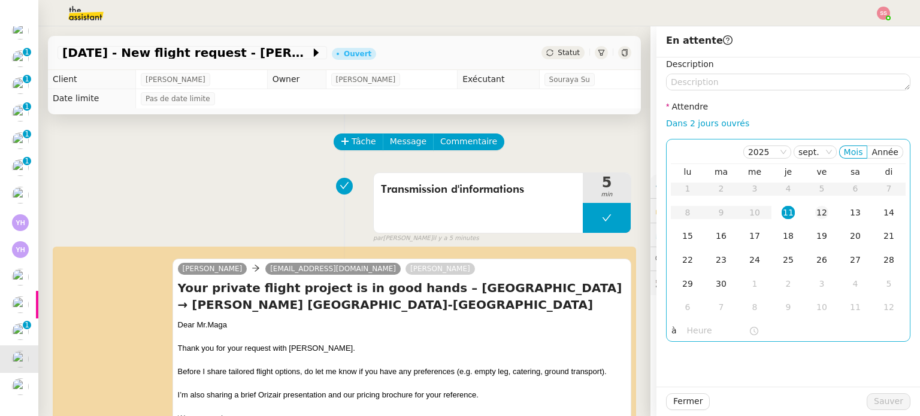
click at [815, 208] on div "12" at bounding box center [821, 212] width 13 height 13
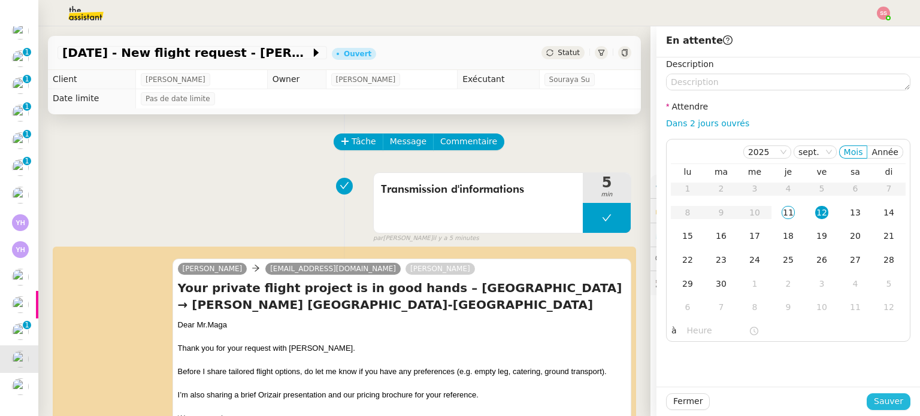
click at [867, 403] on button "Sauver" at bounding box center [889, 402] width 44 height 17
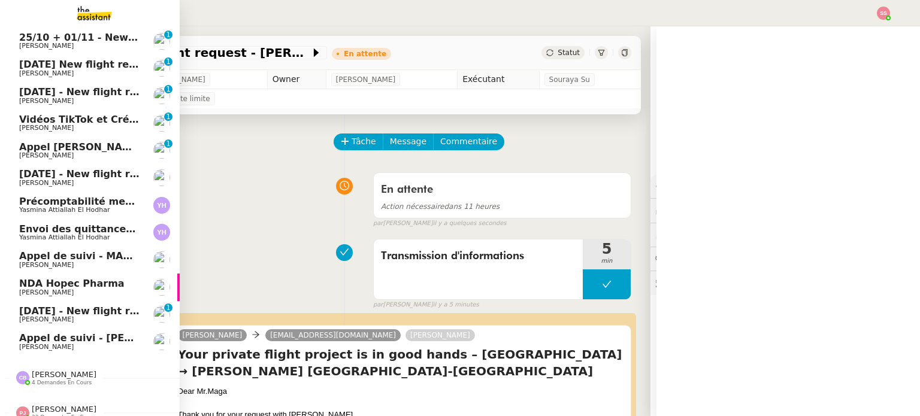
scroll to position [177, 0]
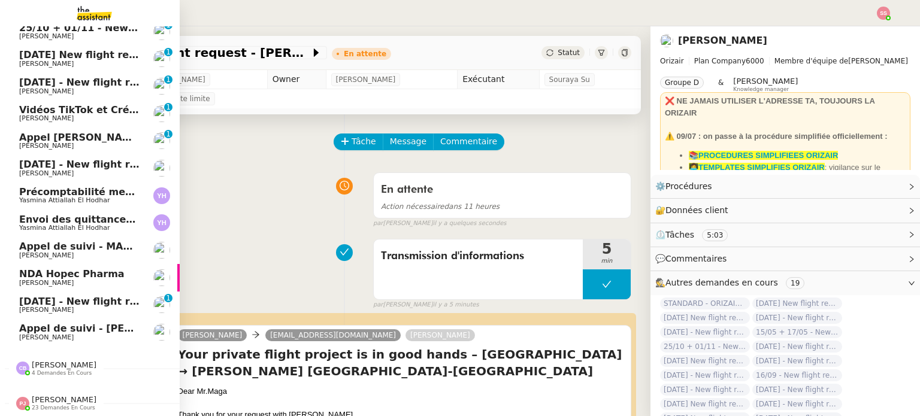
click at [53, 381] on div "[PERSON_NAME] 23 demandes en cours" at bounding box center [90, 398] width 180 height 35
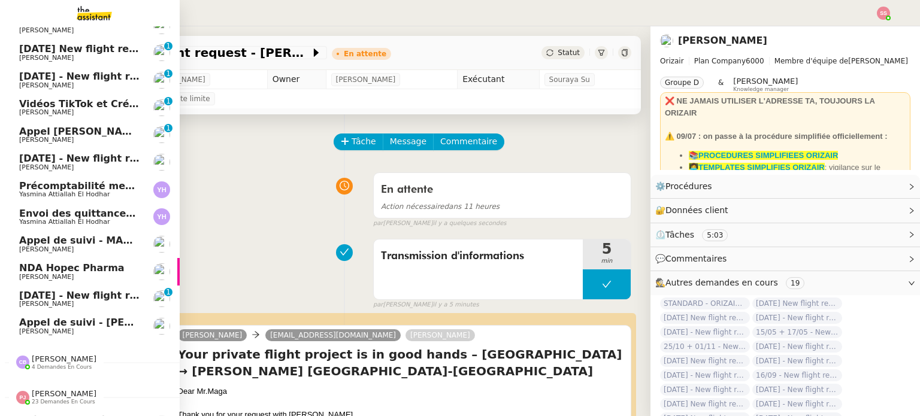
click at [58, 367] on span "4 demandes en cours" at bounding box center [62, 367] width 60 height 7
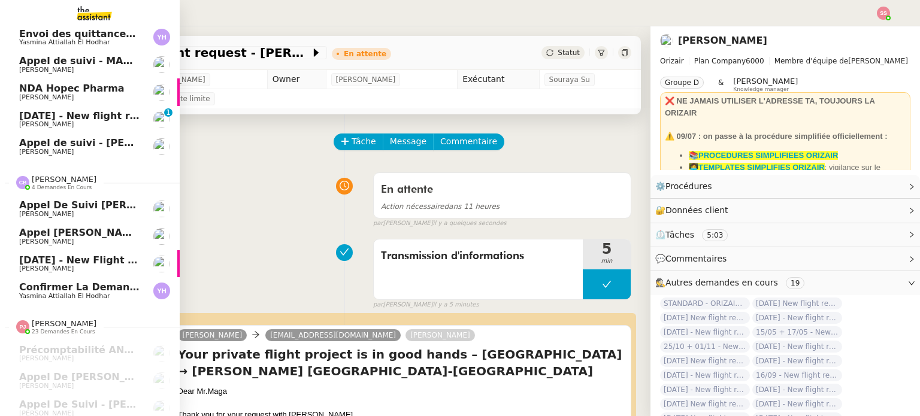
scroll to position [237, 0]
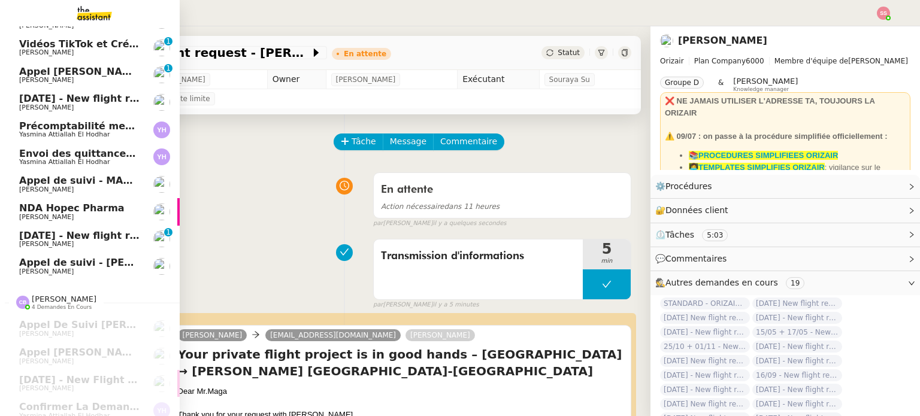
click at [98, 266] on span "Appel de suivi - [PERSON_NAME] - TDX" at bounding box center [123, 262] width 208 height 11
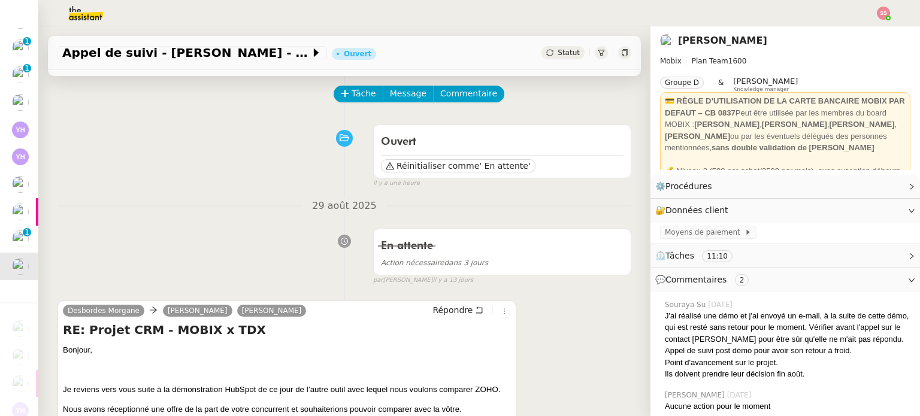
scroll to position [120, 0]
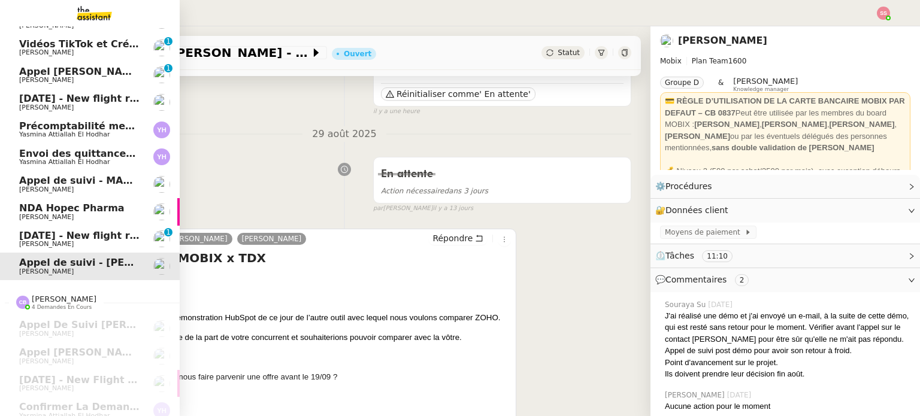
click at [72, 234] on span "[DATE] - New flight request - [PERSON_NAME]" at bounding box center [142, 235] width 247 height 11
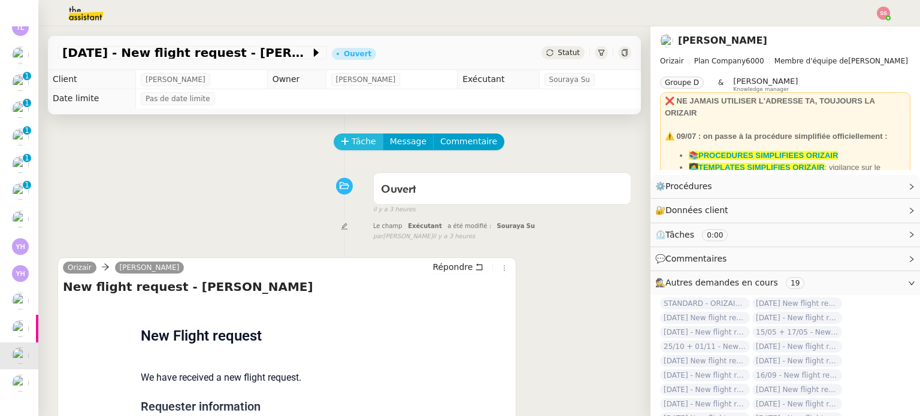
click at [363, 146] on span "Tâche" at bounding box center [364, 142] width 25 height 14
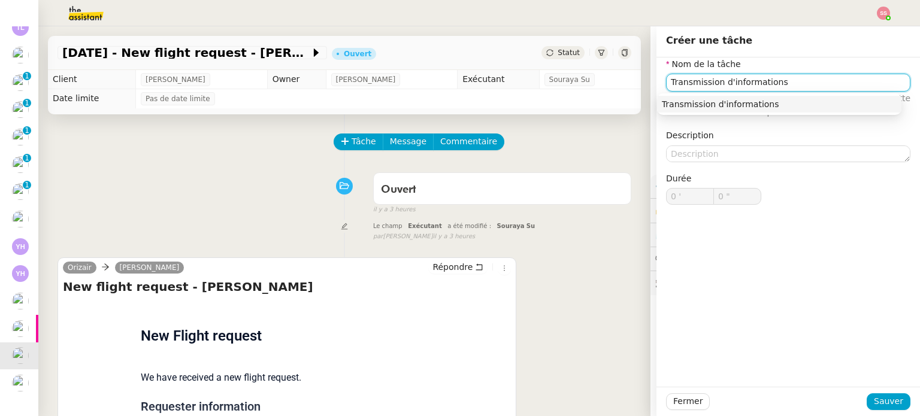
click at [815, 104] on div "Transmission d'informations" at bounding box center [779, 104] width 235 height 11
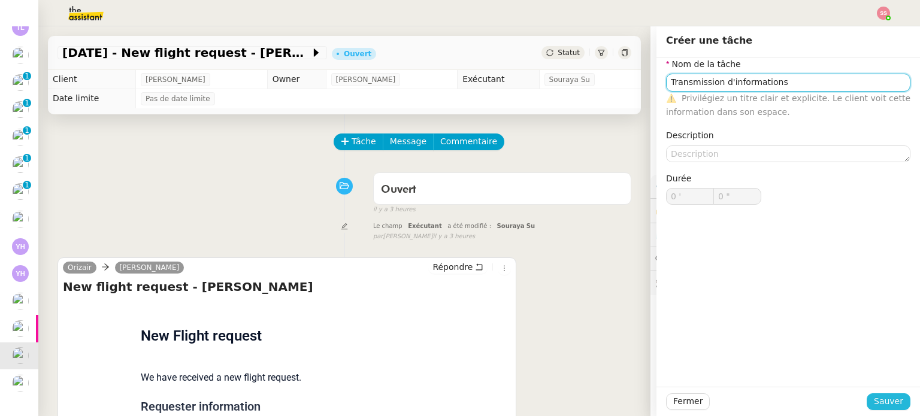
type input "Transmission d'informations"
click at [879, 398] on span "Sauver" at bounding box center [888, 402] width 29 height 14
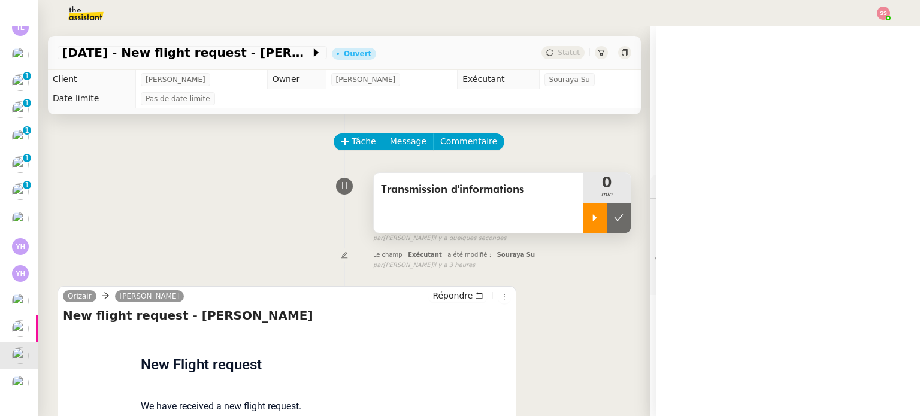
click at [586, 221] on div at bounding box center [595, 218] width 24 height 30
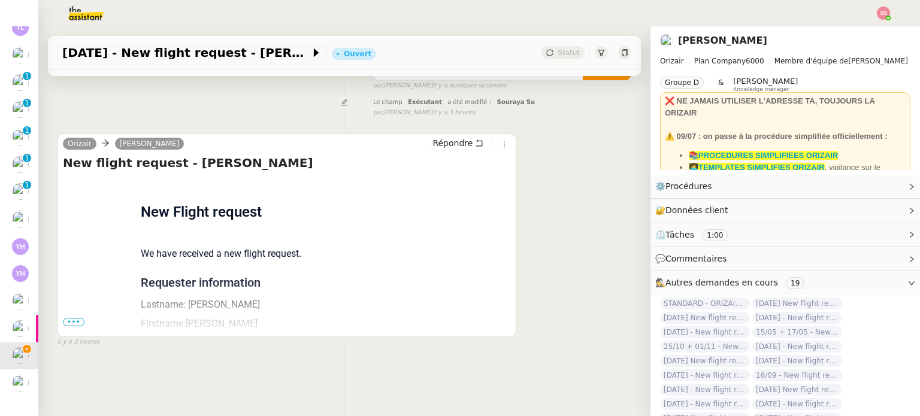
scroll to position [161, 0]
click at [69, 318] on span "•••" at bounding box center [74, 322] width 22 height 8
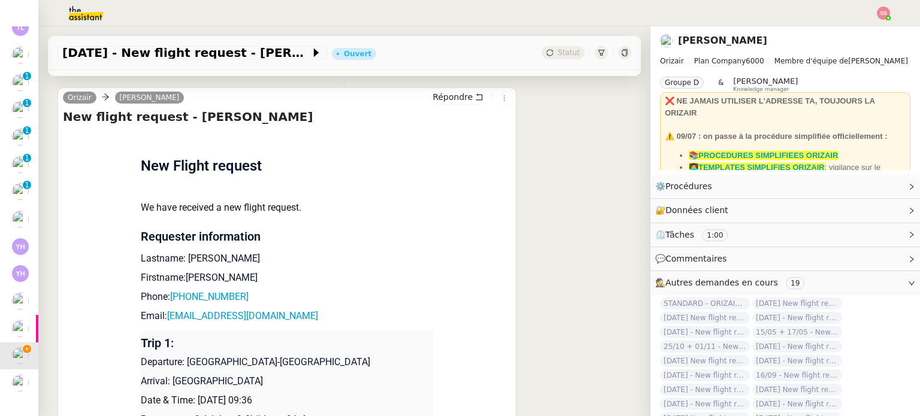
scroll to position [220, 0]
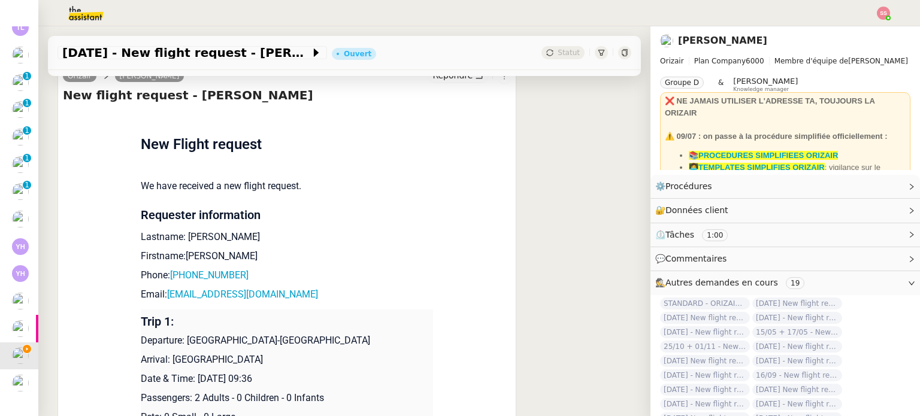
click at [213, 240] on p "Lastname: [PERSON_NAME]" at bounding box center [287, 237] width 292 height 14
drag, startPoint x: 275, startPoint y: 293, endPoint x: 162, endPoint y: 292, distance: 112.6
click at [162, 292] on p "Email: [PERSON_NAME][EMAIL_ADDRESS][DOMAIN_NAME]" at bounding box center [287, 295] width 292 height 14
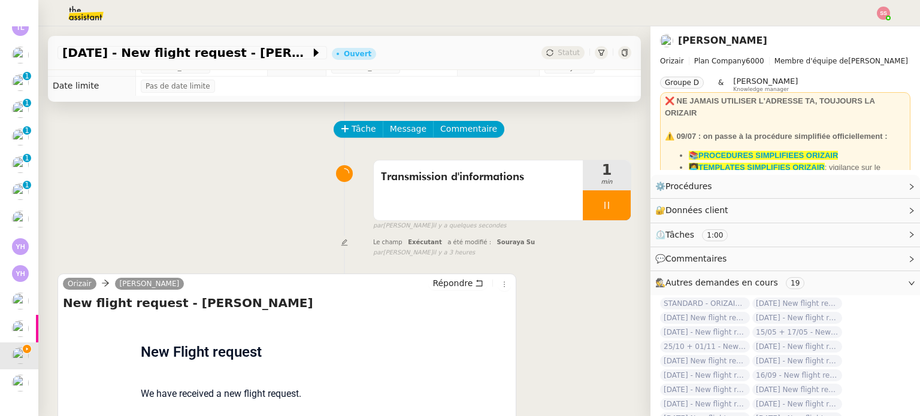
scroll to position [0, 0]
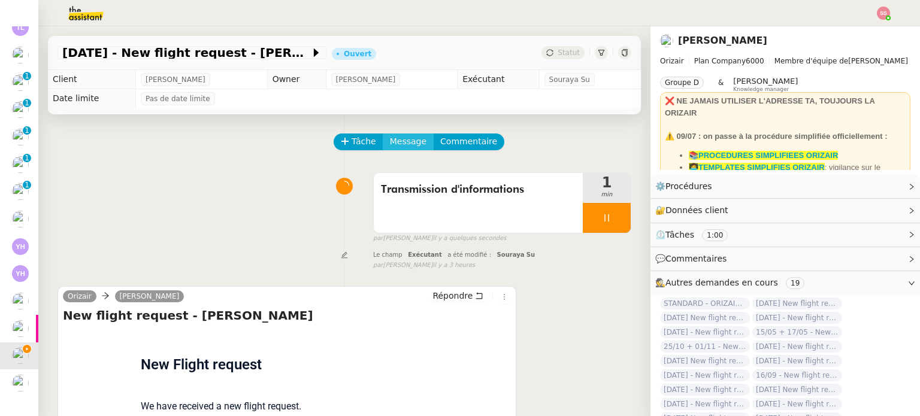
click at [394, 149] on span "Message" at bounding box center [408, 142] width 37 height 14
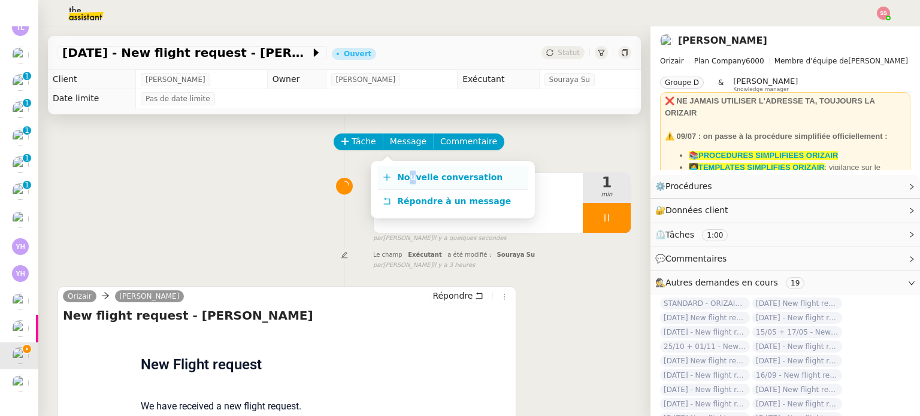
click at [410, 170] on link "Nouvelle conversation" at bounding box center [453, 178] width 150 height 24
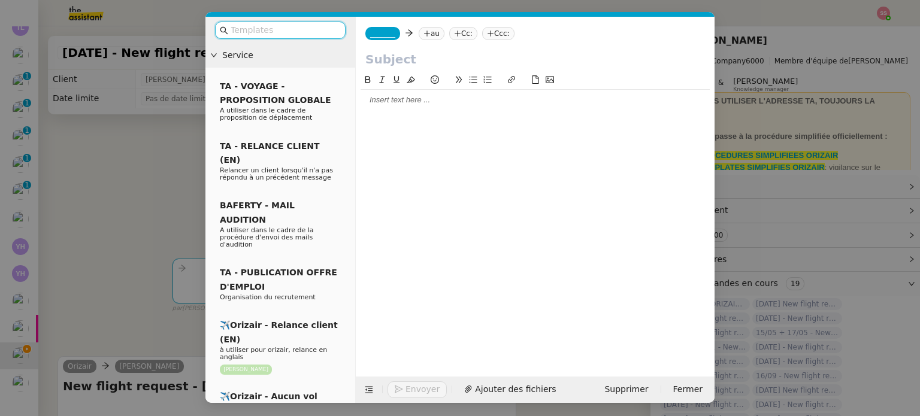
click at [174, 209] on nz-modal-container "Service TA - VOYAGE - PROPOSITION GLOBALE A utiliser dans le cadre de propositi…" at bounding box center [460, 208] width 920 height 416
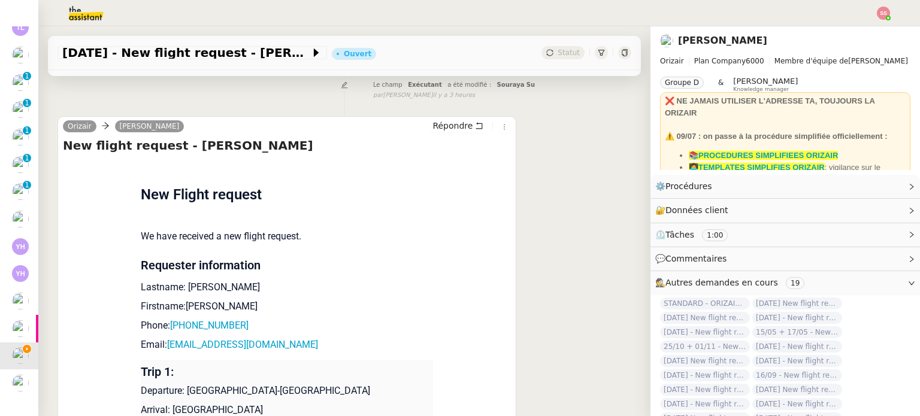
scroll to position [180, 0]
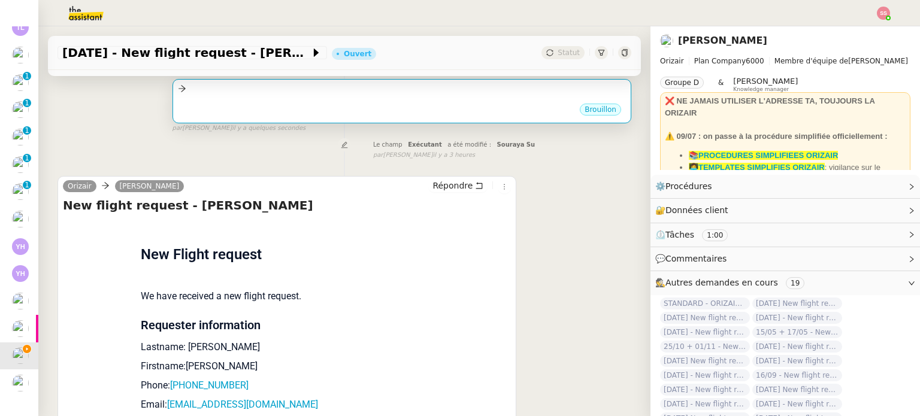
click at [302, 112] on div "Brouillon" at bounding box center [402, 111] width 448 height 18
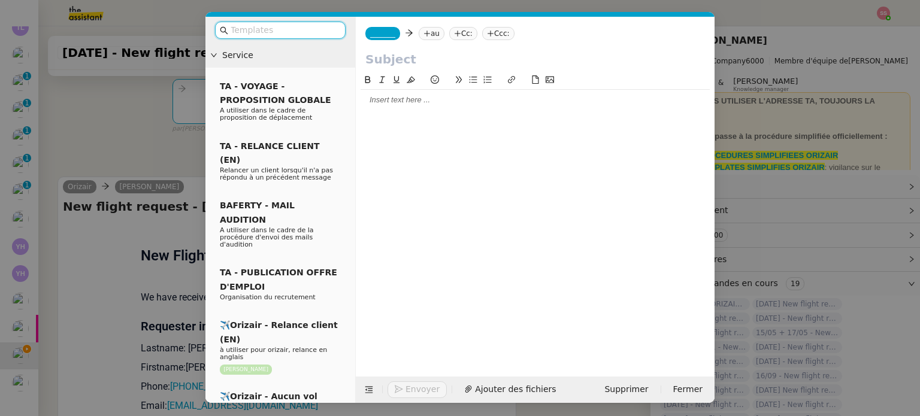
click at [426, 32] on nz-tag "au" at bounding box center [432, 33] width 26 height 13
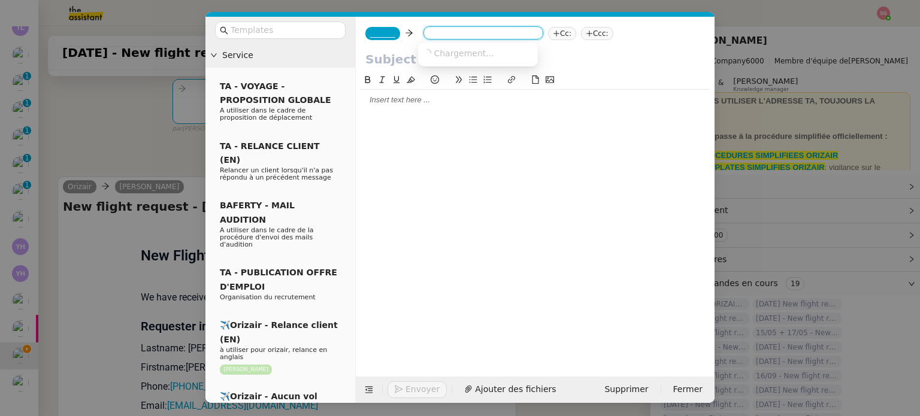
paste input "[EMAIL_ADDRESS][DOMAIN_NAME]"
type input "[EMAIL_ADDRESS][DOMAIN_NAME]"
click at [439, 50] on span "[EMAIL_ADDRESS][DOMAIN_NAME]" at bounding box center [496, 53] width 147 height 10
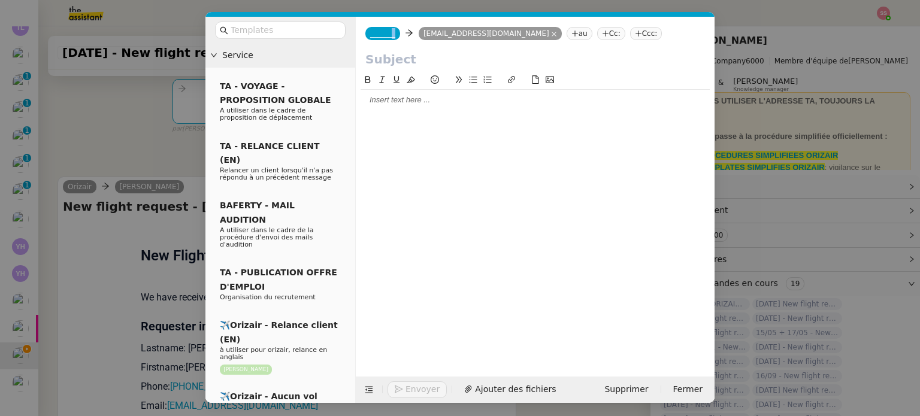
click at [389, 29] on span "_______" at bounding box center [382, 33] width 25 height 8
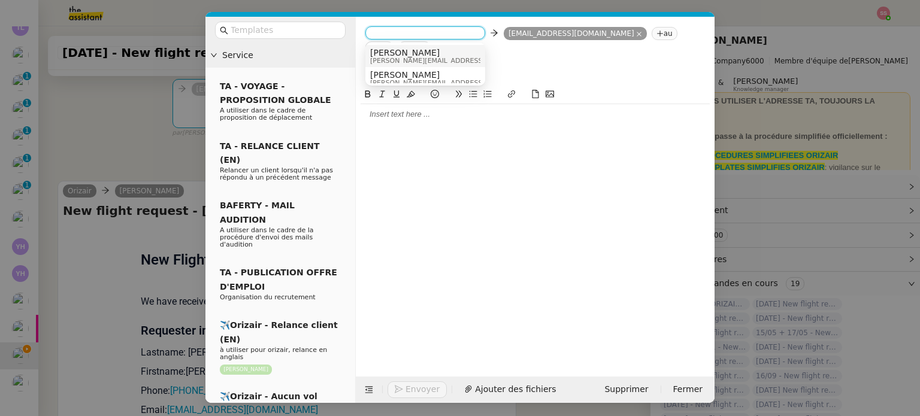
click at [425, 53] on span "[PERSON_NAME]" at bounding box center [455, 53] width 170 height 10
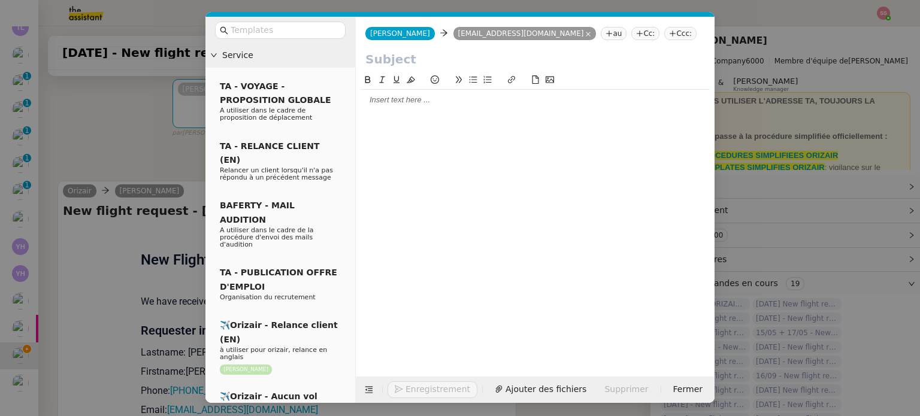
click at [669, 37] on icon at bounding box center [672, 33] width 7 height 7
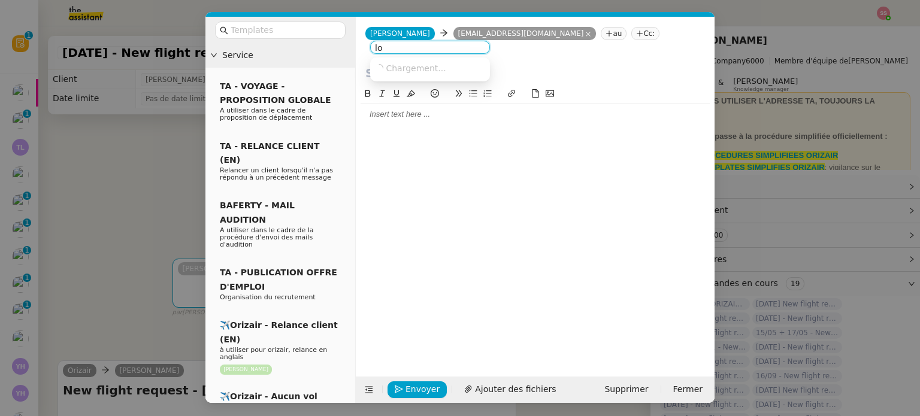
scroll to position [180, 0]
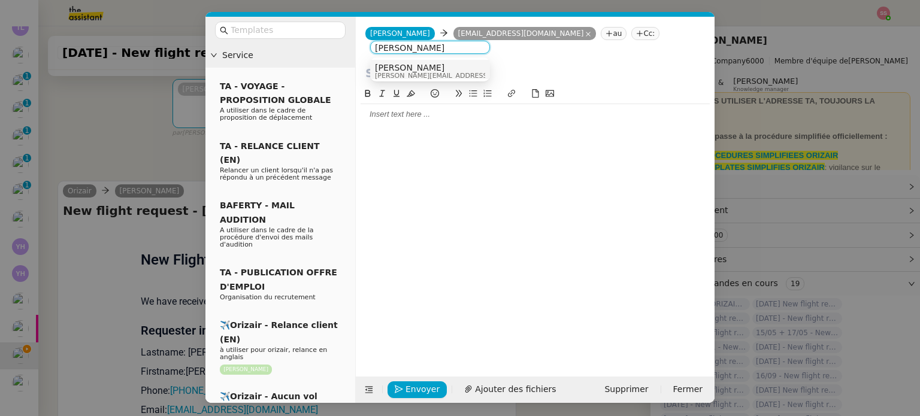
type input "[PERSON_NAME]"
click at [435, 72] on div "[PERSON_NAME] [PERSON_NAME][EMAIL_ADDRESS][DOMAIN_NAME]" at bounding box center [464, 71] width 179 height 16
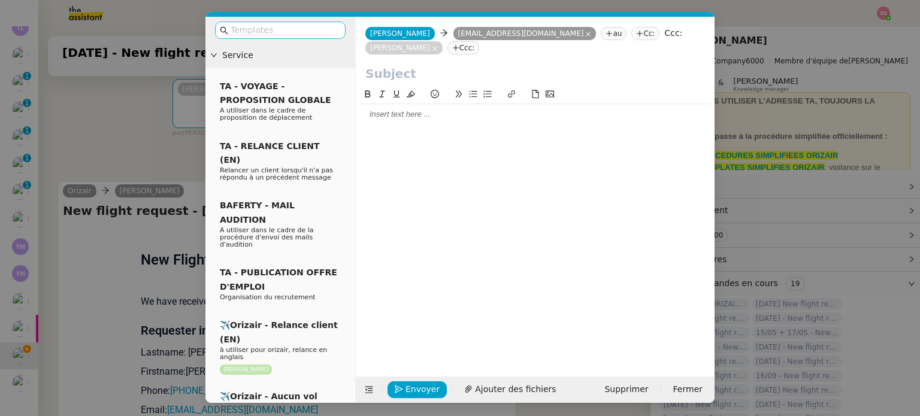
click at [286, 31] on input "text" at bounding box center [285, 30] width 108 height 14
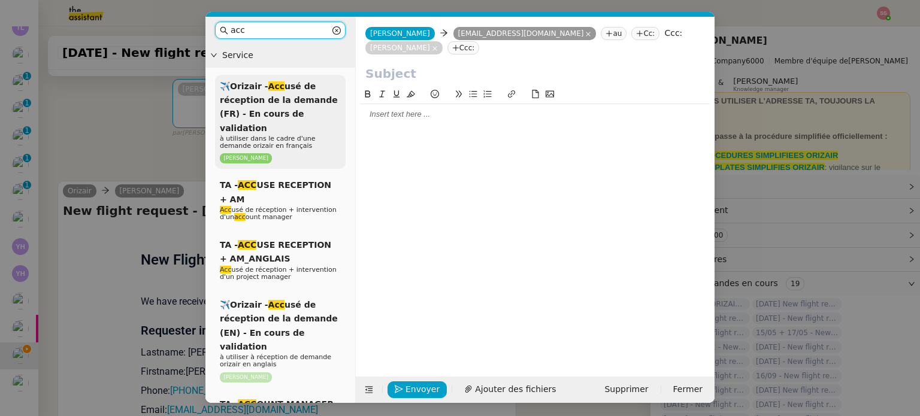
type input "acc"
click at [291, 95] on span "✈️Orizair - Acc usé de réception de la demande (FR) - En cours de validation" at bounding box center [279, 107] width 118 height 52
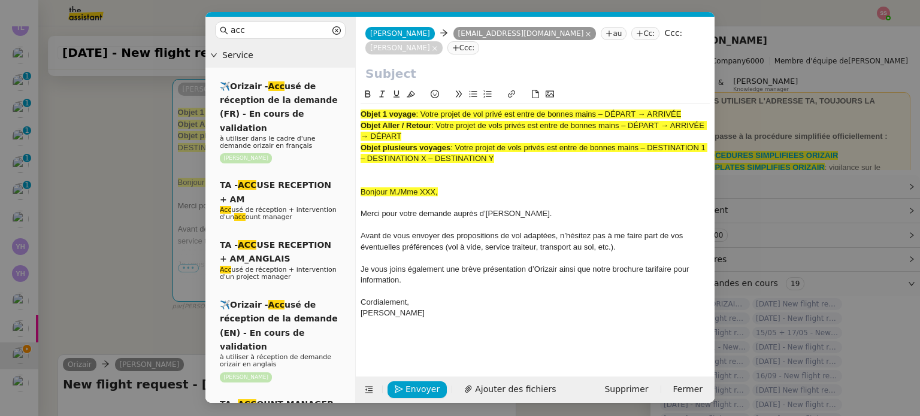
drag, startPoint x: 422, startPoint y: 100, endPoint x: 705, endPoint y: 95, distance: 282.8
click at [705, 109] on div "Objet 1 voyage : Votre projet de vol privé est entre de bonnes mains – DÉPART →…" at bounding box center [535, 114] width 349 height 11
click at [462, 65] on input "text" at bounding box center [535, 74] width 340 height 18
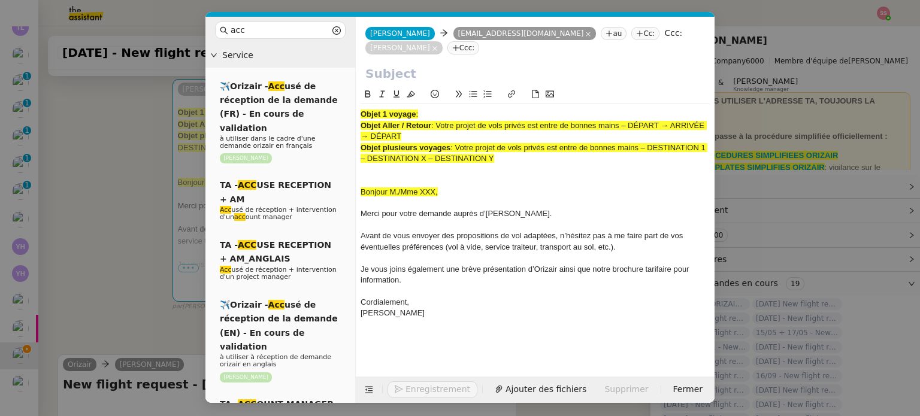
paste input "Votre projet de vol privé est entre de bonnes mains – DÉPART → ARRIVÉE"
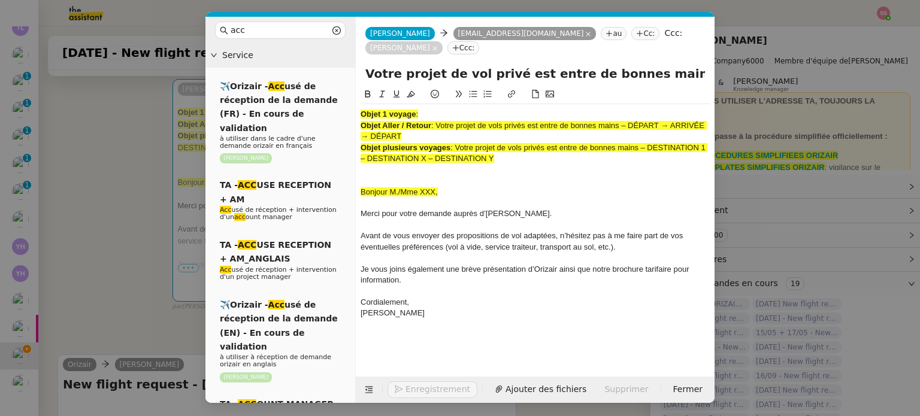
scroll to position [0, 74]
type input "Votre projet de vol privé est entre de bonnes mains – DÉPART → ARRIVÉE"
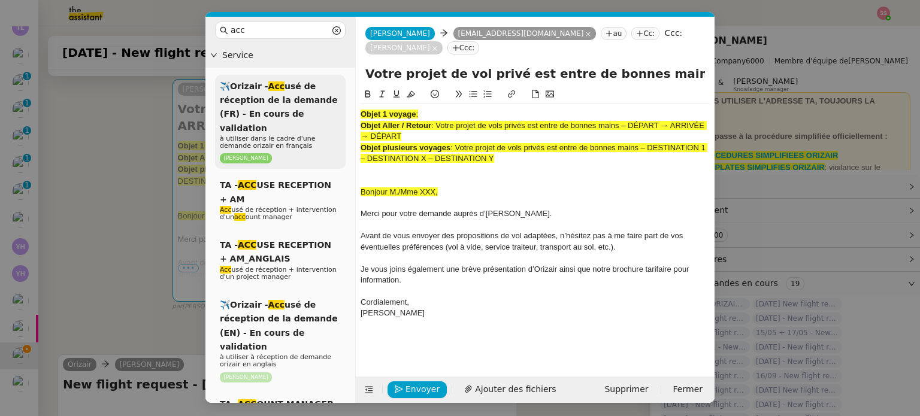
drag, startPoint x: 512, startPoint y: 143, endPoint x: 314, endPoint y: 86, distance: 205.6
click at [314, 86] on nz-layout "acc Service ✈️Orizair - Acc usé de réception de la demande (FR) - En cours de v…" at bounding box center [459, 210] width 509 height 386
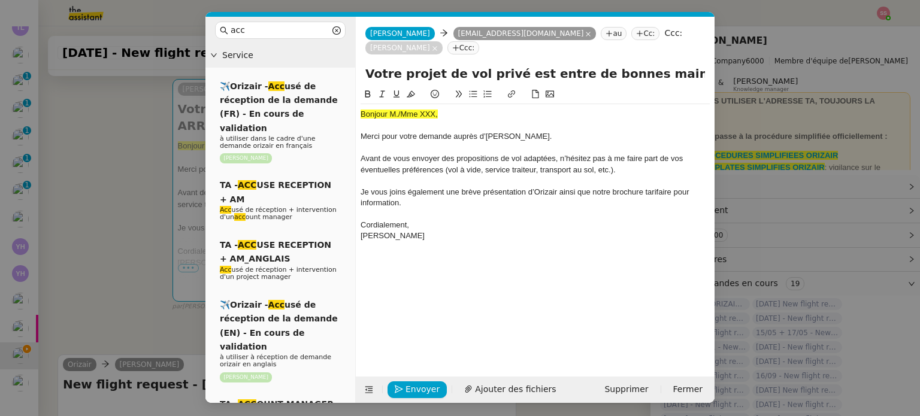
click at [152, 245] on nz-modal-container "acc Service ✈️Orizair - Acc usé de réception de la demande (FR) - En cours de v…" at bounding box center [460, 208] width 920 height 416
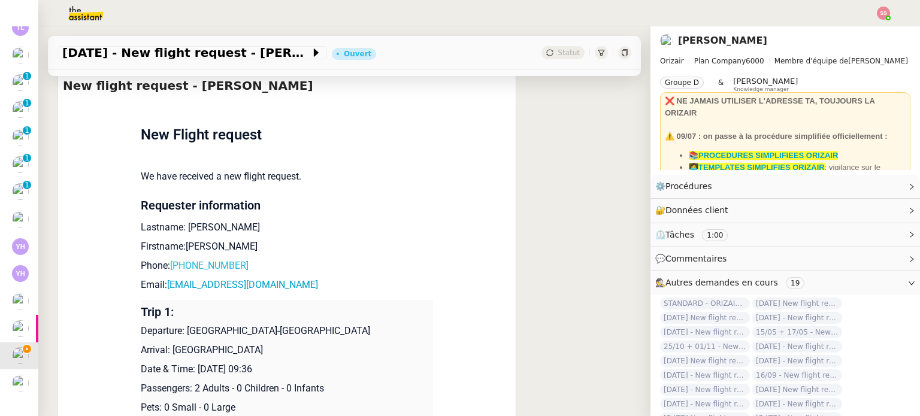
scroll to position [479, 0]
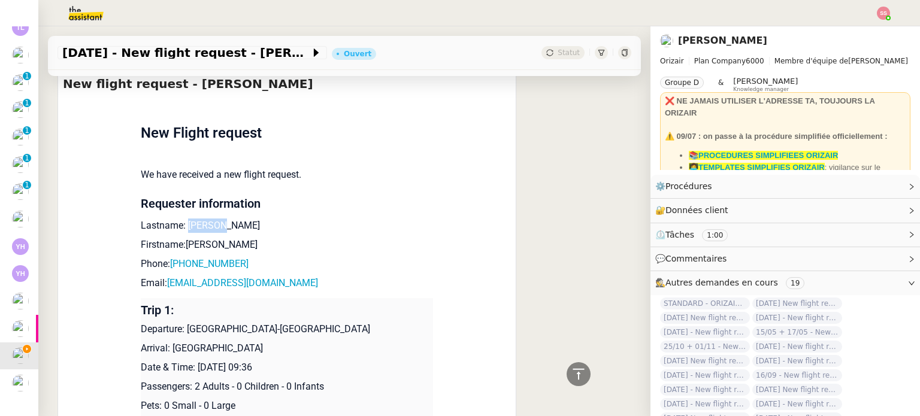
drag, startPoint x: 210, startPoint y: 217, endPoint x: 181, endPoint y: 216, distance: 29.4
click at [181, 219] on p "Lastname: [PERSON_NAME]" at bounding box center [287, 226] width 292 height 14
copy p "Bulteau"
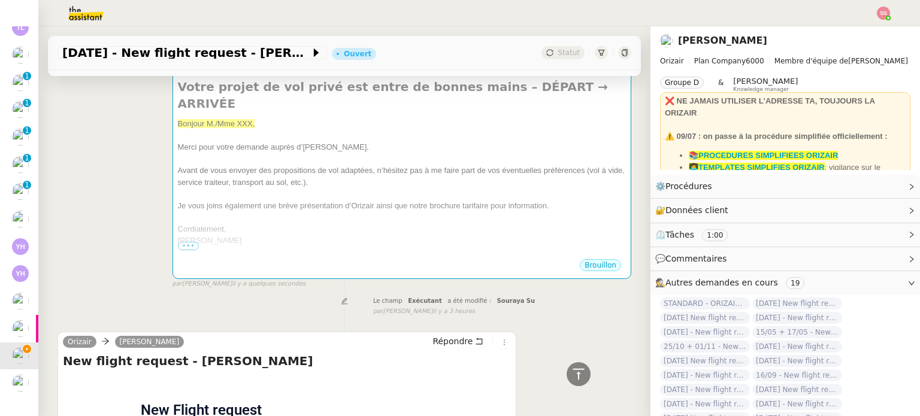
scroll to position [59, 0]
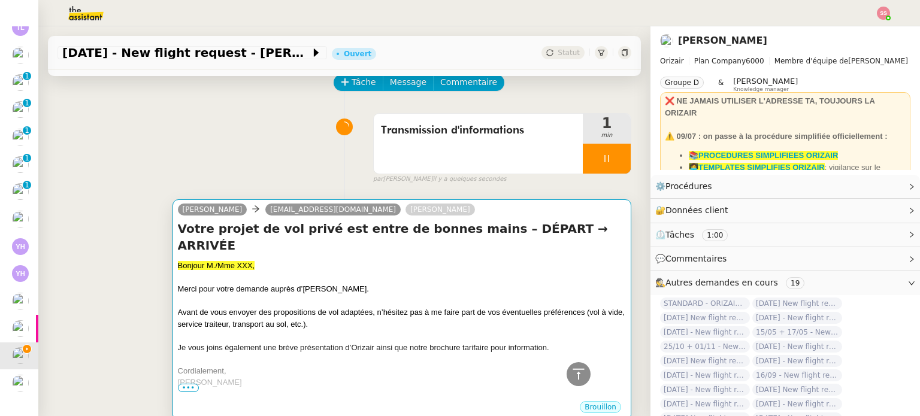
click at [314, 216] on nz-tag "[EMAIL_ADDRESS][DOMAIN_NAME]" at bounding box center [332, 210] width 135 height 12
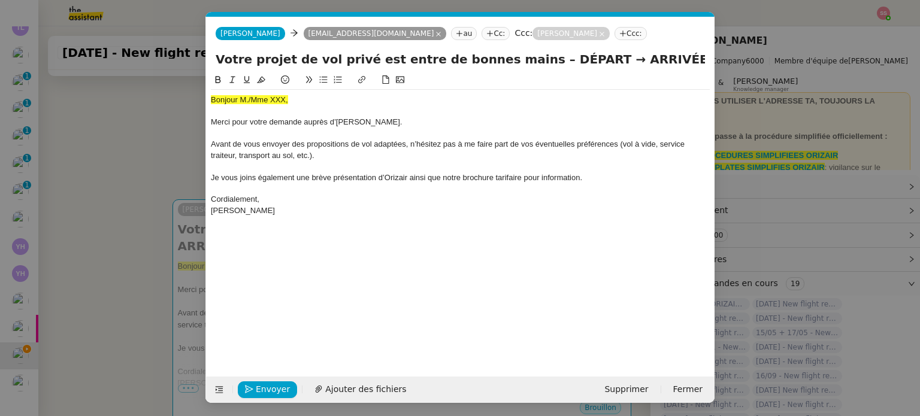
scroll to position [0, 37]
drag, startPoint x: 268, startPoint y: 100, endPoint x: 159, endPoint y: 98, distance: 109.1
click at [159, 98] on nz-modal-container "acc Service ✈️Orizair - Acc usé de réception de la demande (FR) - En cours de v…" at bounding box center [460, 208] width 920 height 416
click at [264, 77] on icon at bounding box center [261, 79] width 8 height 8
click at [285, 98] on div "Bonjour M./Mme XXX," at bounding box center [460, 100] width 499 height 11
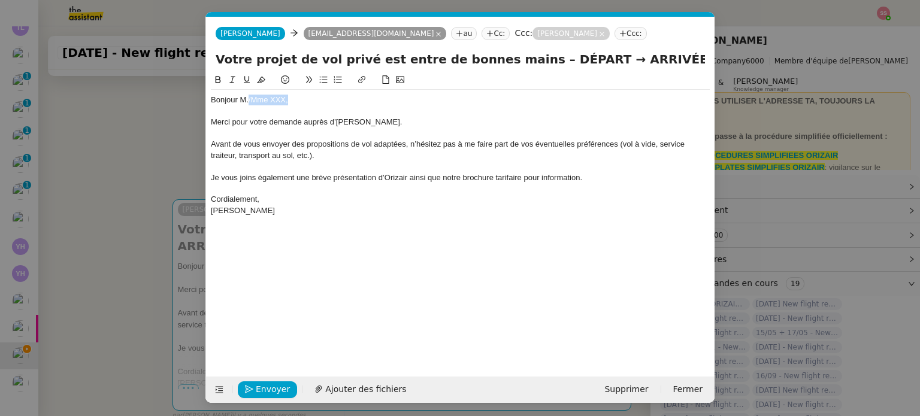
drag, startPoint x: 292, startPoint y: 98, endPoint x: 248, endPoint y: 100, distance: 44.4
click at [248, 100] on div "Bonjour M./Mme XXX," at bounding box center [460, 100] width 499 height 11
click at [356, 383] on span "Ajouter des fichiers" at bounding box center [396, 390] width 81 height 14
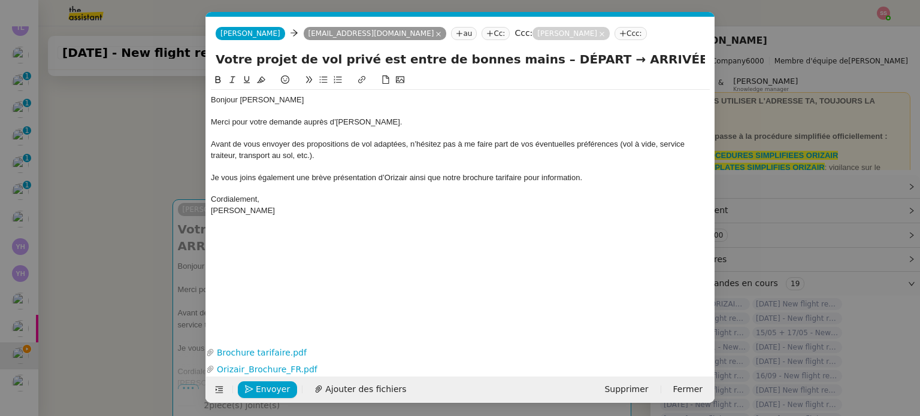
drag, startPoint x: 120, startPoint y: 214, endPoint x: 124, endPoint y: 225, distance: 11.9
click at [120, 214] on nz-modal-container "acc Service ✈️Orizair - Acc usé de réception de la demande (FR) - En cours de v…" at bounding box center [460, 208] width 920 height 416
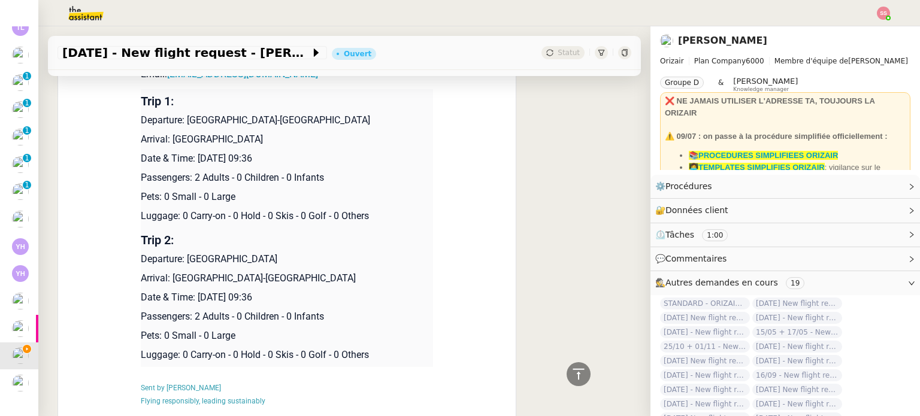
scroll to position [689, 0]
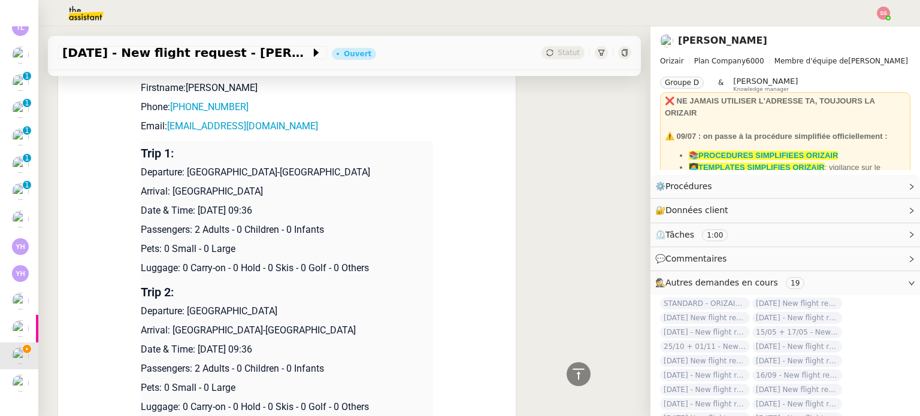
drag, startPoint x: 184, startPoint y: 160, endPoint x: 360, endPoint y: 162, distance: 176.1
click at [360, 165] on p "Departure: [GEOGRAPHIC_DATA]-[GEOGRAPHIC_DATA]" at bounding box center [287, 172] width 292 height 14
copy p "Luxembourg-Findel International Airport"
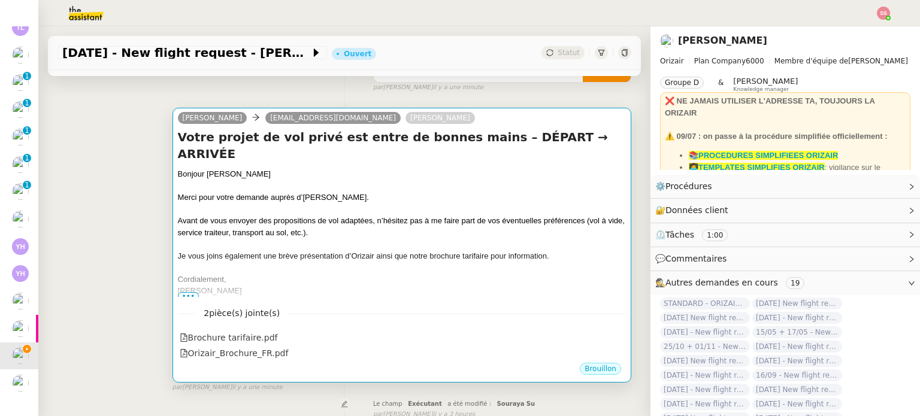
scroll to position [150, 0]
click at [495, 142] on h4 "Votre projet de vol privé est entre de bonnes mains – DÉPART → ARRIVÉE" at bounding box center [402, 147] width 448 height 34
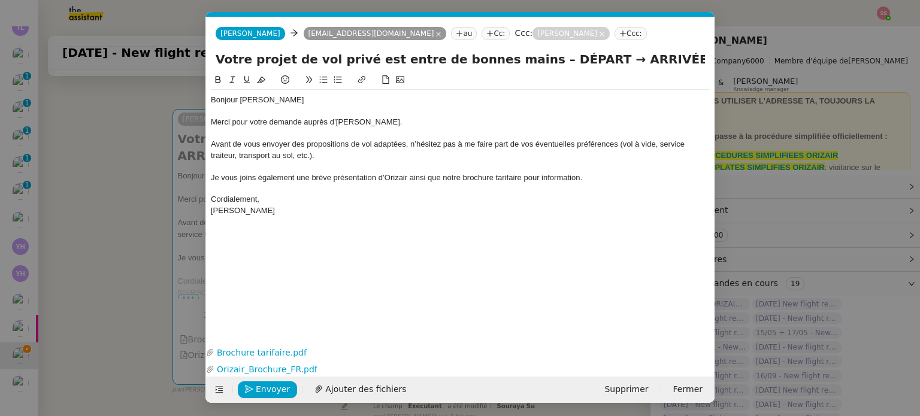
scroll to position [0, 37]
drag, startPoint x: 561, startPoint y: 62, endPoint x: 518, endPoint y: 59, distance: 43.2
click at [518, 59] on input "Votre projet de vol privé est entre de bonnes mains – DÉPART → ARRIVÉE" at bounding box center [460, 59] width 489 height 18
paste input "Luxembourg-Findel International Airport"
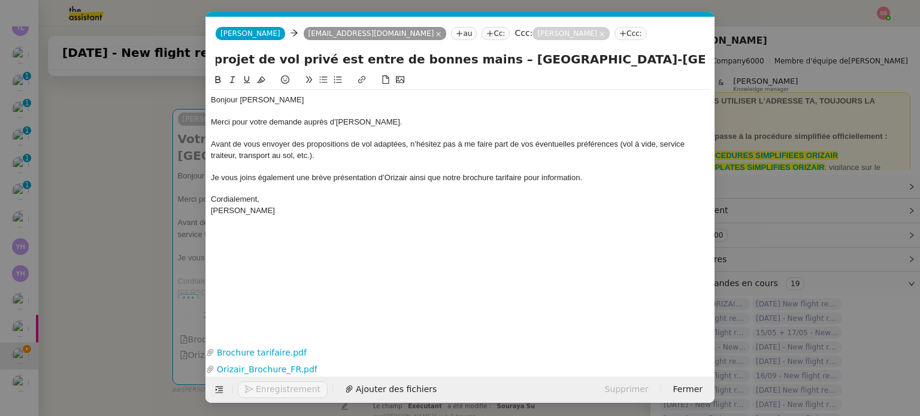
type input "Votre projet de vol privé est entre de bonnes mains – Luxembourg-Findel Interna…"
click at [112, 221] on nz-modal-container "acc Service ✈️Orizair - Acc usé de réception de la demande (FR) - En cours de v…" at bounding box center [460, 208] width 920 height 416
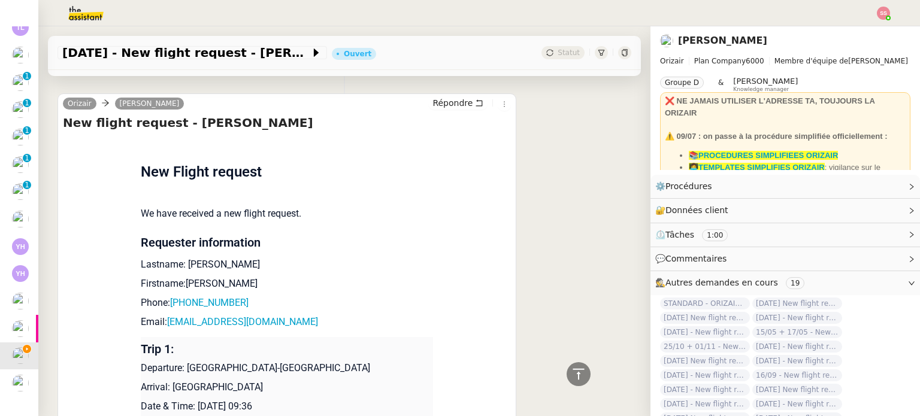
scroll to position [569, 0]
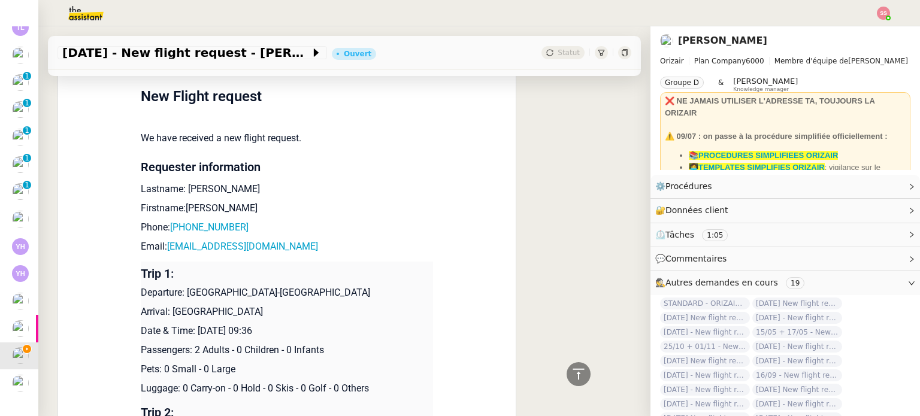
drag, startPoint x: 165, startPoint y: 314, endPoint x: 268, endPoint y: 312, distance: 102.5
click at [268, 312] on p "Arrival: [GEOGRAPHIC_DATA]" at bounding box center [287, 312] width 292 height 14
copy p "[GEOGRAPHIC_DATA]"
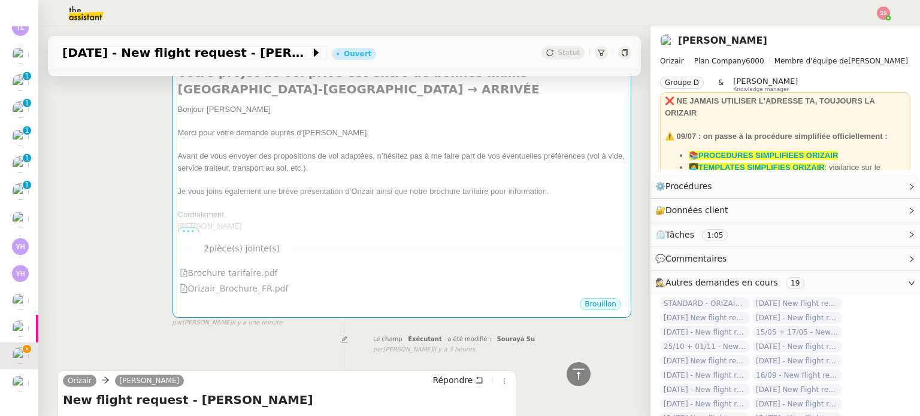
scroll to position [89, 0]
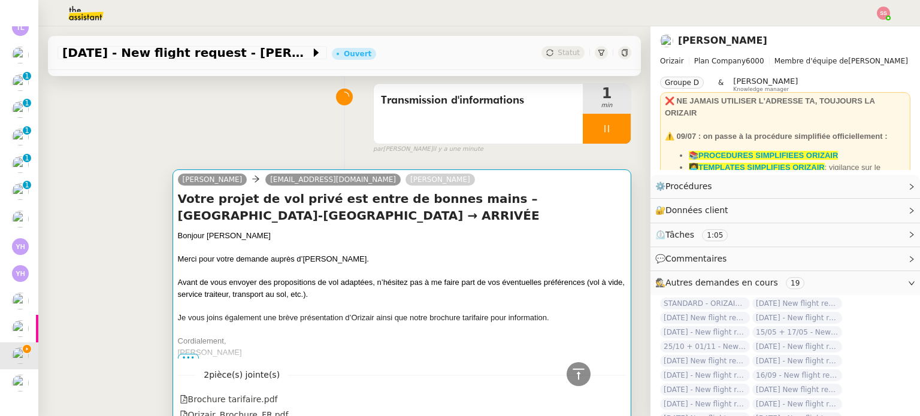
click at [424, 239] on div "Bonjour M.Bulteau" at bounding box center [402, 236] width 448 height 12
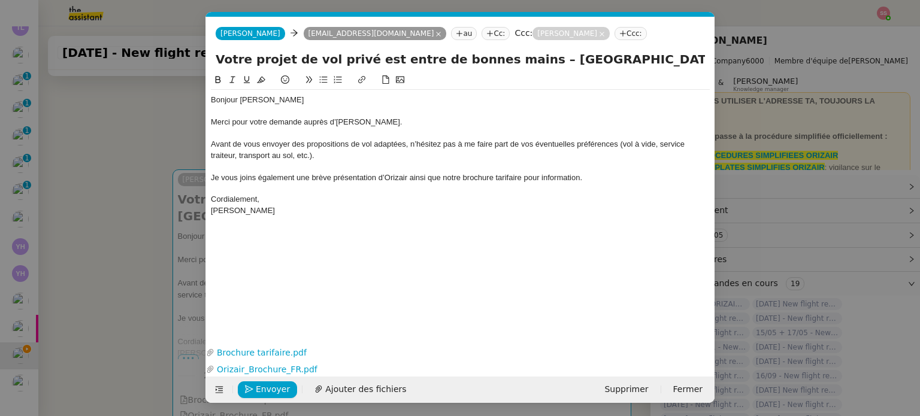
scroll to position [0, 110]
drag, startPoint x: 688, startPoint y: 64, endPoint x: 754, endPoint y: 69, distance: 66.7
click at [754, 69] on nz-modal-container "acc Service ✈️Orizair - Acc usé de réception de la demande (FR) - En cours de v…" at bounding box center [460, 208] width 920 height 416
click at [682, 58] on input "Votre projet de vol privé est entre de bonnes mains – Luxembourg-Findel Interna…" at bounding box center [460, 59] width 489 height 18
drag, startPoint x: 656, startPoint y: 61, endPoint x: 714, endPoint y: 66, distance: 58.4
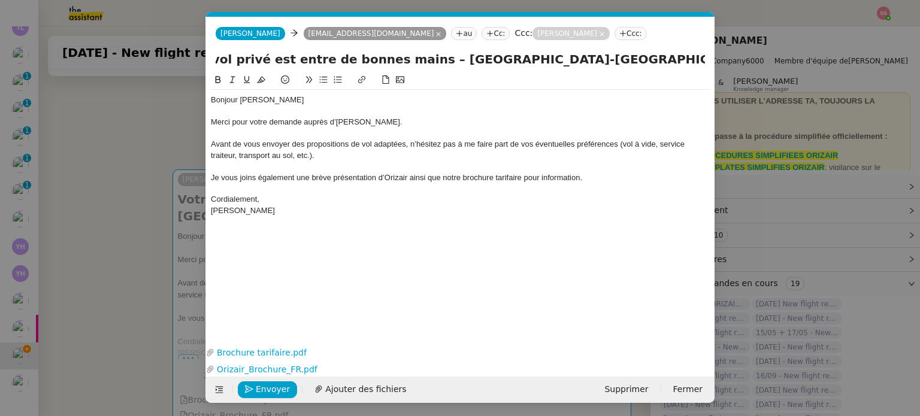
click at [714, 66] on div "Votre projet de vol privé est entre de bonnes mains – Luxembourg-Findel Interna…" at bounding box center [460, 61] width 509 height 23
paste input "[GEOGRAPHIC_DATA]"
drag, startPoint x: 589, startPoint y: 61, endPoint x: 580, endPoint y: 59, distance: 9.2
click at [580, 59] on input "Votre projet de vol privé est entre de bonnes mains – Luxembourg-Findel Interna…" at bounding box center [460, 59] width 489 height 18
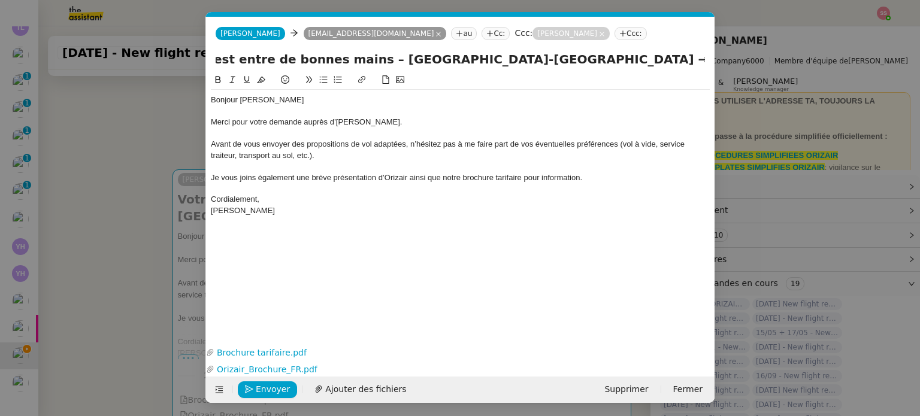
click at [706, 60] on div "Votre projet de vol privé est entre de bonnes mains – Luxembourg-Findel Interna…" at bounding box center [460, 61] width 509 height 23
click at [701, 59] on input "Votre projet de vol privé est entre de bonnes mains – Luxembourg-Findel Interna…" at bounding box center [460, 59] width 489 height 18
paste input "→"
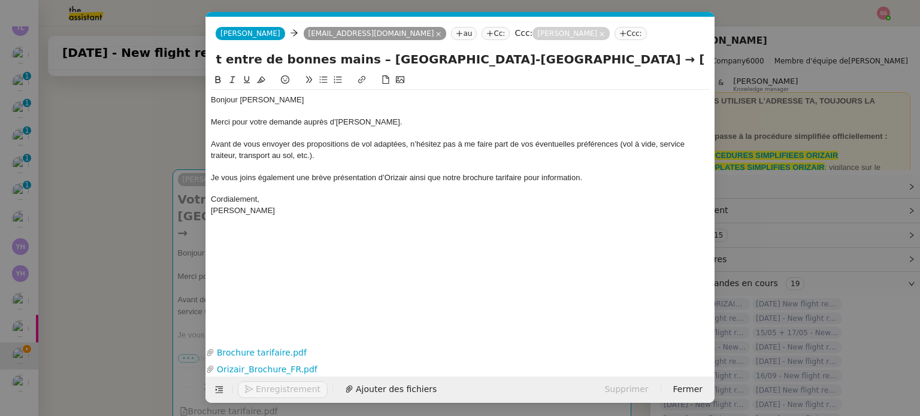
type input "Votre projet de vol privé est entre de bonnes mains – Luxembourg-Findel Interna…"
drag, startPoint x: 141, startPoint y: 192, endPoint x: 173, endPoint y: 200, distance: 32.3
click at [141, 192] on nz-modal-container "acc Service ✈️Orizair - Acc usé de réception de la demande (FR) - En cours de v…" at bounding box center [460, 208] width 920 height 416
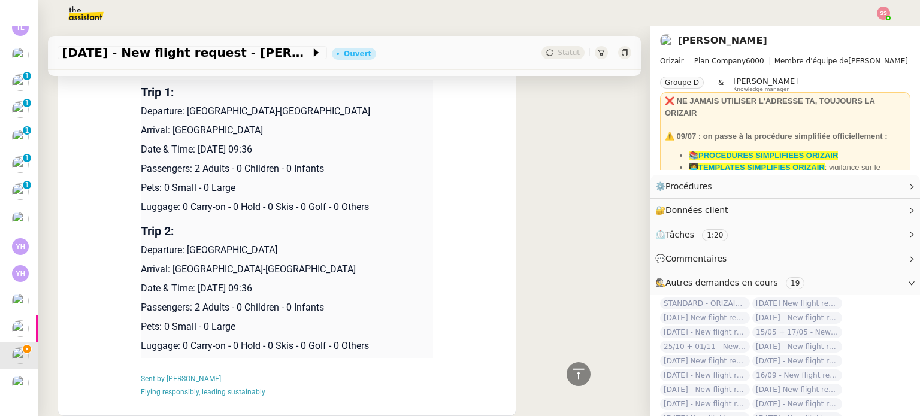
scroll to position [808, 0]
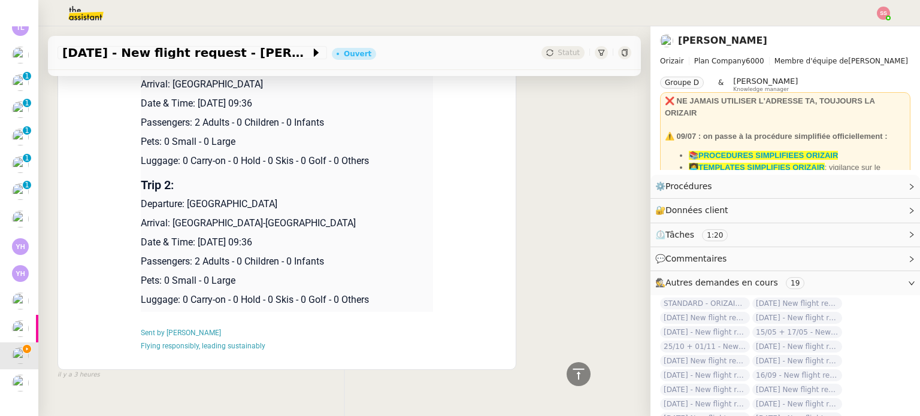
drag, startPoint x: 167, startPoint y: 215, endPoint x: 386, endPoint y: 214, distance: 219.3
click at [386, 216] on p "Arrival: [GEOGRAPHIC_DATA]-[GEOGRAPHIC_DATA]" at bounding box center [287, 223] width 292 height 14
copy p "Luxembourg-Findel International Airport"
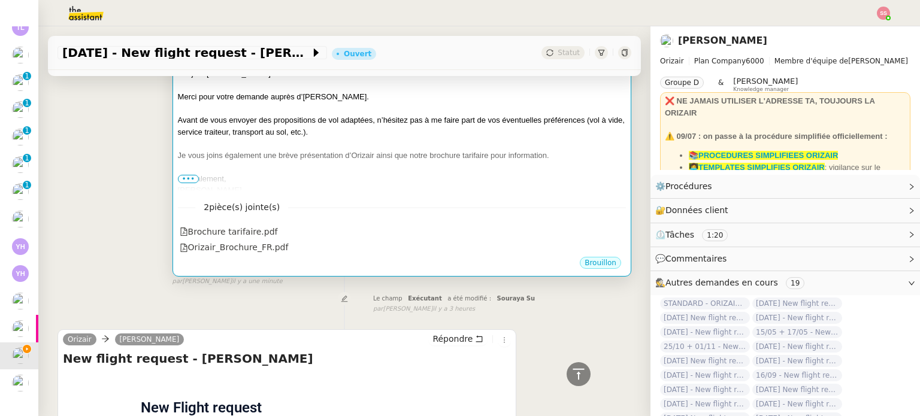
click at [397, 201] on nz-divider "2 pièce(s) jointe(s)" at bounding box center [402, 208] width 448 height 14
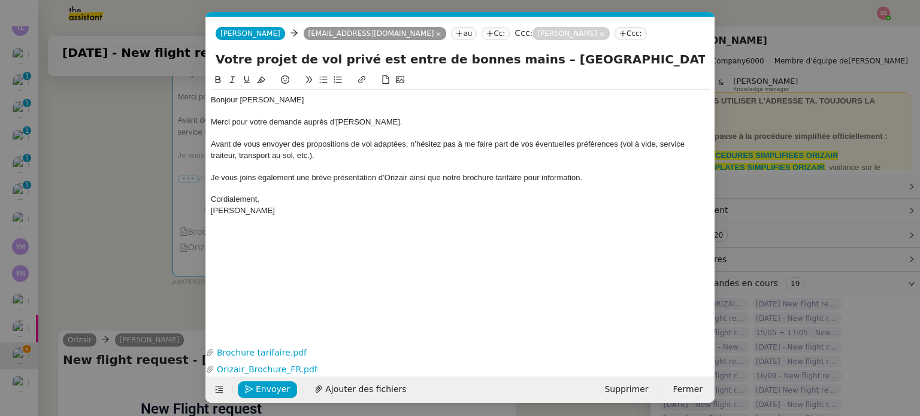
scroll to position [0, 37]
click at [660, 65] on input "Votre projet de vol privé est entre de bonnes mains – Luxembourg-Findel Interna…" at bounding box center [460, 59] width 489 height 18
paste input "Luxembourg-Findel International Airport"
type input "Votre projet de vol privé est entre de bonnes mains – Luxembourg-Findel Interna…"
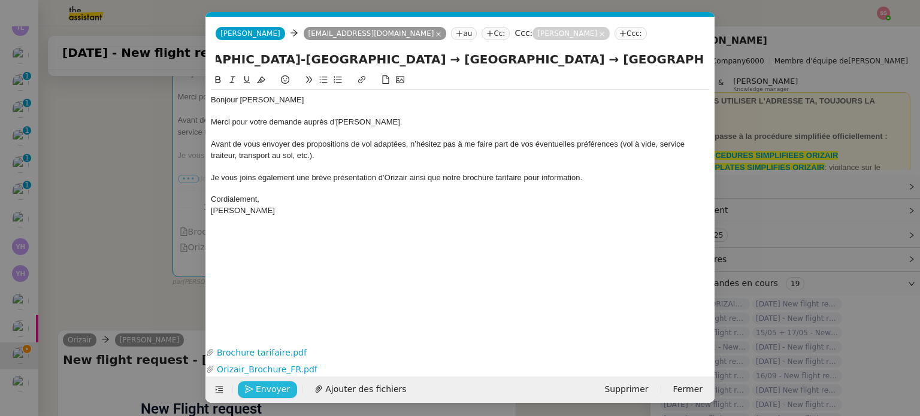
click at [264, 387] on span "Envoyer" at bounding box center [273, 390] width 34 height 14
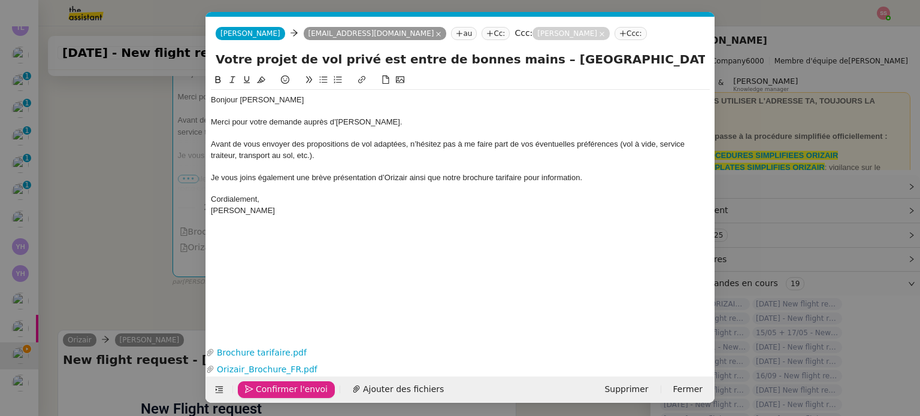
click at [264, 387] on span "Confirmer l'envoi" at bounding box center [292, 390] width 72 height 14
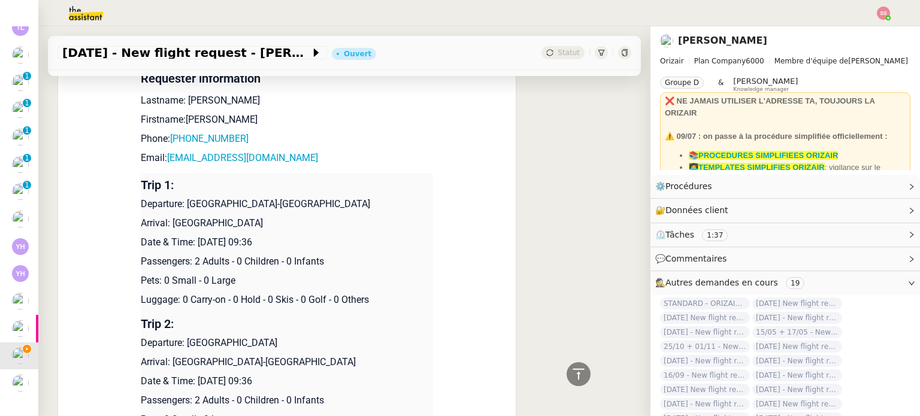
scroll to position [688, 0]
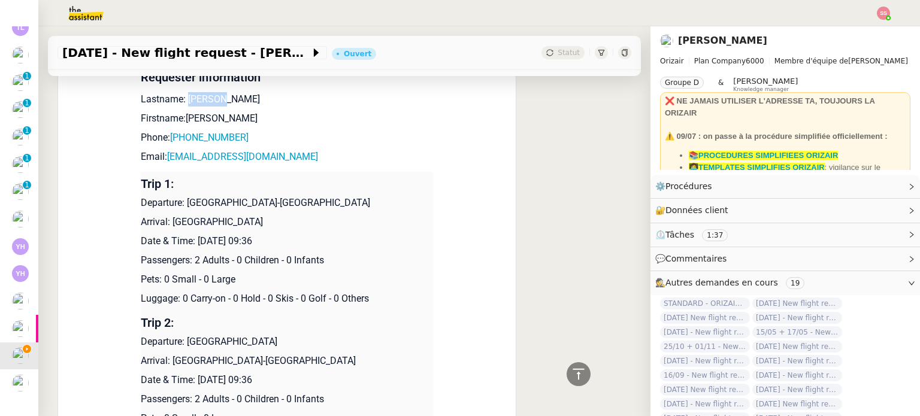
drag, startPoint x: 215, startPoint y: 102, endPoint x: 180, endPoint y: 99, distance: 35.5
click at [180, 99] on p "Lastname: [PERSON_NAME]" at bounding box center [287, 99] width 292 height 14
copy p "Bulteau"
drag, startPoint x: 202, startPoint y: 119, endPoint x: 180, endPoint y: 117, distance: 22.3
click at [180, 117] on p "Firstname:[PERSON_NAME]" at bounding box center [287, 118] width 292 height 14
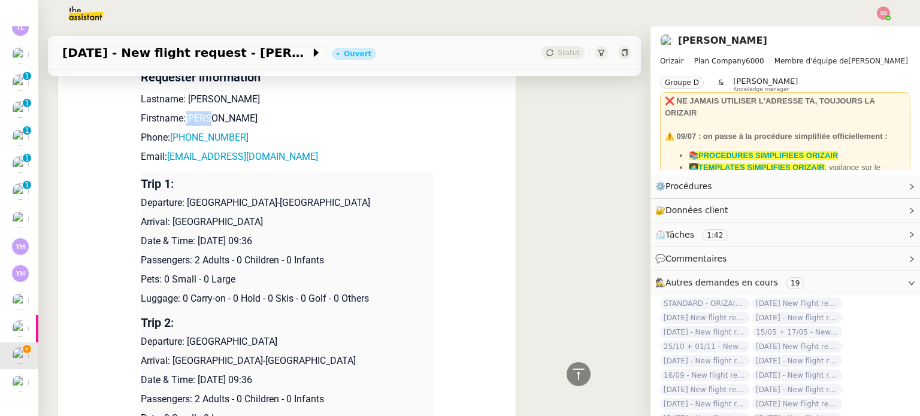
copy p "Kevin"
drag, startPoint x: 238, startPoint y: 143, endPoint x: 170, endPoint y: 140, distance: 68.4
click at [170, 140] on p "Phone: +330636528991" at bounding box center [287, 138] width 292 height 14
copy link "330636528991"
drag, startPoint x: 283, startPoint y: 161, endPoint x: 163, endPoint y: 156, distance: 120.5
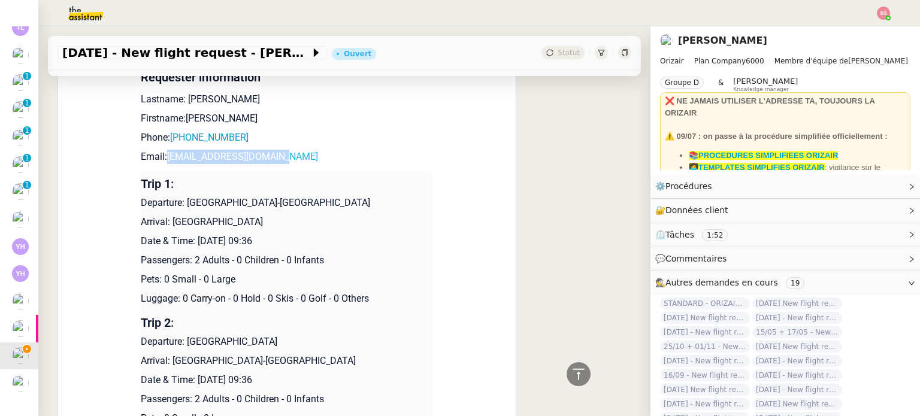
click at [163, 156] on p "Email: [PERSON_NAME][EMAIL_ADDRESS][DOMAIN_NAME]" at bounding box center [287, 157] width 292 height 14
copy link "[EMAIL_ADDRESS][DOMAIN_NAME]"
drag, startPoint x: 182, startPoint y: 202, endPoint x: 391, endPoint y: 207, distance: 209.1
click at [391, 207] on p "Departure: [GEOGRAPHIC_DATA]-[GEOGRAPHIC_DATA]" at bounding box center [287, 203] width 292 height 14
copy p "Luxembourg-Findel International Airport"
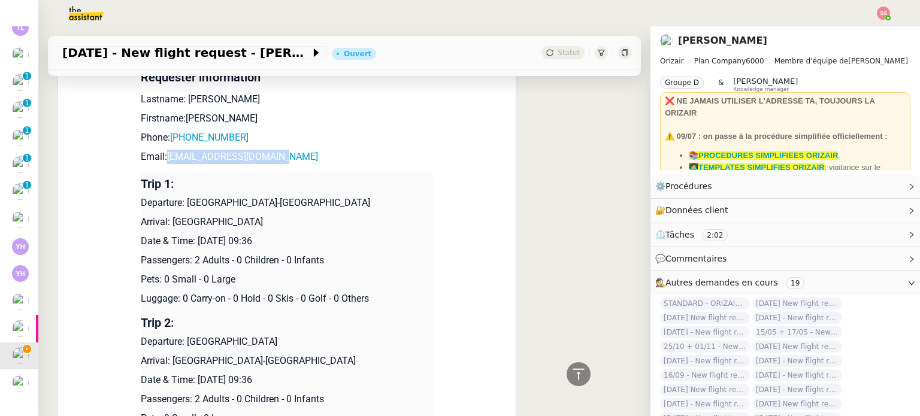
drag, startPoint x: 167, startPoint y: 225, endPoint x: 273, endPoint y: 223, distance: 106.0
click at [273, 223] on p "Arrival: [GEOGRAPHIC_DATA]" at bounding box center [287, 222] width 292 height 14
copy p "[GEOGRAPHIC_DATA]"
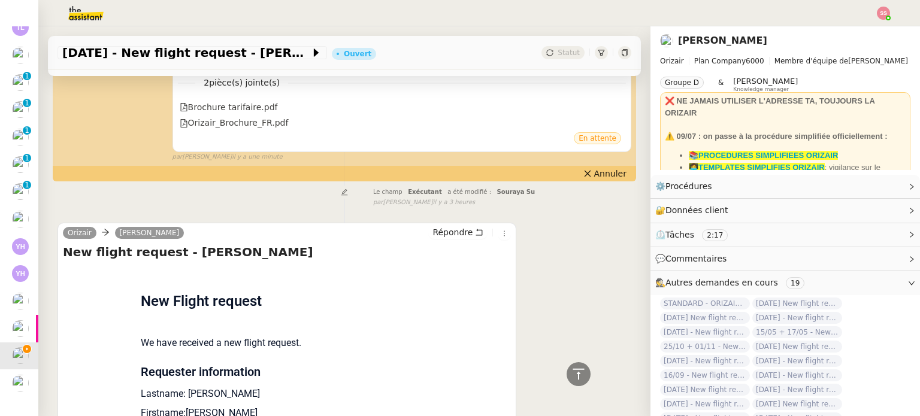
scroll to position [328, 0]
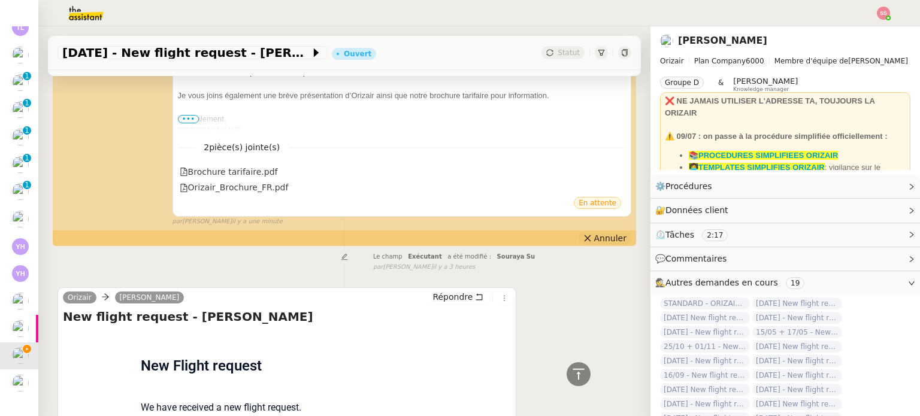
click at [579, 245] on button "Annuler" at bounding box center [605, 238] width 53 height 13
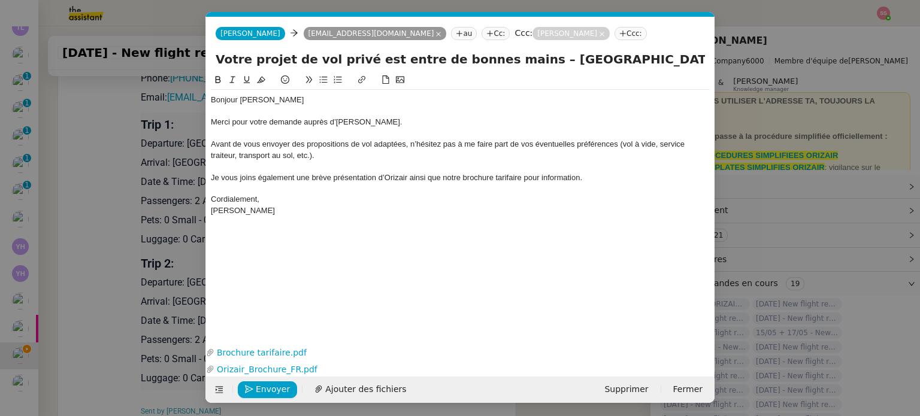
scroll to position [0, 25]
click at [324, 155] on div "Avant de vous envoyer des propositions de vol adaptées, n’hésitez pas à me fair…" at bounding box center [460, 150] width 499 height 22
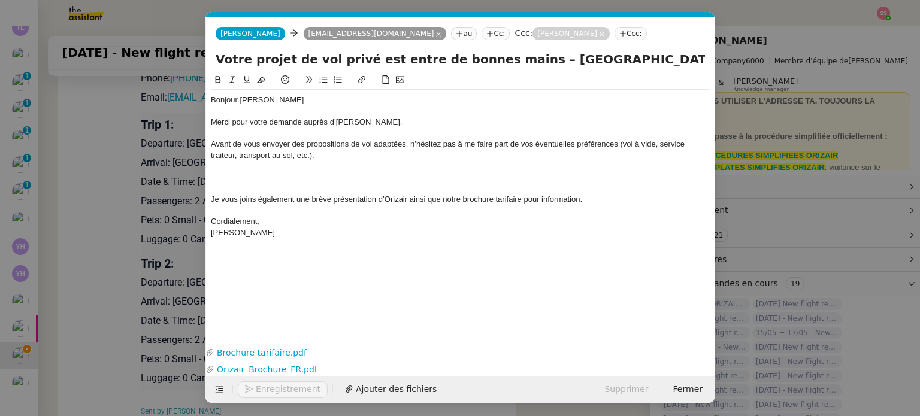
click at [323, 83] on icon at bounding box center [324, 80] width 8 height 7
click at [271, 390] on span "Envoyer" at bounding box center [273, 390] width 34 height 14
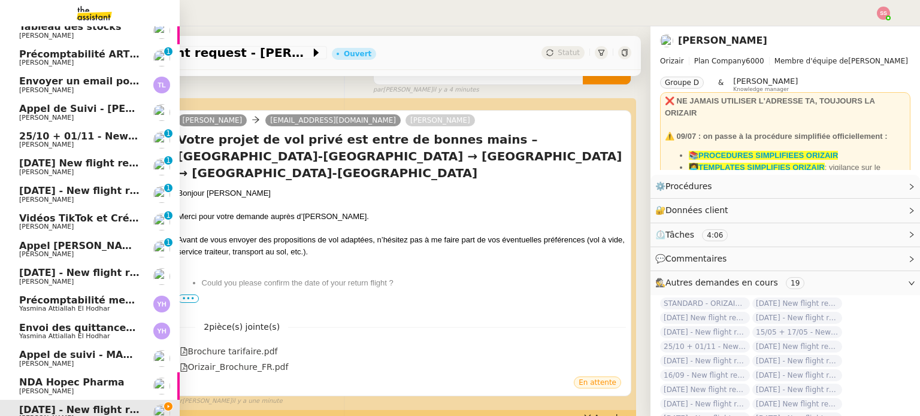
scroll to position [0, 0]
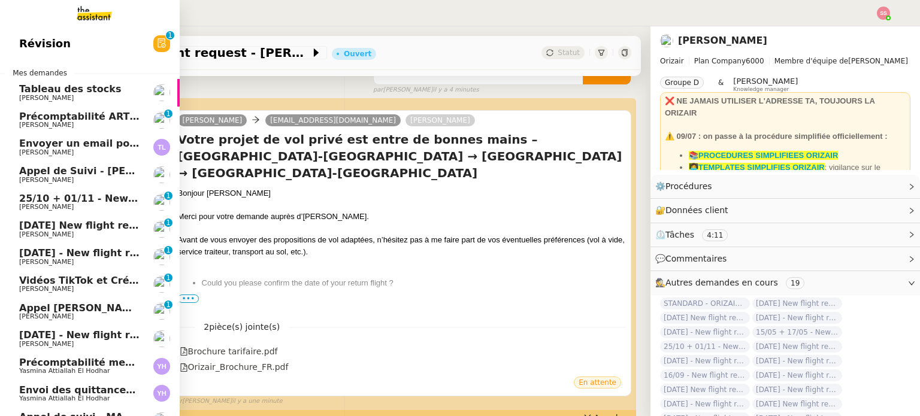
drag, startPoint x: 99, startPoint y: 171, endPoint x: 95, endPoint y: 262, distance: 91.2
click at [99, 171] on span "Appel de Suivi - [PERSON_NAME] - BS Protection" at bounding box center [150, 170] width 262 height 11
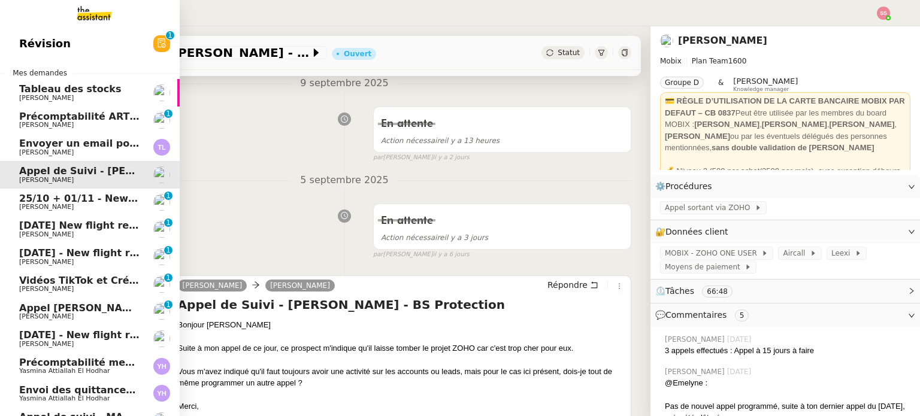
click at [72, 316] on span "[PERSON_NAME]" at bounding box center [79, 316] width 121 height 7
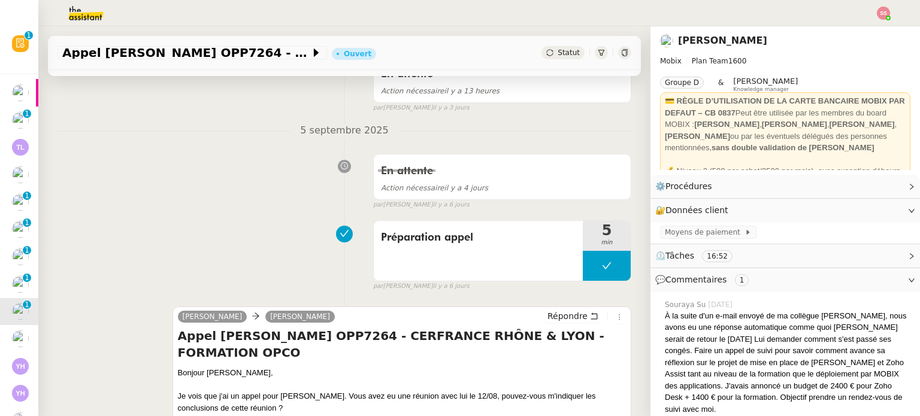
scroll to position [208, 0]
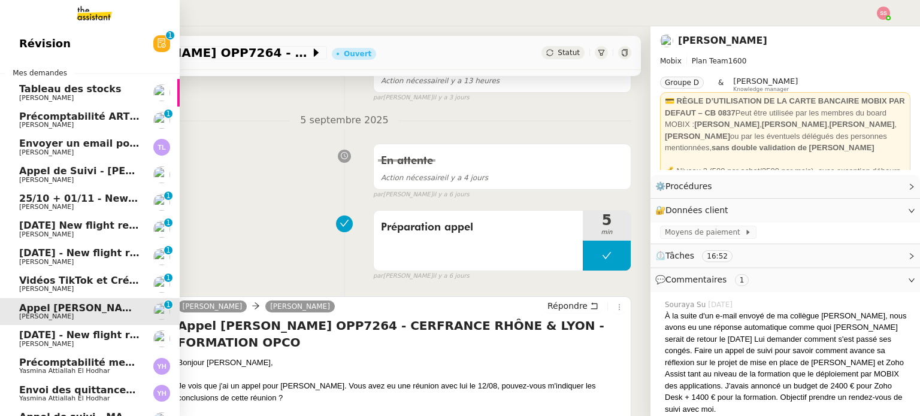
click at [50, 174] on span "Appel de Suivi - [PERSON_NAME] - BS Protection" at bounding box center [150, 170] width 262 height 11
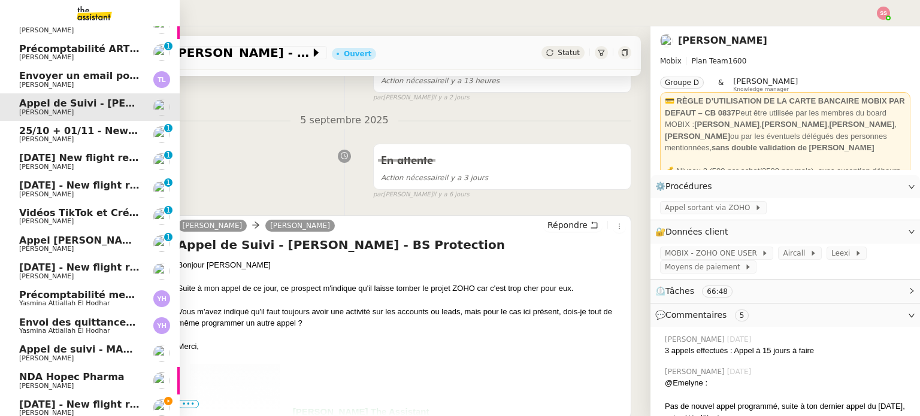
scroll to position [120, 0]
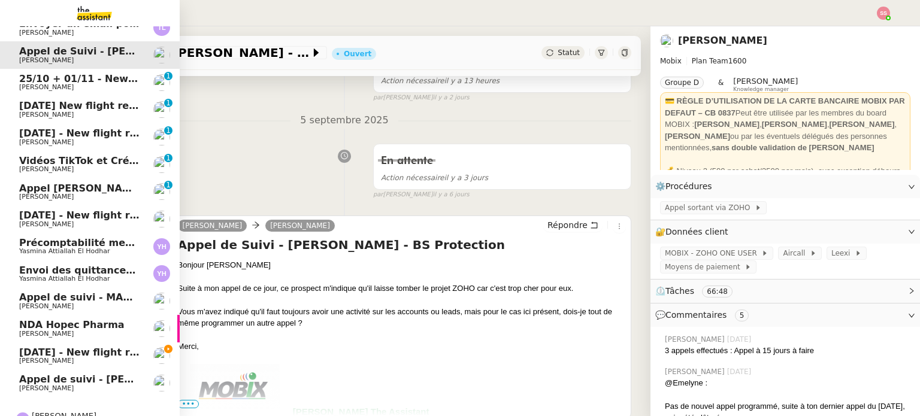
click at [73, 186] on span "Appel [PERSON_NAME] OPP7264 - CERFRANCE RHÔNE & LYON - FORMATION OPCO" at bounding box center [240, 188] width 443 height 11
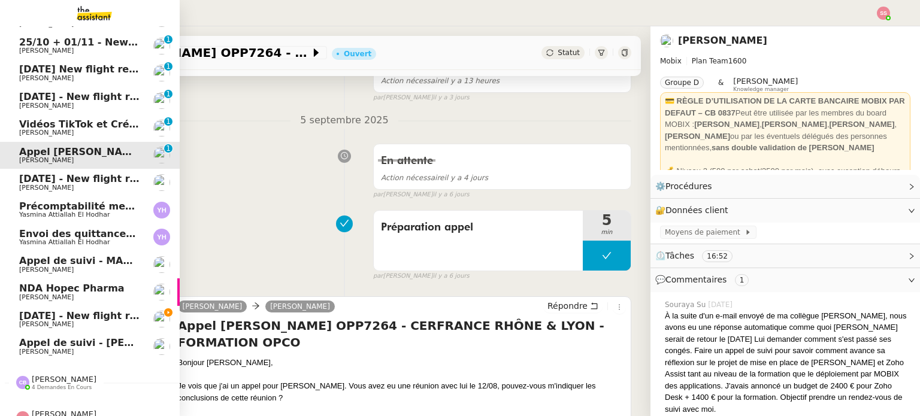
scroll to position [177, 0]
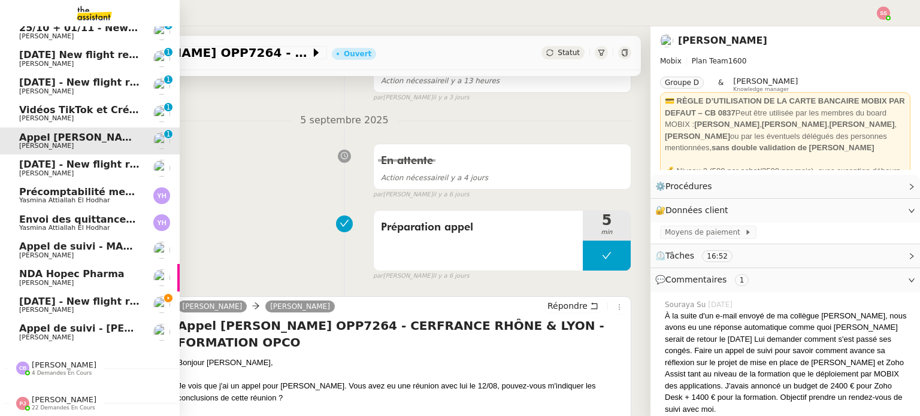
click at [73, 244] on span "Appel de suivi - MADFLY - [PERSON_NAME]" at bounding box center [134, 246] width 230 height 11
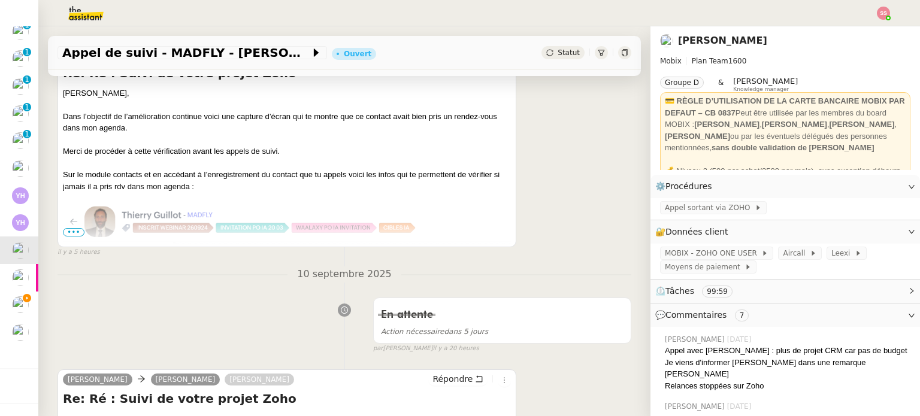
click at [74, 235] on span "•••" at bounding box center [74, 232] width 22 height 8
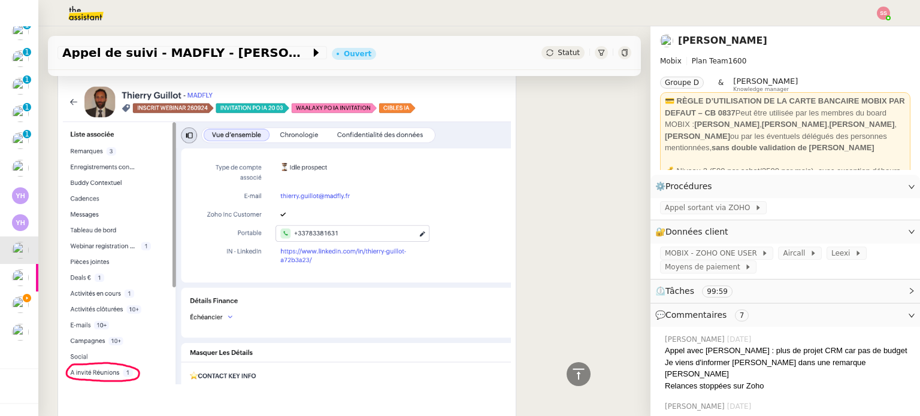
scroll to position [388, 0]
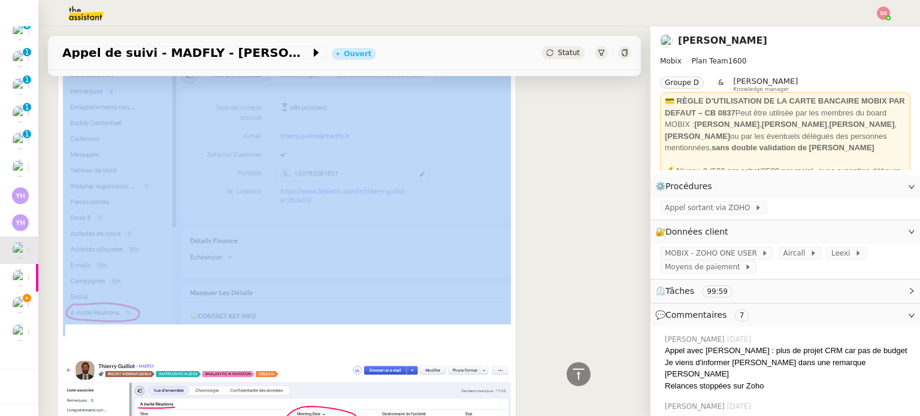
drag, startPoint x: 131, startPoint y: 320, endPoint x: 205, endPoint y: 229, distance: 117.5
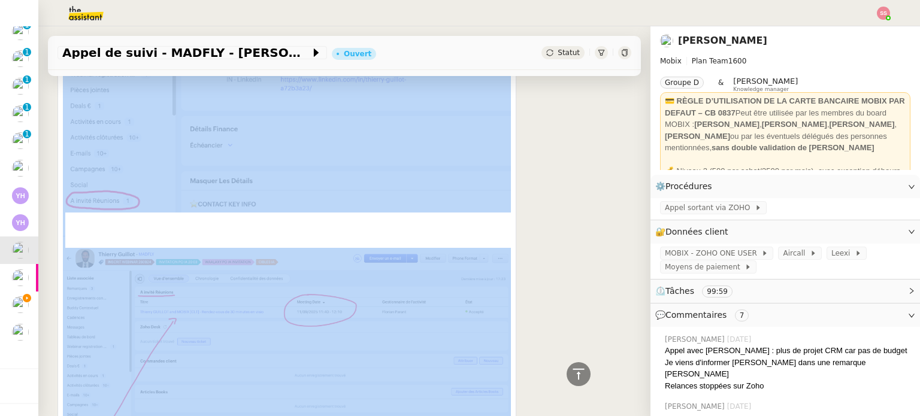
scroll to position [508, 0]
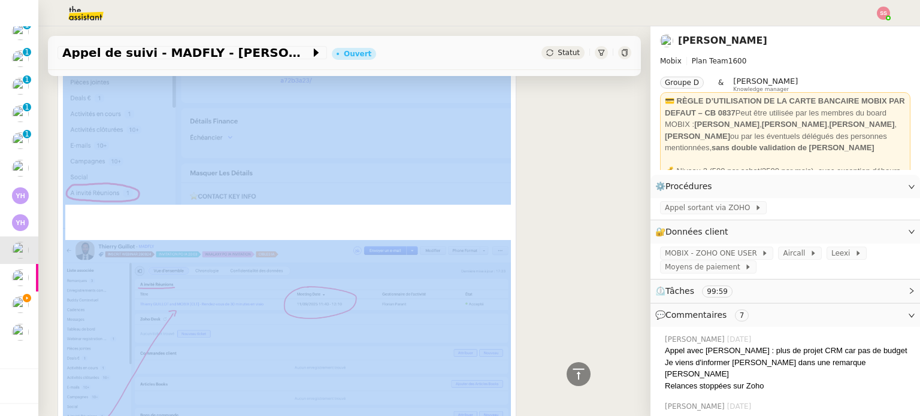
drag, startPoint x: 62, startPoint y: 275, endPoint x: 388, endPoint y: 252, distance: 326.7
click at [388, 252] on div "Florian Parant Alex Mobix Répondre Re: Ré : Suivi de votre projet Zoho Alex, Da…" at bounding box center [287, 381] width 459 height 1274
click at [374, 166] on img at bounding box center [287, 55] width 448 height 301
click at [554, 174] on div "Florian Parant Alex Mobix Répondre Re: Ré : Suivi de votre projet Zoho Alex, Da…" at bounding box center [345, 380] width 574 height 1294
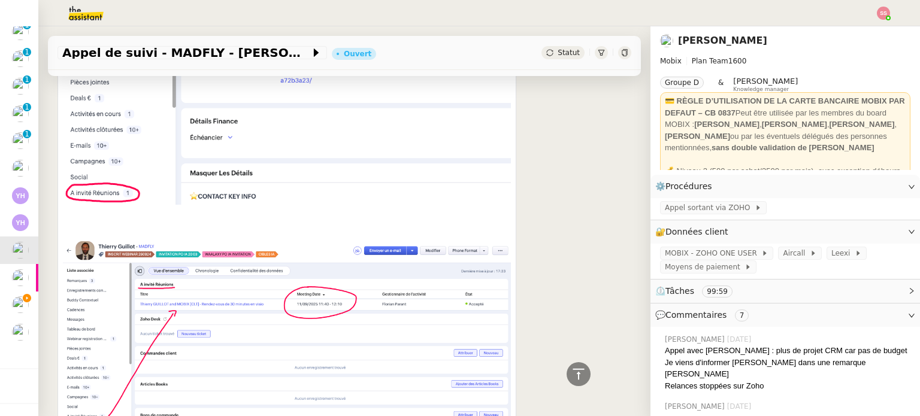
click at [277, 123] on img at bounding box center [287, 55] width 448 height 301
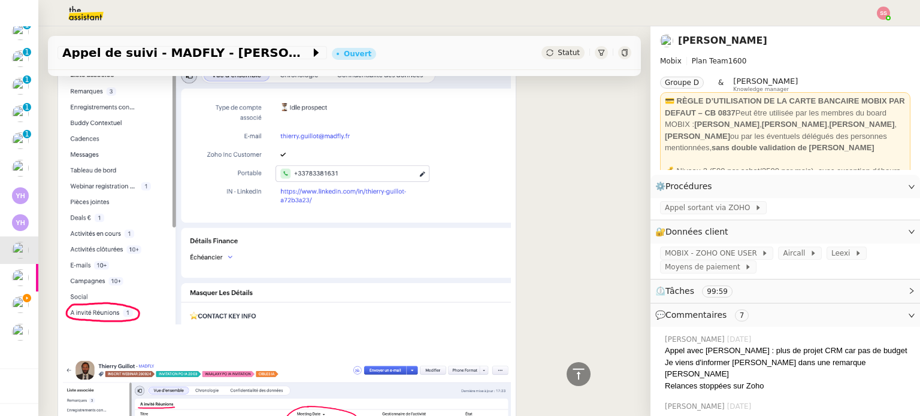
scroll to position [268, 0]
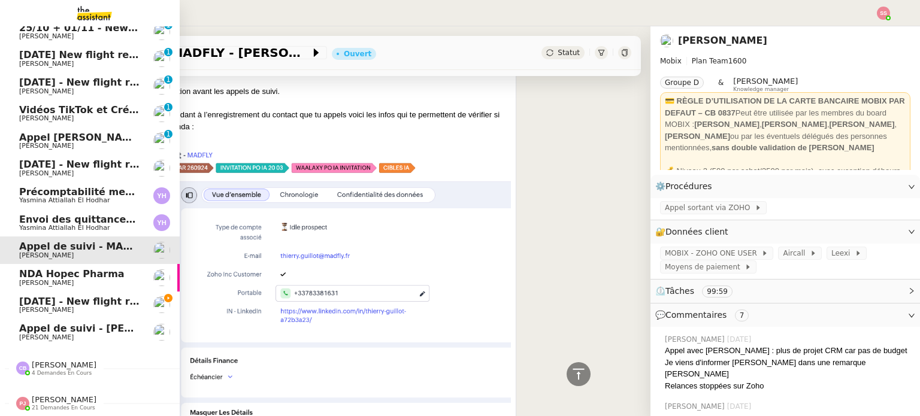
click at [65, 296] on span "[DATE] - New flight request - [PERSON_NAME]" at bounding box center [142, 301] width 247 height 11
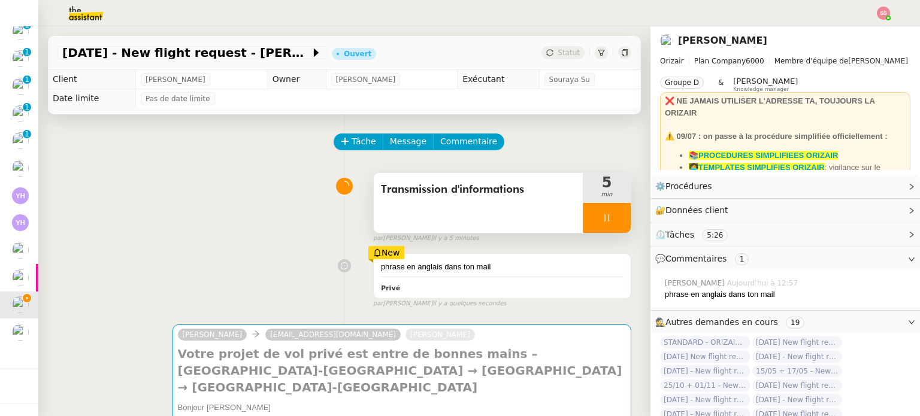
click at [601, 219] on div at bounding box center [607, 218] width 48 height 30
click at [614, 219] on icon at bounding box center [619, 218] width 10 height 10
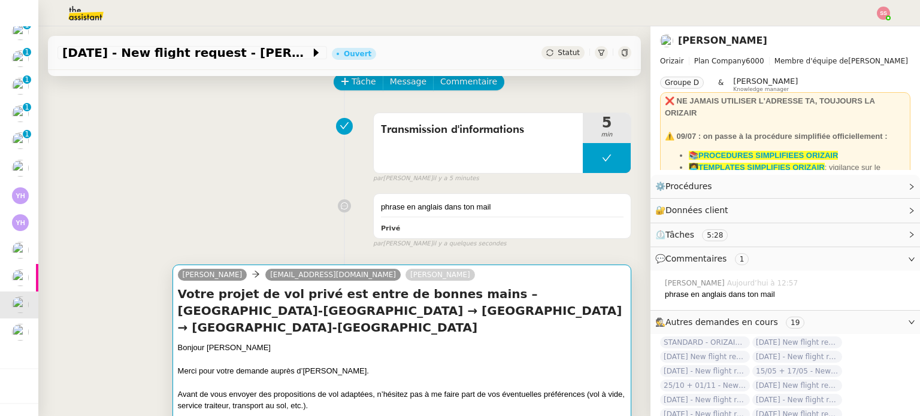
scroll to position [300, 0]
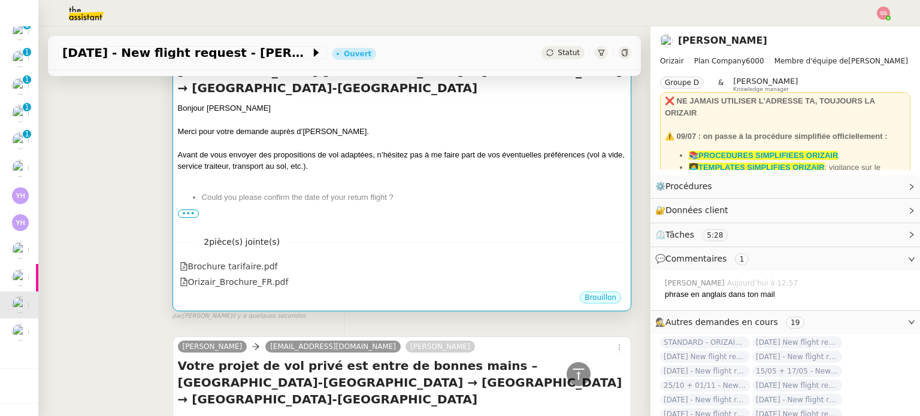
click at [387, 193] on div "Bonjour M.Bulteau Merci pour votre demande auprès d’Orizair. Avant de vous envo…" at bounding box center [402, 186] width 448 height 168
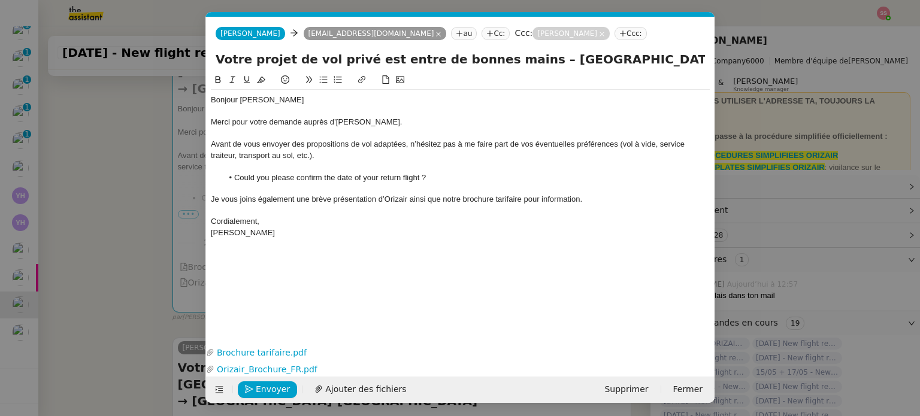
scroll to position [0, 25]
drag, startPoint x: 420, startPoint y: 179, endPoint x: 234, endPoint y: 176, distance: 185.7
click at [234, 176] on span "Could you please confirm the date of your return flight ?" at bounding box center [330, 177] width 192 height 9
click at [254, 388] on button "Envoyer" at bounding box center [267, 390] width 59 height 17
click at [254, 388] on button "Confirmer l'envoi" at bounding box center [286, 390] width 97 height 17
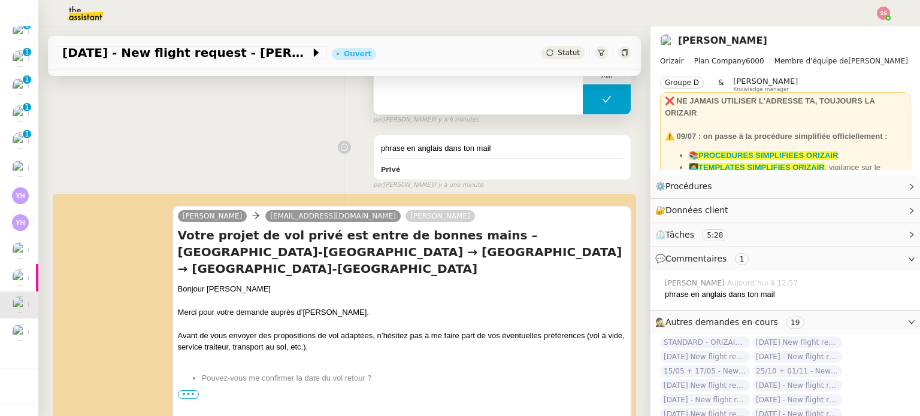
scroll to position [0, 0]
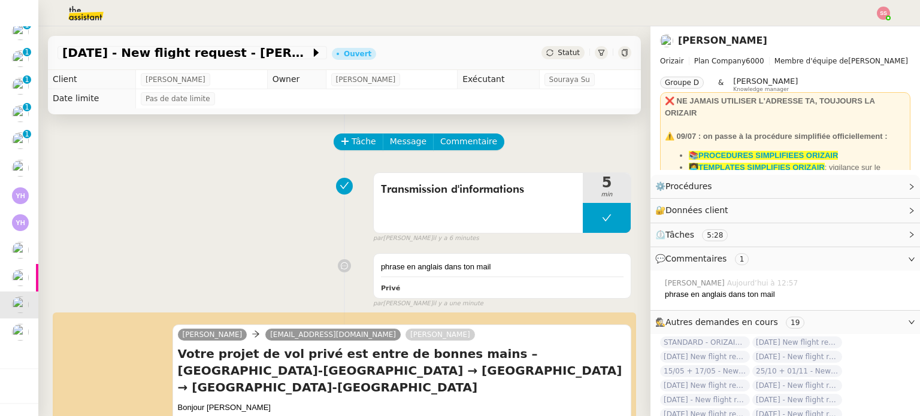
click at [558, 50] on span "Statut" at bounding box center [569, 53] width 22 height 8
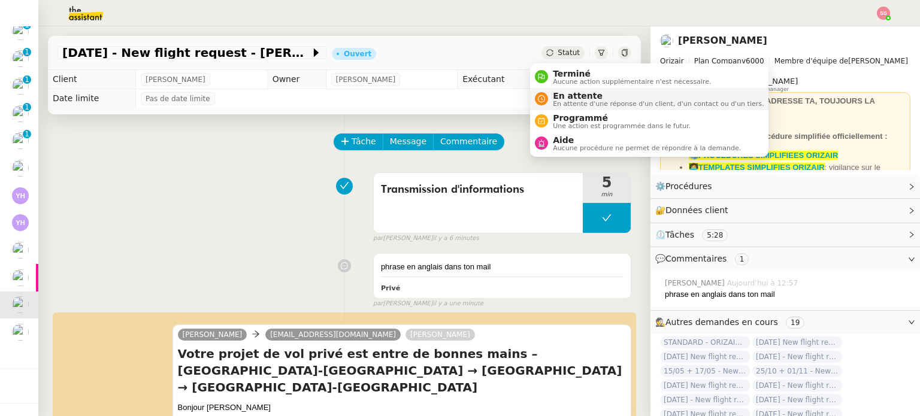
click at [555, 98] on span "En attente" at bounding box center [658, 96] width 211 height 10
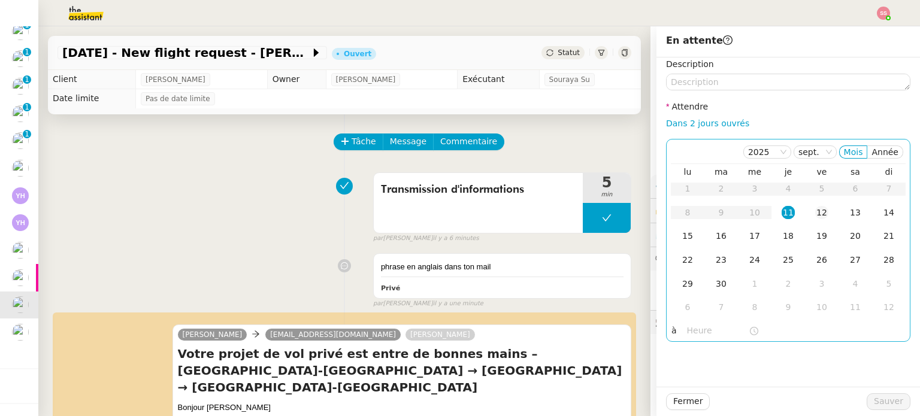
click at [815, 210] on div "12" at bounding box center [821, 212] width 13 height 13
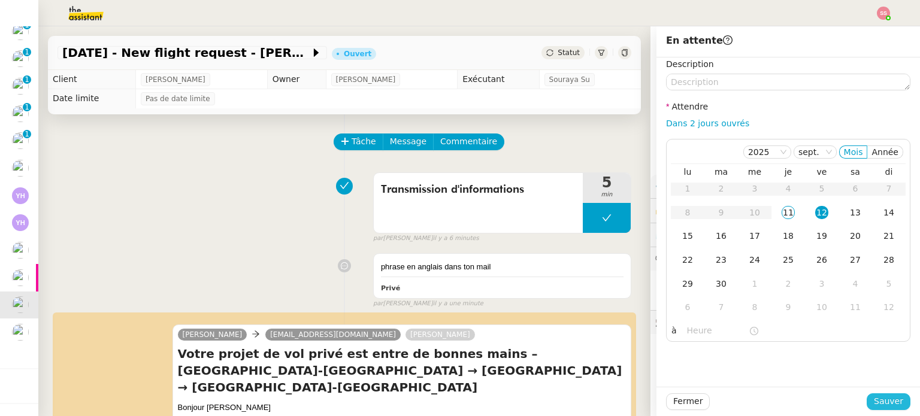
click at [879, 397] on span "Sauver" at bounding box center [888, 402] width 29 height 14
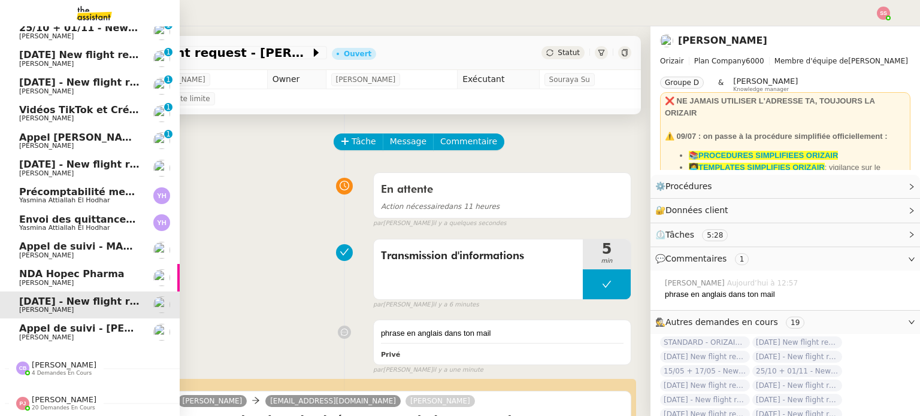
scroll to position [149, 0]
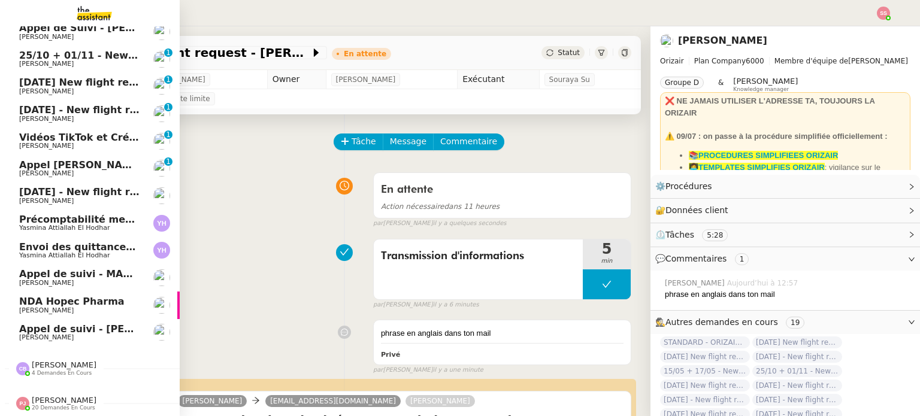
click at [87, 189] on span "[DATE] - New flight request - [PERSON_NAME]" at bounding box center [142, 191] width 247 height 11
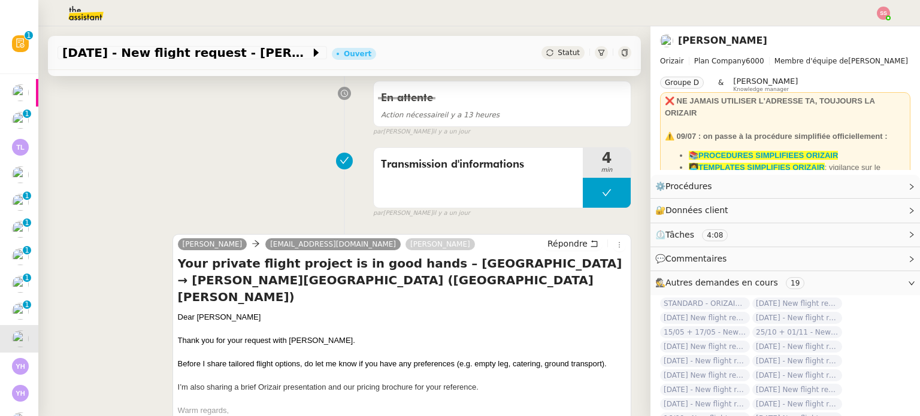
scroll to position [180, 0]
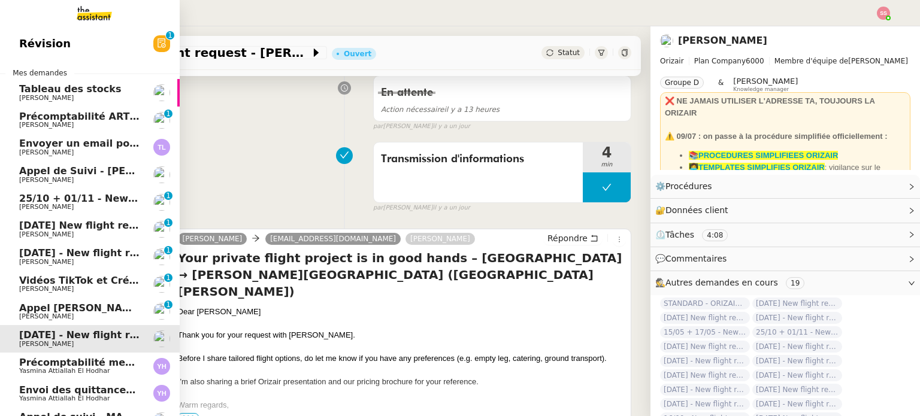
click at [91, 186] on link "Appel de Suivi - Youssouf Bathily - BS Protection Florian Parant" at bounding box center [90, 175] width 180 height 28
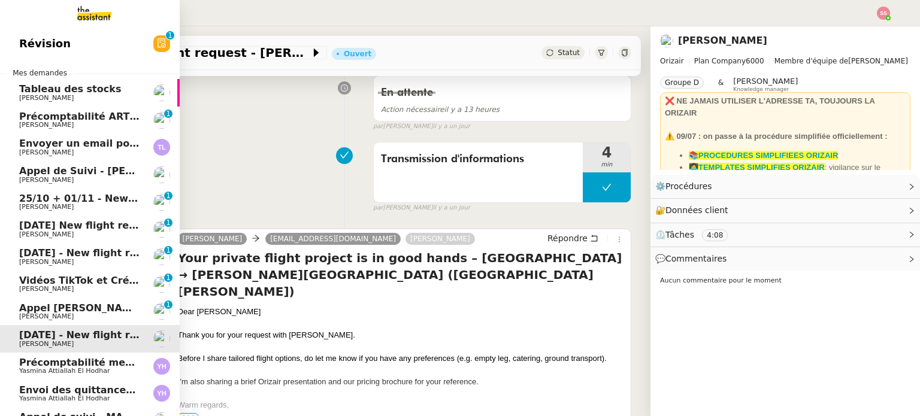
scroll to position [161, 0]
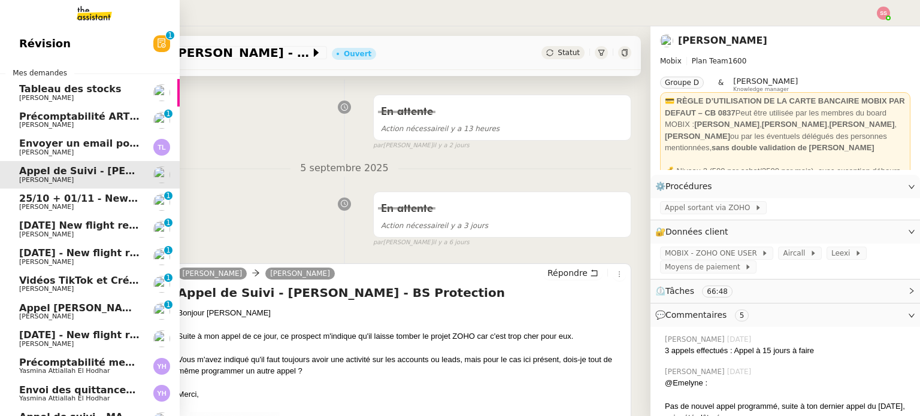
click at [93, 201] on span "25/10 + 01/11 - New flight request - [PERSON_NAME]" at bounding box center [162, 198] width 286 height 11
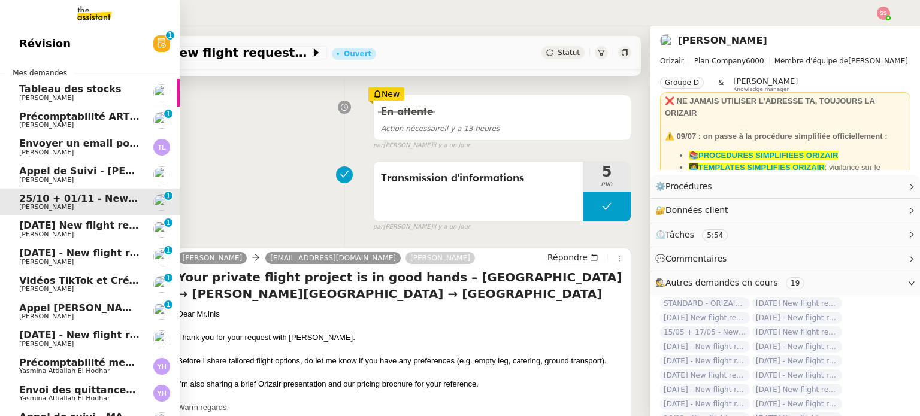
click at [86, 225] on span "[DATE] New flight request - [PERSON_NAME]" at bounding box center [139, 225] width 240 height 11
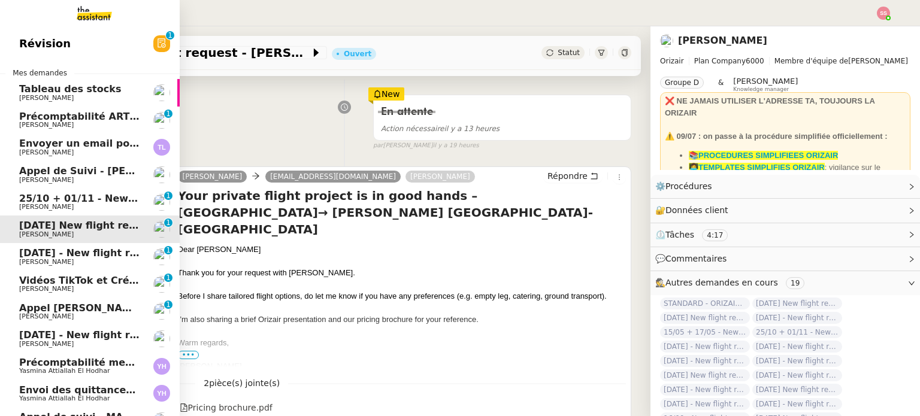
click at [86, 249] on span "[DATE] - New flight request - [PERSON_NAME]" at bounding box center [142, 252] width 247 height 11
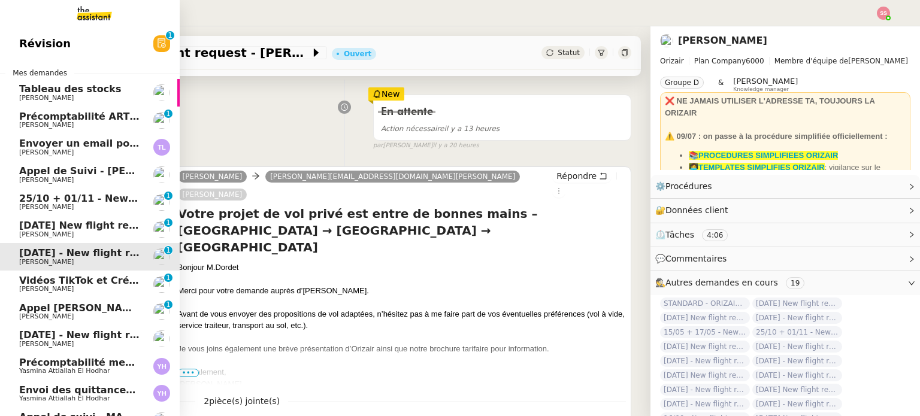
click at [77, 330] on span "[DATE] - New flight request - [PERSON_NAME]" at bounding box center [142, 334] width 247 height 11
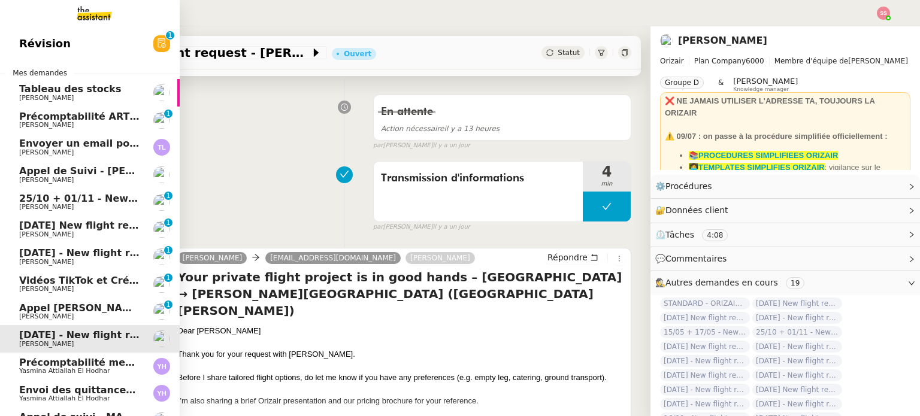
click at [102, 194] on span "25/10 + 01/11 - New flight request - [PERSON_NAME]" at bounding box center [162, 198] width 286 height 11
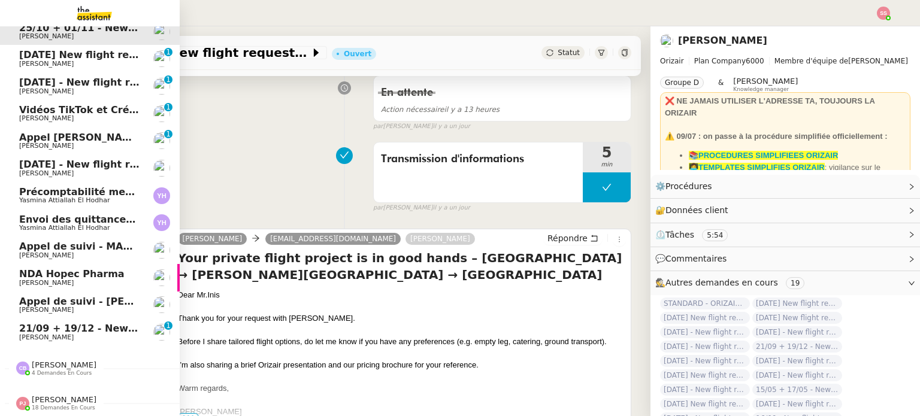
scroll to position [149, 0]
click at [65, 326] on span "21/09 + 19/12 - New flight request - Adam Hunting" at bounding box center [162, 328] width 286 height 11
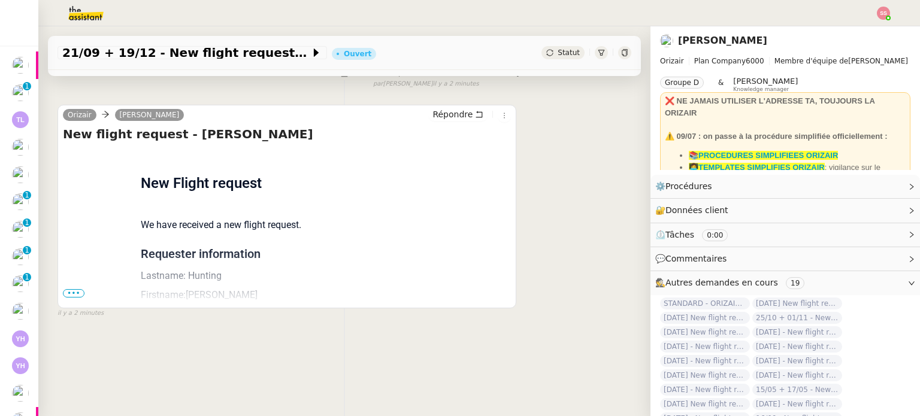
click at [70, 289] on span "•••" at bounding box center [74, 293] width 22 height 8
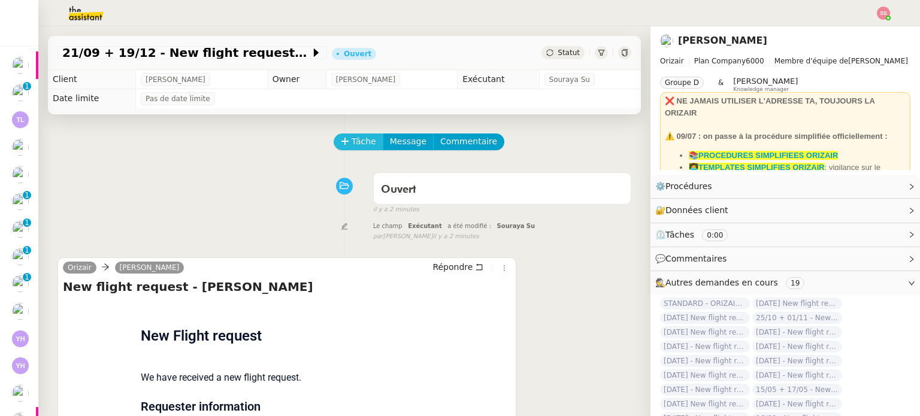
click at [357, 146] on span "Tâche" at bounding box center [364, 142] width 25 height 14
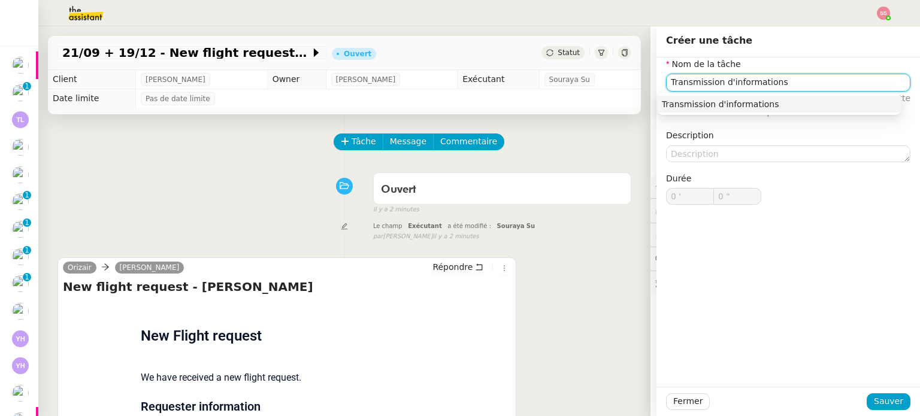
click at [789, 106] on div "Transmission d'informations" at bounding box center [779, 104] width 235 height 11
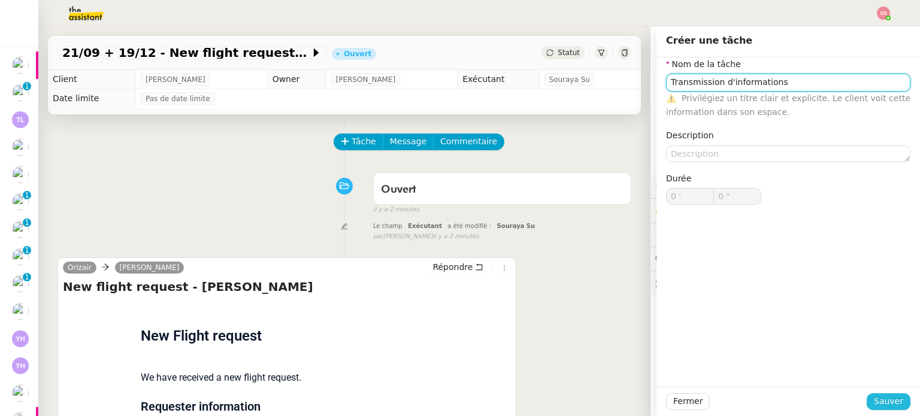
type input "Transmission d'informations"
drag, startPoint x: 882, startPoint y: 398, endPoint x: 790, endPoint y: 335, distance: 111.7
click at [882, 398] on span "Sauver" at bounding box center [888, 402] width 29 height 14
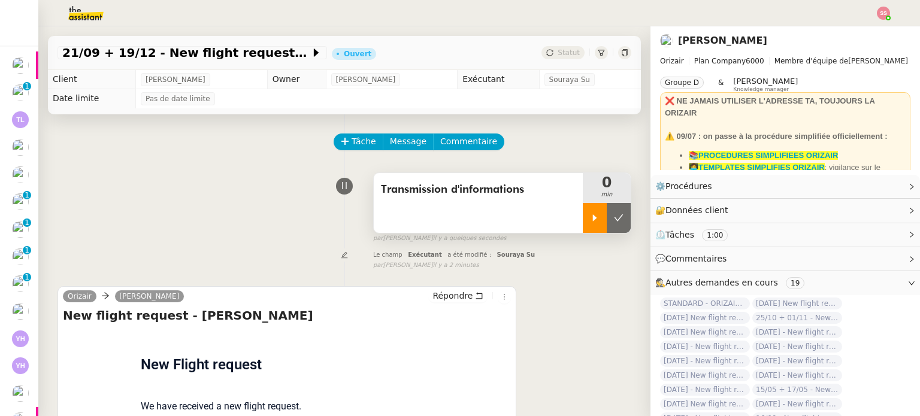
click at [583, 222] on div at bounding box center [595, 218] width 24 height 30
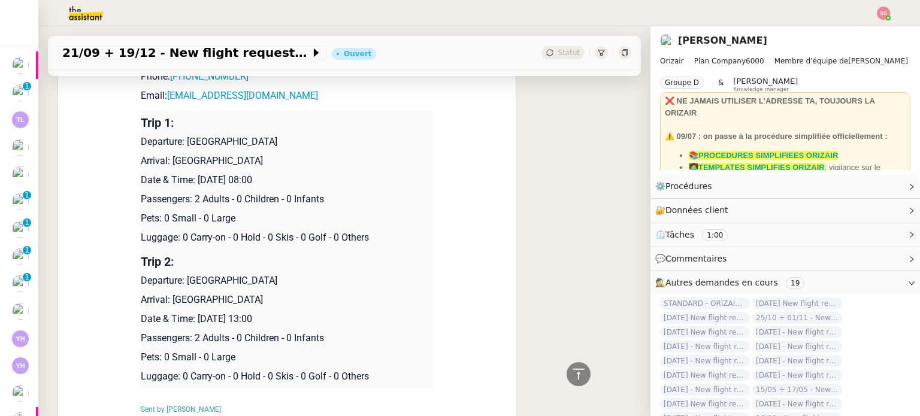
scroll to position [300, 0]
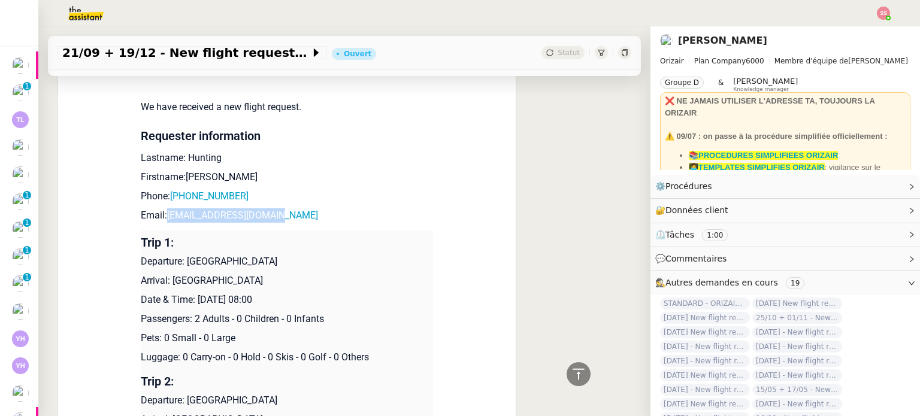
drag, startPoint x: 285, startPoint y: 222, endPoint x: 161, endPoint y: 214, distance: 124.3
click at [161, 214] on p "Email: adamjhunting@gmail.com" at bounding box center [287, 215] width 292 height 14
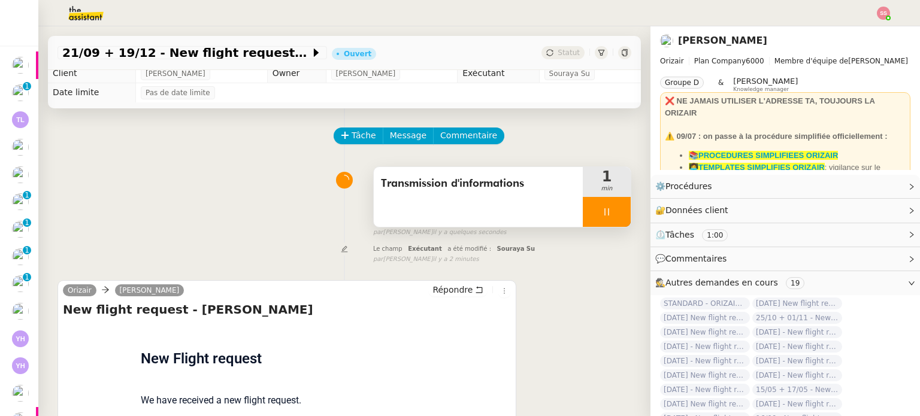
scroll to position [0, 0]
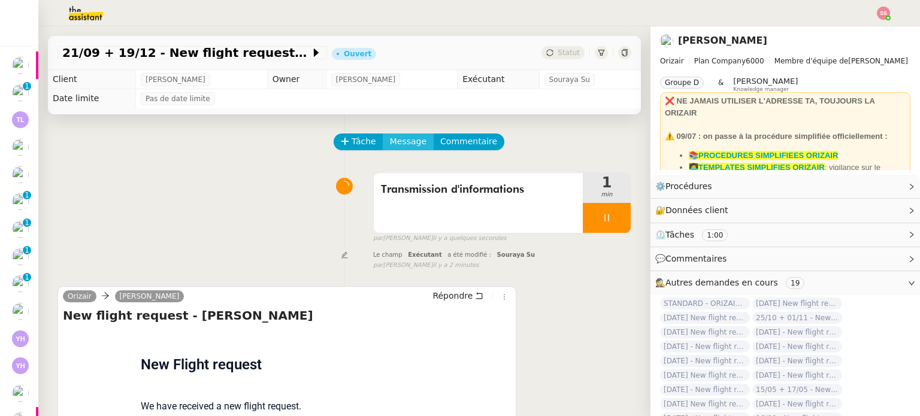
click at [401, 147] on span "Message" at bounding box center [408, 142] width 37 height 14
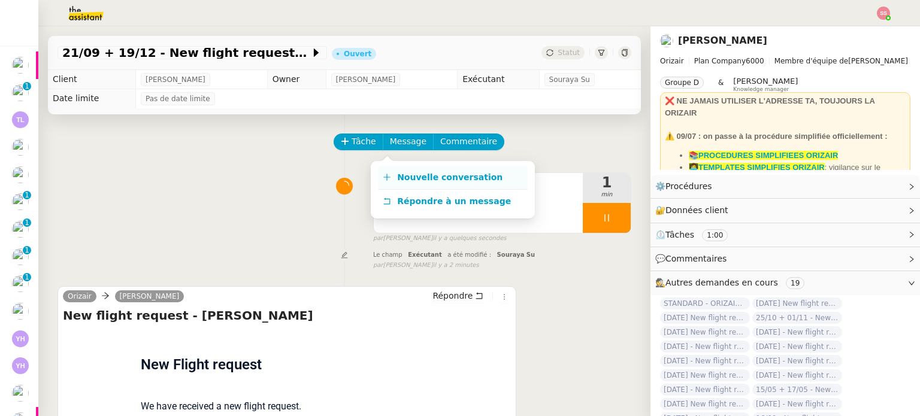
click at [412, 170] on link "Nouvelle conversation" at bounding box center [453, 178] width 150 height 24
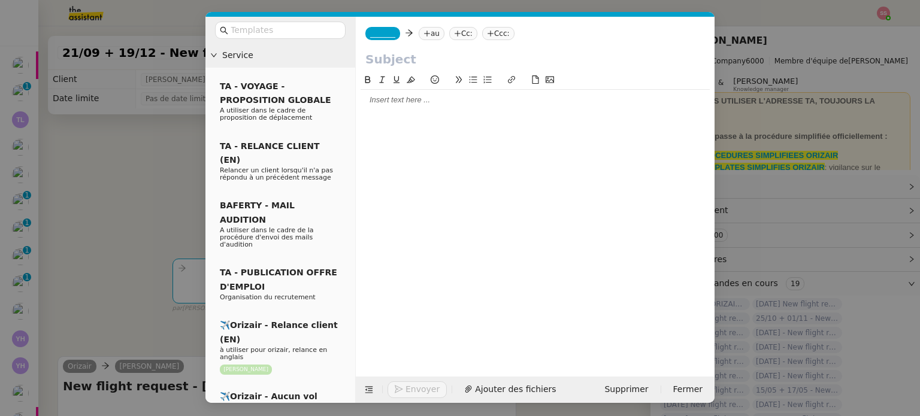
click at [425, 36] on nz-tag "au" at bounding box center [432, 33] width 26 height 13
paste input "adamjhunting@gmail.com"
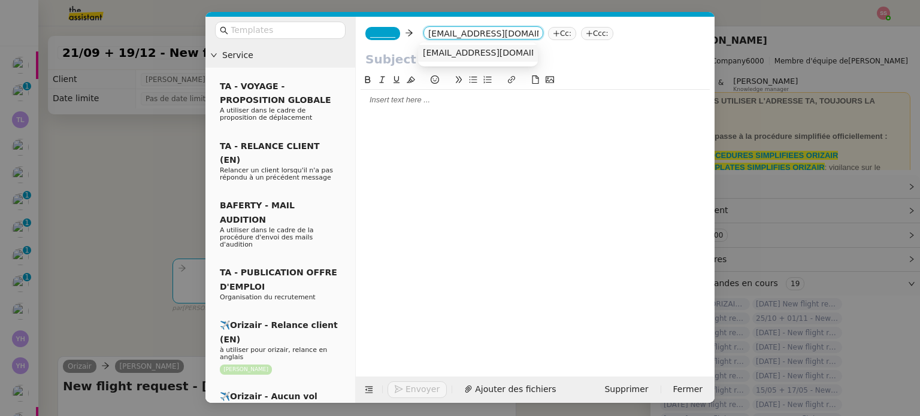
type input "adamjhunting@gmail.com"
click at [453, 51] on span "adamjhunting@gmail.com" at bounding box center [496, 53] width 147 height 10
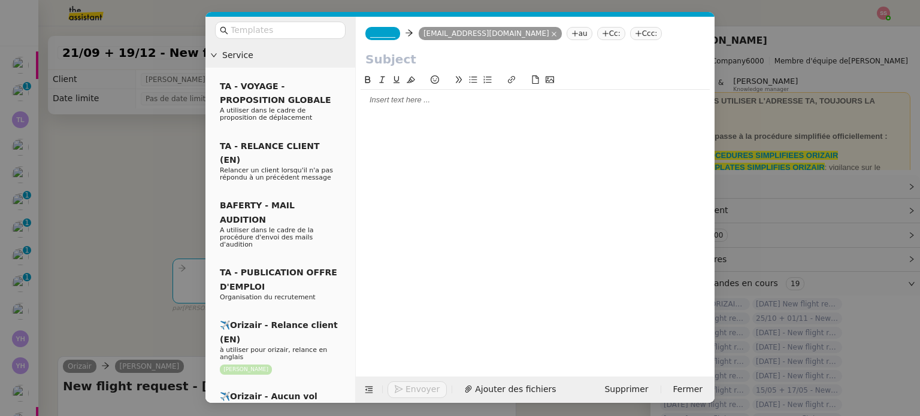
click at [376, 33] on span "_______" at bounding box center [382, 33] width 25 height 8
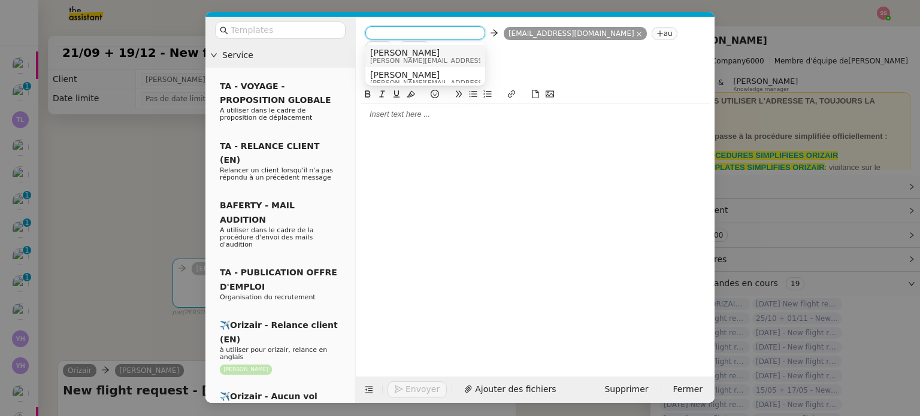
click at [409, 54] on span "[PERSON_NAME]" at bounding box center [455, 53] width 170 height 10
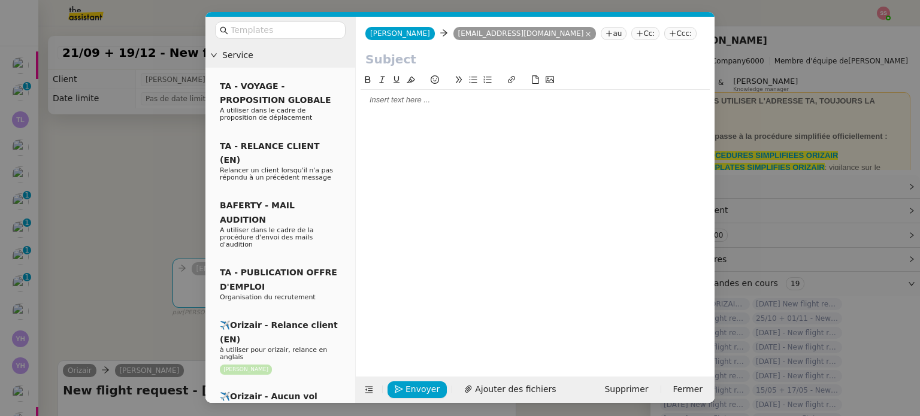
click at [664, 29] on nz-tag "Ccc:" at bounding box center [680, 33] width 32 height 13
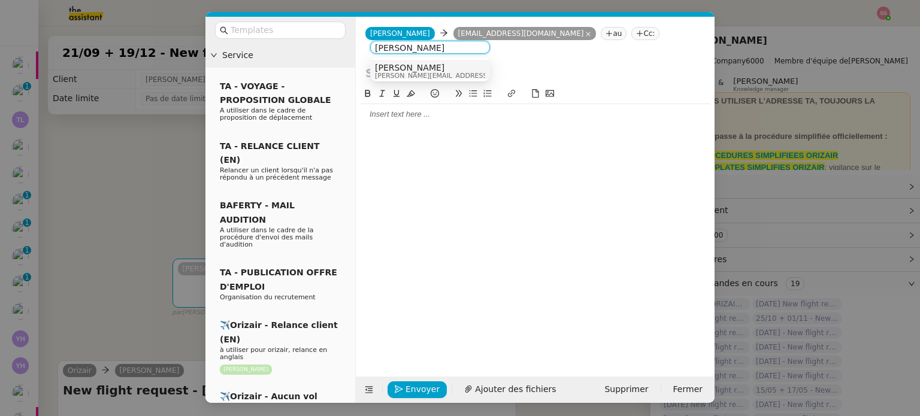
type input "[PERSON_NAME]"
click at [449, 74] on div "[PERSON_NAME] [PERSON_NAME][EMAIL_ADDRESS][DOMAIN_NAME]" at bounding box center [430, 71] width 110 height 16
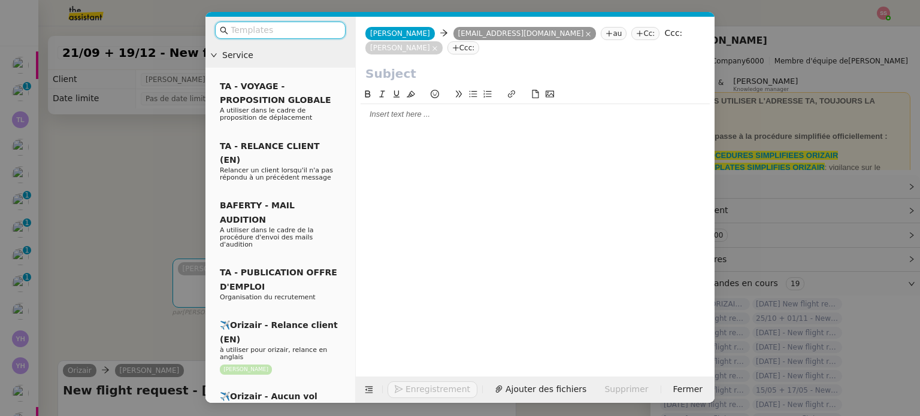
click at [292, 31] on input "text" at bounding box center [285, 30] width 108 height 14
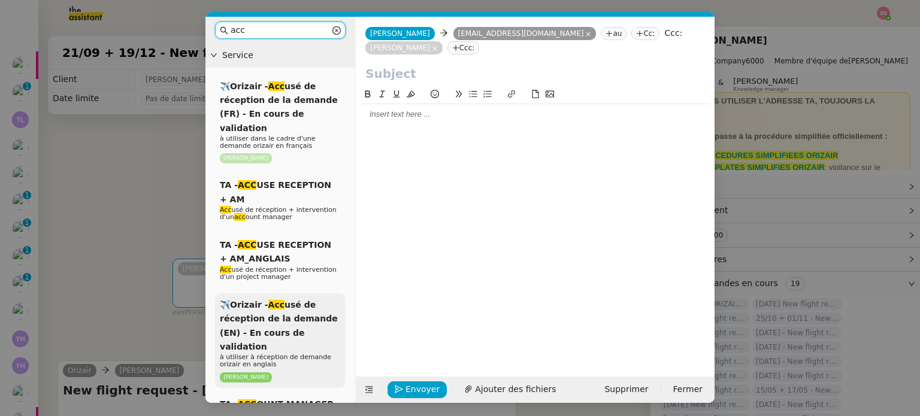
type input "acc"
click at [271, 301] on span "✈️Orizair - Acc usé de réception de la demande (EN) - En cours de validation" at bounding box center [279, 326] width 118 height 52
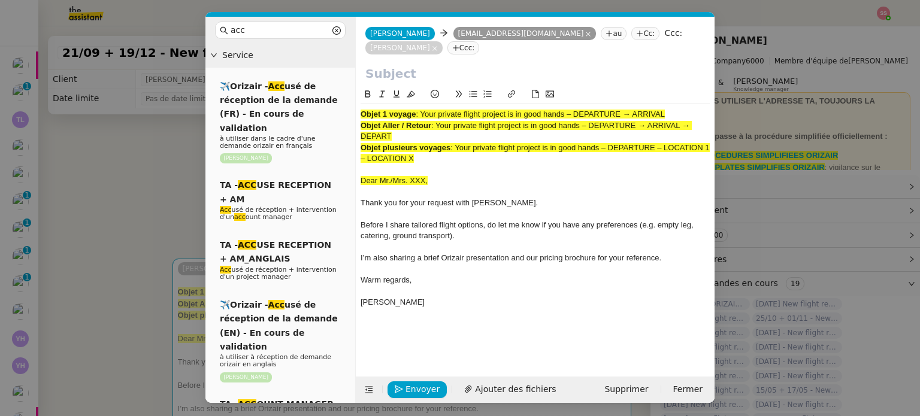
click at [120, 205] on nz-modal-container "acc Service ✈️Orizair - Acc usé de réception de la demande (FR) - En cours de v…" at bounding box center [460, 208] width 920 height 416
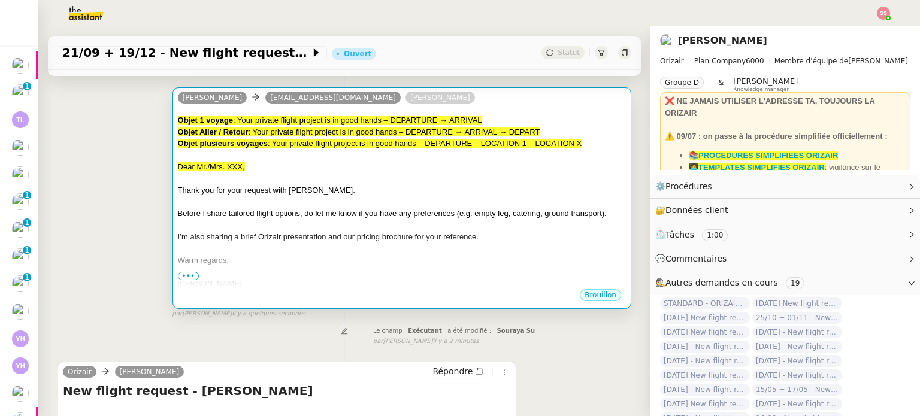
scroll to position [120, 0]
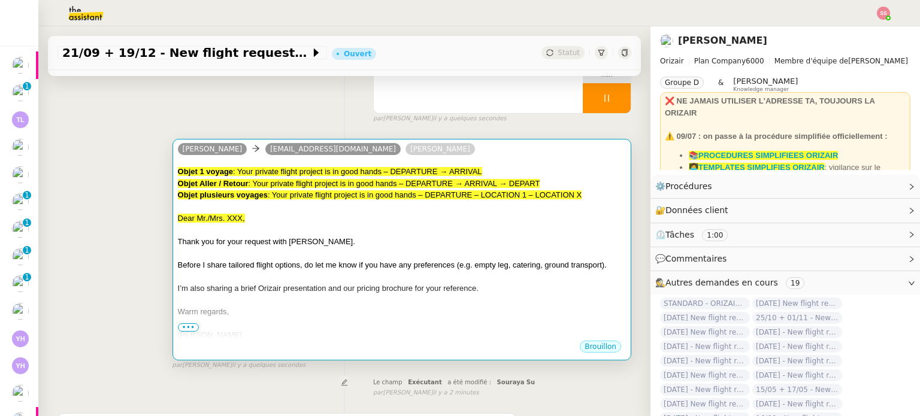
click at [299, 230] on div at bounding box center [402, 231] width 448 height 12
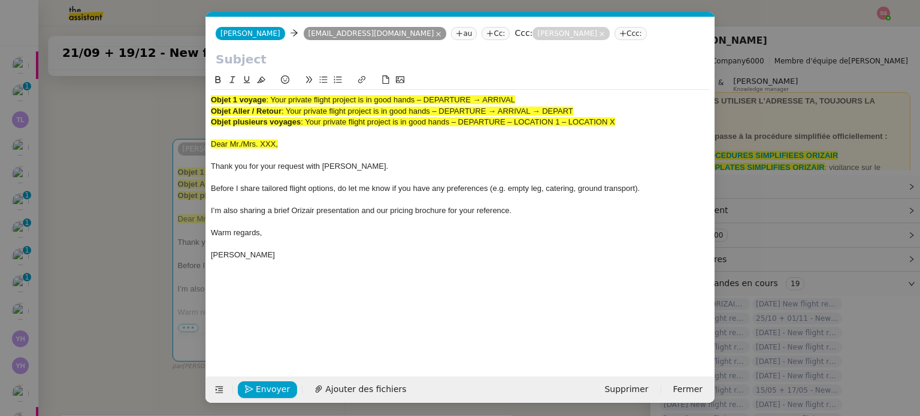
scroll to position [0, 37]
drag, startPoint x: 273, startPoint y: 100, endPoint x: 337, endPoint y: 103, distance: 64.2
click at [337, 103] on span ": Your private flight project is in good hands – DEPARTURE → ARRIVAL" at bounding box center [390, 99] width 249 height 9
drag, startPoint x: 289, startPoint y: 110, endPoint x: 576, endPoint y: 108, distance: 287.5
click at [573, 108] on span ": Your private flight project is in good hands – DEPARTURE → ARRIVAL → DEPART" at bounding box center [428, 111] width 292 height 9
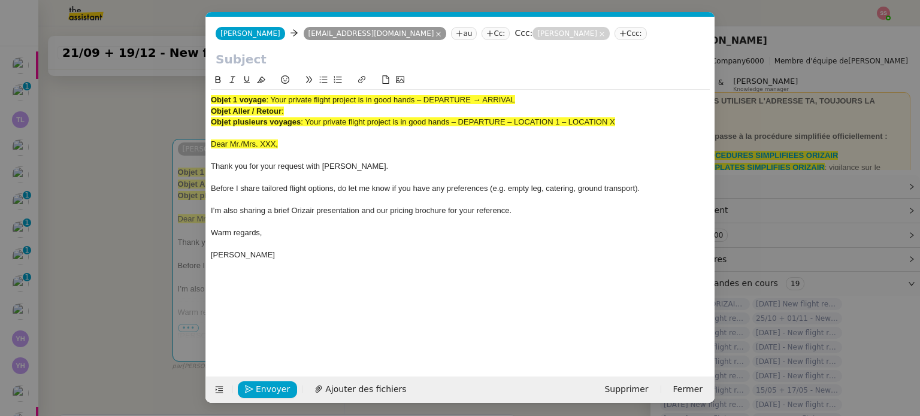
click at [433, 64] on input "text" at bounding box center [460, 59] width 489 height 18
paste input "Your private flight project is in good hands – DEPARTURE → ARRIVAL → DEPART"
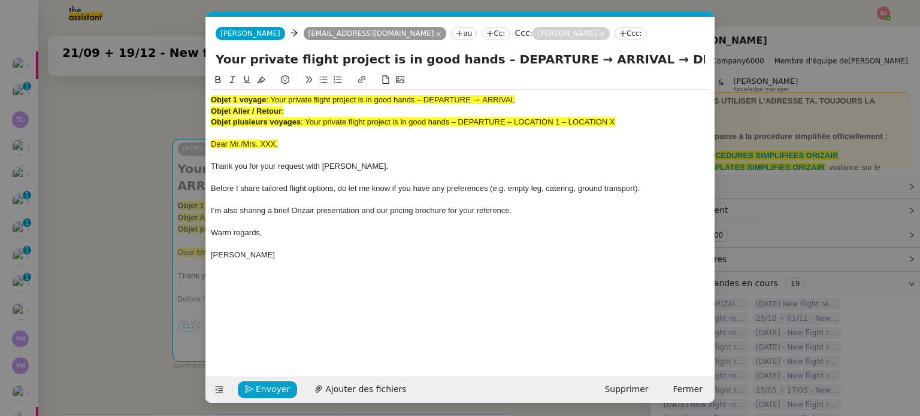
type input "Your private flight project is in good hands – DEPARTURE → ARRIVAL → DEPART"
drag, startPoint x: 541, startPoint y: 119, endPoint x: 200, endPoint y: 86, distance: 342.5
click at [200, 86] on nz-modal-container "acc Service ✈️Orizair - Acc usé de réception de la demande (FR) - En cours de v…" at bounding box center [460, 208] width 920 height 416
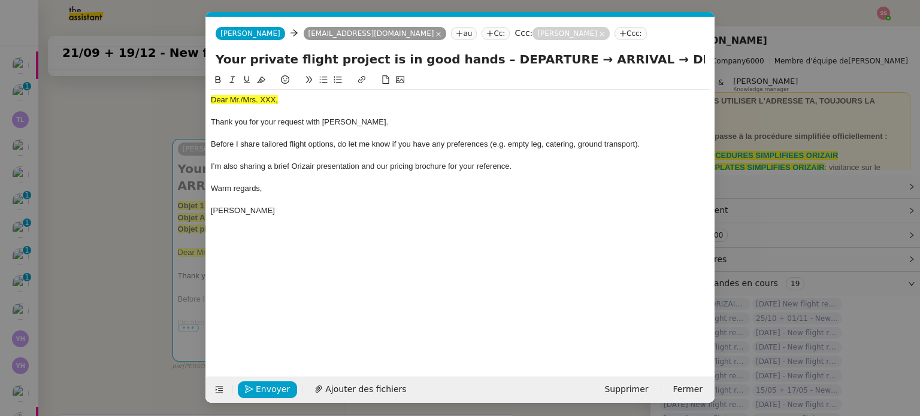
click at [126, 161] on nz-modal-container "acc Service ✈️Orizair - Acc usé de réception de la demande (FR) - En cours de v…" at bounding box center [460, 208] width 920 height 416
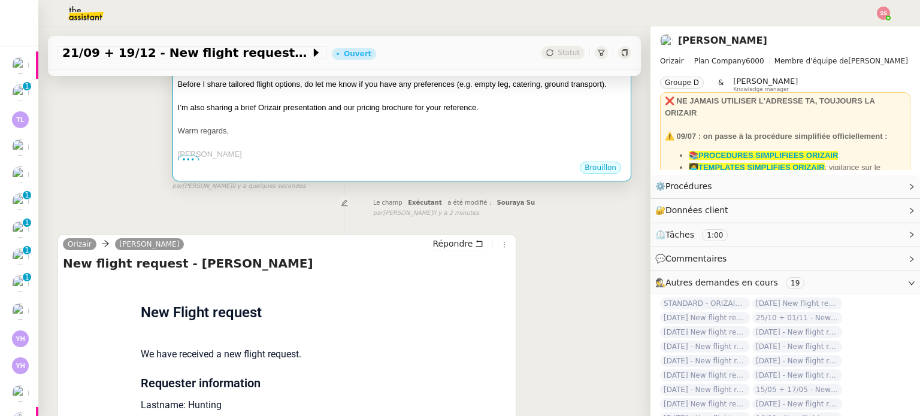
scroll to position [359, 0]
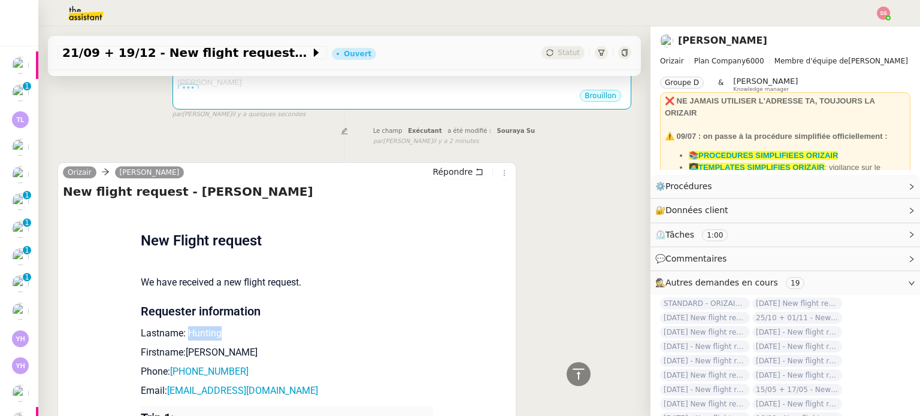
drag, startPoint x: 214, startPoint y: 318, endPoint x: 180, endPoint y: 316, distance: 34.8
click at [180, 326] on p "Lastname: Hunting" at bounding box center [287, 333] width 292 height 14
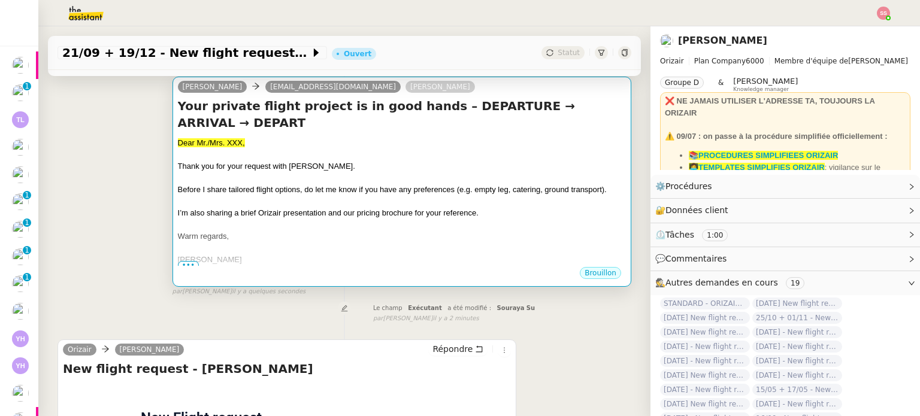
scroll to position [180, 0]
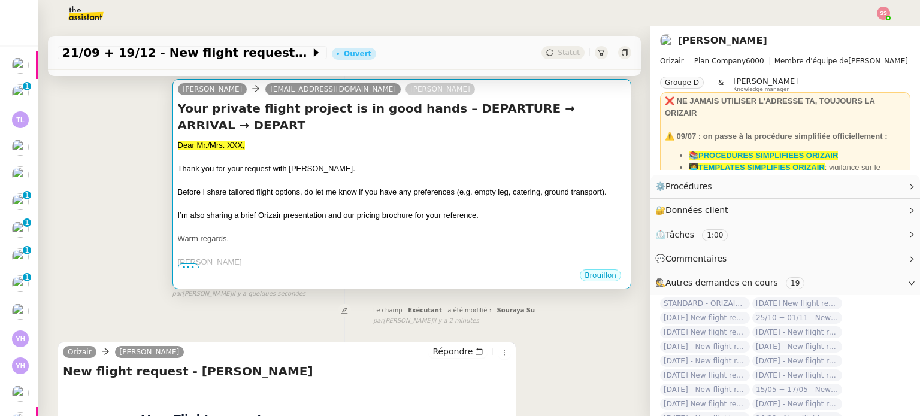
click at [340, 198] on div at bounding box center [402, 204] width 448 height 12
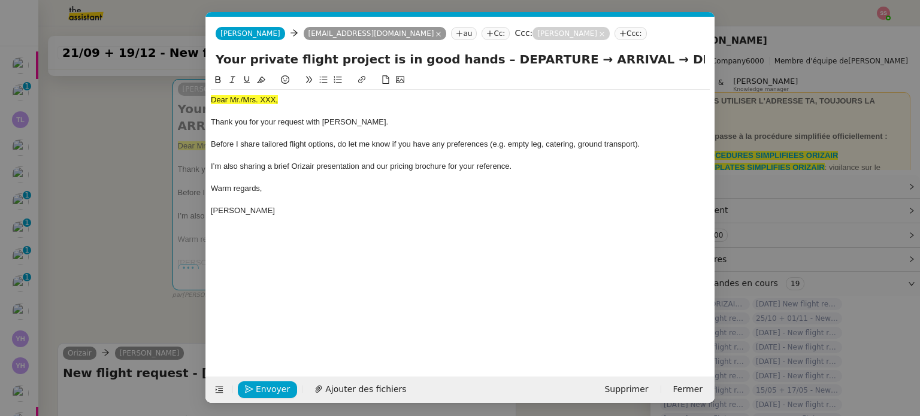
scroll to position [0, 37]
drag, startPoint x: 282, startPoint y: 98, endPoint x: 180, endPoint y: 94, distance: 101.9
click at [180, 94] on nz-modal-container "acc Service ✈️Orizair - Acc usé de réception de la demande (FR) - En cours de v…" at bounding box center [460, 208] width 920 height 416
click at [256, 78] on button at bounding box center [261, 80] width 14 height 14
click at [280, 98] on div "Dear Mr./Mrs. XXX," at bounding box center [460, 100] width 499 height 11
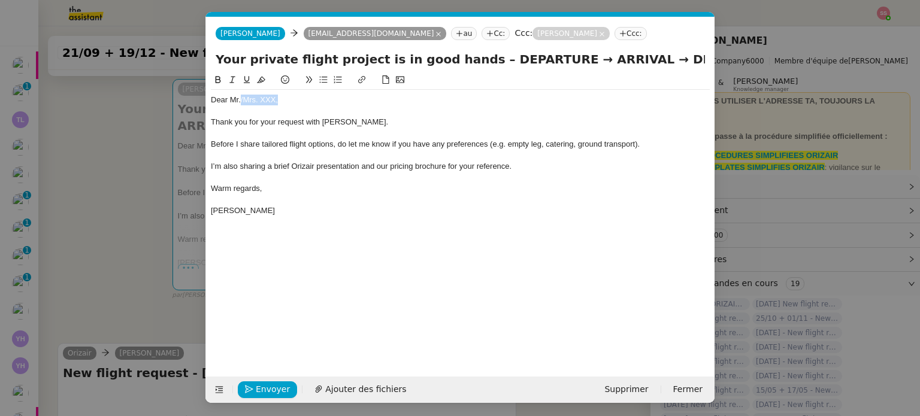
drag, startPoint x: 283, startPoint y: 98, endPoint x: 241, endPoint y: 97, distance: 41.4
click at [241, 97] on div "Dear Mr./Mrs. XXX," at bounding box center [460, 100] width 499 height 11
click at [329, 383] on span "Ajouter des fichiers" at bounding box center [365, 390] width 81 height 14
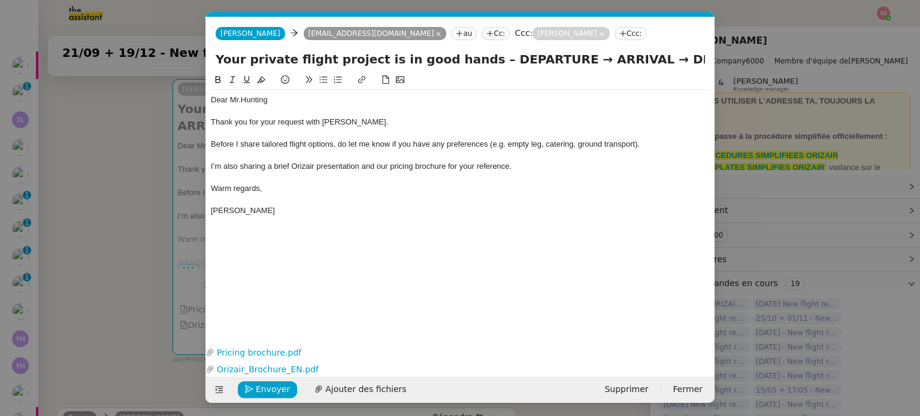
click at [163, 241] on nz-modal-container "acc Service ✈️Orizair - Acc usé de réception de la demande (FR) - En cours de v…" at bounding box center [460, 208] width 920 height 416
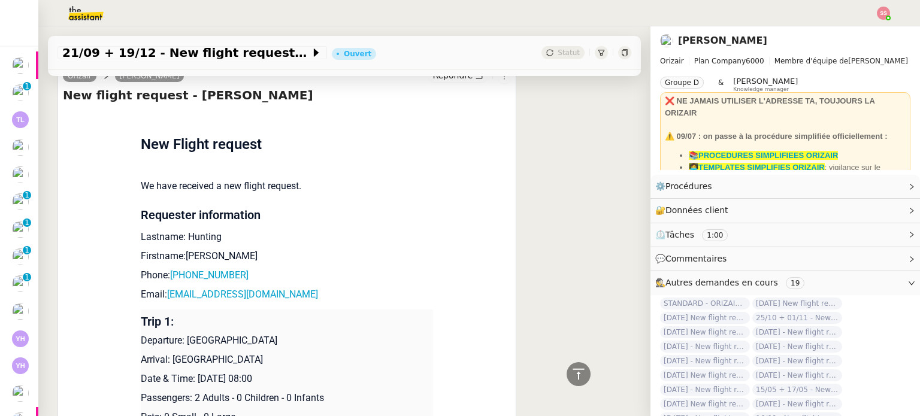
scroll to position [599, 0]
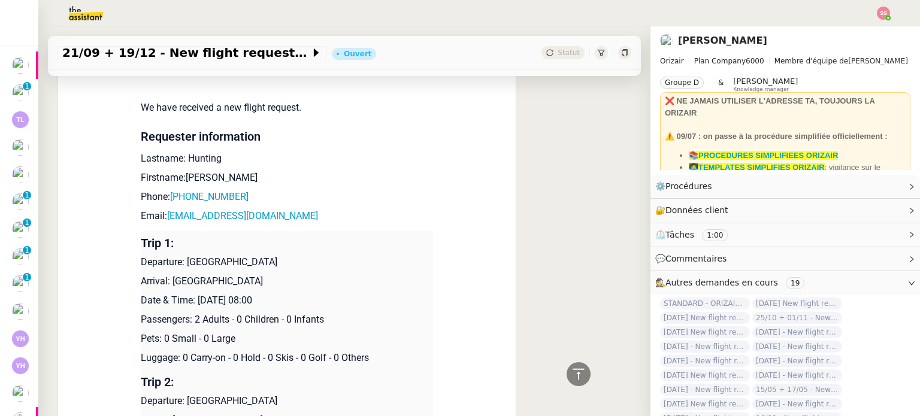
drag, startPoint x: 182, startPoint y: 246, endPoint x: 349, endPoint y: 249, distance: 167.2
click at [349, 255] on p "Departure: [GEOGRAPHIC_DATA]" at bounding box center [287, 262] width 292 height 14
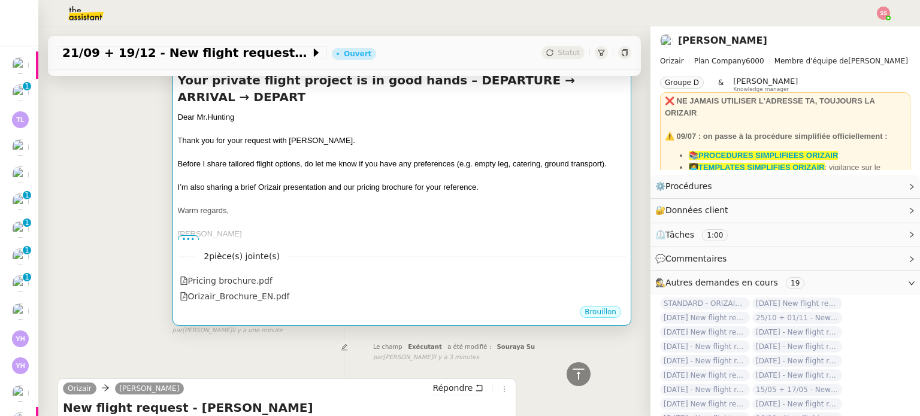
scroll to position [120, 0]
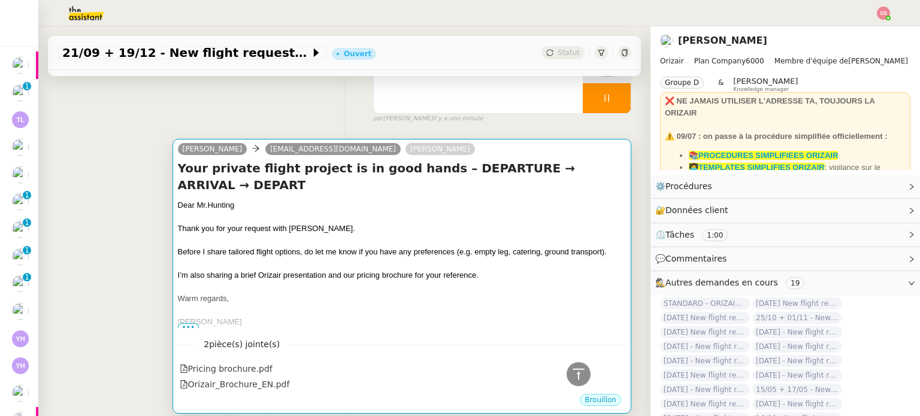
click at [428, 211] on div at bounding box center [402, 217] width 448 height 12
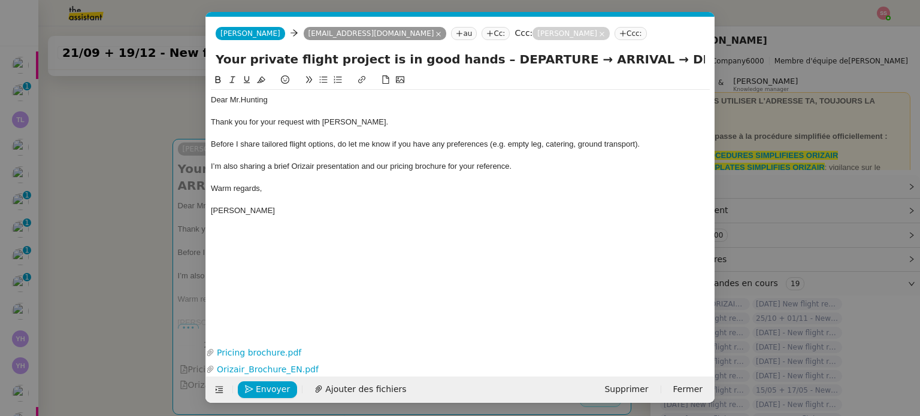
scroll to position [0, 37]
drag, startPoint x: 535, startPoint y: 61, endPoint x: 472, endPoint y: 62, distance: 62.9
click at [472, 62] on input "Your private flight project is in good hands – DEPARTURE → ARRIVAL → DEPART" at bounding box center [460, 59] width 489 height 18
paste input "London Heathrow Airport"
drag, startPoint x: 700, startPoint y: 59, endPoint x: 718, endPoint y: 66, distance: 19.9
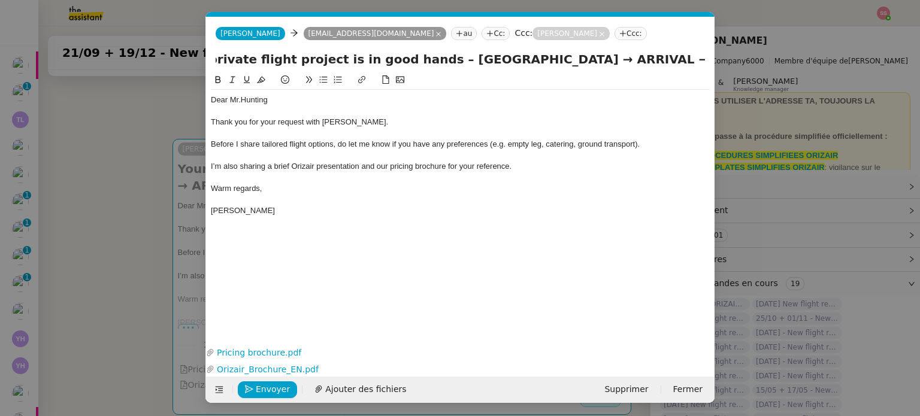
click at [718, 66] on nz-modal-container "acc Service ✈️Orizair - Acc usé de réception de la demande (FR) - En cours de v…" at bounding box center [460, 208] width 920 height 416
paste input "London Heathrow Airport"
drag, startPoint x: 546, startPoint y: 62, endPoint x: 491, endPoint y: 61, distance: 55.1
click at [491, 61] on input "Your private flight project is in good hands – London Heathrow Airport → ARRIVA…" at bounding box center [460, 59] width 489 height 18
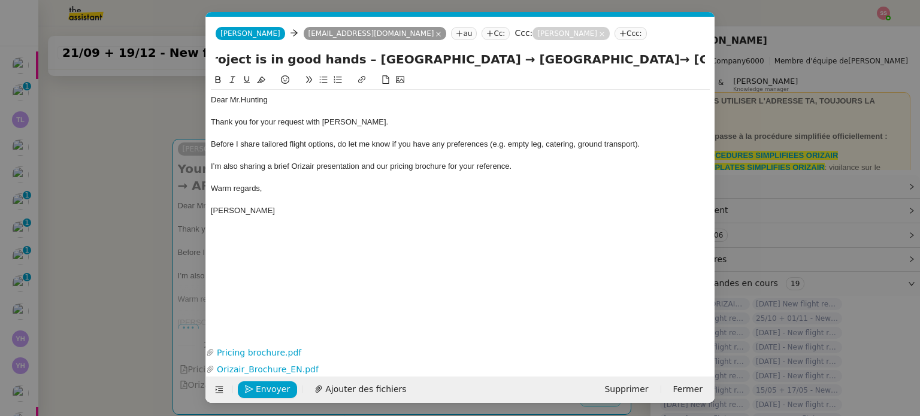
scroll to position [0, 95]
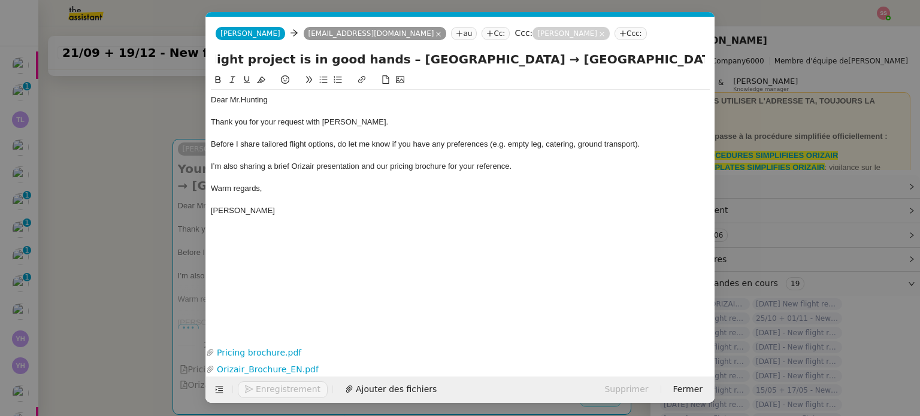
type input "Your private flight project is in good hands – London Heathrow Airport → Geneva…"
click at [388, 250] on div "Dear Mr.Hunting Thank you for your request with Orizair. Before I share tailore…" at bounding box center [460, 199] width 499 height 252
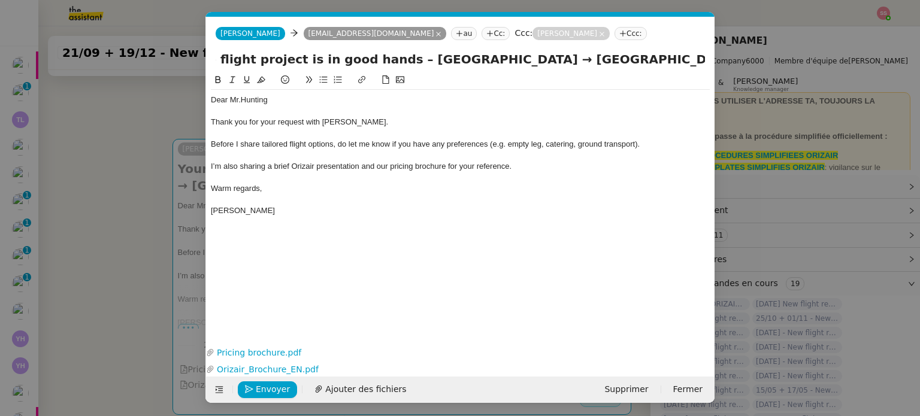
scroll to position [0, 128]
drag, startPoint x: 526, startPoint y: 64, endPoint x: 724, endPoint y: 110, distance: 203.4
click at [724, 110] on nz-modal-container "acc Service ✈️Orizair - Acc usé de réception de la demande (FR) - En cours de v…" at bounding box center [460, 208] width 920 height 416
click at [251, 388] on icon "button" at bounding box center [249, 389] width 8 height 8
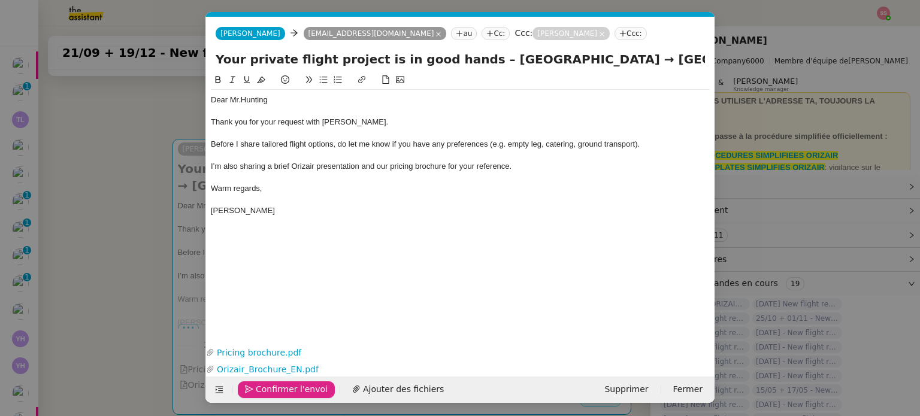
click at [251, 388] on icon "button" at bounding box center [249, 389] width 8 height 8
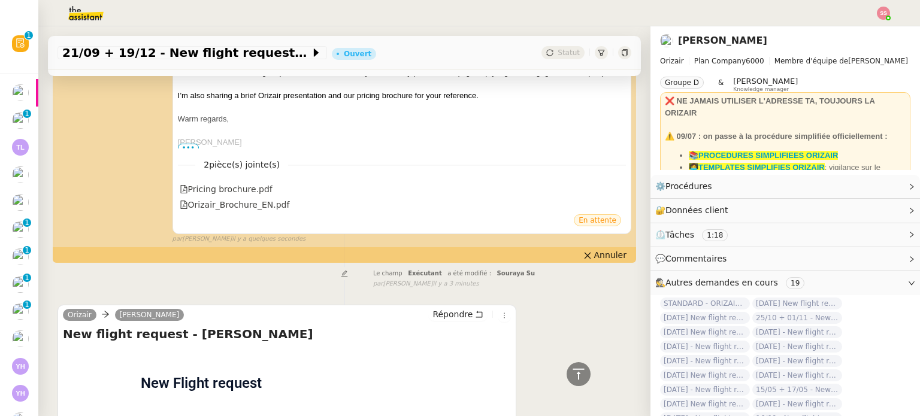
scroll to position [599, 0]
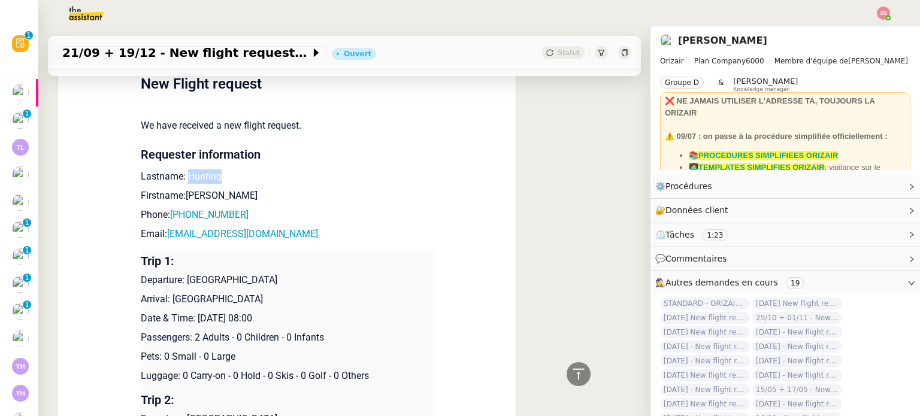
drag, startPoint x: 218, startPoint y: 184, endPoint x: 180, endPoint y: 179, distance: 38.7
click at [180, 179] on p "Lastname: Hunting" at bounding box center [287, 177] width 292 height 14
drag, startPoint x: 204, startPoint y: 199, endPoint x: 180, endPoint y: 199, distance: 23.4
click at [180, 199] on p "Firstname:Adam" at bounding box center [287, 196] width 292 height 14
drag, startPoint x: 238, startPoint y: 215, endPoint x: 175, endPoint y: 217, distance: 63.5
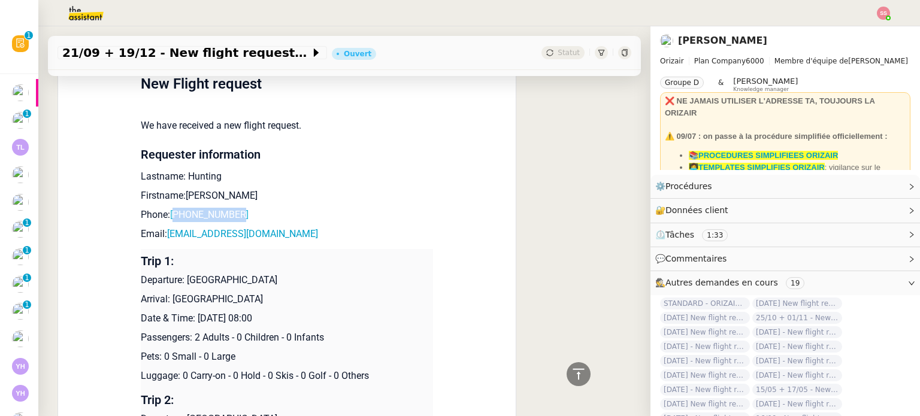
click at [175, 217] on p "Phone: +447487848993" at bounding box center [287, 215] width 292 height 14
drag, startPoint x: 283, startPoint y: 235, endPoint x: 164, endPoint y: 237, distance: 119.2
click at [164, 237] on p "Email: adamjhunting@gmail.com" at bounding box center [287, 234] width 292 height 14
drag, startPoint x: 182, startPoint y: 282, endPoint x: 338, endPoint y: 286, distance: 155.8
click at [338, 286] on p "Departure: [GEOGRAPHIC_DATA]" at bounding box center [287, 280] width 292 height 14
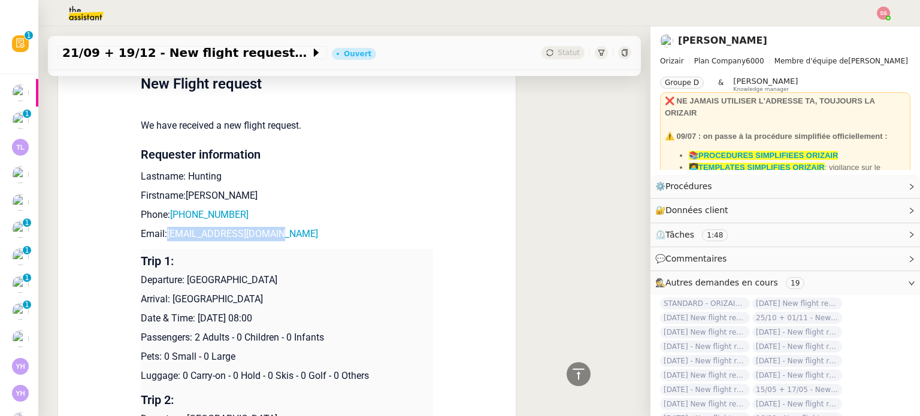
drag, startPoint x: 167, startPoint y: 298, endPoint x: 355, endPoint y: 303, distance: 188.8
click at [355, 303] on p "Arrival: Geneva Cointrin International Airport" at bounding box center [287, 299] width 292 height 14
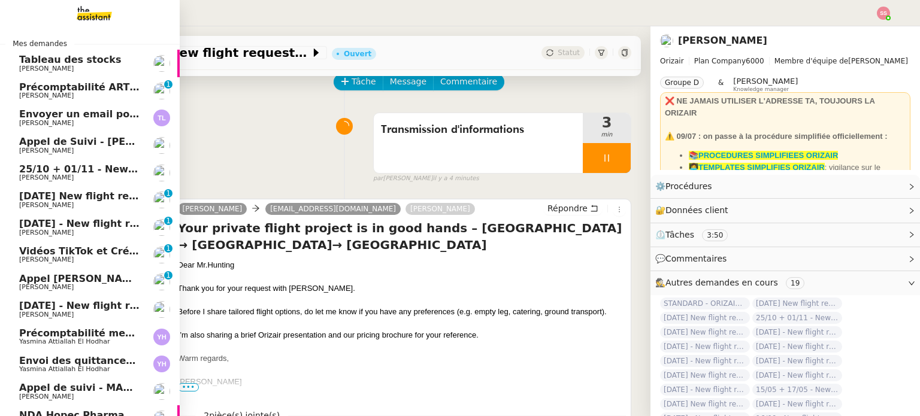
scroll to position [0, 0]
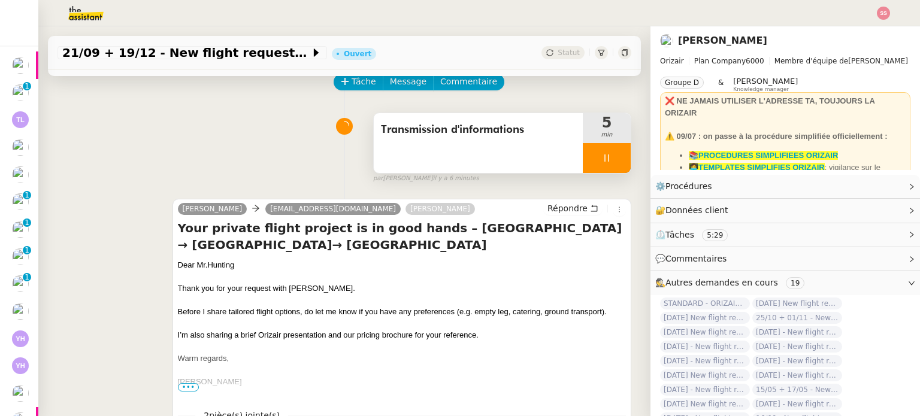
click at [599, 163] on div at bounding box center [607, 158] width 48 height 30
click at [614, 155] on icon at bounding box center [619, 158] width 10 height 10
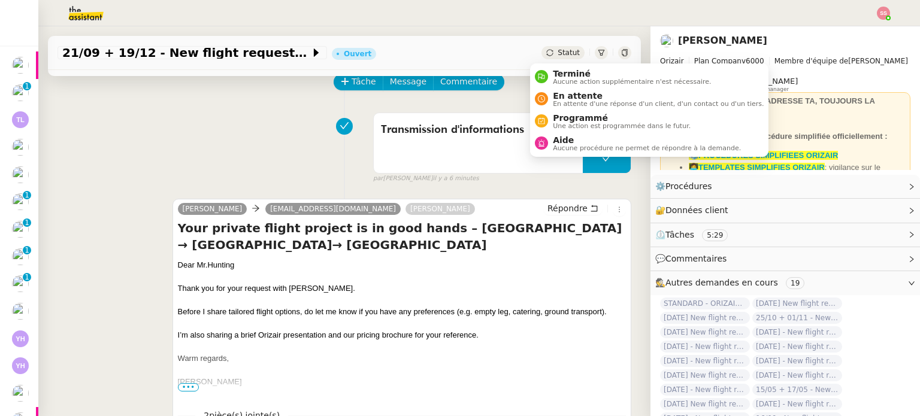
click at [565, 52] on div "Statut" at bounding box center [563, 52] width 43 height 13
click at [585, 115] on span "Programmé" at bounding box center [622, 118] width 138 height 10
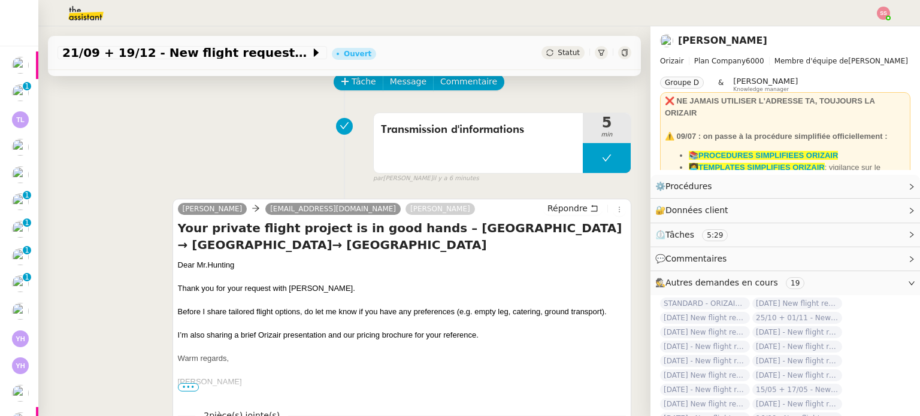
click at [585, 115] on body "Mes demandes Tableau des stocks Guillaume Farina Précomptabilité ARTRADE - sept…" at bounding box center [460, 208] width 920 height 416
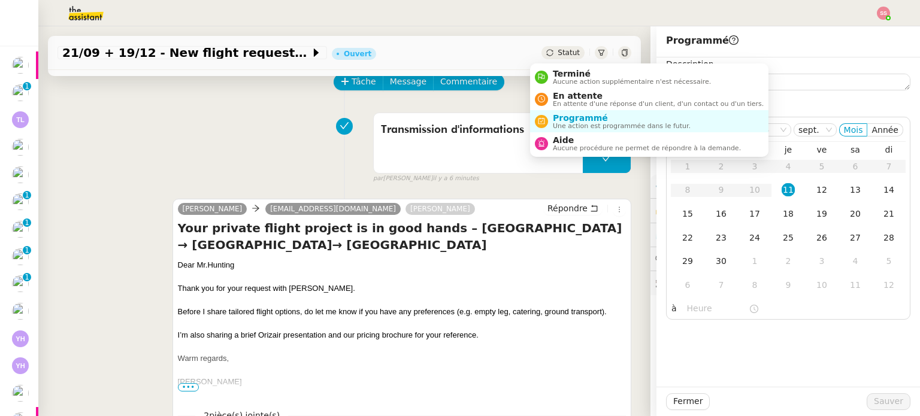
click at [558, 54] on span "Statut" at bounding box center [569, 53] width 22 height 8
click at [558, 98] on span "En attente" at bounding box center [658, 96] width 211 height 10
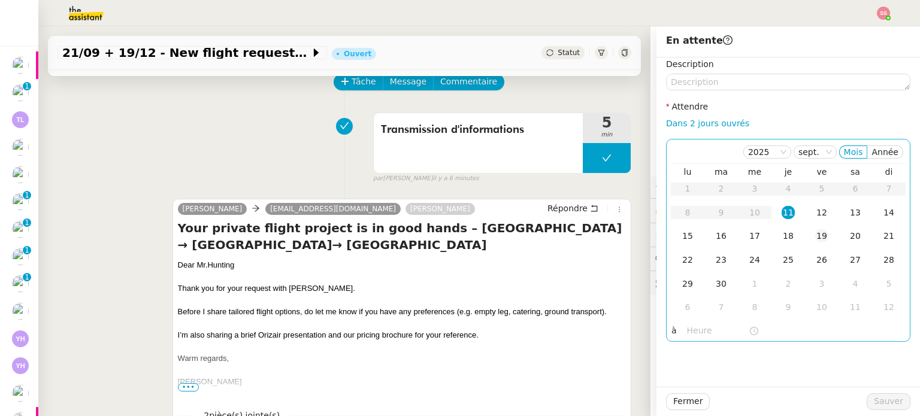
drag, startPoint x: 809, startPoint y: 213, endPoint x: 815, endPoint y: 229, distance: 17.0
click at [815, 213] on div "12" at bounding box center [821, 212] width 13 height 13
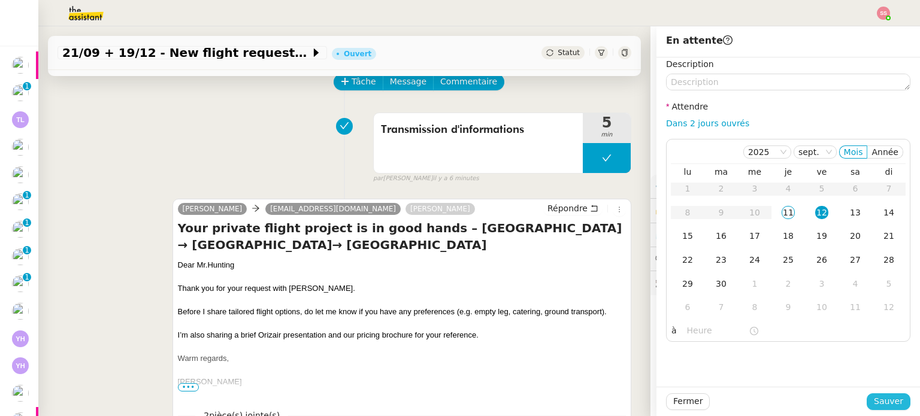
click at [874, 395] on span "Sauver" at bounding box center [888, 402] width 29 height 14
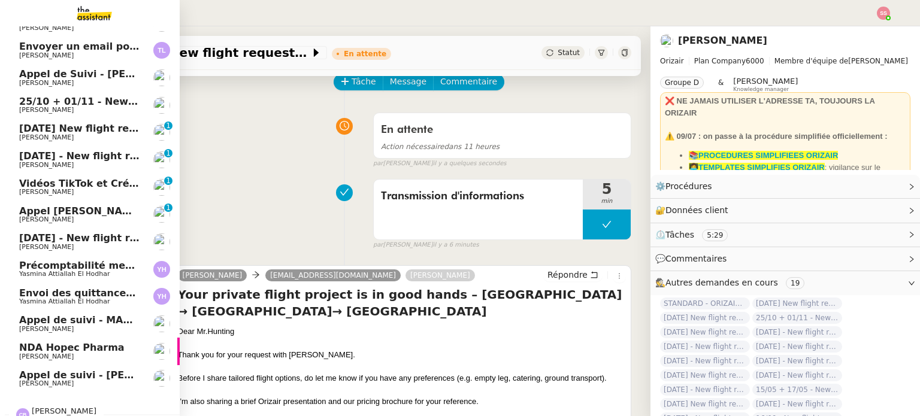
scroll to position [122, 0]
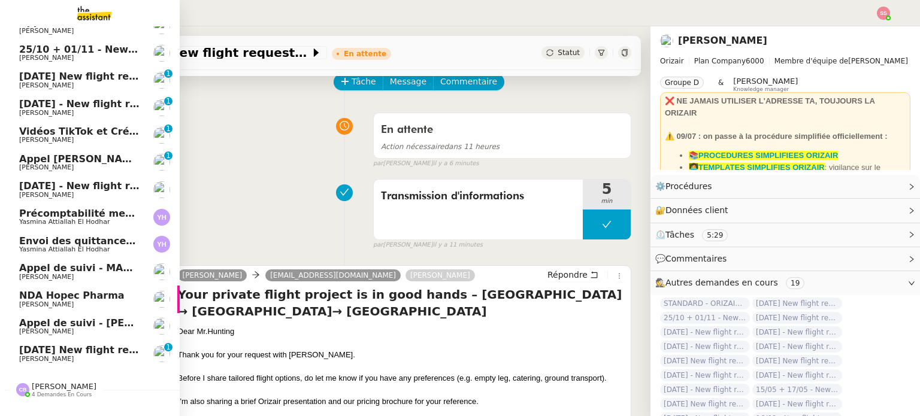
drag, startPoint x: 51, startPoint y: 371, endPoint x: 52, endPoint y: 363, distance: 8.4
click at [51, 371] on div "Camille Barthès 4 demandes en cours" at bounding box center [90, 385] width 180 height 35
click at [56, 350] on span "[DATE] New flight request - [PERSON_NAME]" at bounding box center [139, 349] width 240 height 11
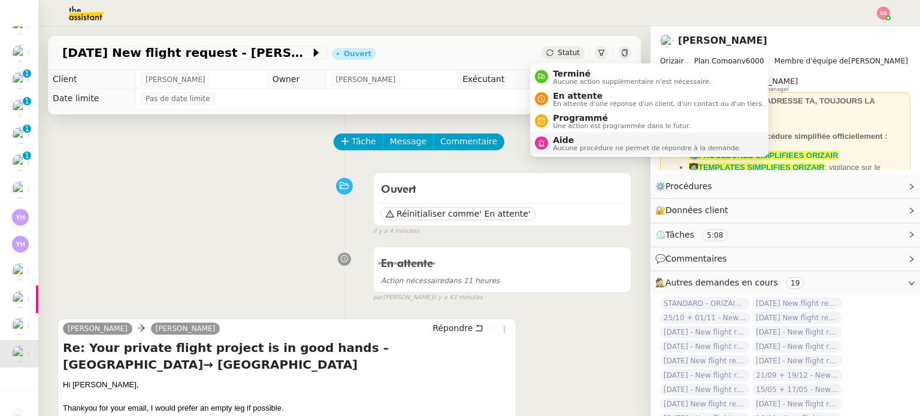
click at [563, 138] on span "Aide" at bounding box center [647, 140] width 188 height 10
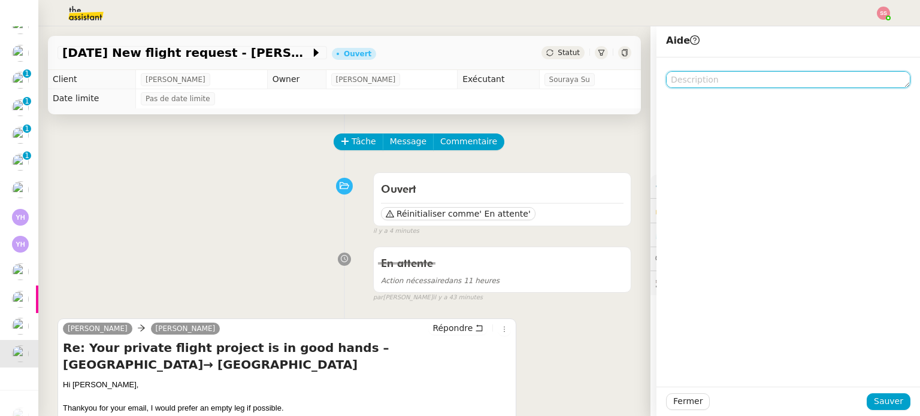
click at [712, 85] on textarea at bounding box center [788, 79] width 244 height 17
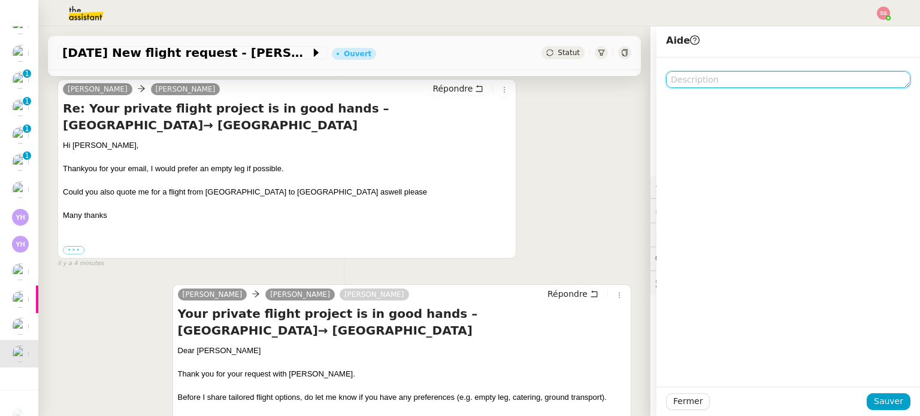
scroll to position [180, 0]
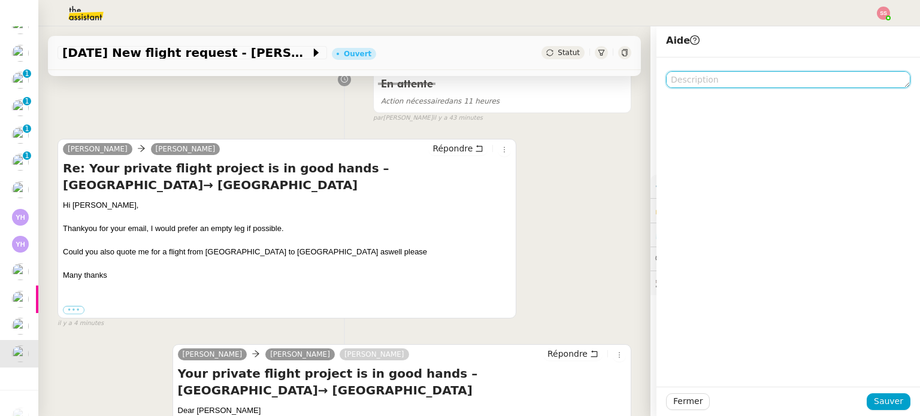
click at [676, 80] on textarea at bounding box center [788, 79] width 244 height 17
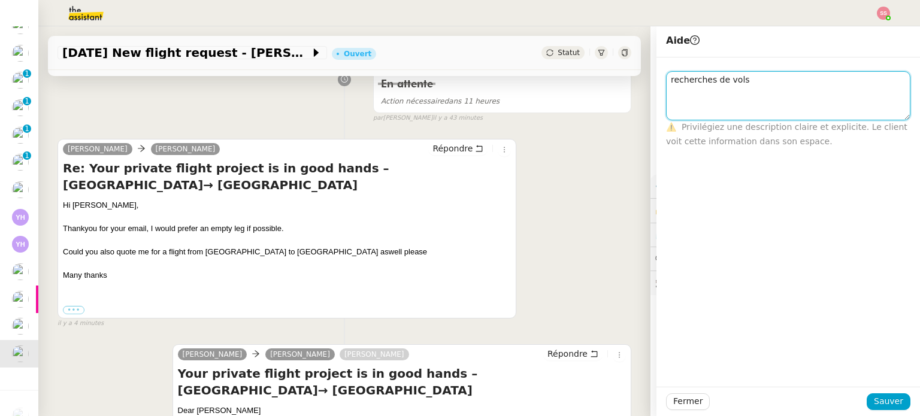
scroll to position [0, 0]
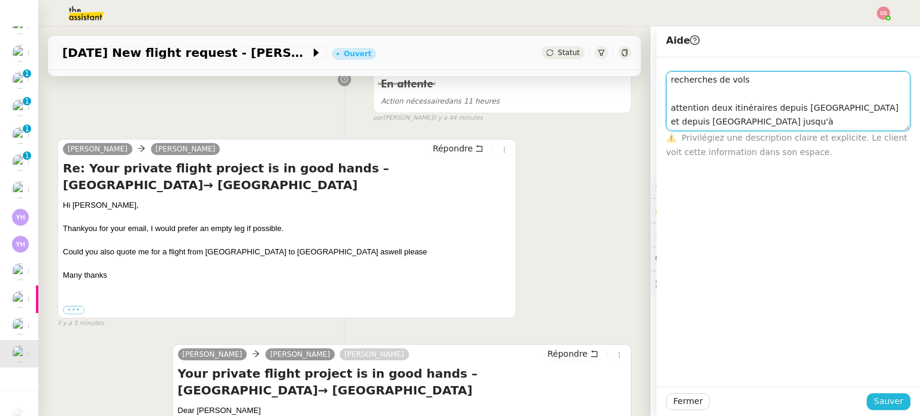
type textarea "recherches de vols attention deux itinéraires depuis Manchester et depuis Leeds…"
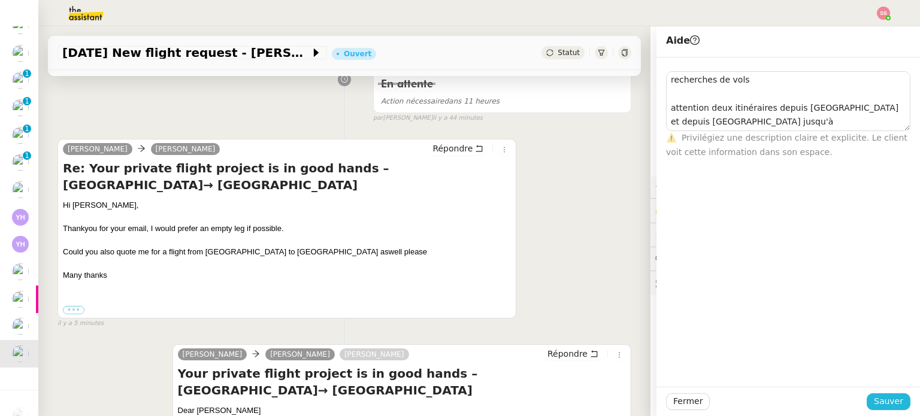
click at [869, 404] on button "Sauver" at bounding box center [889, 402] width 44 height 17
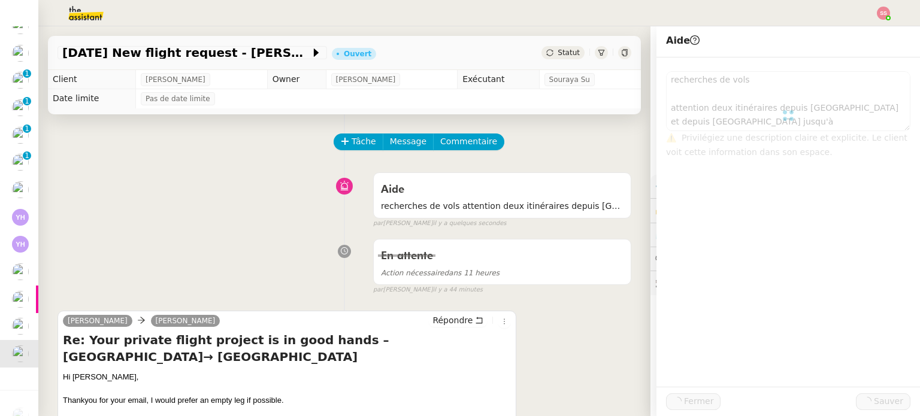
scroll to position [149, 0]
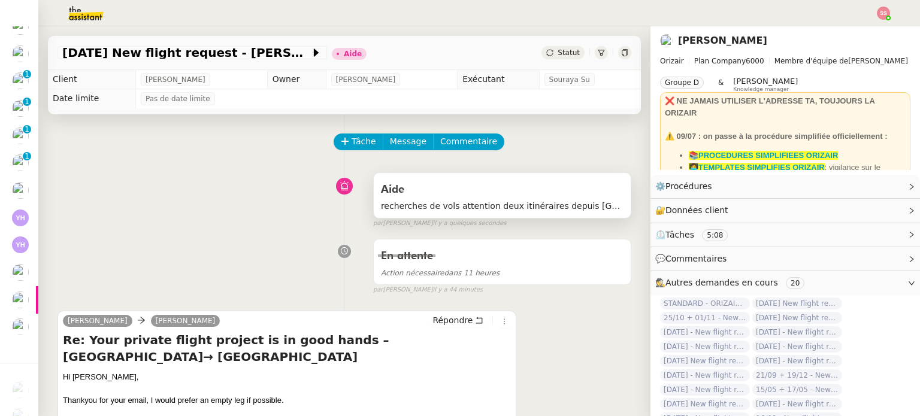
click at [519, 196] on div "Aide" at bounding box center [502, 189] width 243 height 19
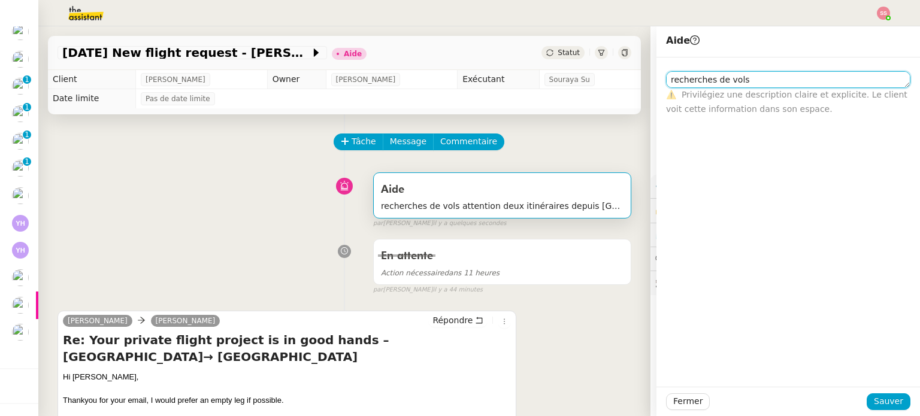
click at [713, 84] on textarea "recherches de vols attention deux itinéraires depuis Manchester et depuis Leeds…" at bounding box center [788, 79] width 244 height 17
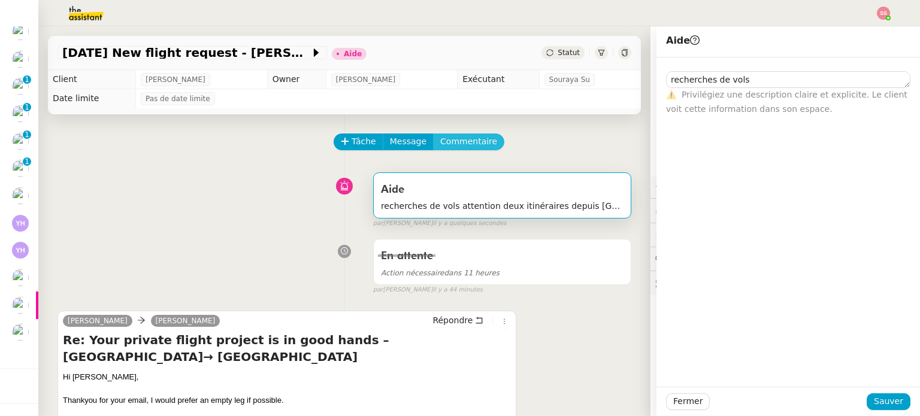
click at [476, 136] on button "Commentaire" at bounding box center [468, 142] width 71 height 17
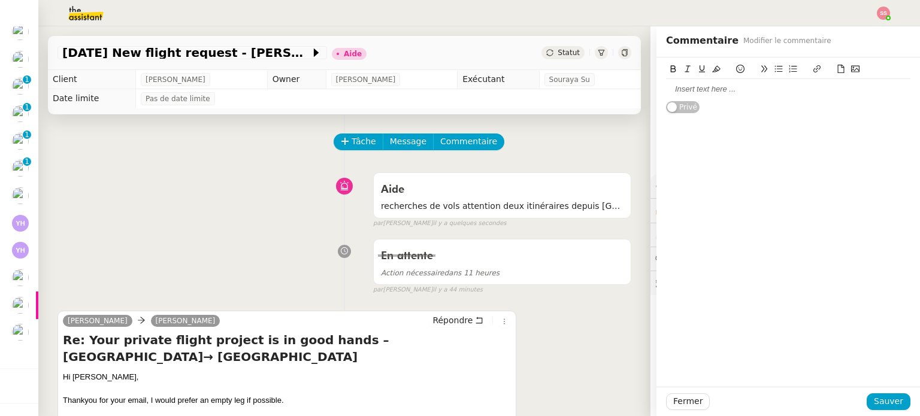
click at [743, 84] on div at bounding box center [788, 89] width 244 height 11
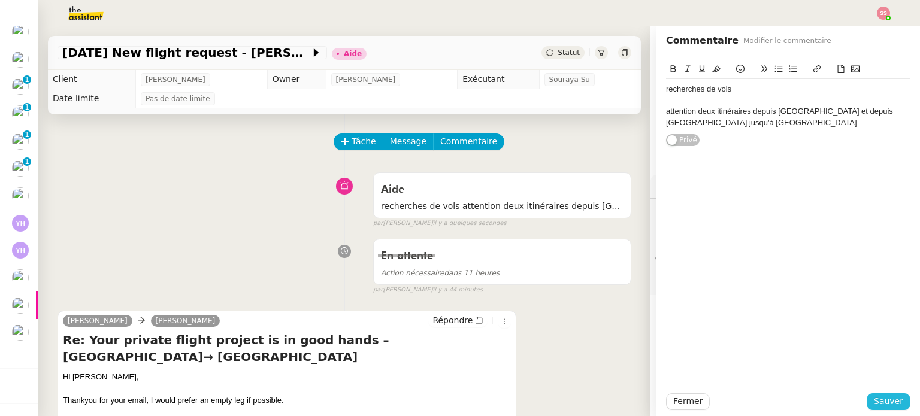
click at [891, 407] on span "Sauver" at bounding box center [888, 402] width 29 height 14
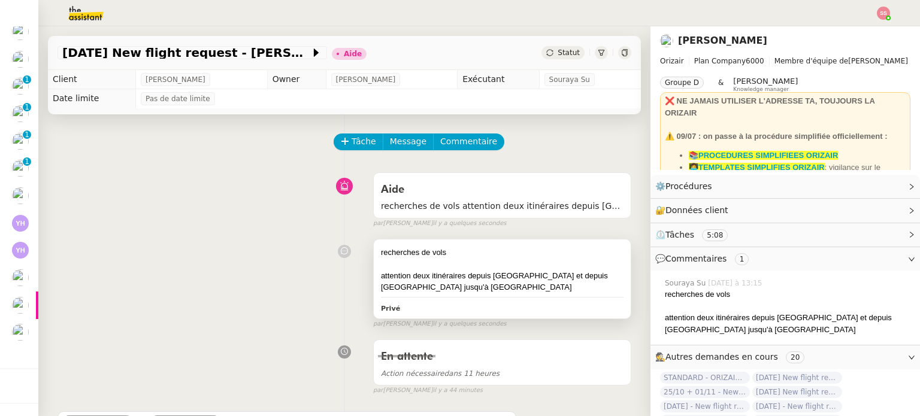
click at [422, 287] on div "attention deux itinéraires depuis Manchester et depuis Leeds jusqu'à Palma" at bounding box center [502, 281] width 243 height 23
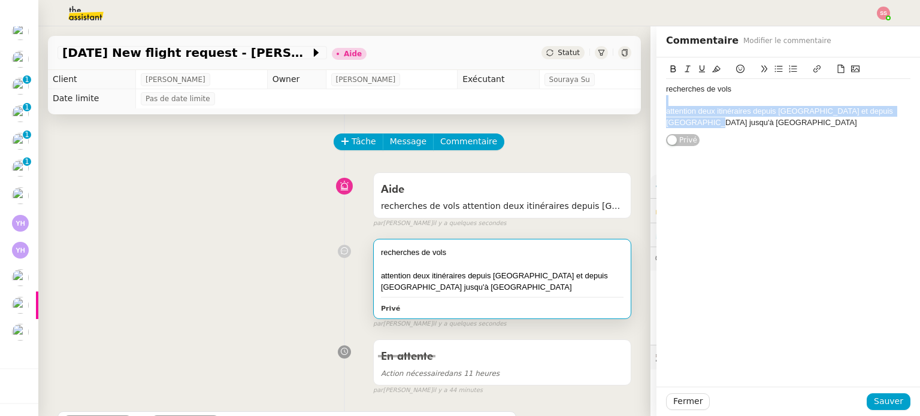
drag, startPoint x: 722, startPoint y: 125, endPoint x: 637, endPoint y: 93, distance: 91.0
click at [636, 95] on app-ticket "27th September 2026 New flight request - Shaun Troake Aide Statut Client Louis …" at bounding box center [479, 221] width 882 height 390
click at [701, 131] on div "recherches de vols attention deux itinéraires depuis Manchester et depuis Leeds…" at bounding box center [788, 106] width 244 height 54
drag, startPoint x: 693, startPoint y: 121, endPoint x: 655, endPoint y: 112, distance: 38.8
click at [657, 112] on div "recherches de vols attention deux itinéraires depuis Manchester et depuis Leeds…" at bounding box center [789, 102] width 264 height 89
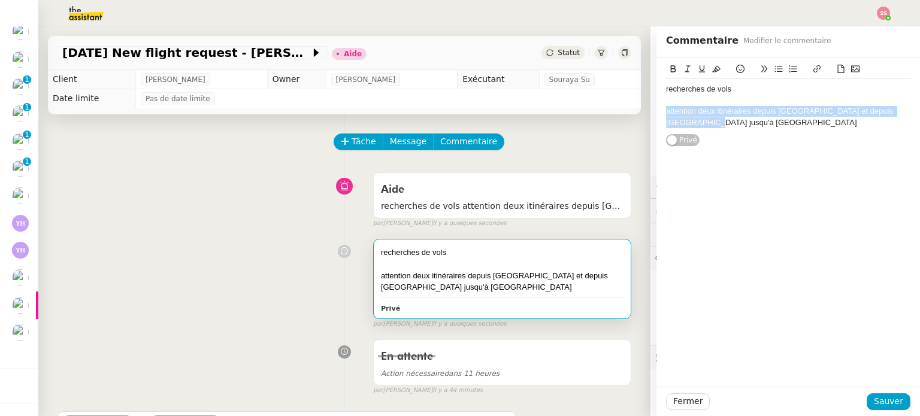
click at [710, 64] on button at bounding box center [716, 69] width 14 height 14
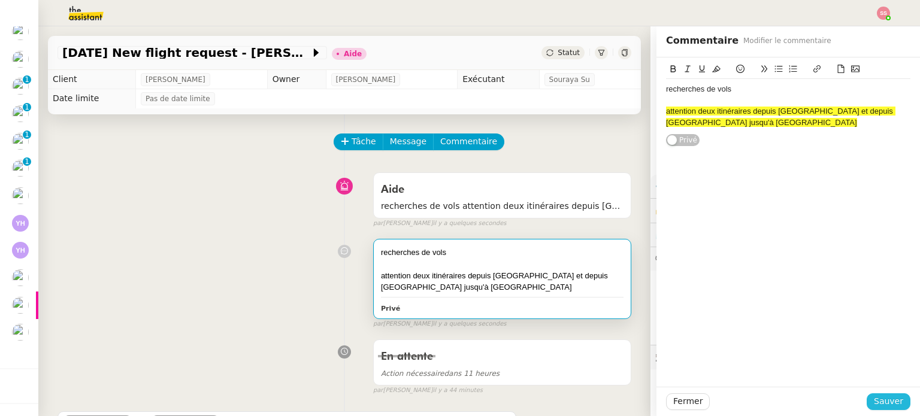
click at [877, 400] on span "Sauver" at bounding box center [888, 402] width 29 height 14
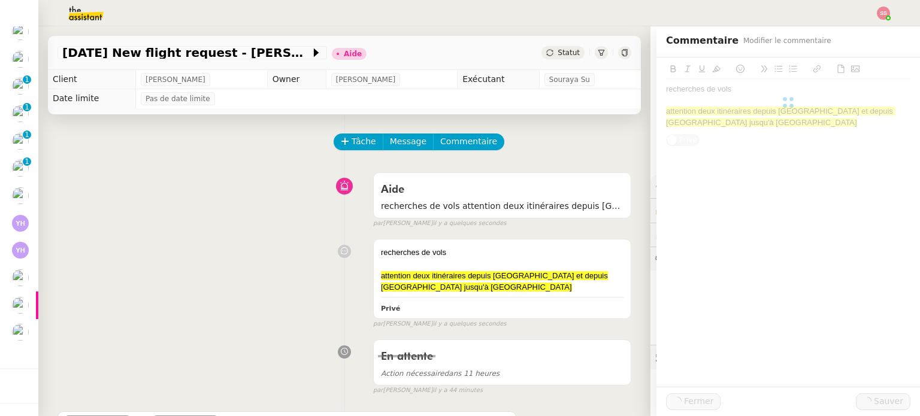
click at [273, 274] on div "recherches de vols attention deux itinéraires depuis Manchester et depuis Leeds…" at bounding box center [345, 282] width 574 height 96
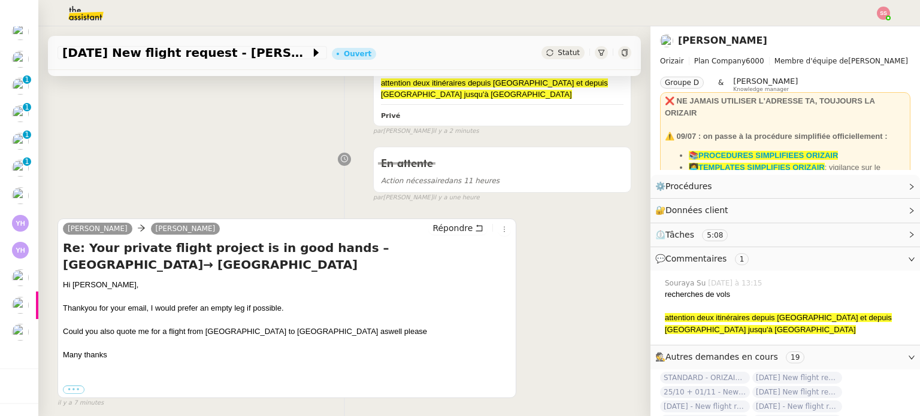
scroll to position [300, 0]
